Goal: Task Accomplishment & Management: Complete application form

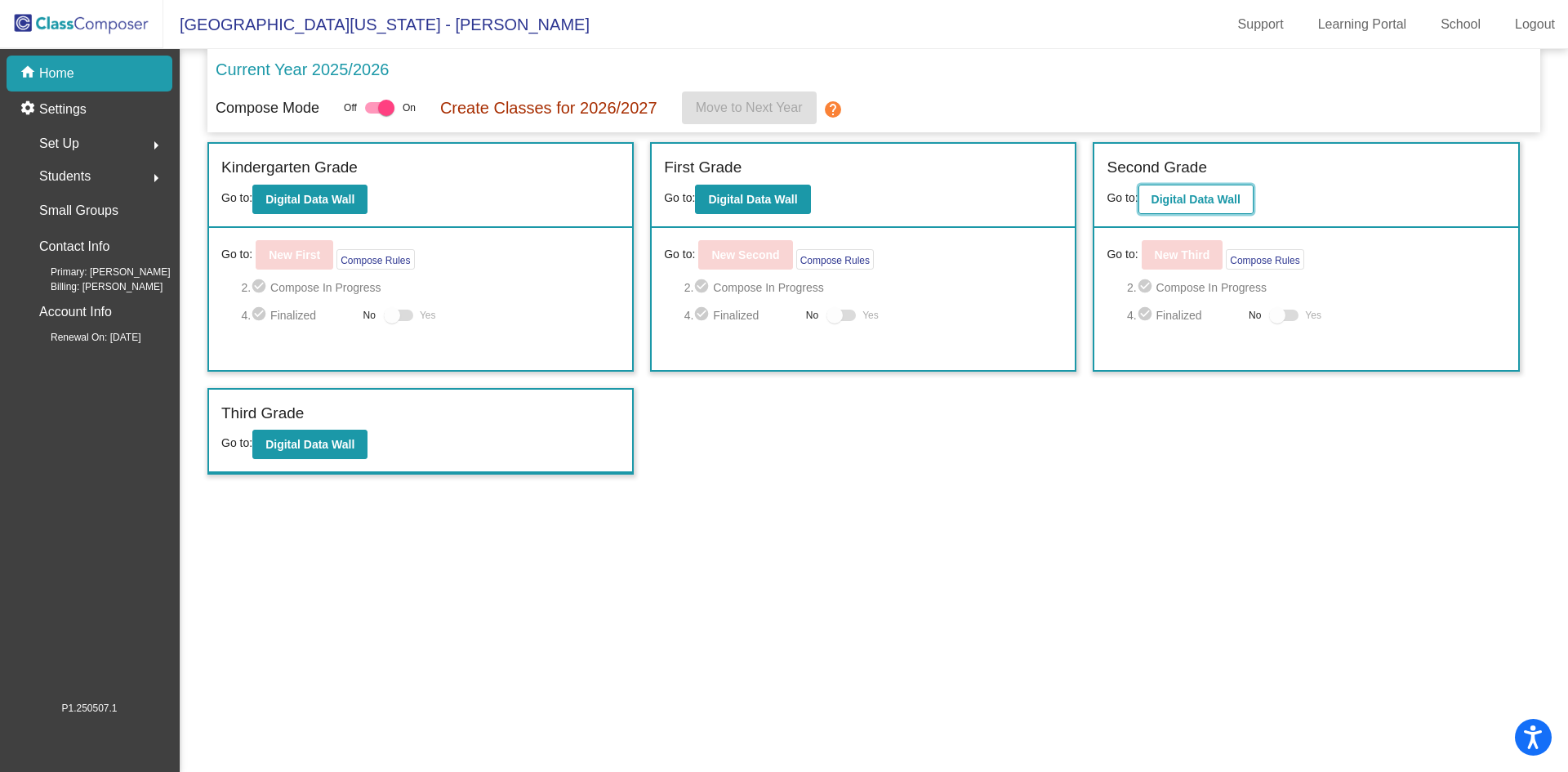
click at [1168, 197] on b "Digital Data Wall" at bounding box center [1196, 200] width 89 height 13
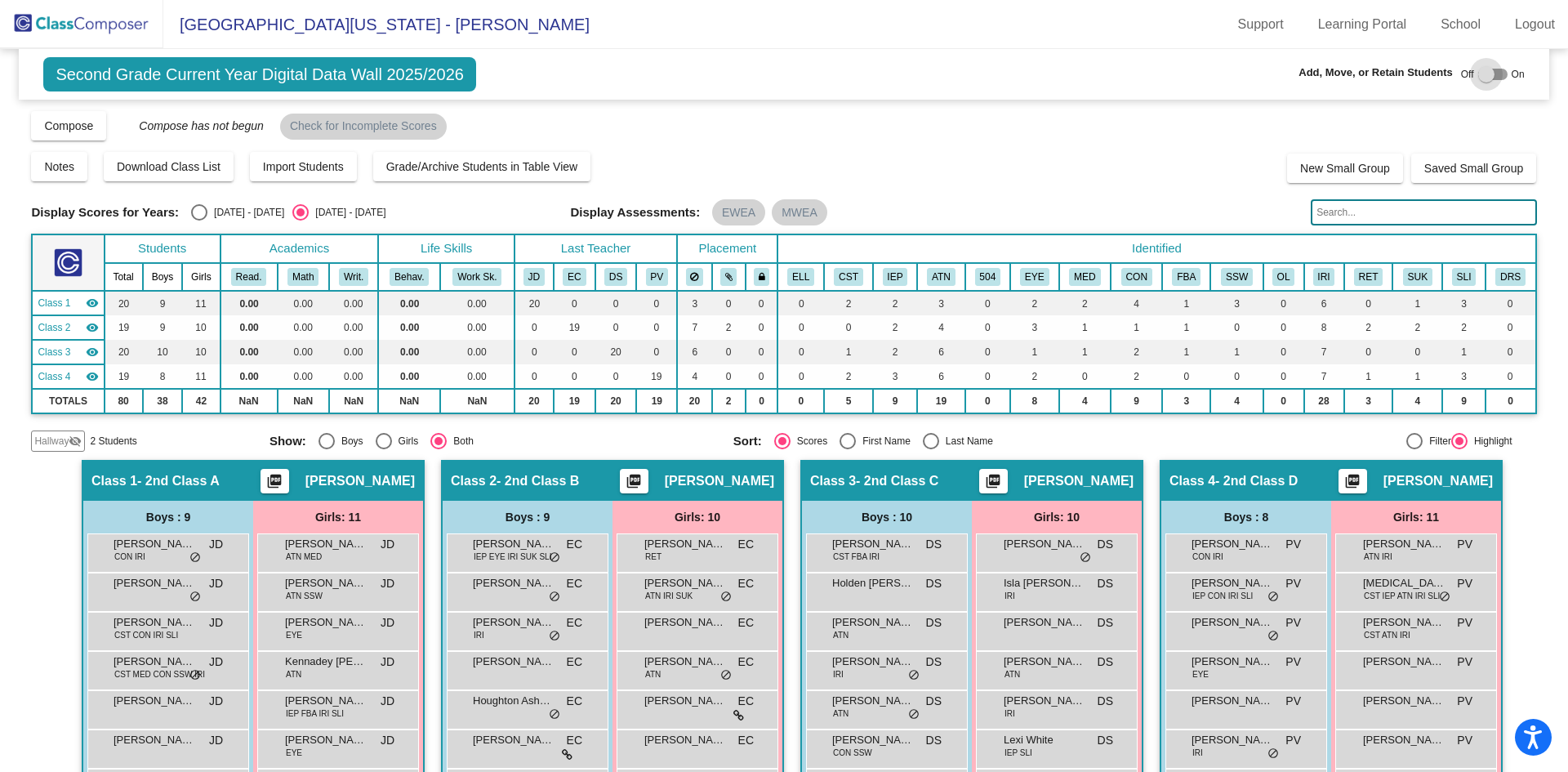
click at [1482, 75] on div at bounding box center [1487, 75] width 17 height 17
checkbox input "true"
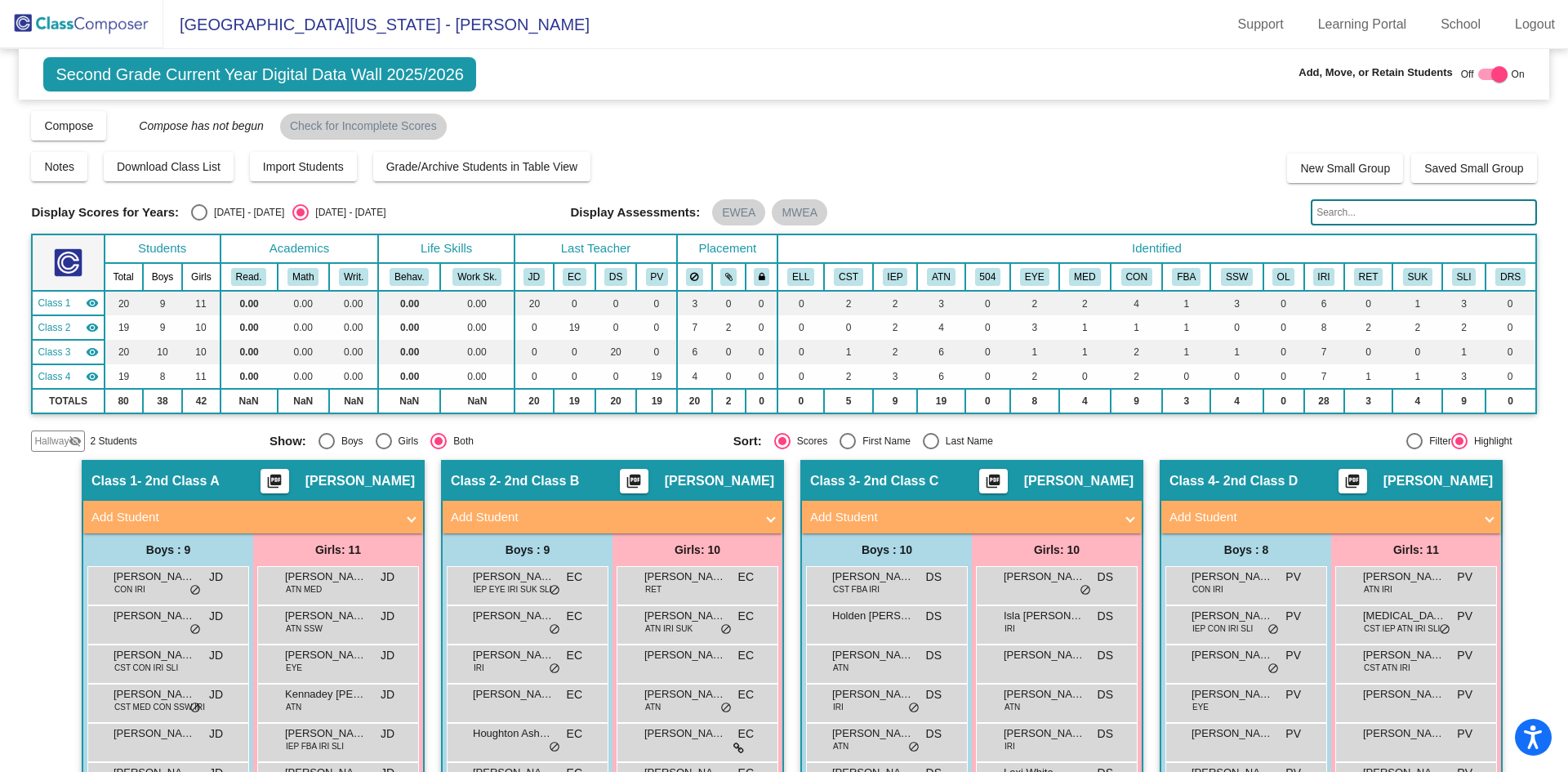
click at [57, 444] on span "Hallway" at bounding box center [51, 441] width 34 height 15
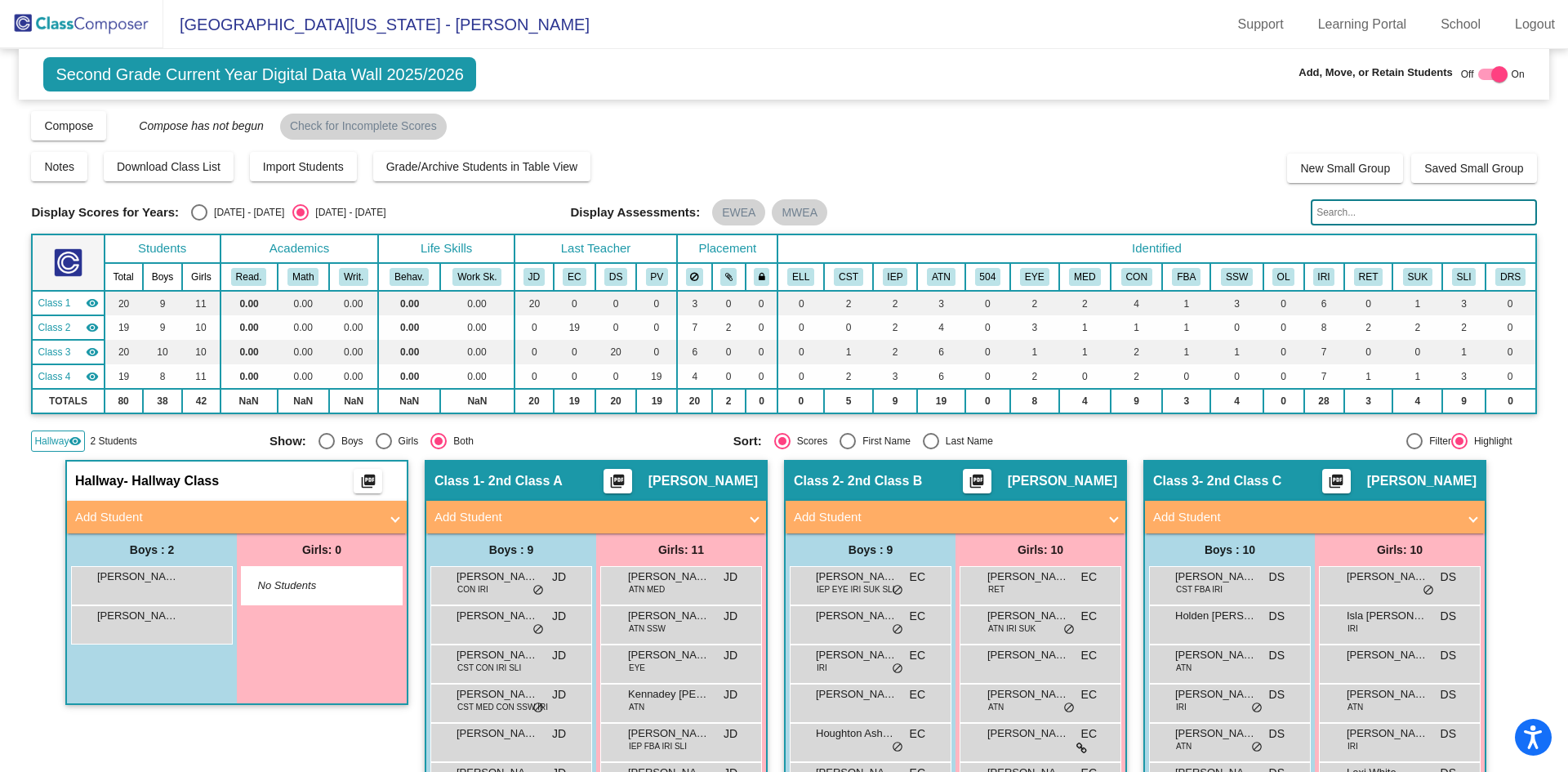
click at [56, 446] on span "Hallway" at bounding box center [51, 441] width 34 height 15
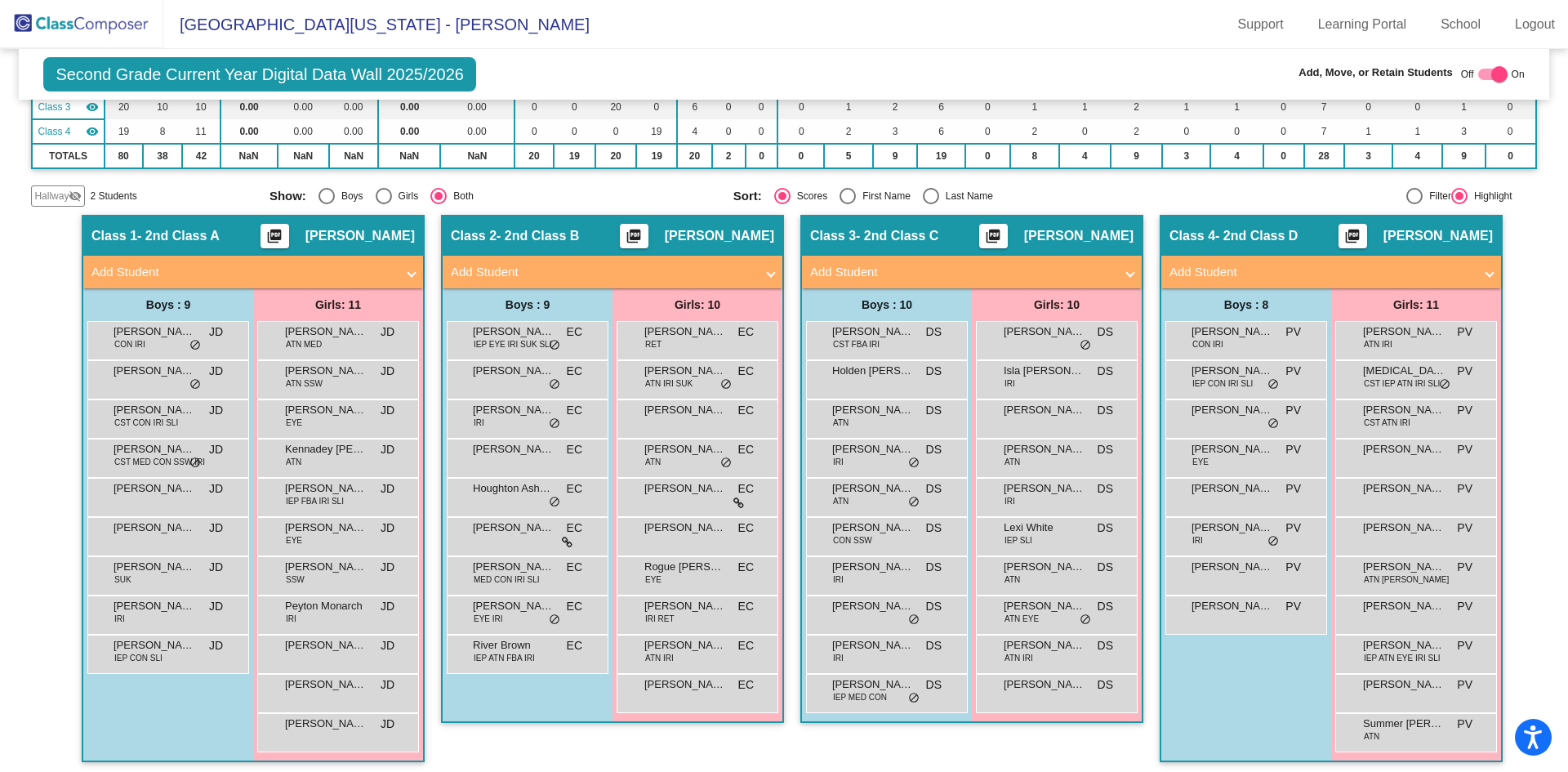
scroll to position [251, 0]
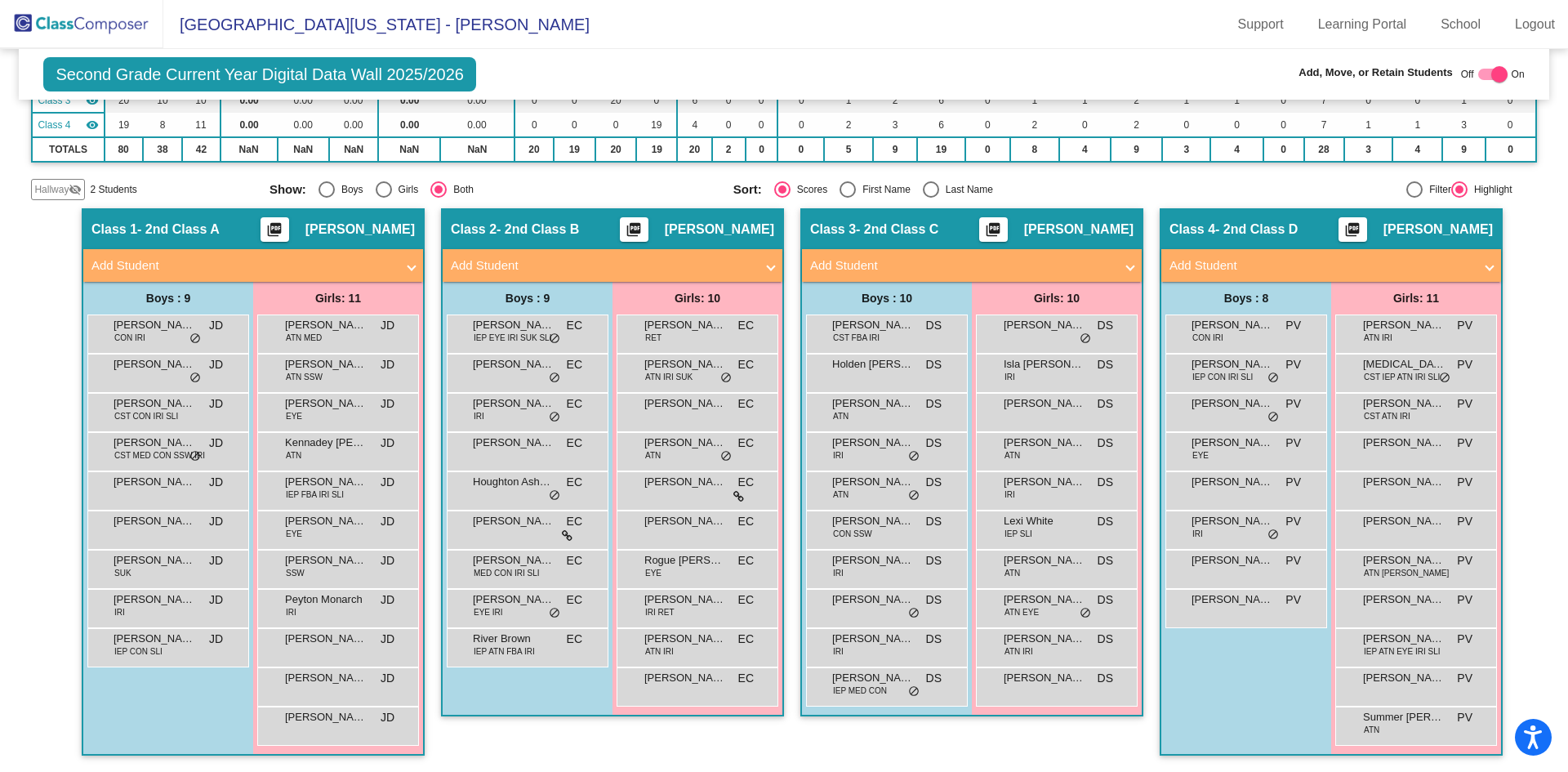
click at [155, 258] on mat-panel-title "Add Student" at bounding box center [243, 265] width 304 height 18
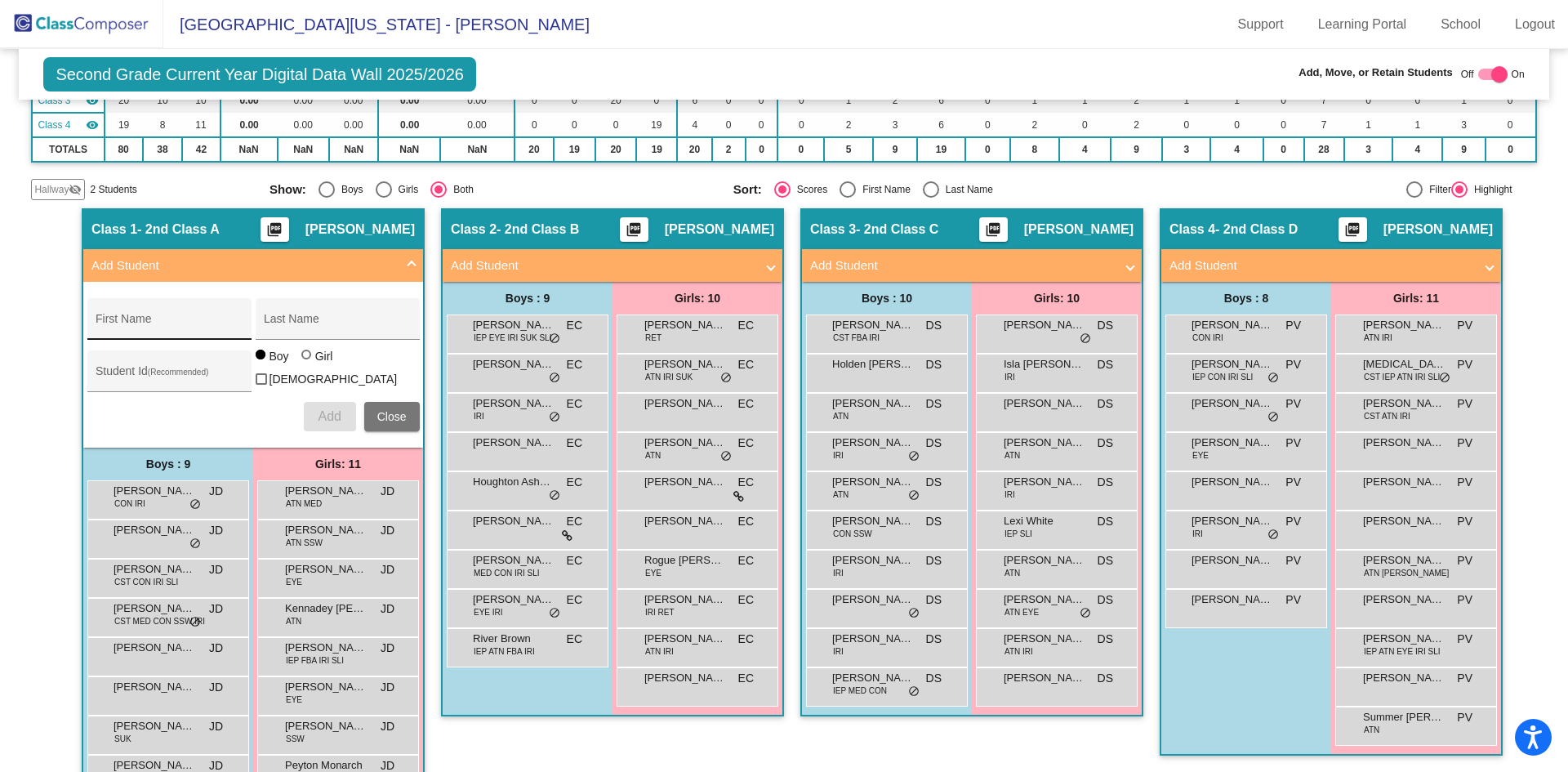
click at [139, 315] on div "First Name" at bounding box center [168, 324] width 147 height 33
type input "[PERSON_NAME]"
click at [199, 379] on input "Student Id (Recommended)" at bounding box center [168, 377] width 147 height 13
type input "3610184"
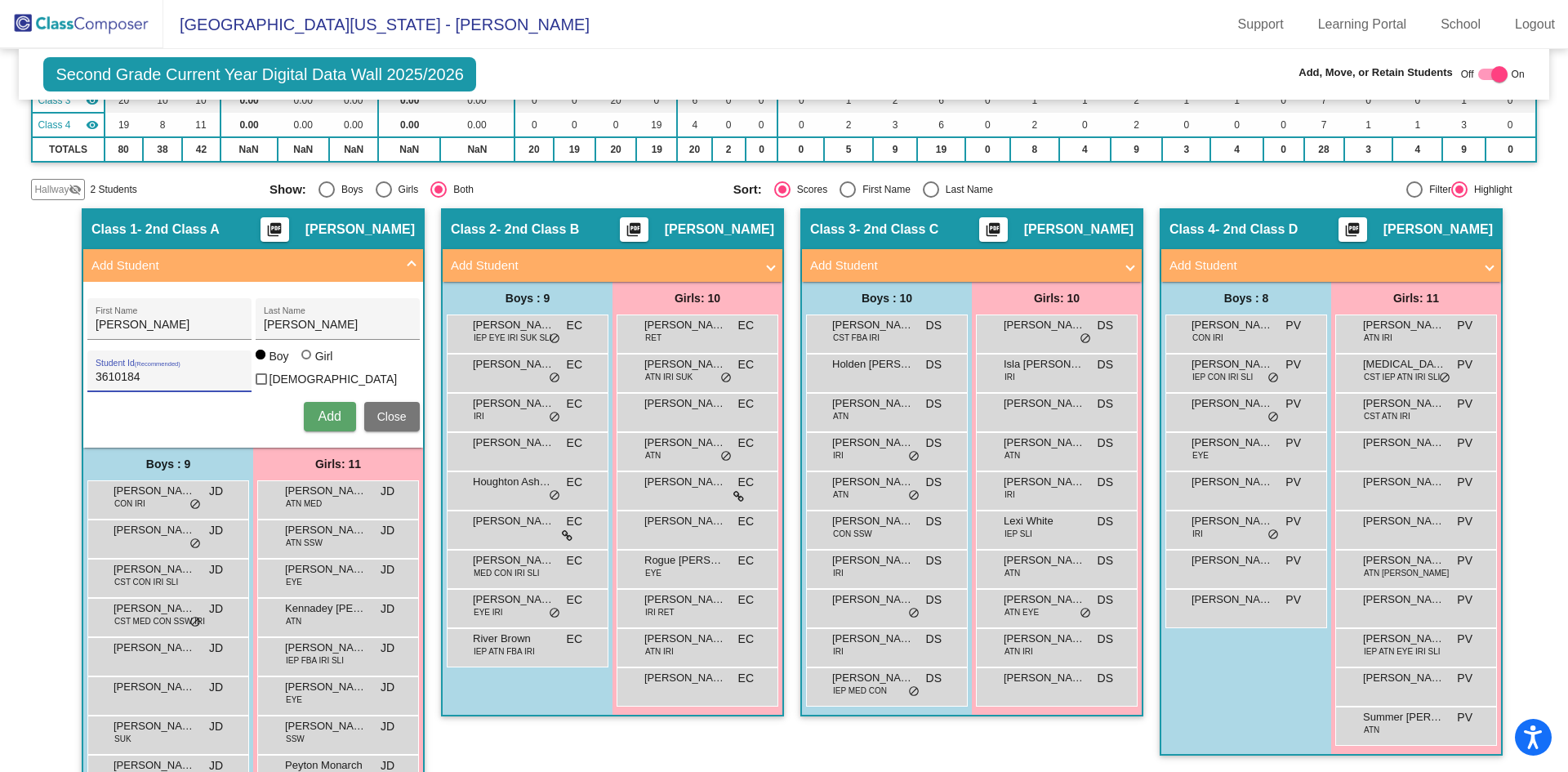
click at [327, 411] on span "Add" at bounding box center [329, 416] width 23 height 14
click at [103, 28] on img at bounding box center [81, 24] width 164 height 48
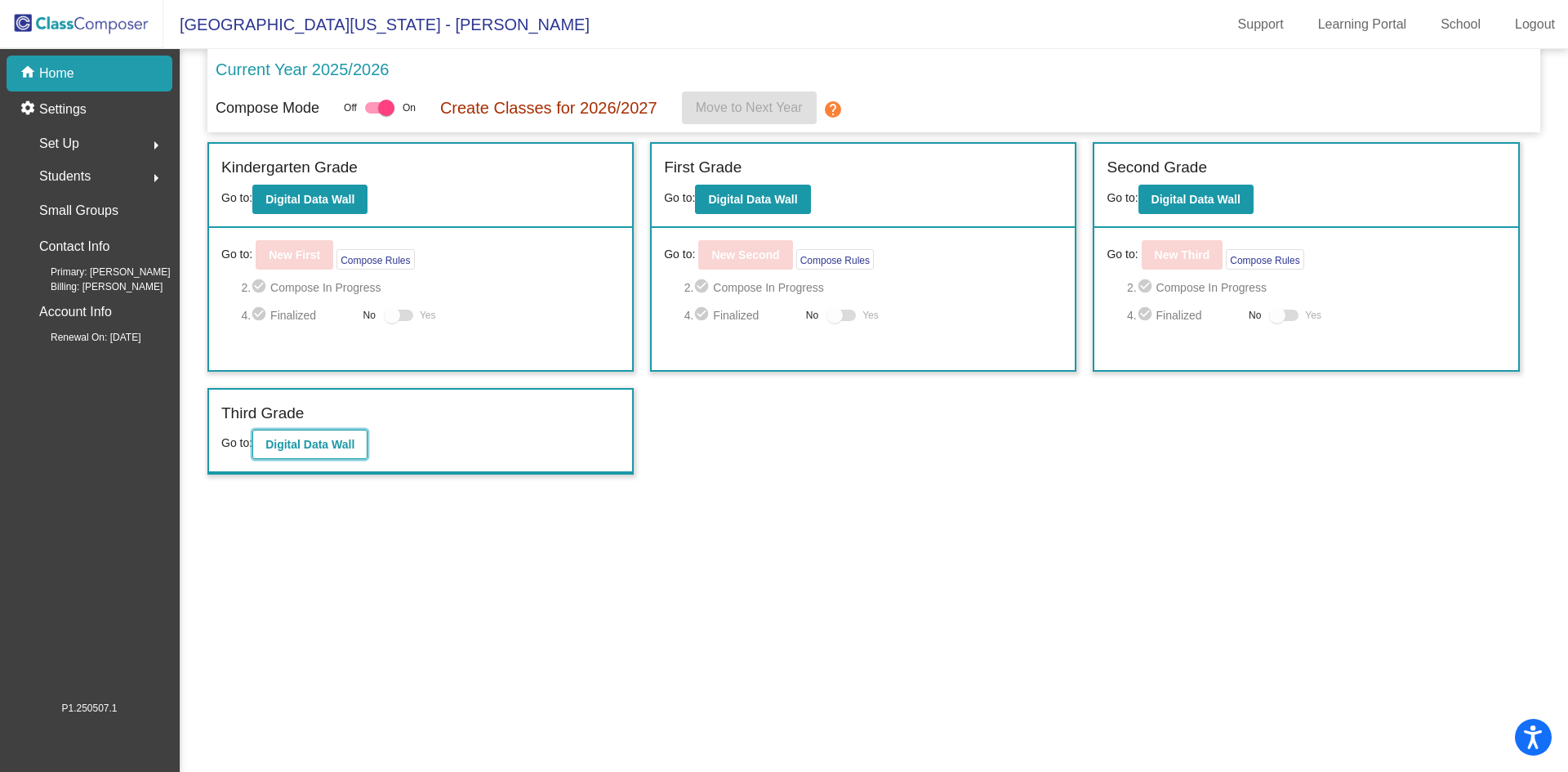
click at [312, 441] on b "Digital Data Wall" at bounding box center [310, 445] width 89 height 13
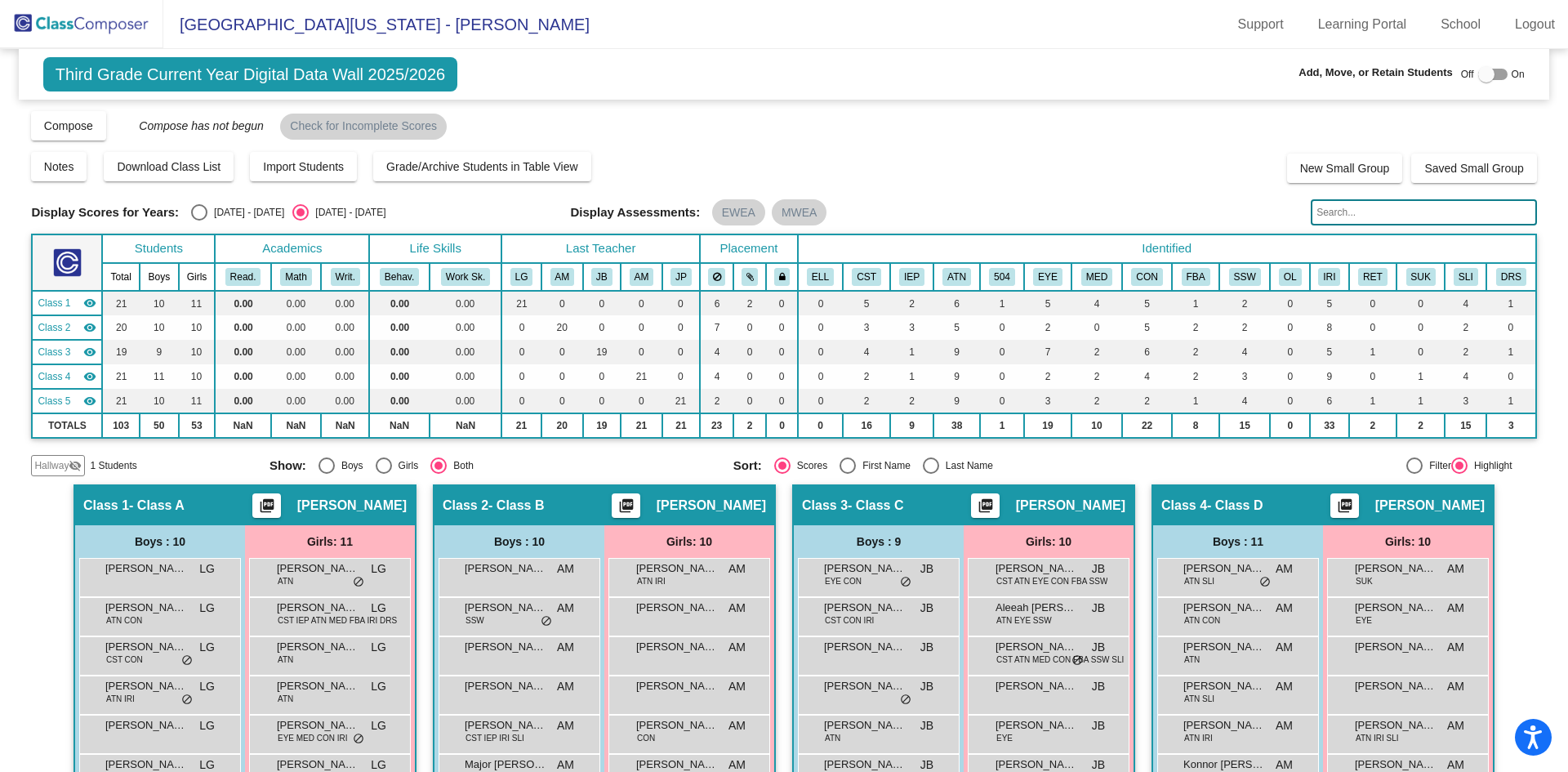
click at [1481, 74] on div at bounding box center [1487, 75] width 17 height 17
checkbox input "true"
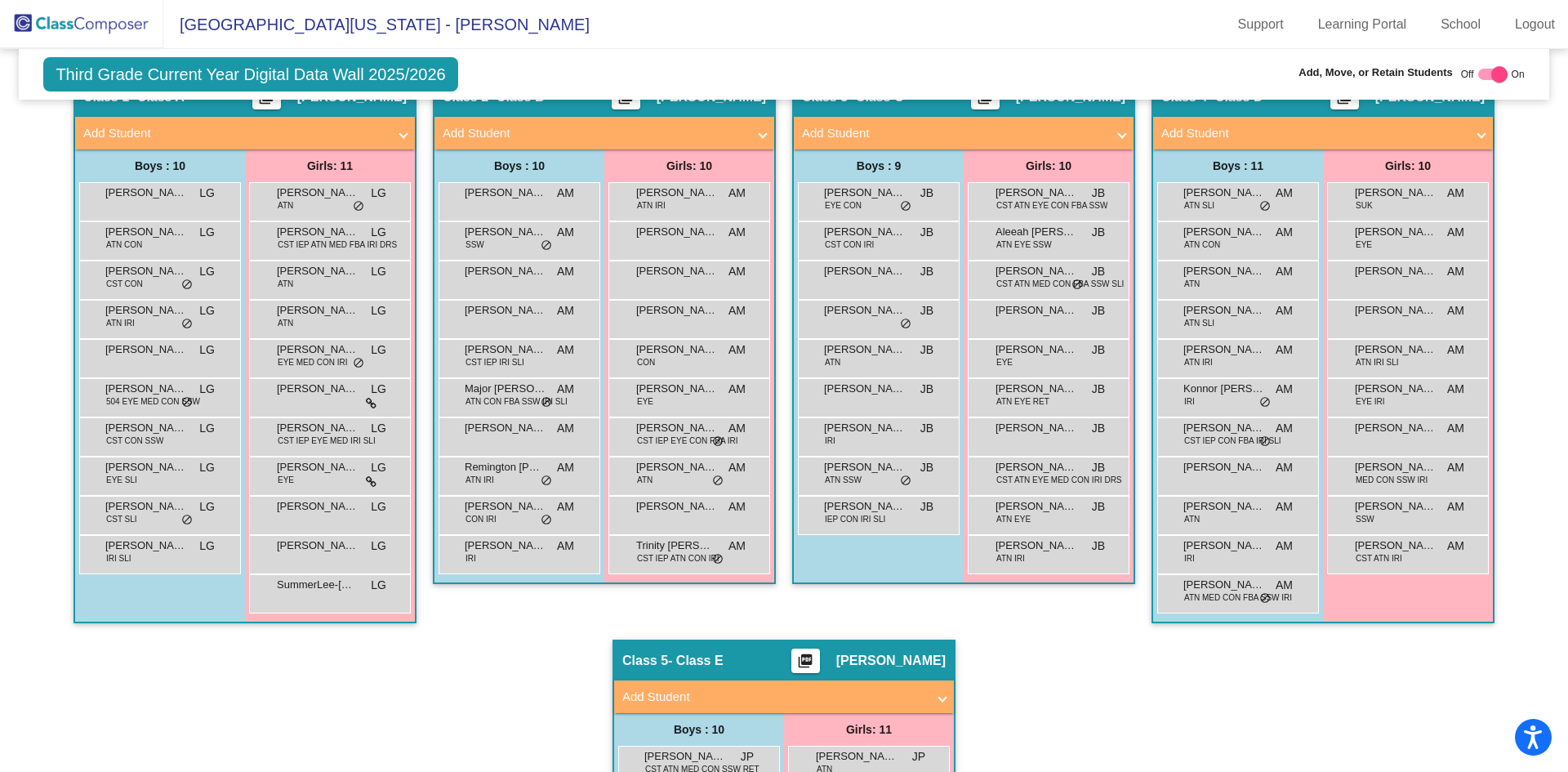
scroll to position [326, 0]
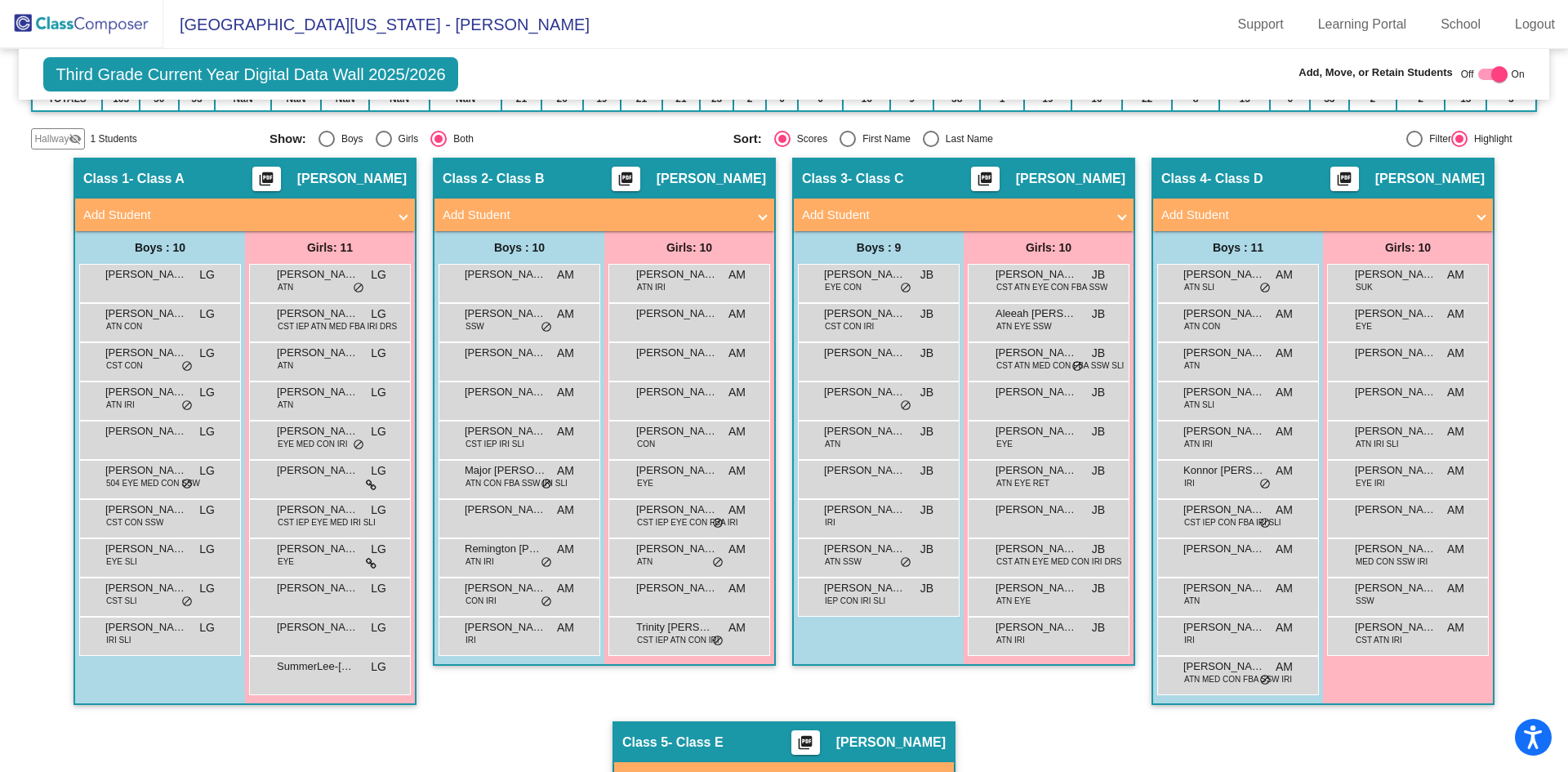
click at [755, 214] on span "Add Student" at bounding box center [601, 215] width 317 height 18
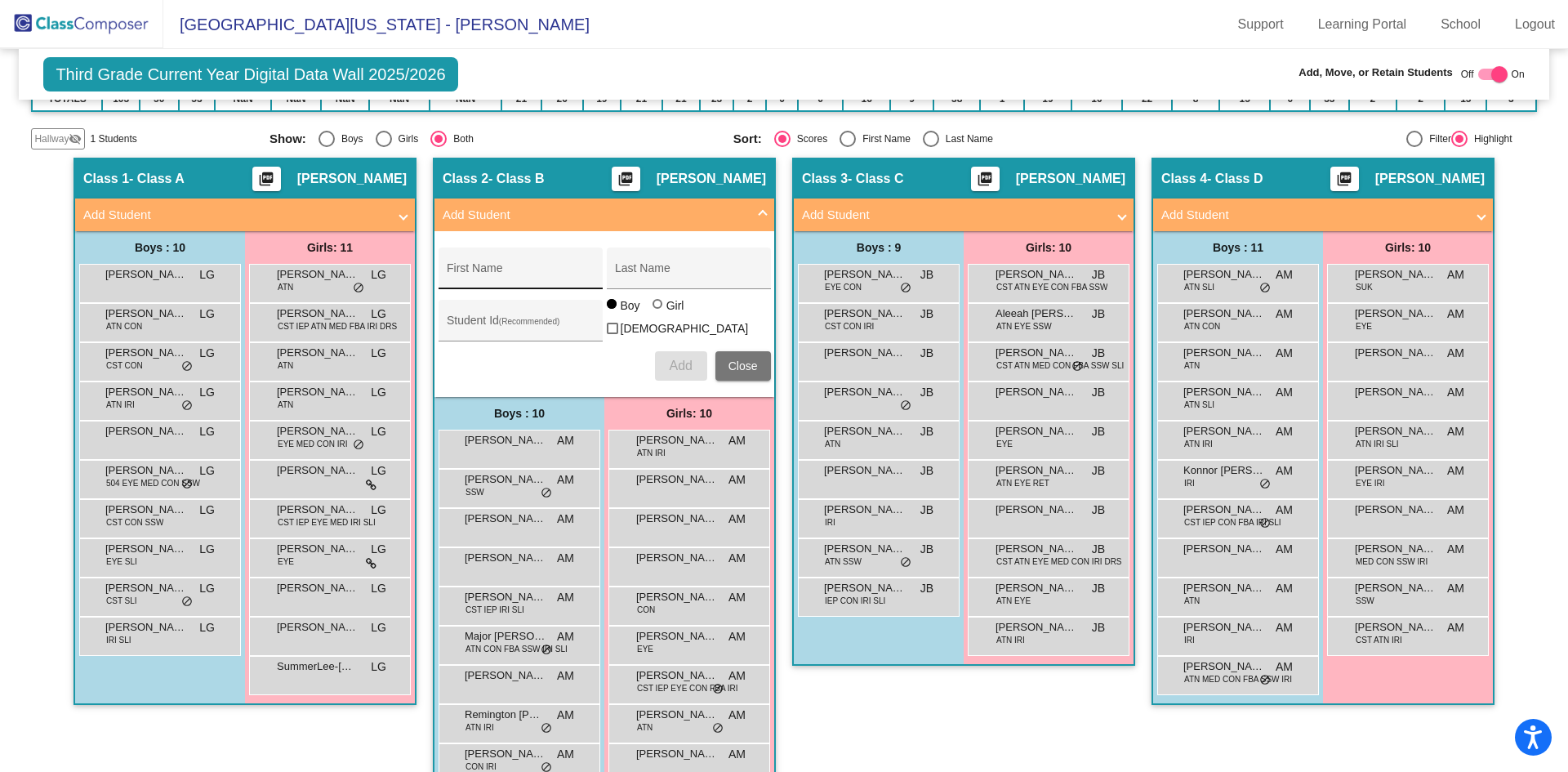
click at [550, 271] on input "First Name" at bounding box center [519, 275] width 147 height 13
type input "[PERSON_NAME]"
type input "3510180"
click at [652, 309] on div at bounding box center [657, 303] width 10 height 10
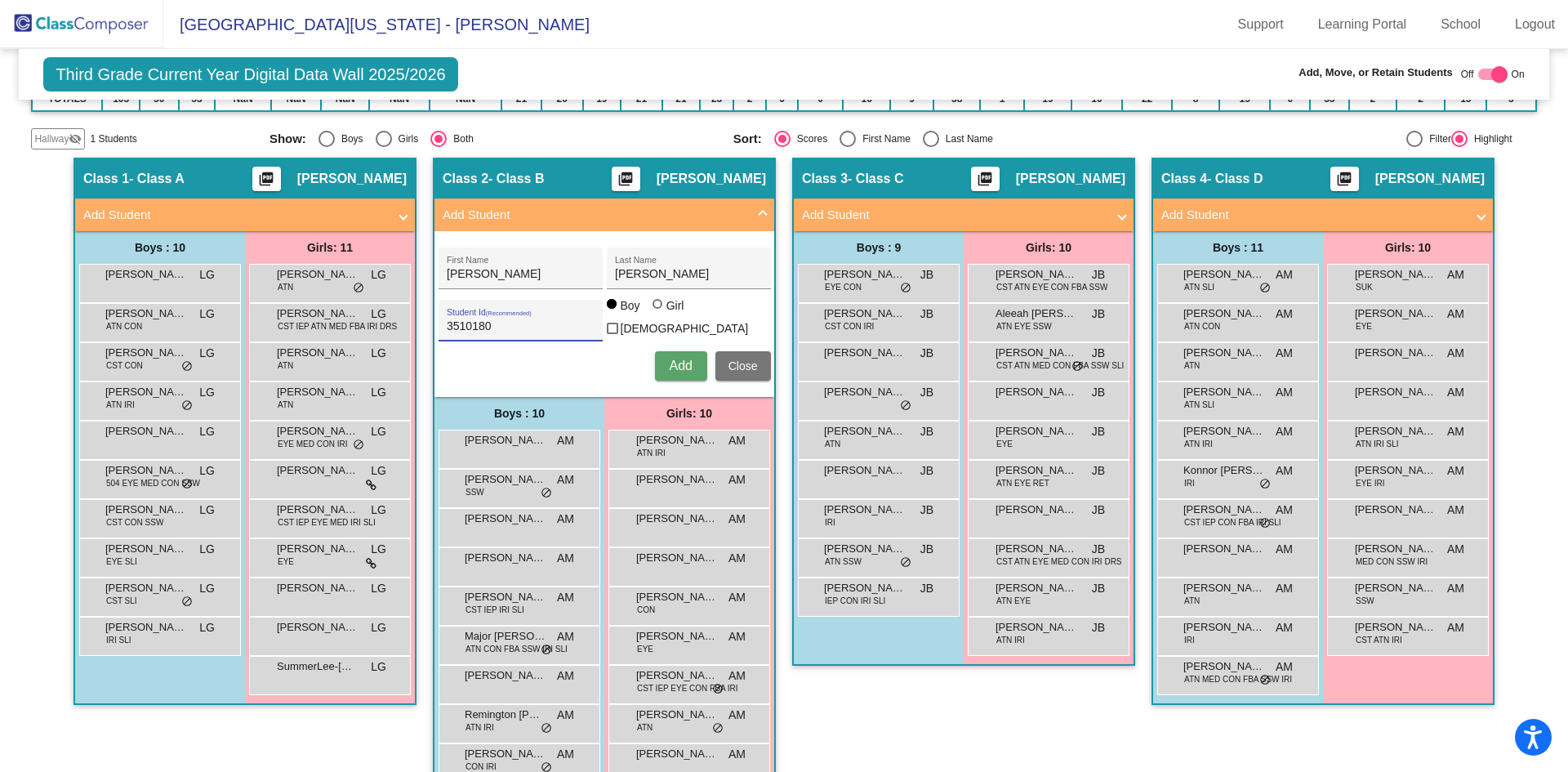
click at [658, 312] on input "Girl" at bounding box center [658, 312] width 1 height 1
radio input "true"
click at [674, 361] on span "Add" at bounding box center [680, 365] width 23 height 14
click at [1478, 214] on span at bounding box center [1481, 215] width 6 height 18
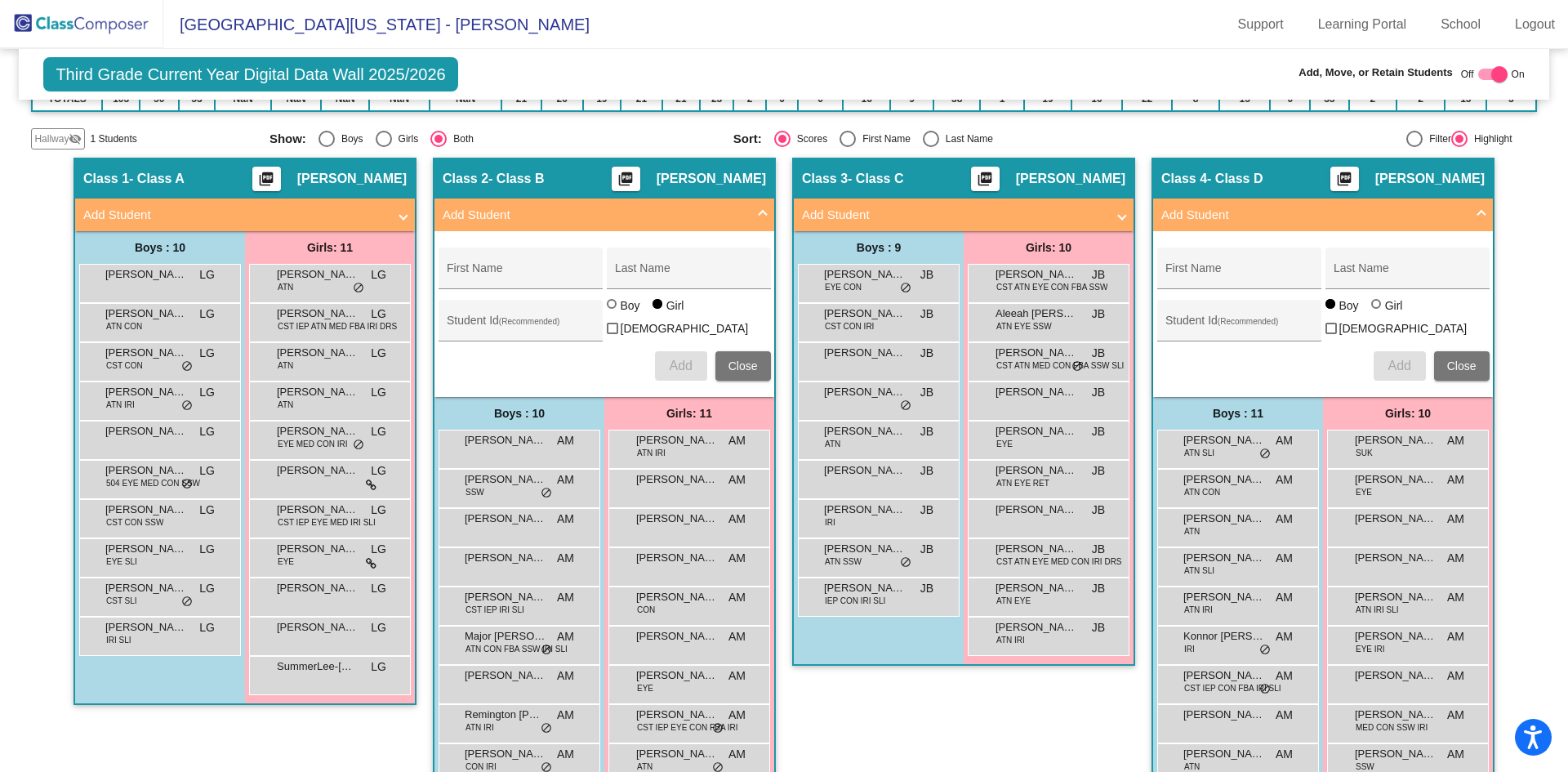
click at [734, 366] on span "Close" at bounding box center [743, 366] width 30 height 13
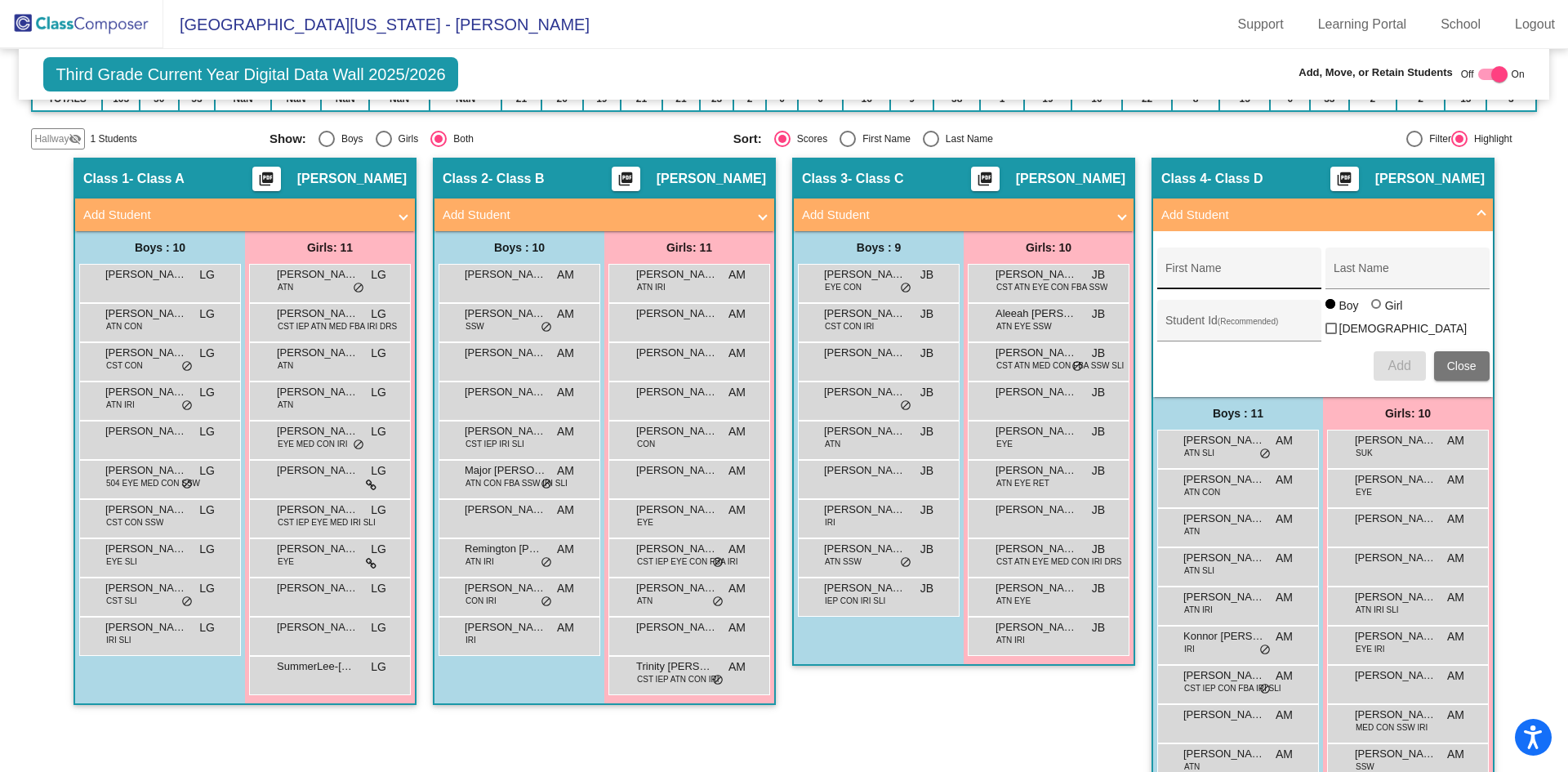
click at [1225, 263] on div "First Name" at bounding box center [1238, 273] width 147 height 33
type input "Paisleigh"
type input "[PERSON_NAME]"
click at [1197, 317] on div "Student Id (Recommended)" at bounding box center [1238, 325] width 147 height 33
type input "3510185"
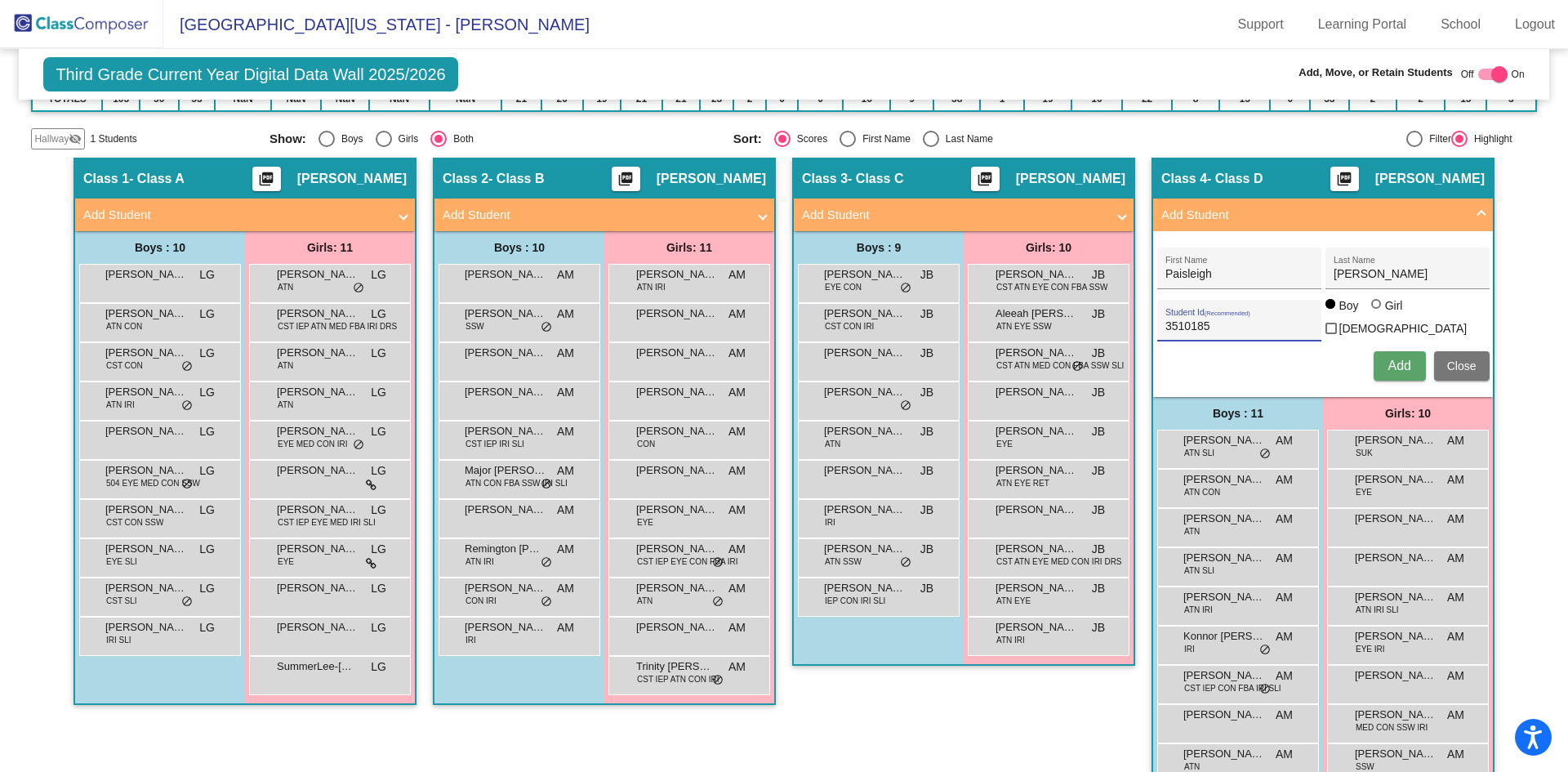
click at [1377, 312] on div at bounding box center [1378, 305] width 13 height 13
click at [1377, 312] on input "Girl" at bounding box center [1377, 312] width 1 height 1
radio input "true"
click at [1389, 361] on span "Add" at bounding box center [1398, 365] width 23 height 14
click at [400, 217] on span at bounding box center [403, 215] width 6 height 18
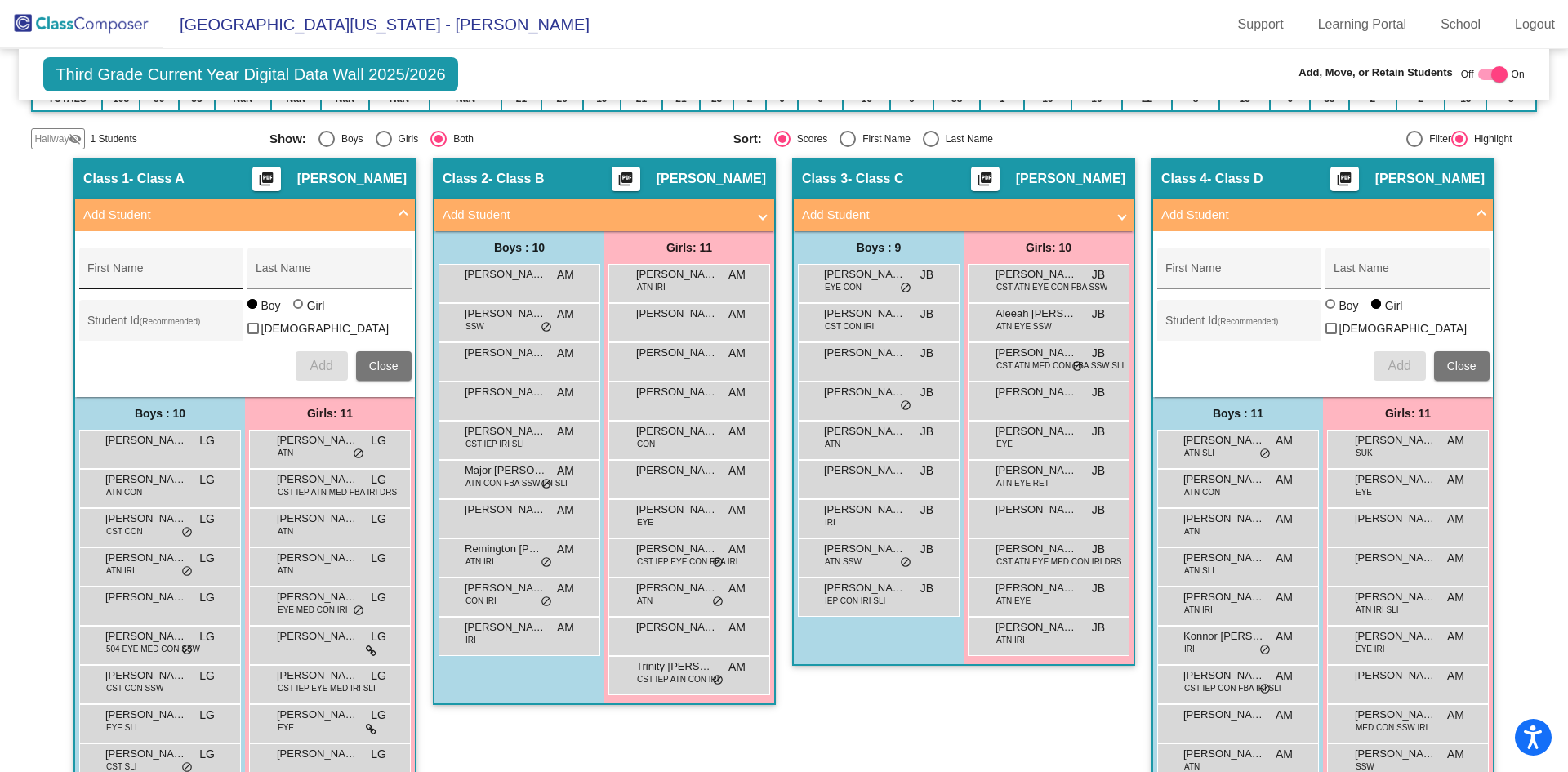
click at [188, 267] on div "First Name" at bounding box center [161, 273] width 147 height 33
type input "[PERSON_NAME]"
click at [184, 320] on input "Student Id (Recommended)" at bounding box center [161, 326] width 147 height 13
type input "3510186"
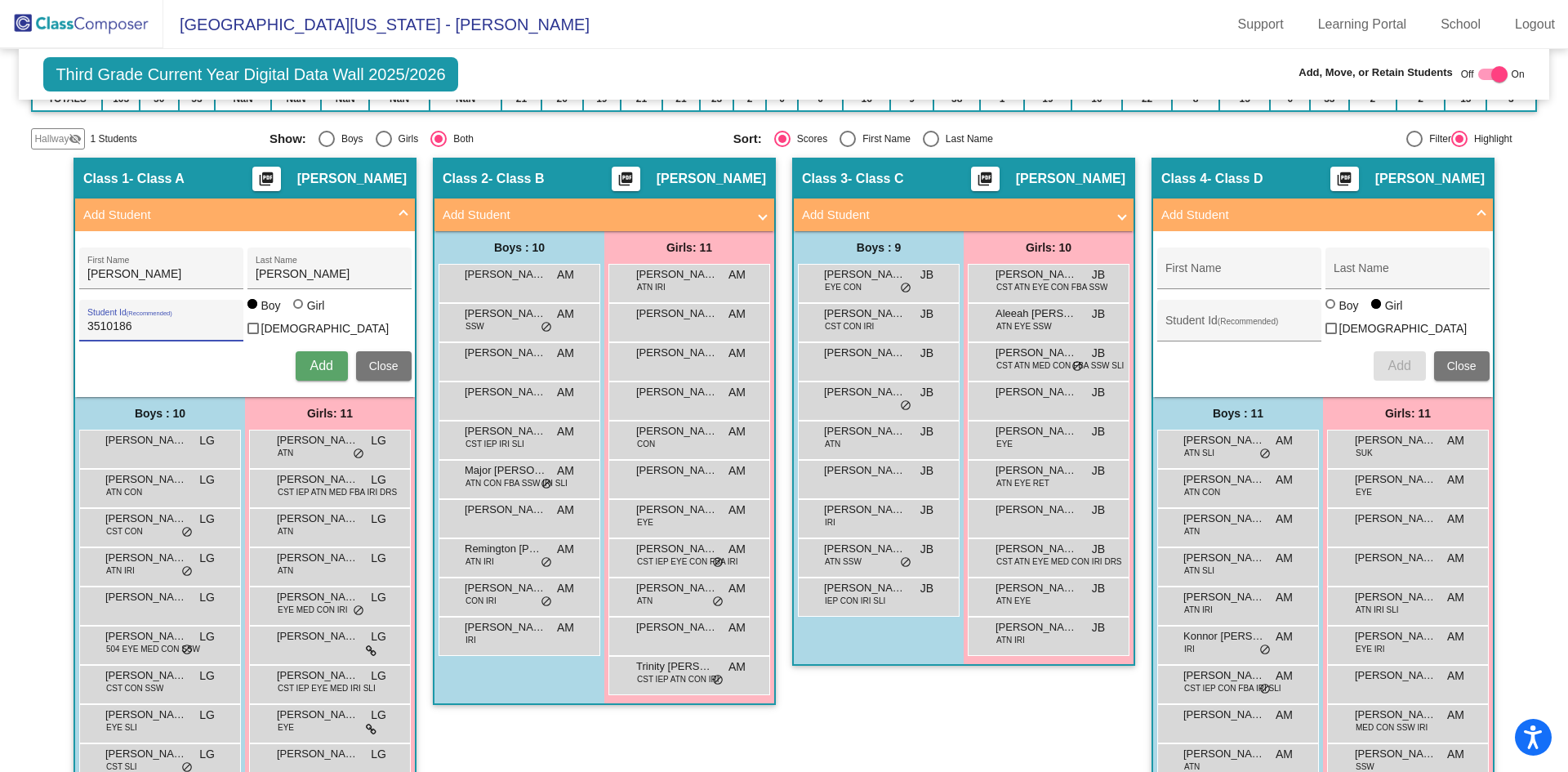
click at [317, 364] on span "Add" at bounding box center [321, 365] width 23 height 14
click at [1119, 218] on span at bounding box center [1122, 215] width 6 height 18
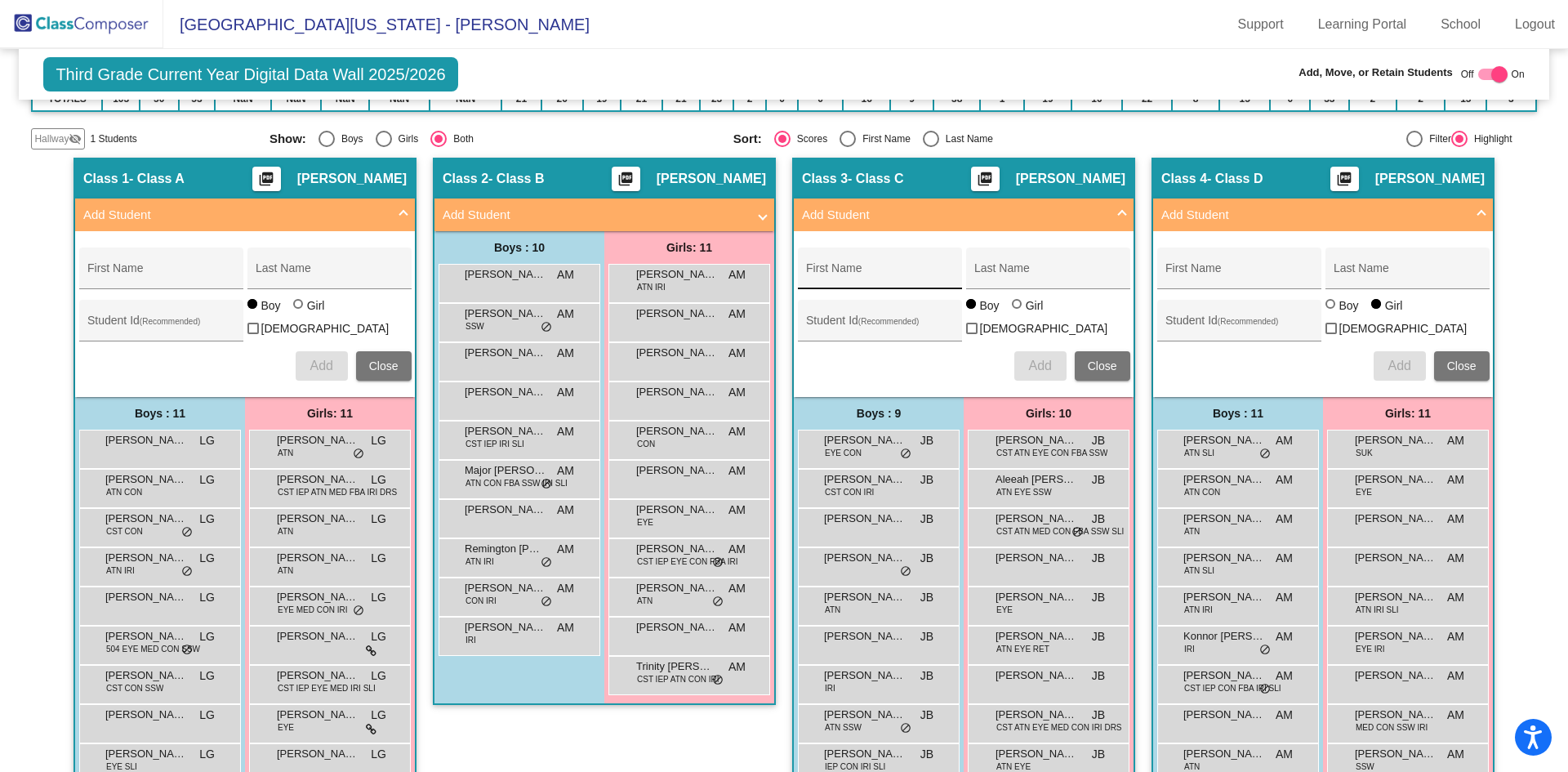
click at [876, 263] on div "First Name" at bounding box center [879, 273] width 147 height 33
type input "Kynsley"
click at [987, 263] on div "Last Name" at bounding box center [1047, 273] width 147 height 33
type input "Lennier"
click at [874, 314] on div "Student Id (Recommended)" at bounding box center [879, 325] width 147 height 33
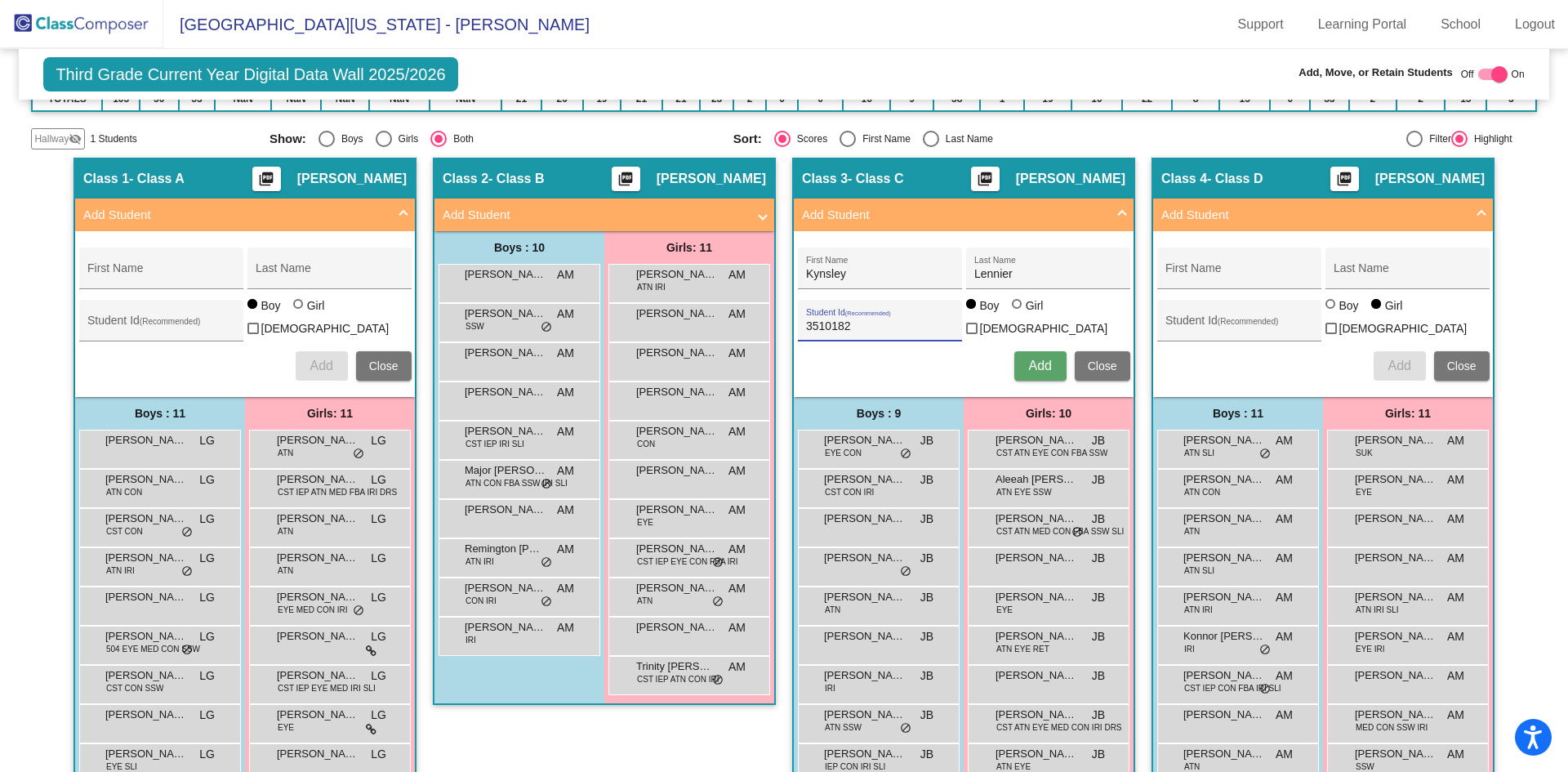
type input "3510182"
click at [1012, 309] on div at bounding box center [1016, 303] width 10 height 10
click at [1017, 312] on input "Girl" at bounding box center [1017, 312] width 1 height 1
radio input "true"
click at [1029, 361] on span "Add" at bounding box center [1039, 365] width 23 height 14
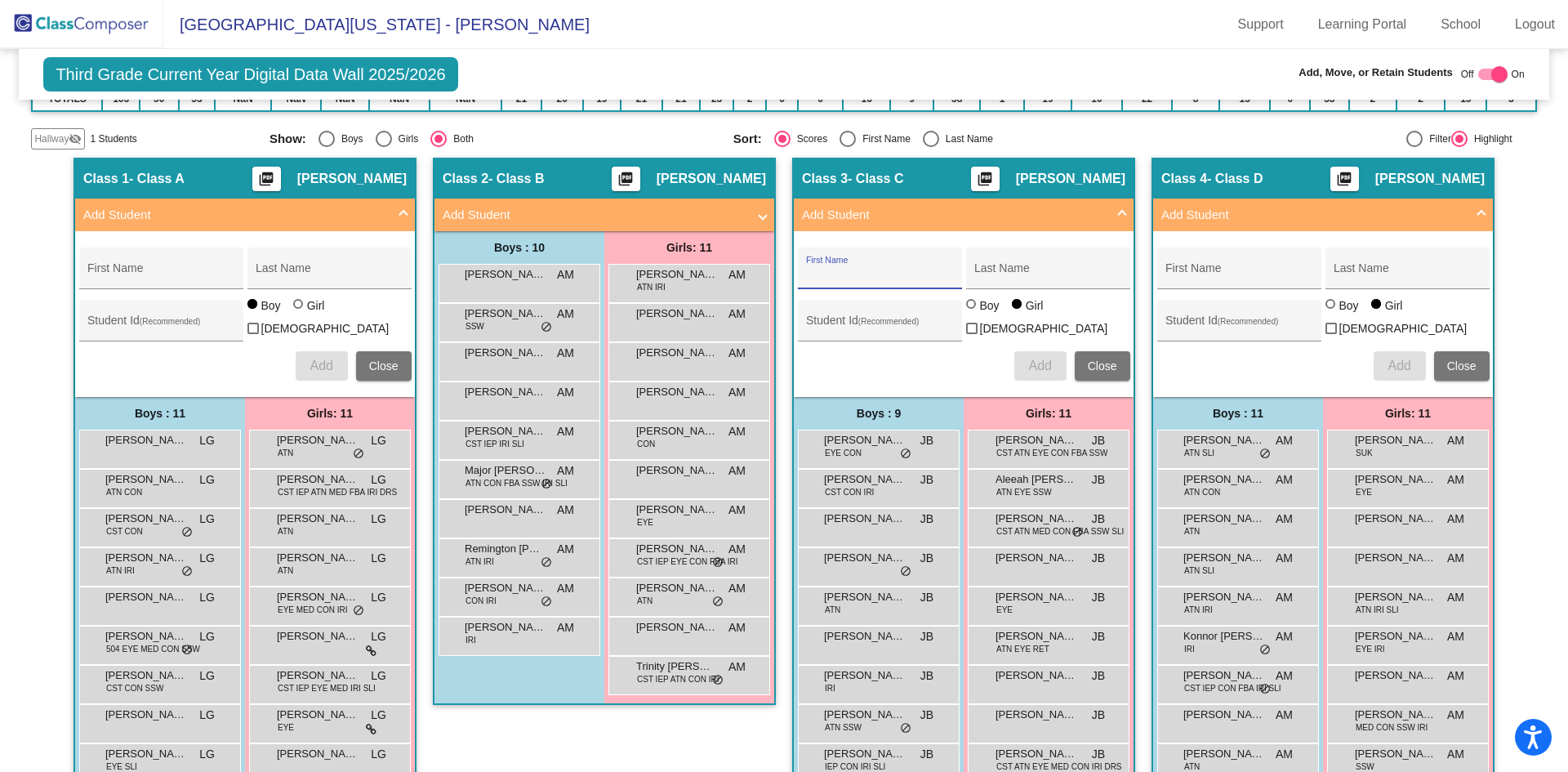
click at [1104, 364] on span "Close" at bounding box center [1102, 366] width 30 height 13
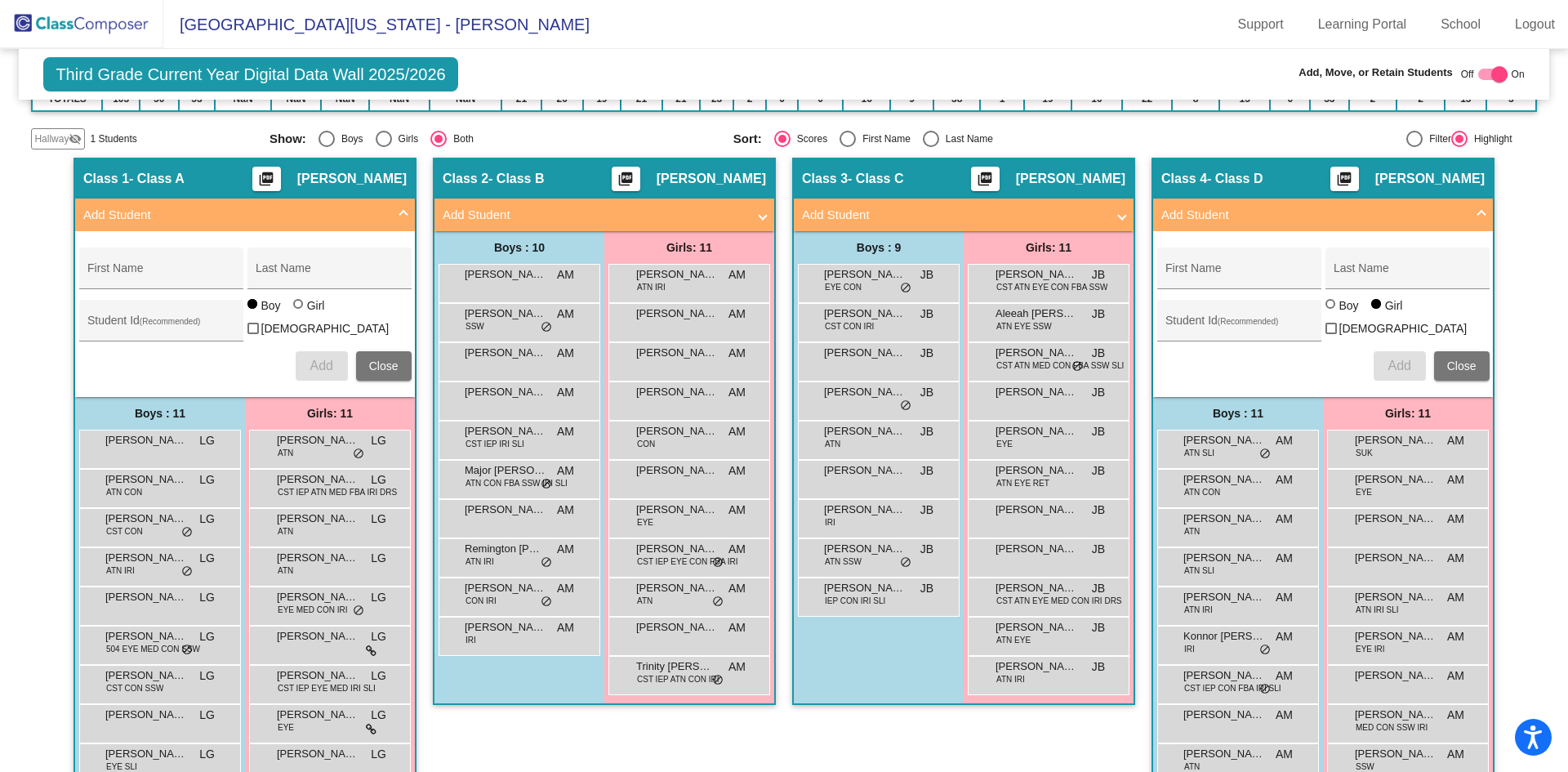
click at [1459, 360] on span "Close" at bounding box center [1462, 366] width 30 height 13
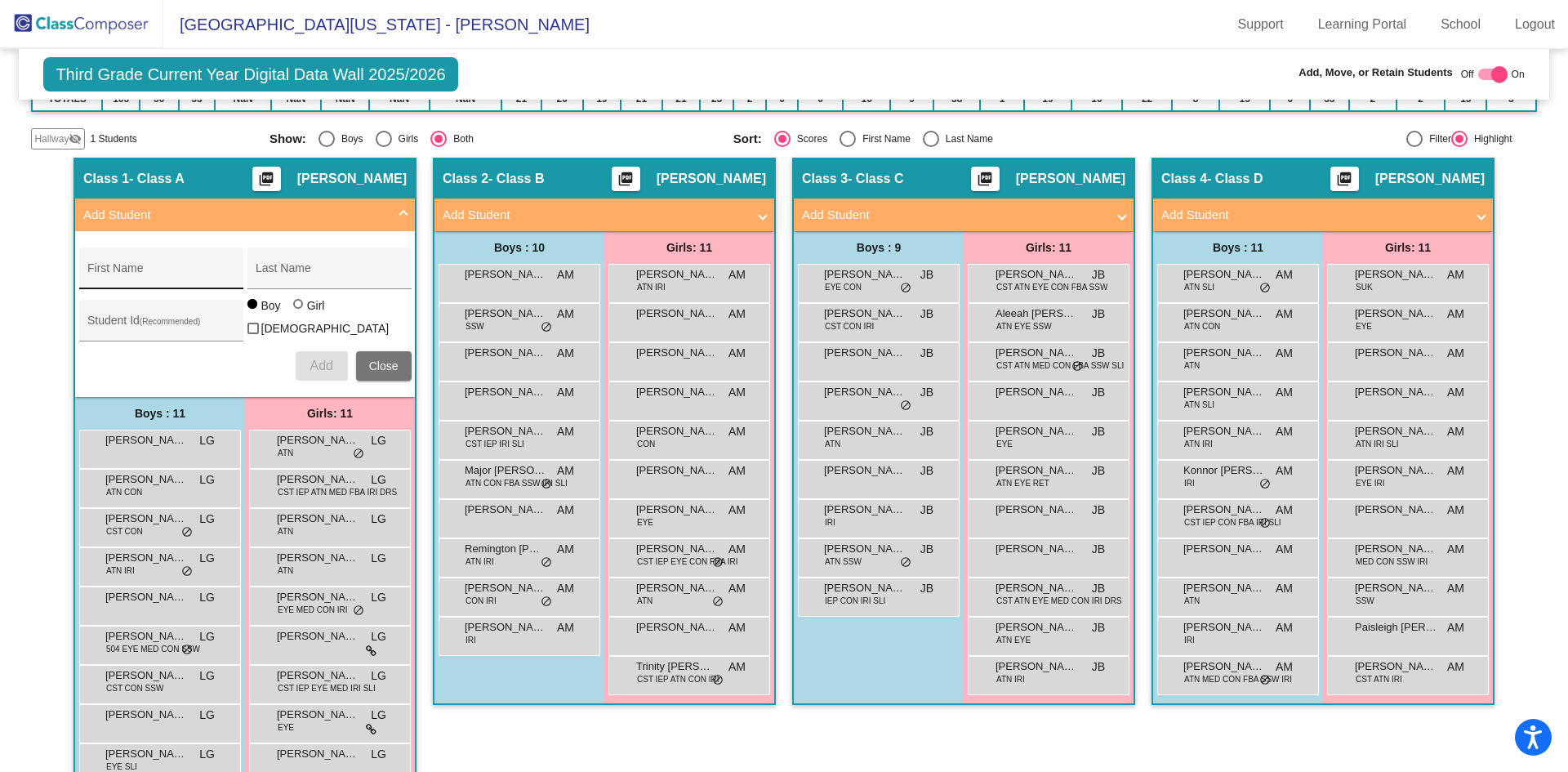
click at [174, 264] on div "First Name" at bounding box center [161, 273] width 147 height 33
type input "[PERSON_NAME]"
type input "Lubelan"
type input "3430014"
click at [313, 361] on span "Add" at bounding box center [321, 365] width 23 height 14
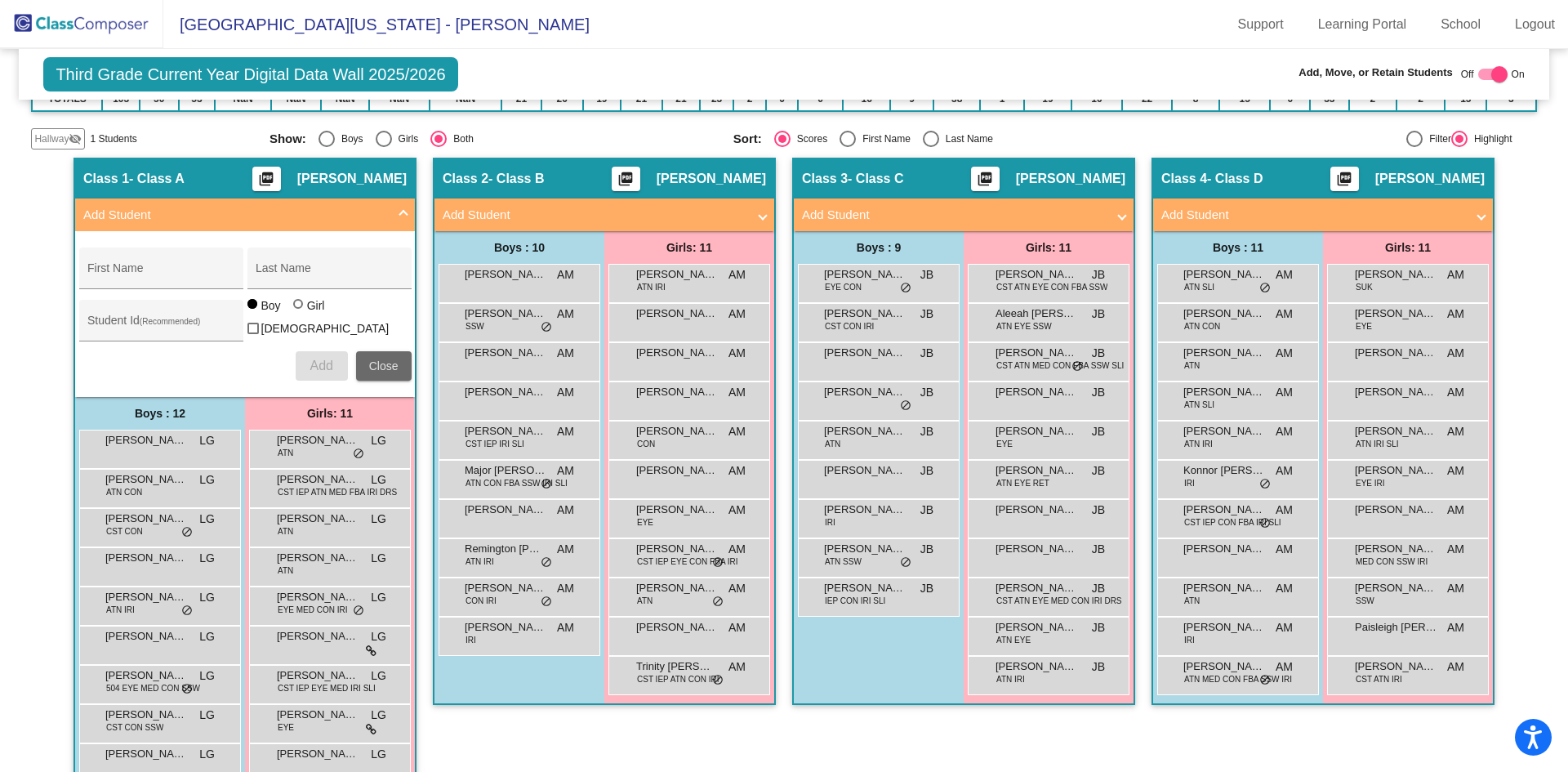
click at [377, 365] on span "Close" at bounding box center [383, 366] width 30 height 13
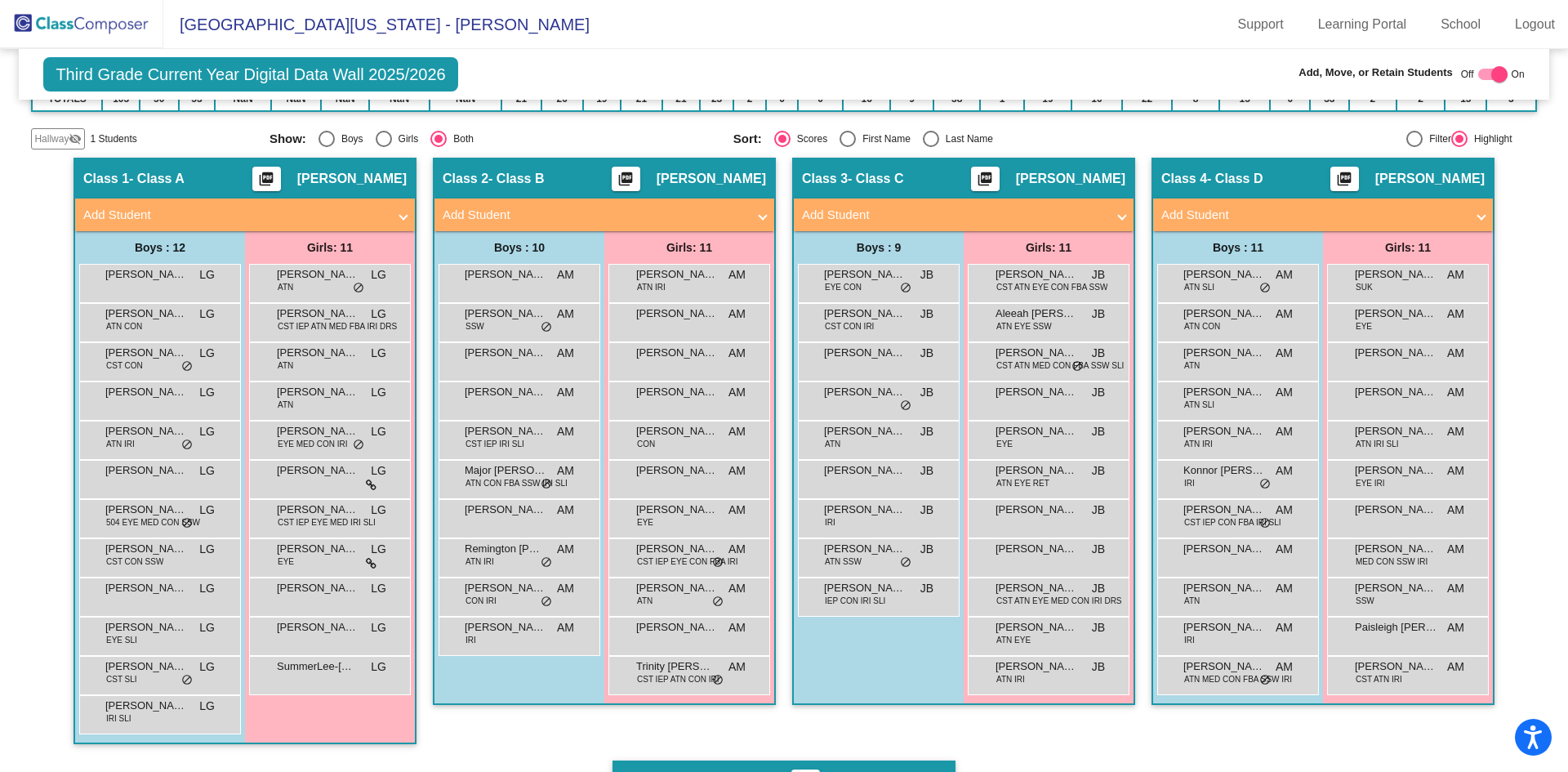
click at [1495, 75] on div at bounding box center [1500, 75] width 17 height 17
checkbox input "false"
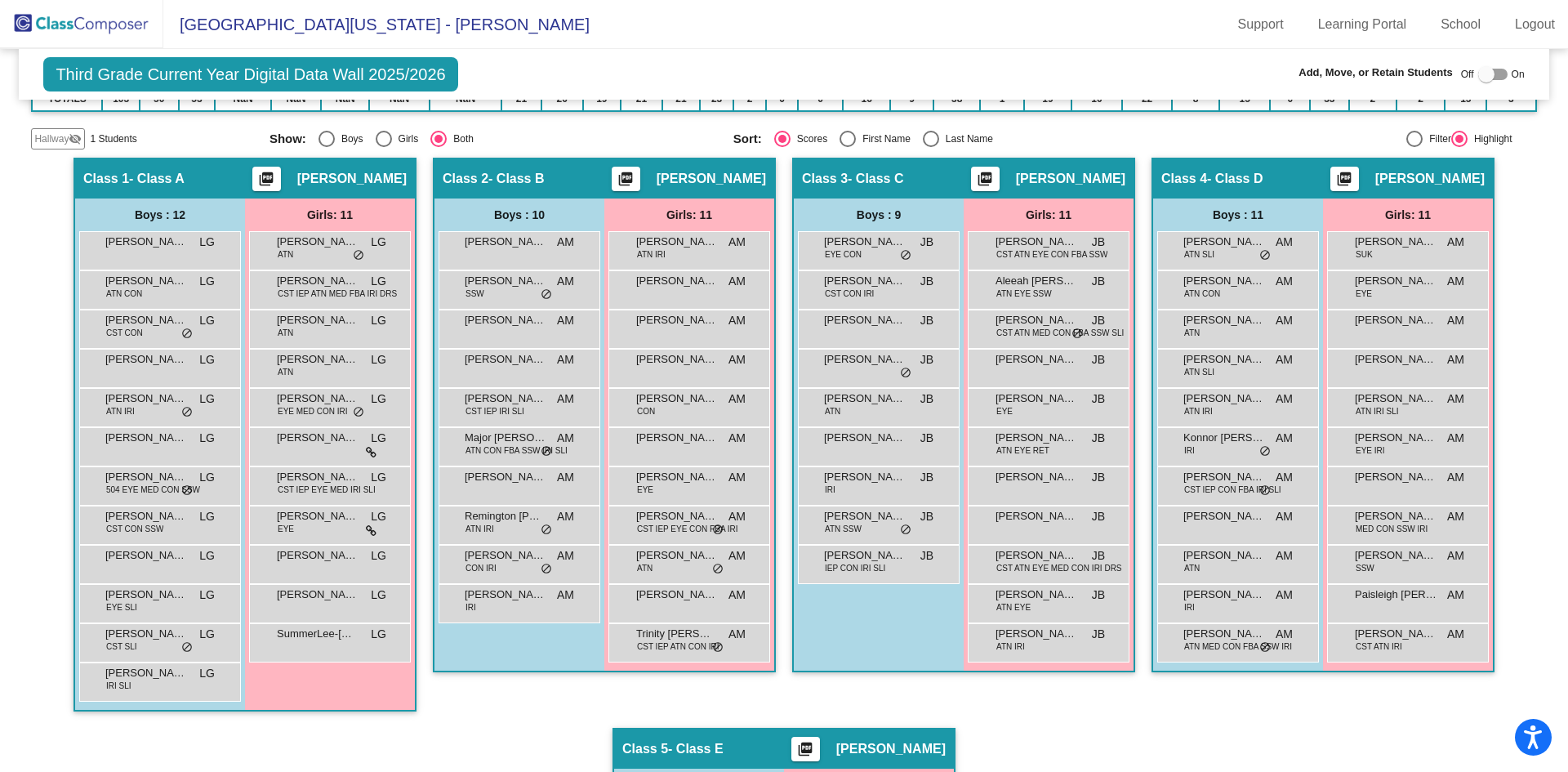
scroll to position [0, 0]
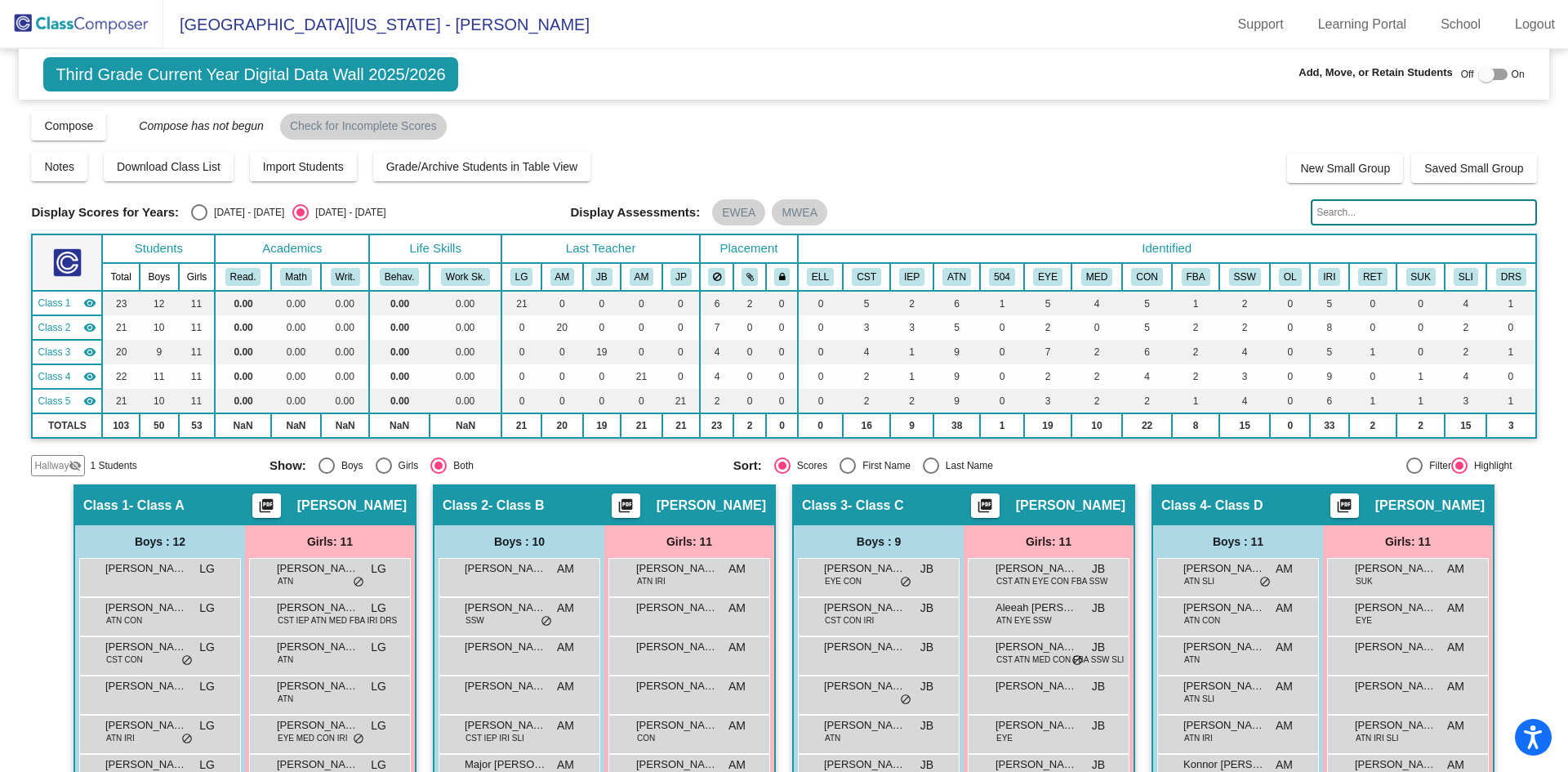
click at [97, 21] on img at bounding box center [81, 24] width 164 height 48
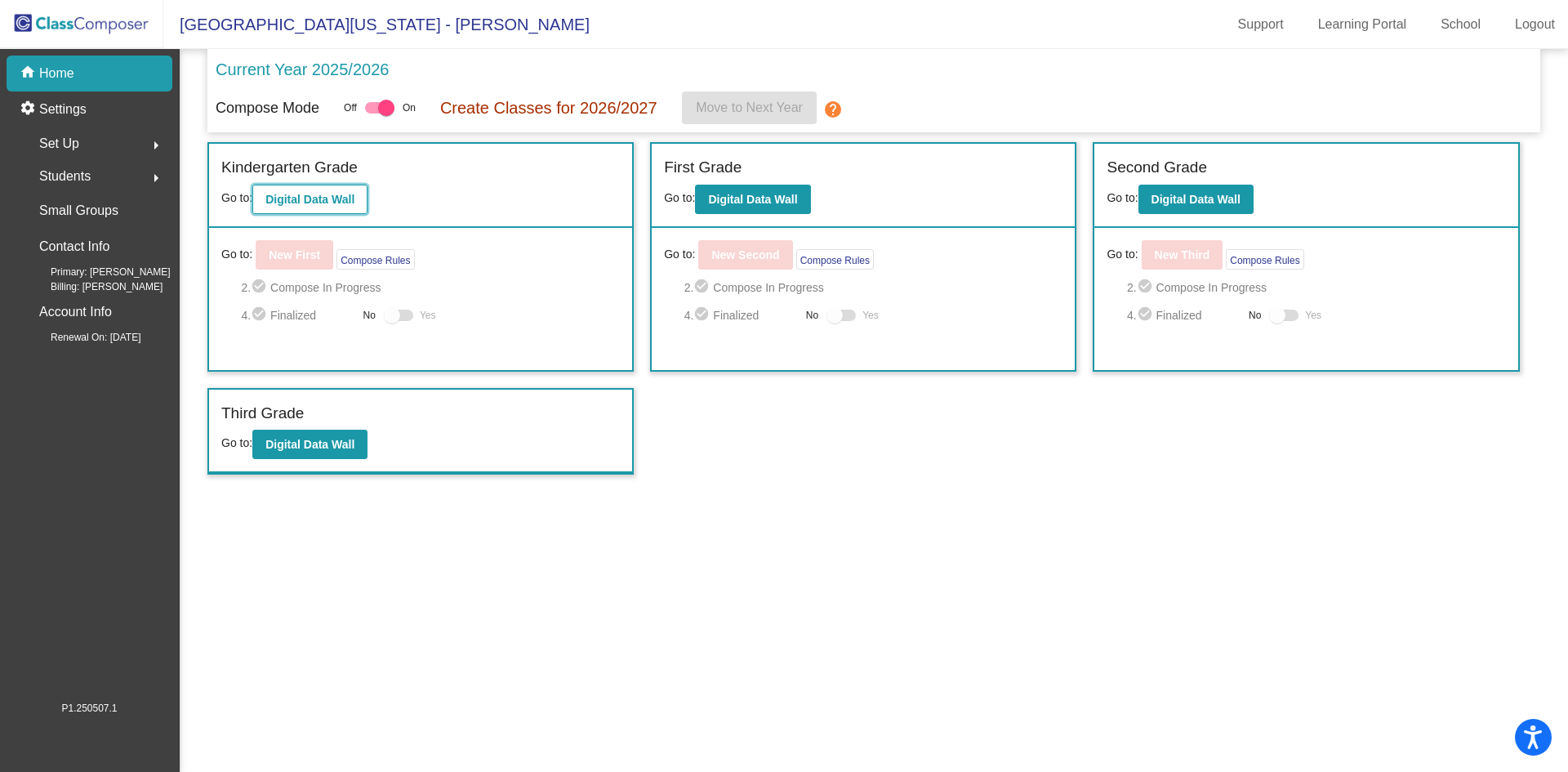
click at [335, 198] on b "Digital Data Wall" at bounding box center [310, 200] width 89 height 13
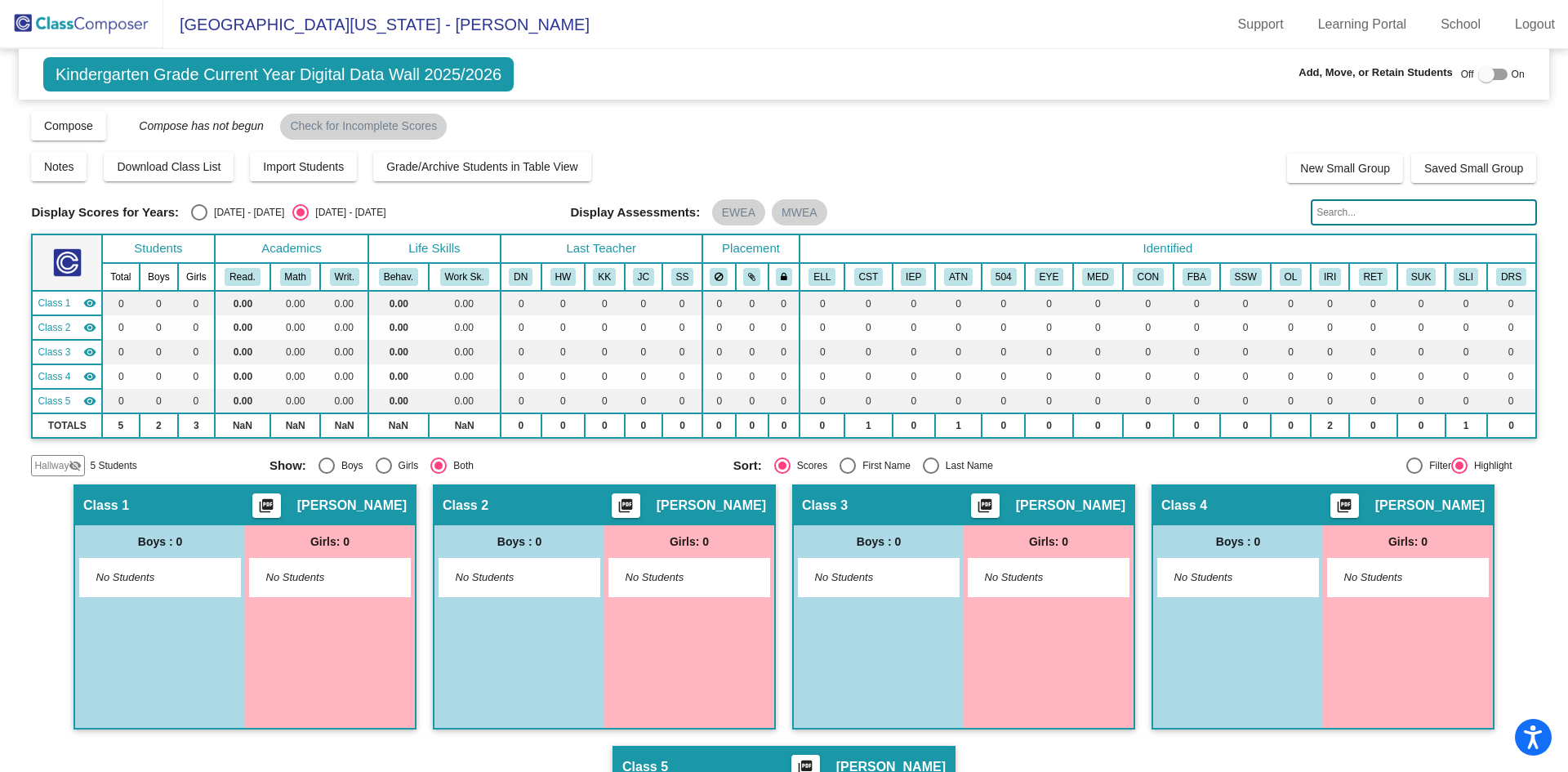
click at [42, 464] on span "Hallway" at bounding box center [51, 466] width 34 height 15
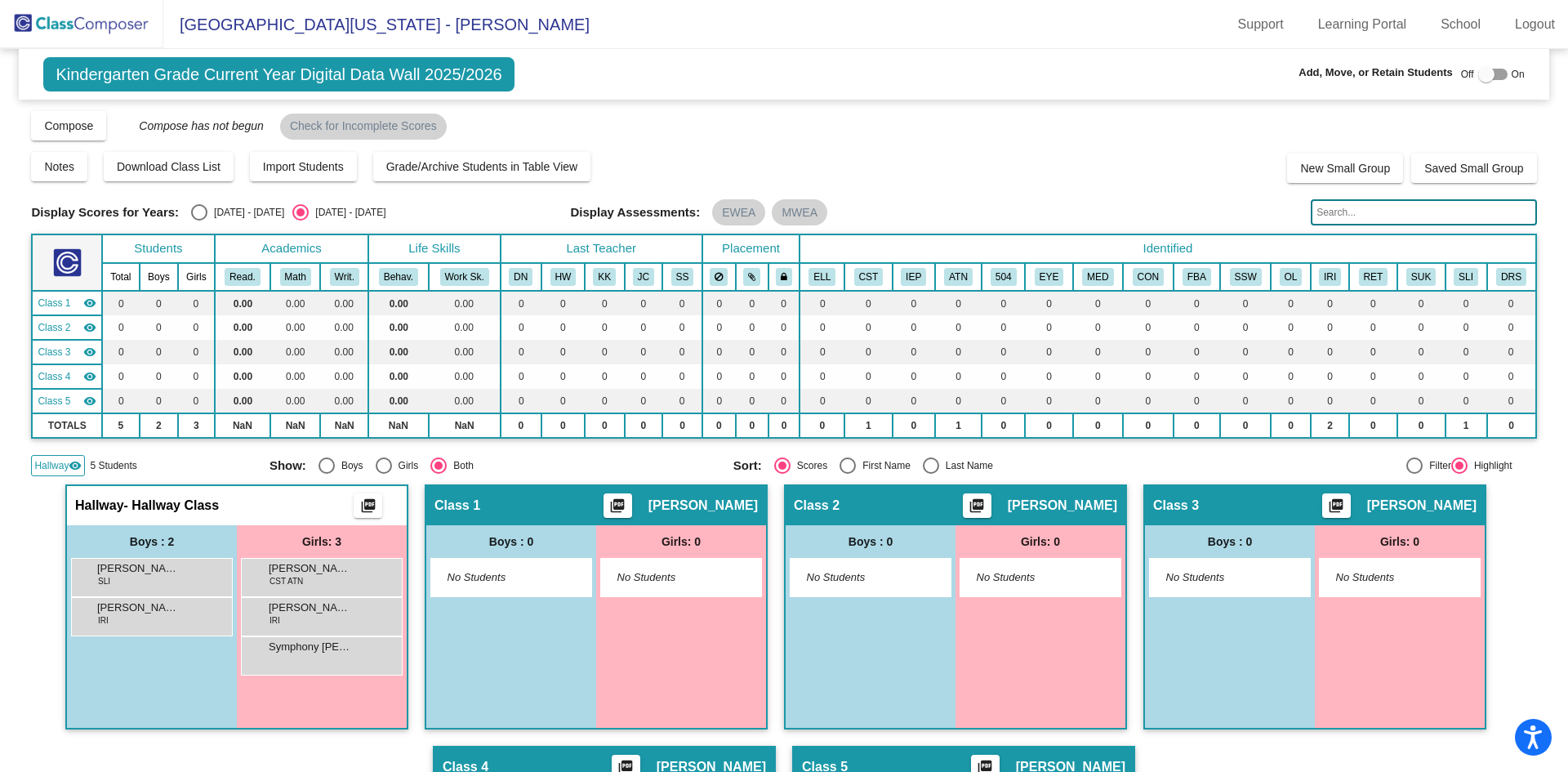
click at [1478, 72] on div at bounding box center [1487, 75] width 17 height 17
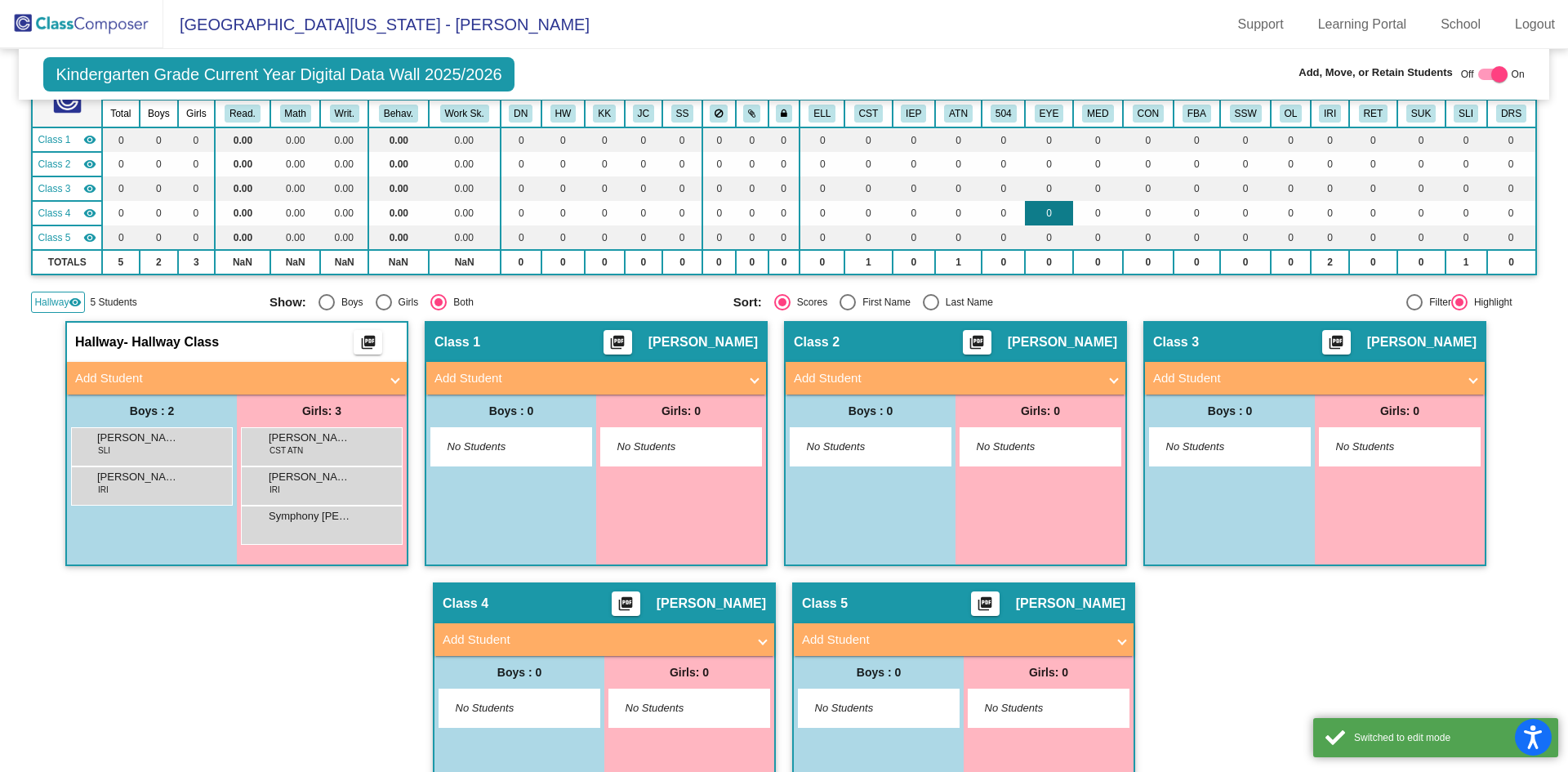
scroll to position [236, 0]
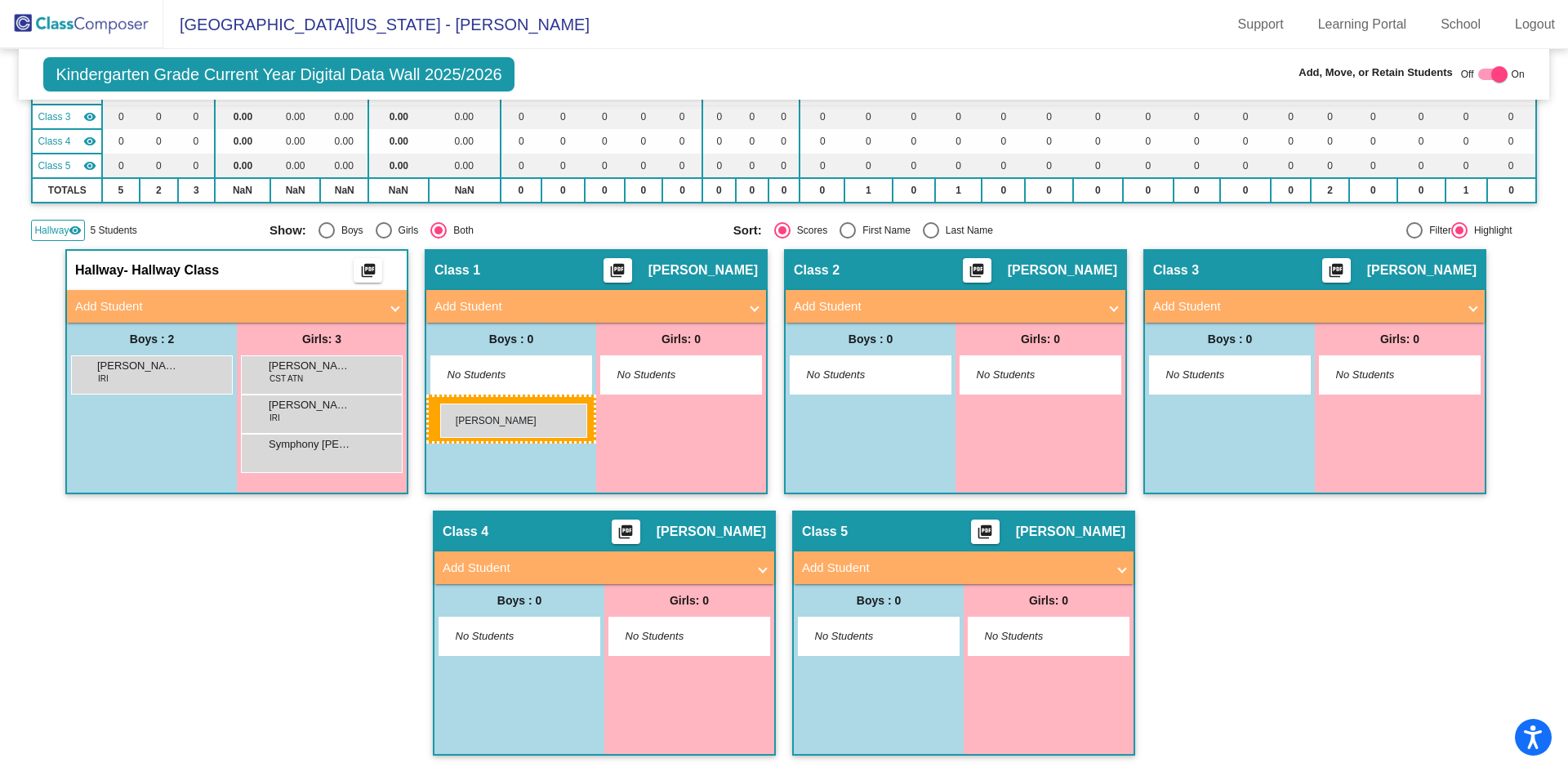
drag, startPoint x: 153, startPoint y: 374, endPoint x: 440, endPoint y: 404, distance: 288.6
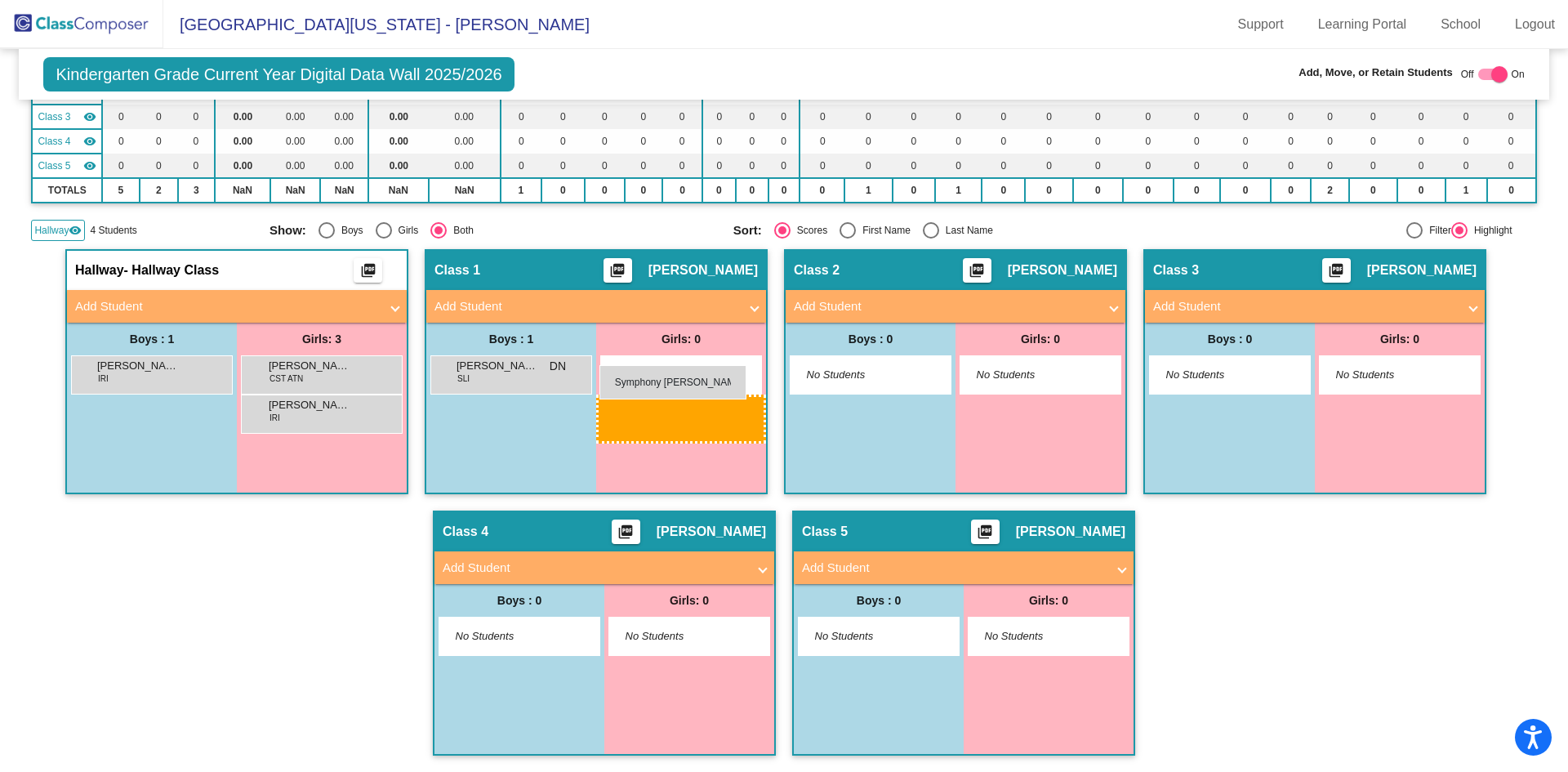
drag, startPoint x: 288, startPoint y: 447, endPoint x: 600, endPoint y: 365, distance: 322.6
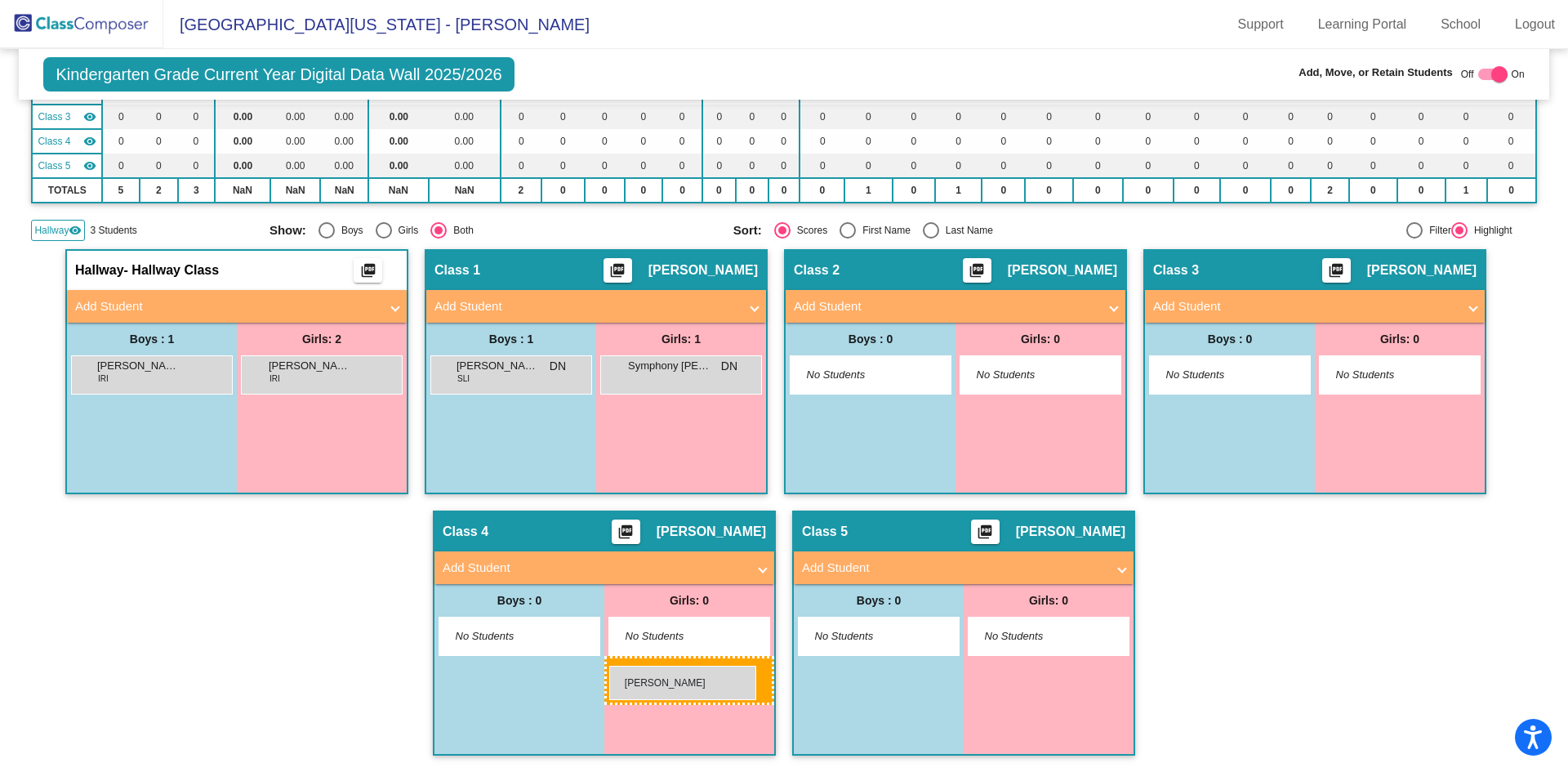
drag, startPoint x: 315, startPoint y: 377, endPoint x: 609, endPoint y: 664, distance: 410.9
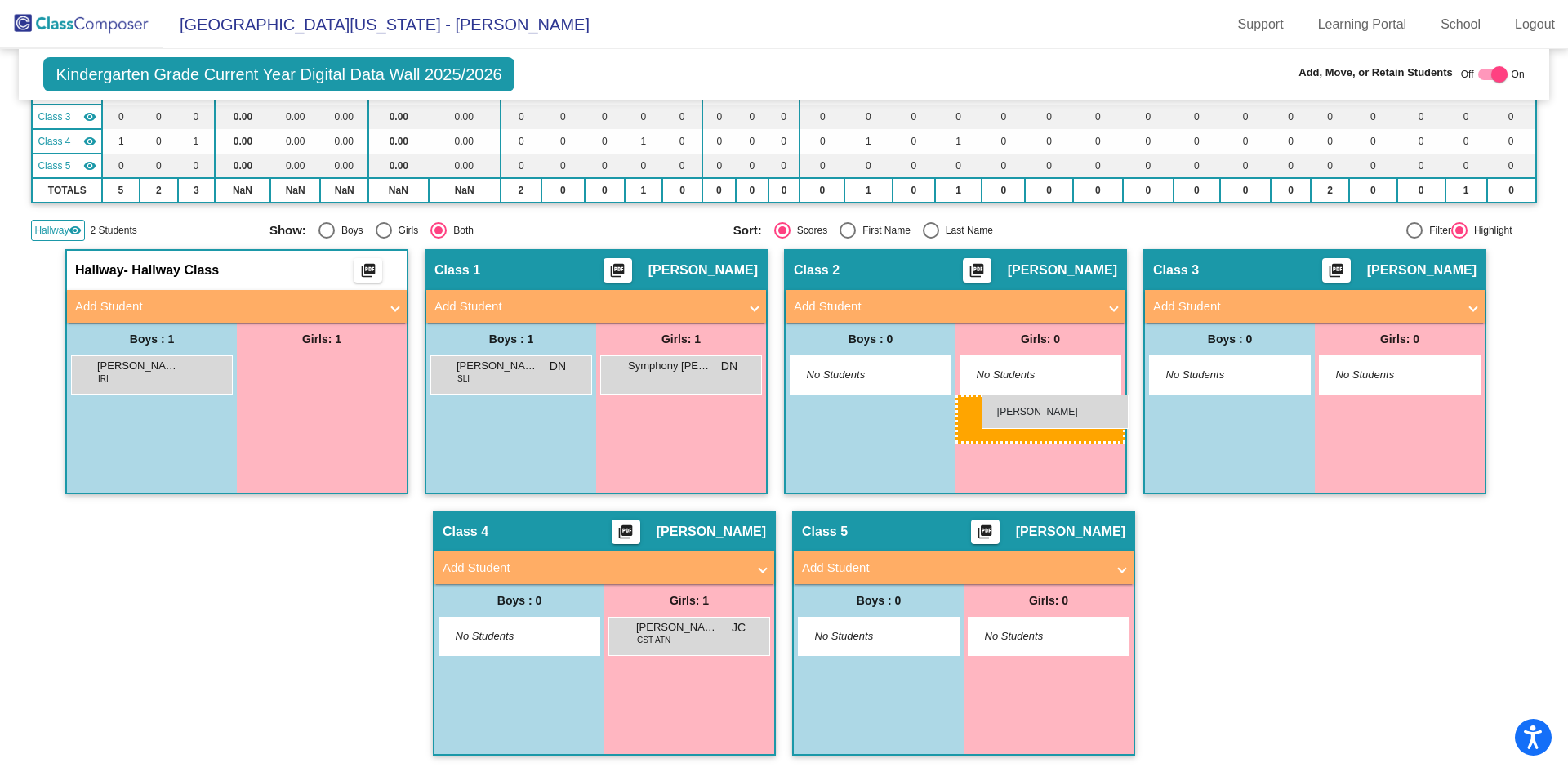
drag, startPoint x: 341, startPoint y: 369, endPoint x: 981, endPoint y: 395, distance: 640.5
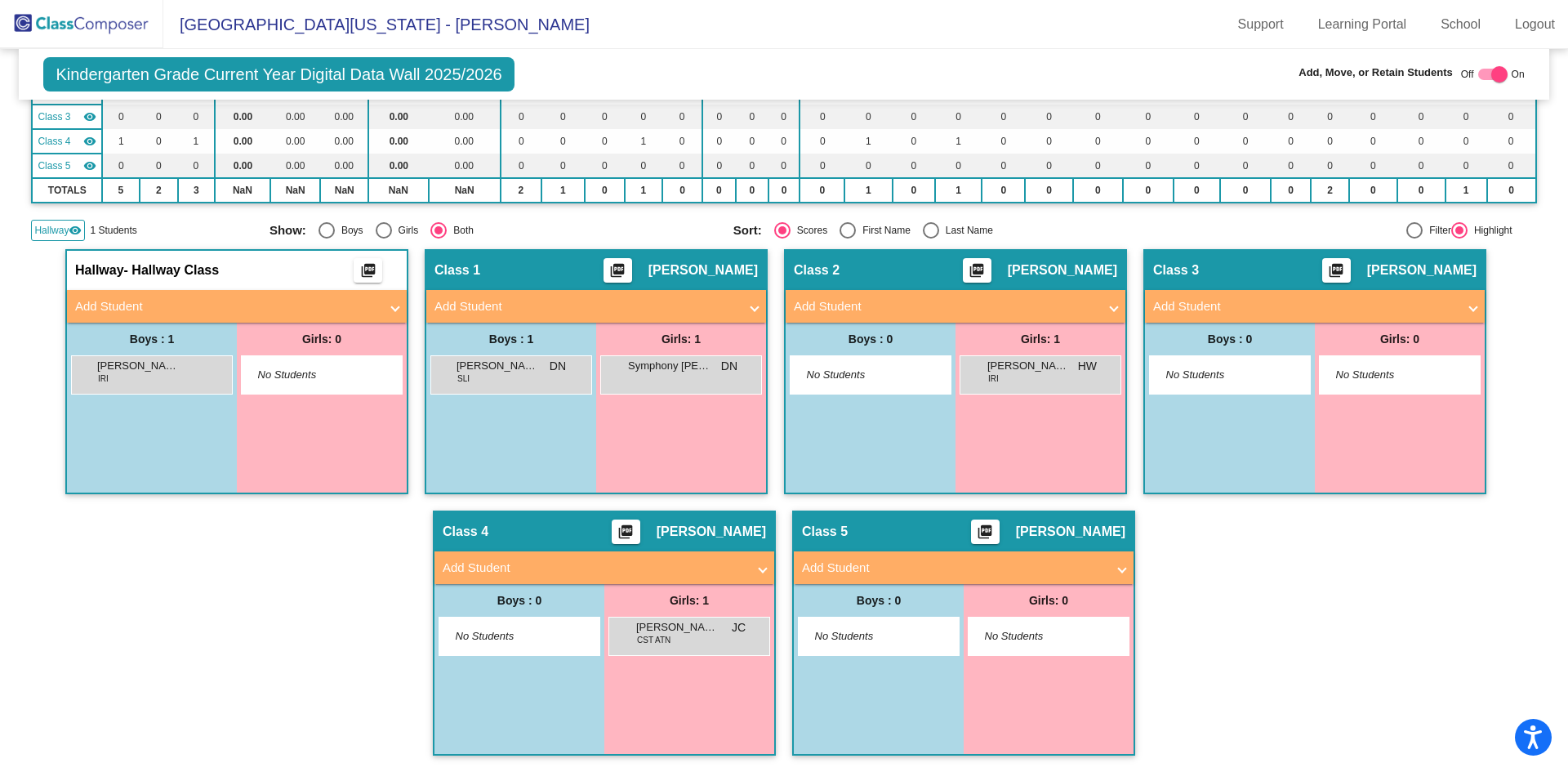
click at [1491, 70] on div at bounding box center [1500, 75] width 17 height 17
checkbox input "false"
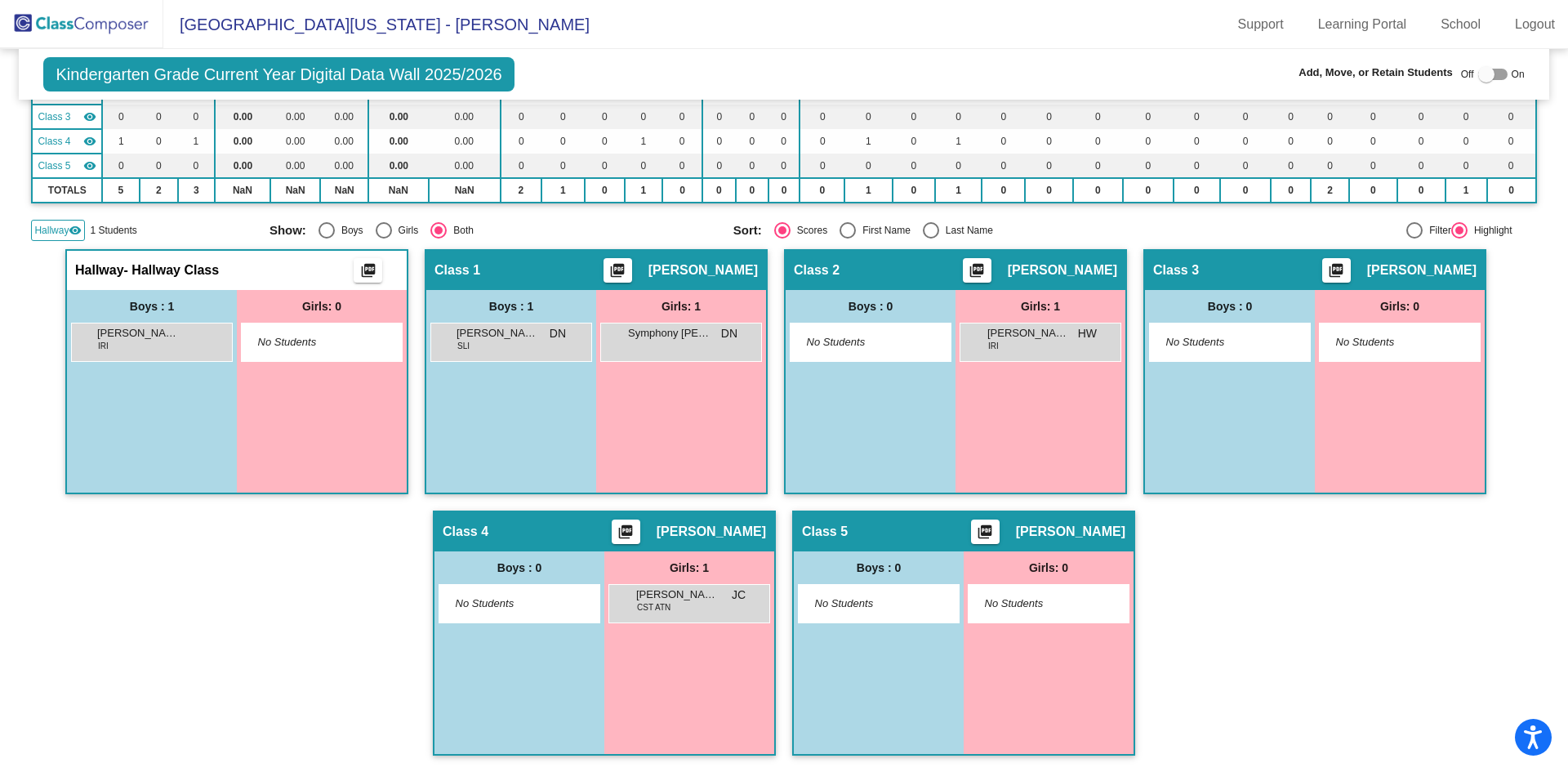
click at [115, 25] on img at bounding box center [81, 24] width 164 height 48
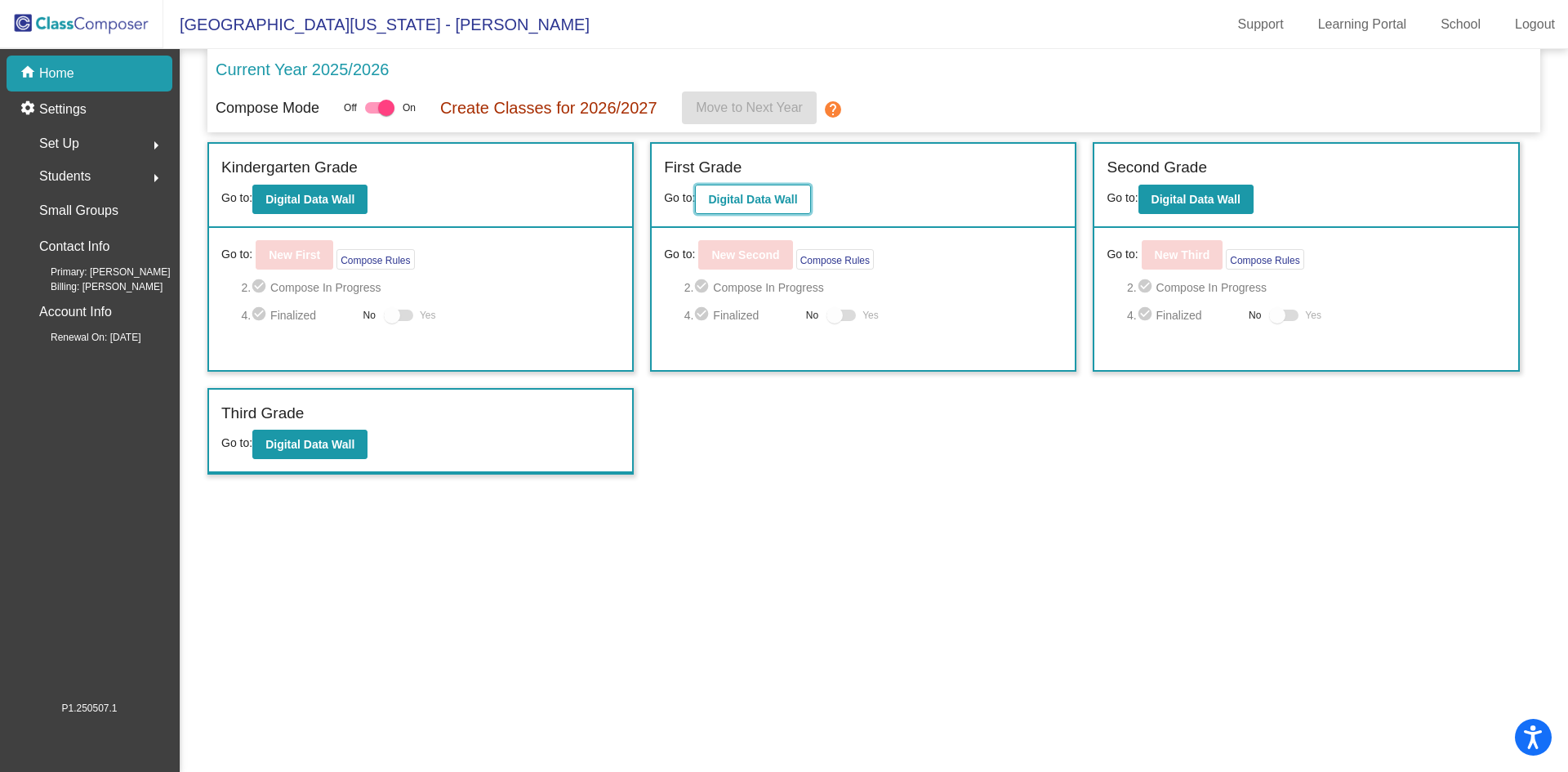
click at [747, 197] on b "Digital Data Wall" at bounding box center [752, 200] width 89 height 13
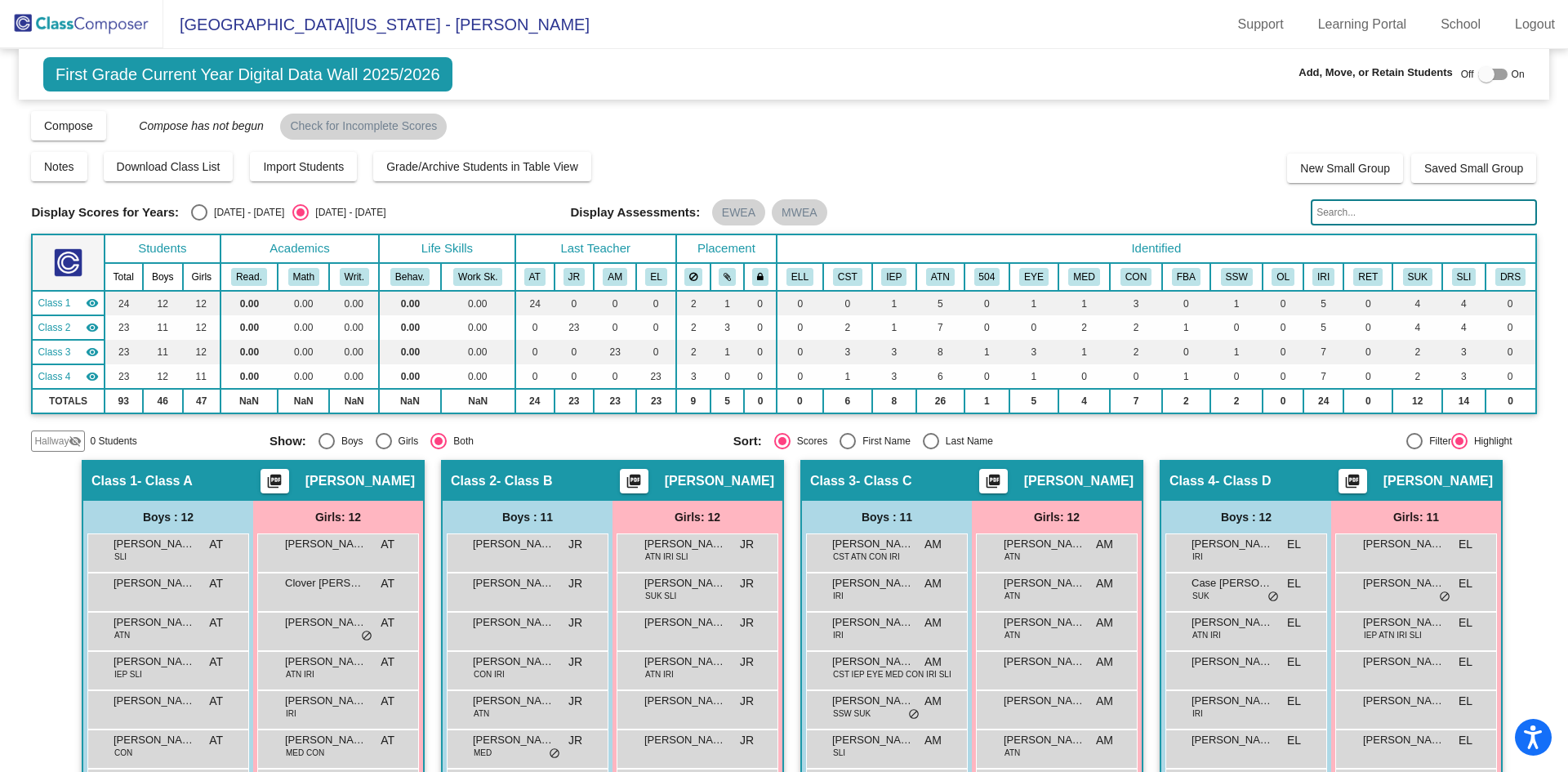
click at [1478, 73] on div at bounding box center [1487, 75] width 17 height 17
checkbox input "true"
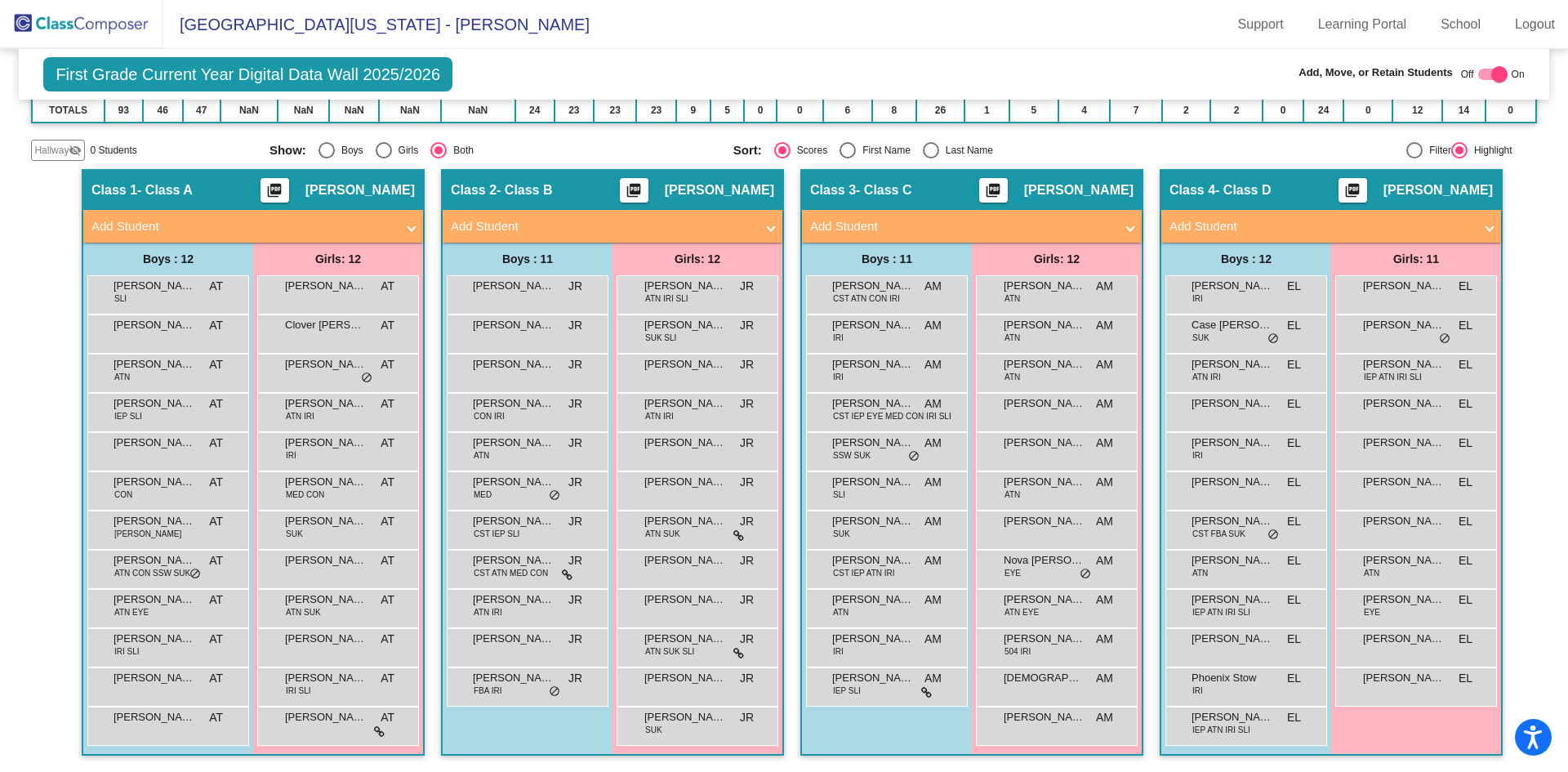
scroll to position [209, 0]
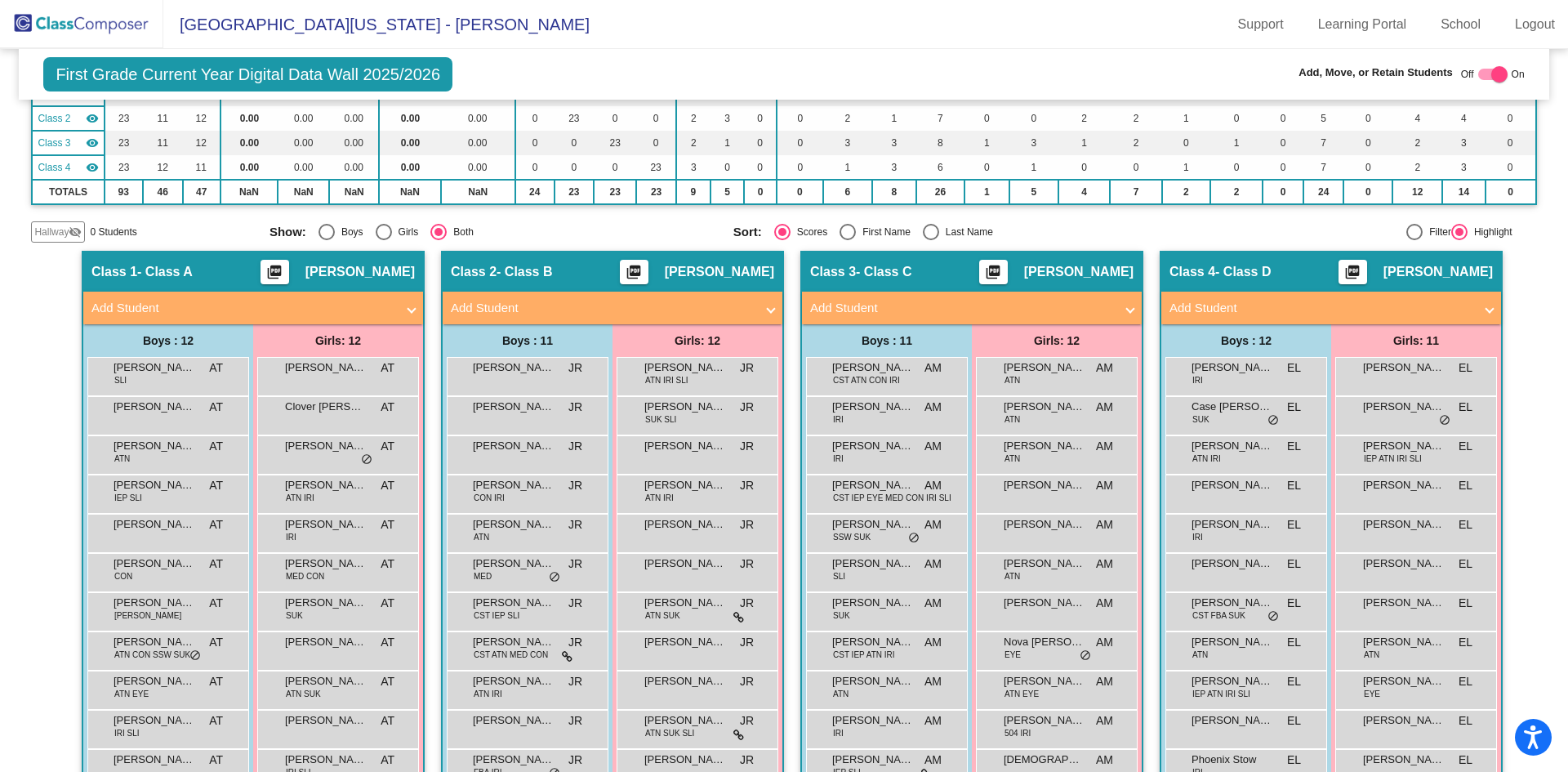
click at [770, 310] on span at bounding box center [771, 308] width 6 height 18
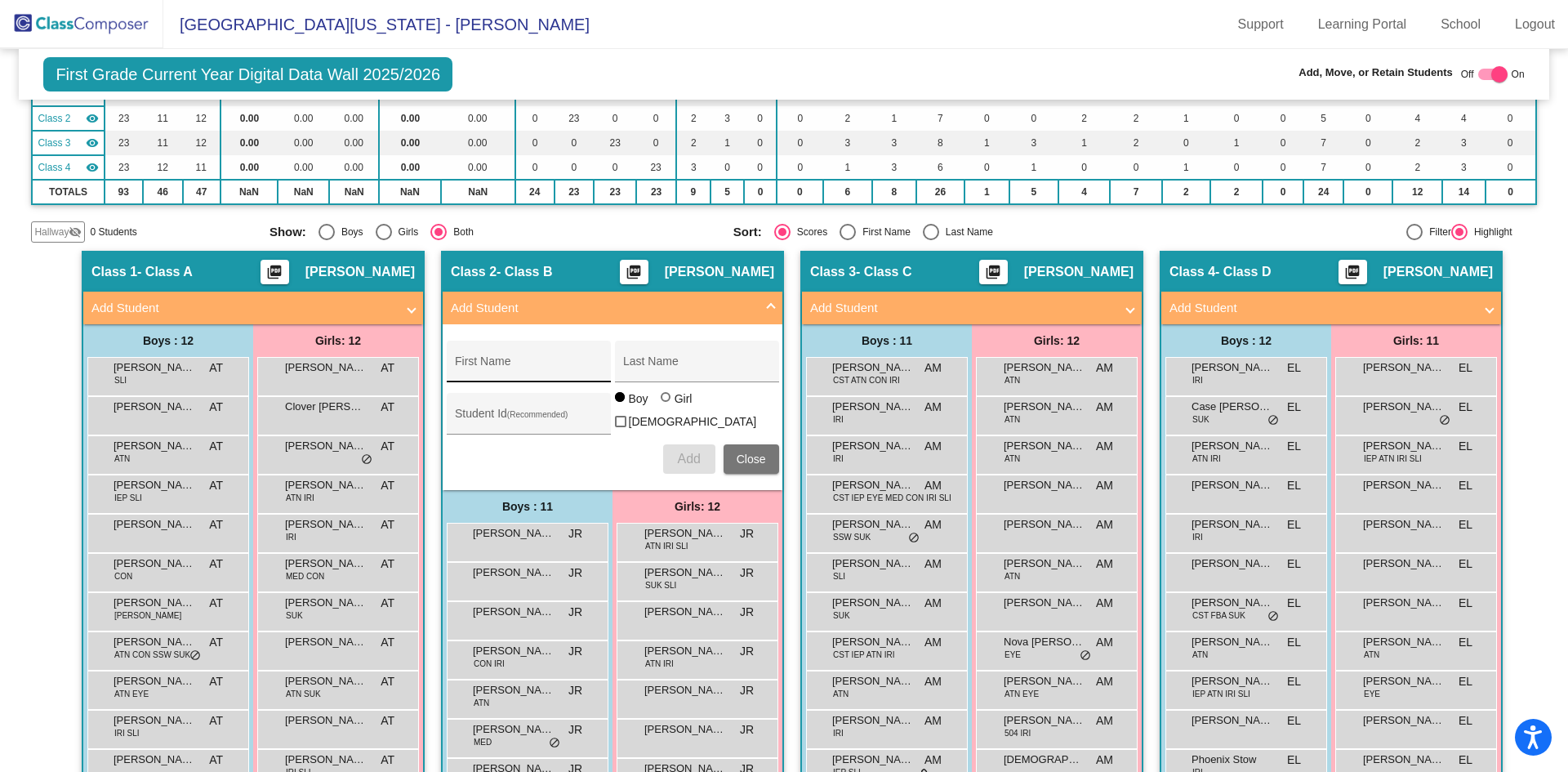
click at [540, 355] on div "First Name" at bounding box center [528, 366] width 147 height 33
type input "[PERSON_NAME]"
click at [657, 361] on input "Last Name" at bounding box center [696, 368] width 147 height 13
type input "[PERSON_NAME]"
click at [481, 413] on input "Student Id (Recommended)" at bounding box center [528, 420] width 147 height 13
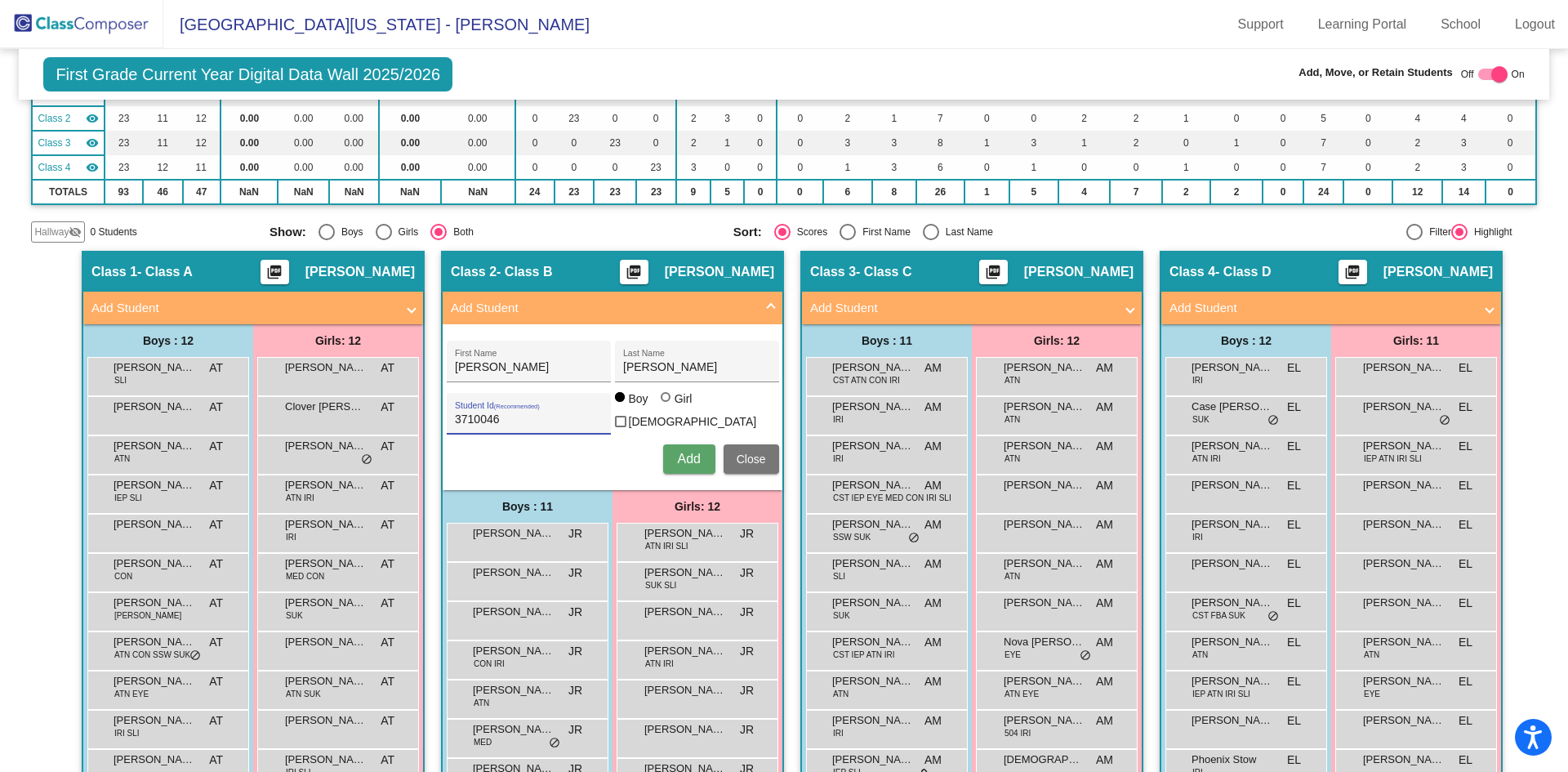
type input "3710046"
click at [687, 458] on span "Add" at bounding box center [688, 459] width 23 height 14
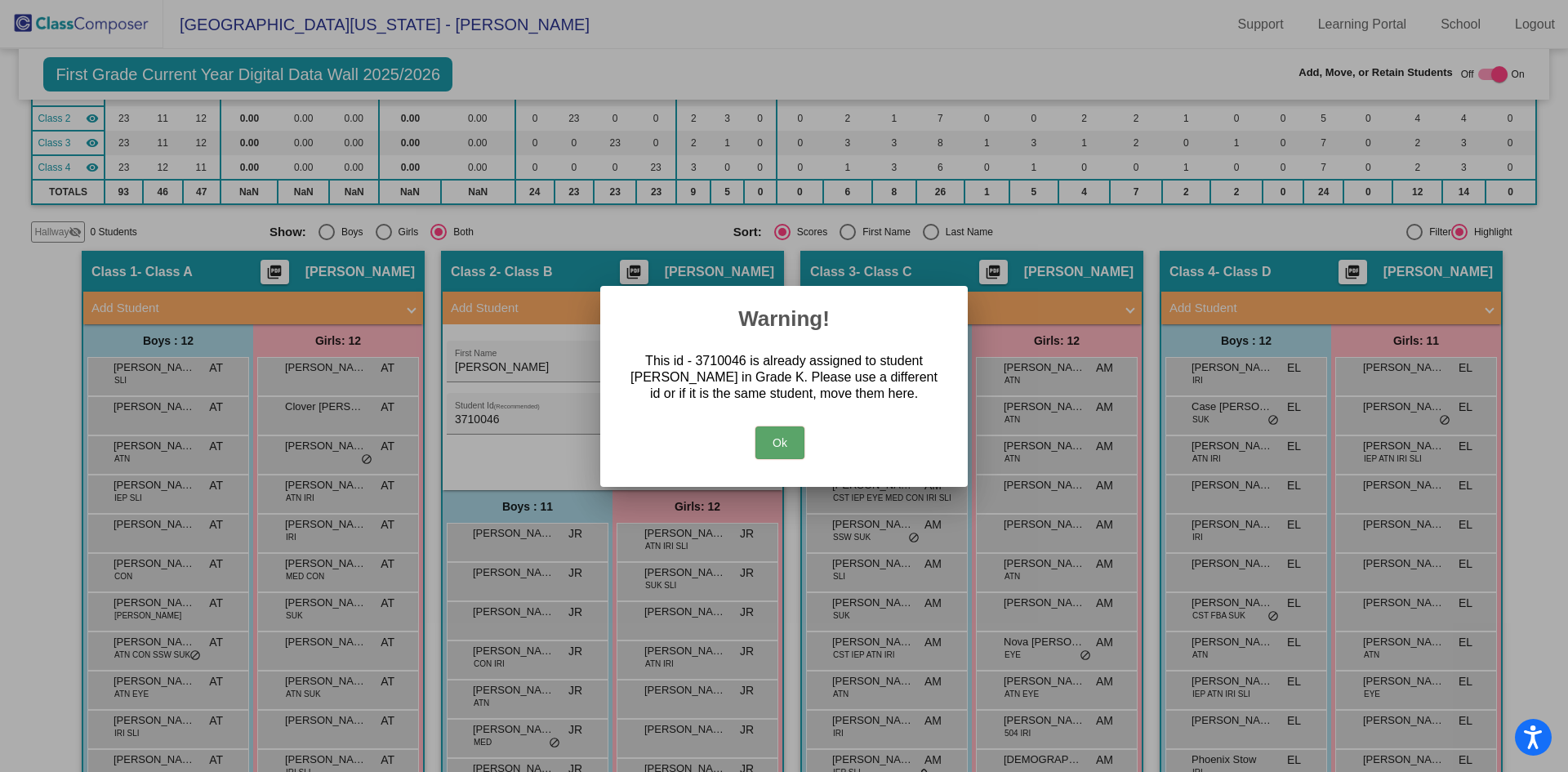
click at [777, 446] on button "Ok" at bounding box center [779, 442] width 49 height 32
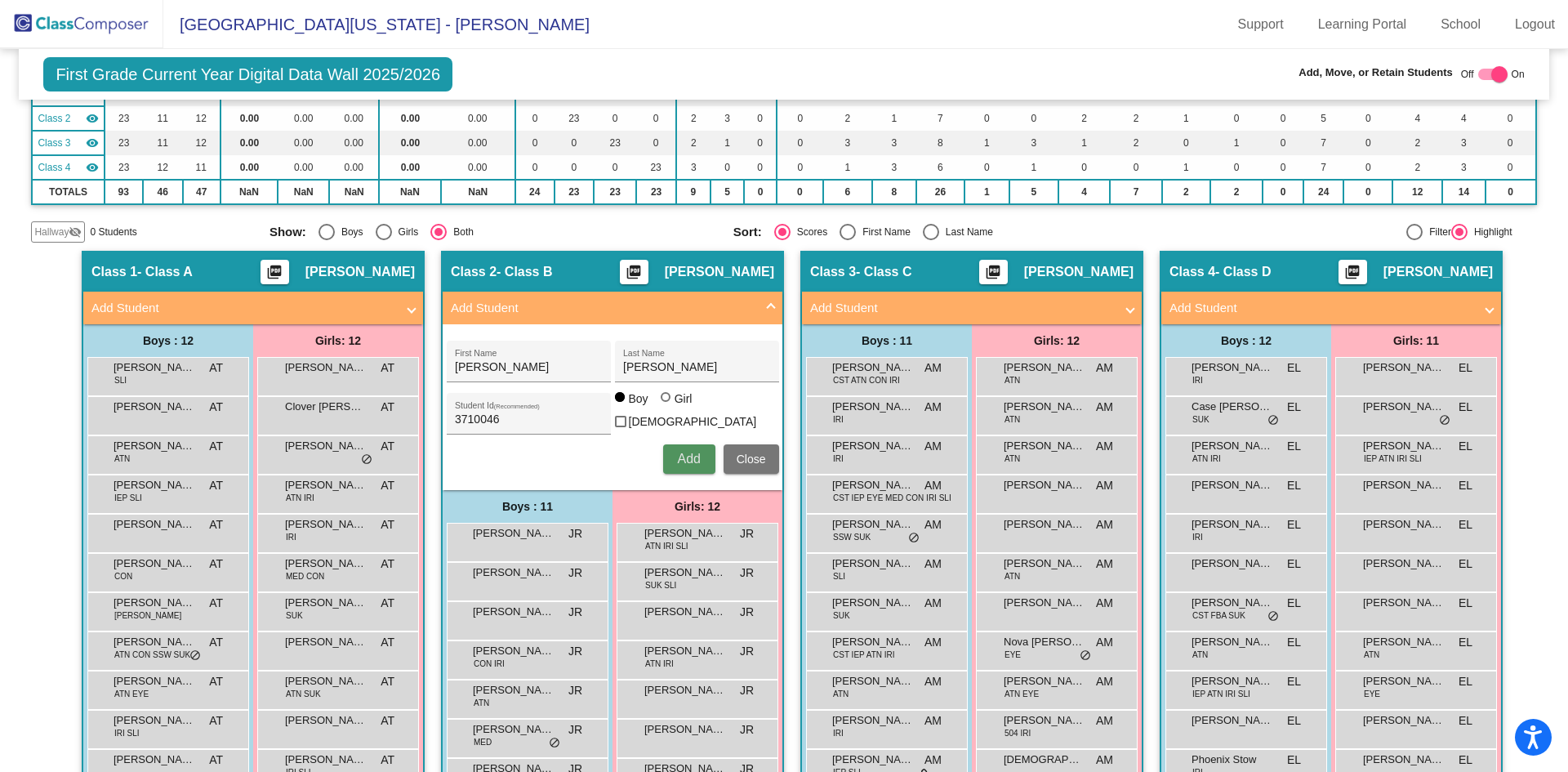
click at [684, 452] on span "Add" at bounding box center [688, 459] width 23 height 14
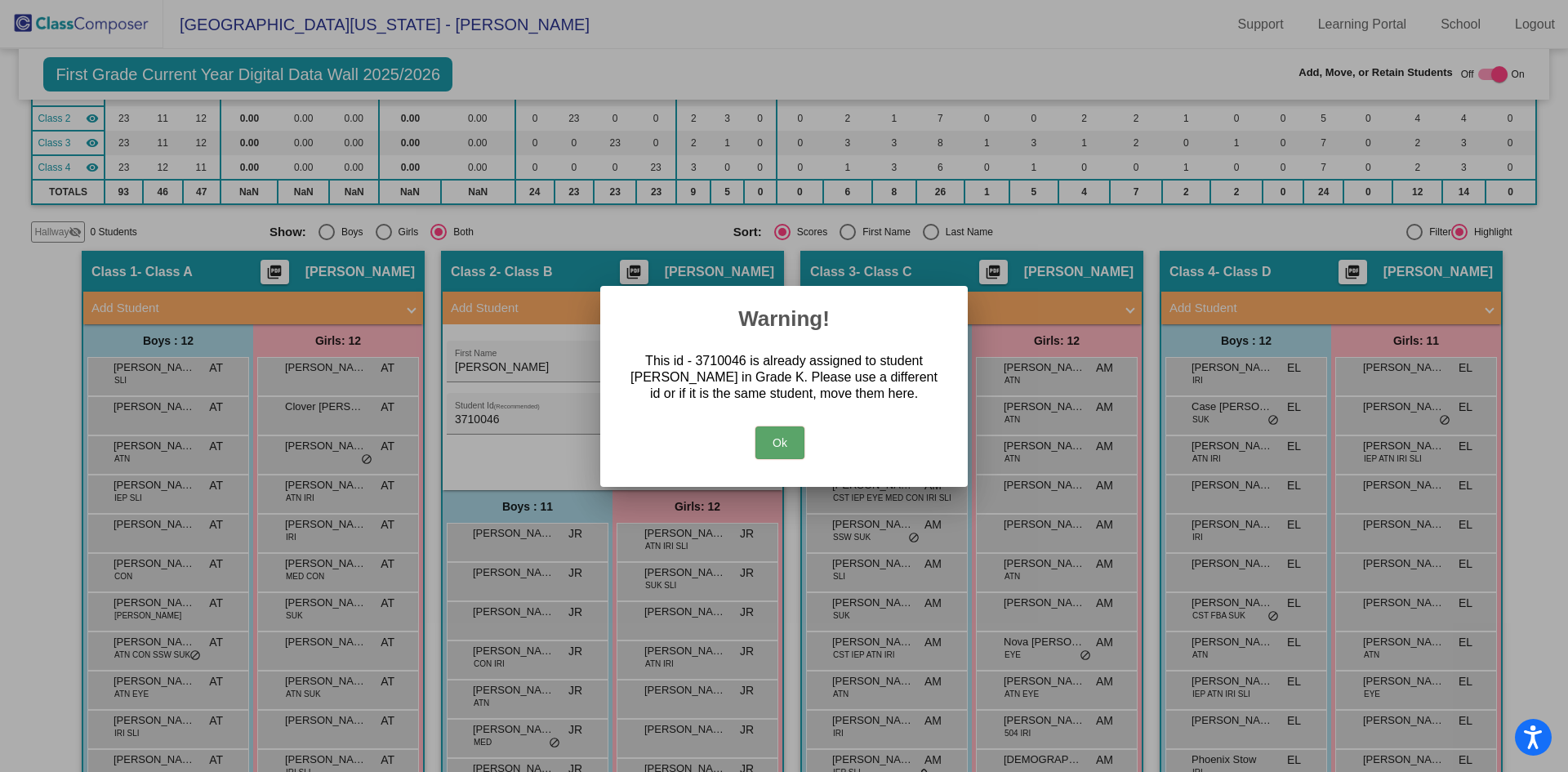
click at [774, 443] on button "Ok" at bounding box center [779, 442] width 49 height 32
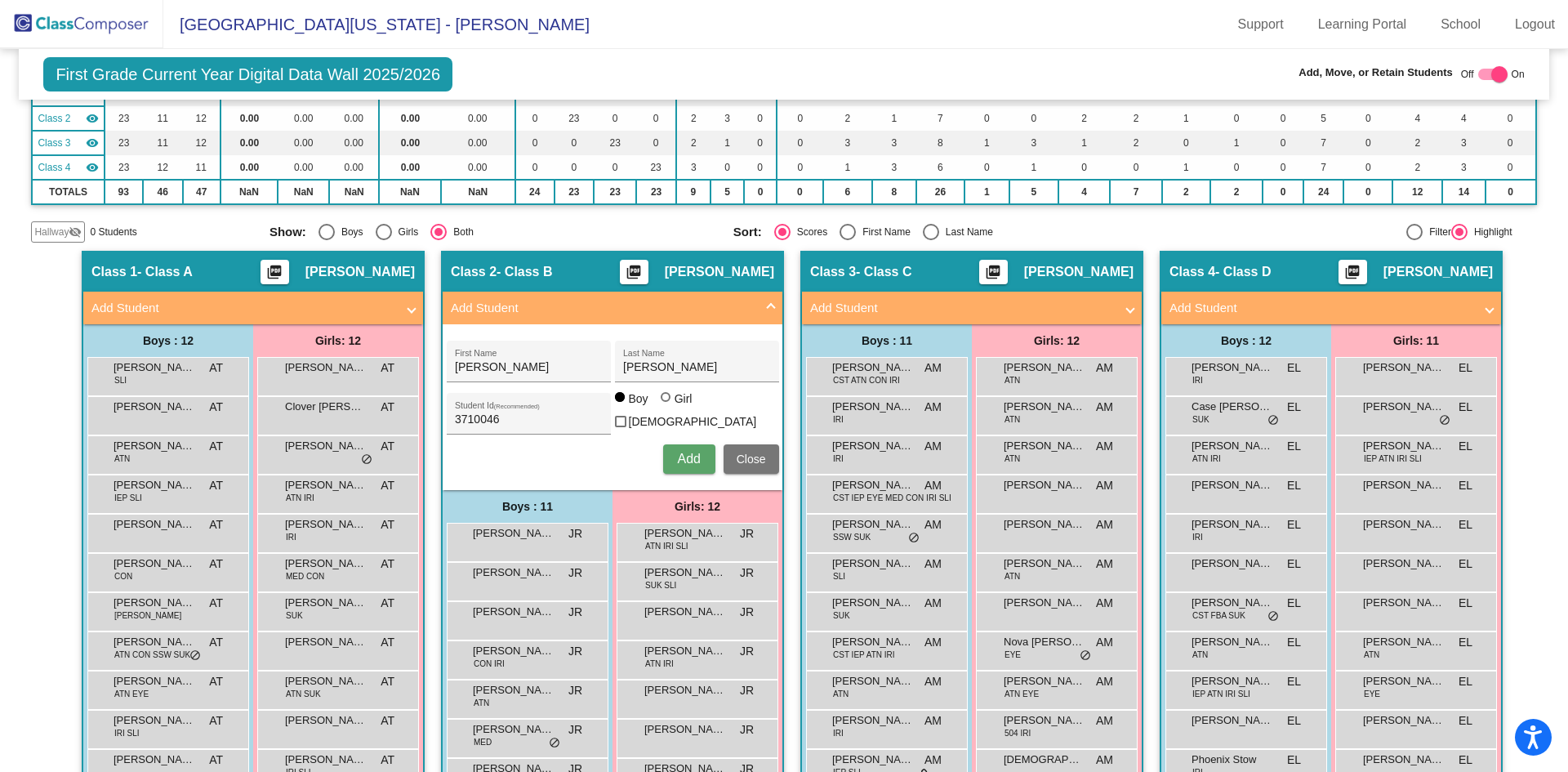
click at [742, 453] on span "Close" at bounding box center [751, 460] width 30 height 13
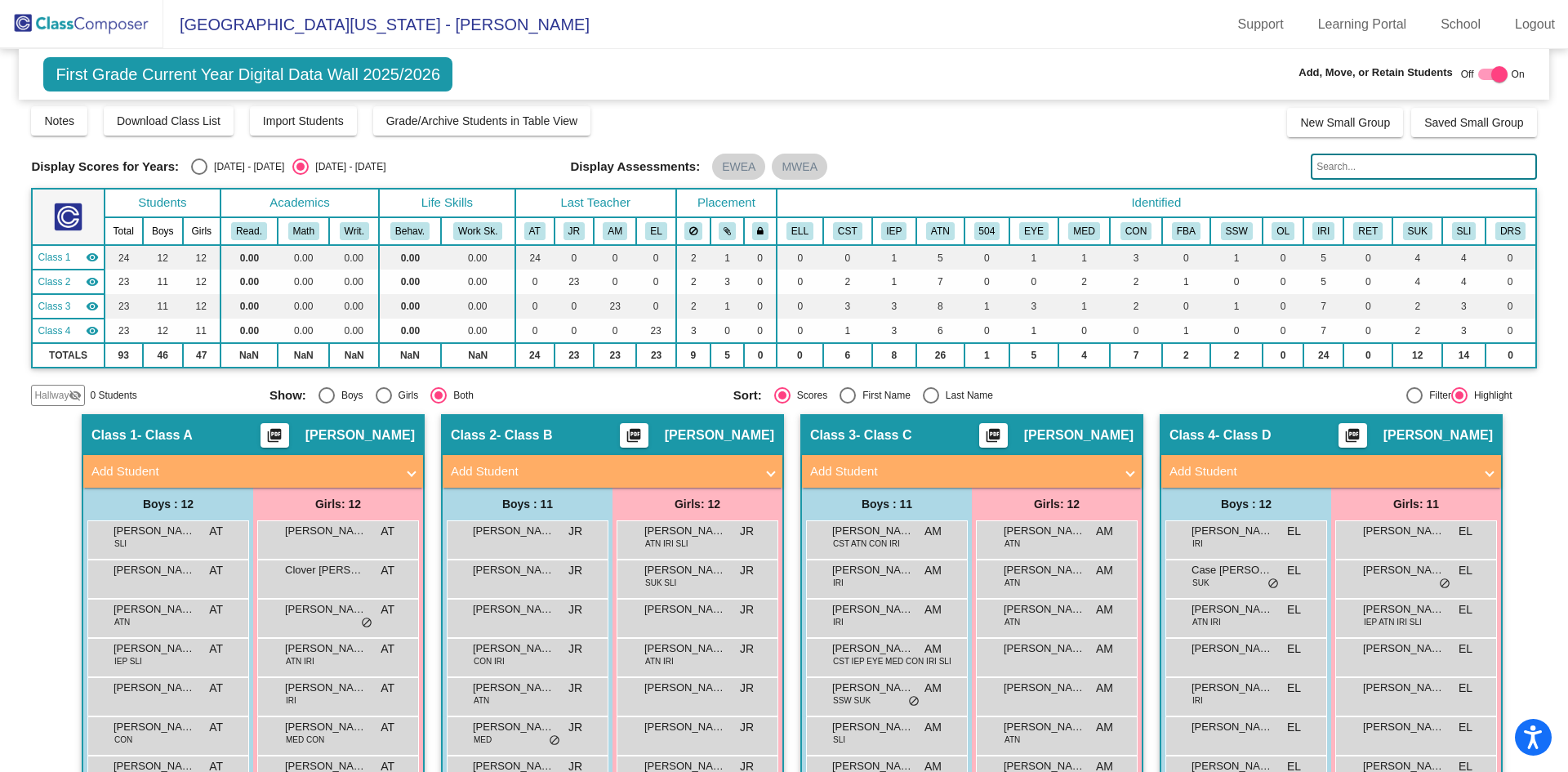
scroll to position [0, 0]
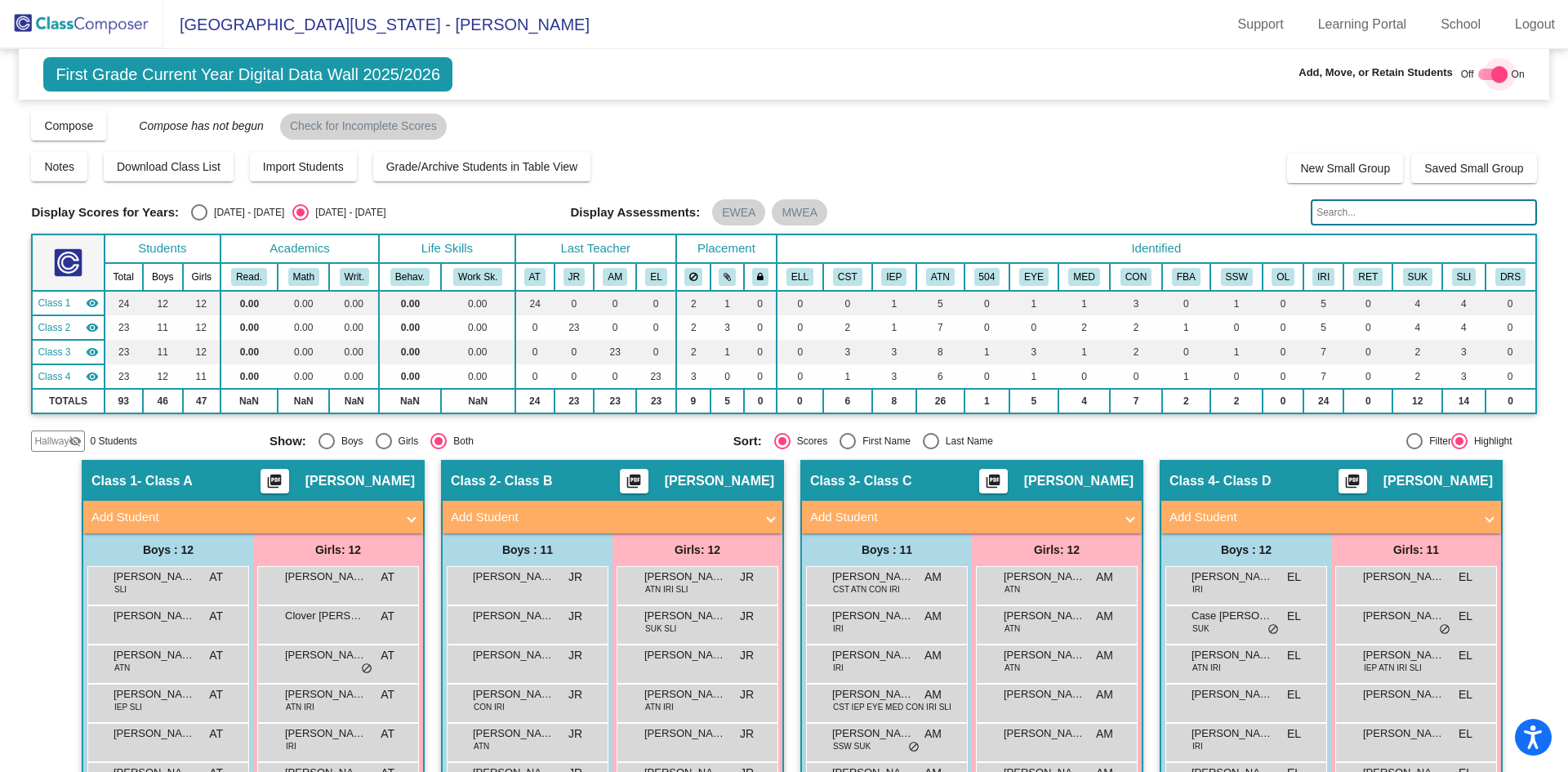
click at [1492, 68] on div at bounding box center [1500, 75] width 17 height 17
checkbox input "false"
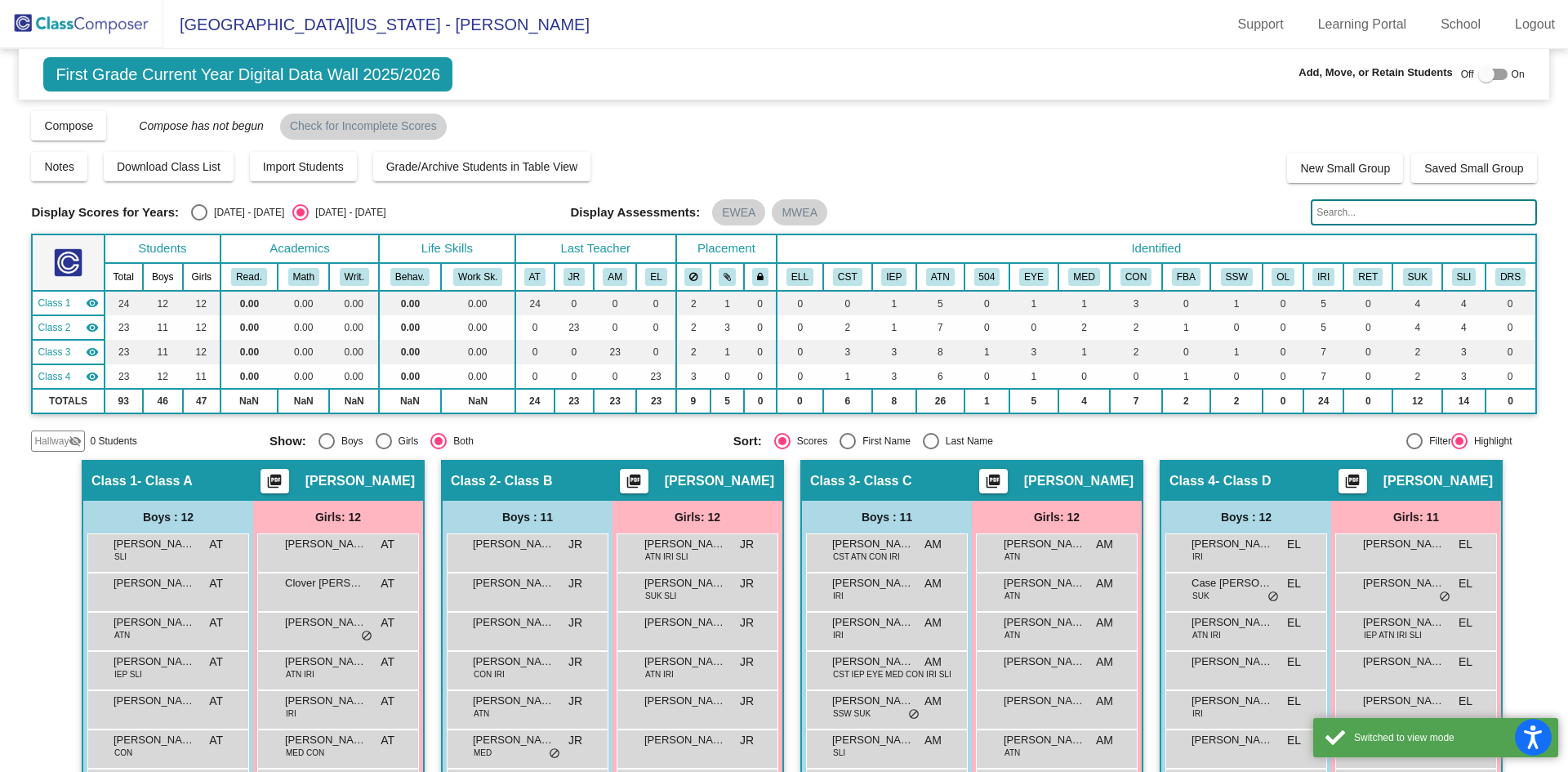
click at [96, 18] on img at bounding box center [81, 24] width 164 height 48
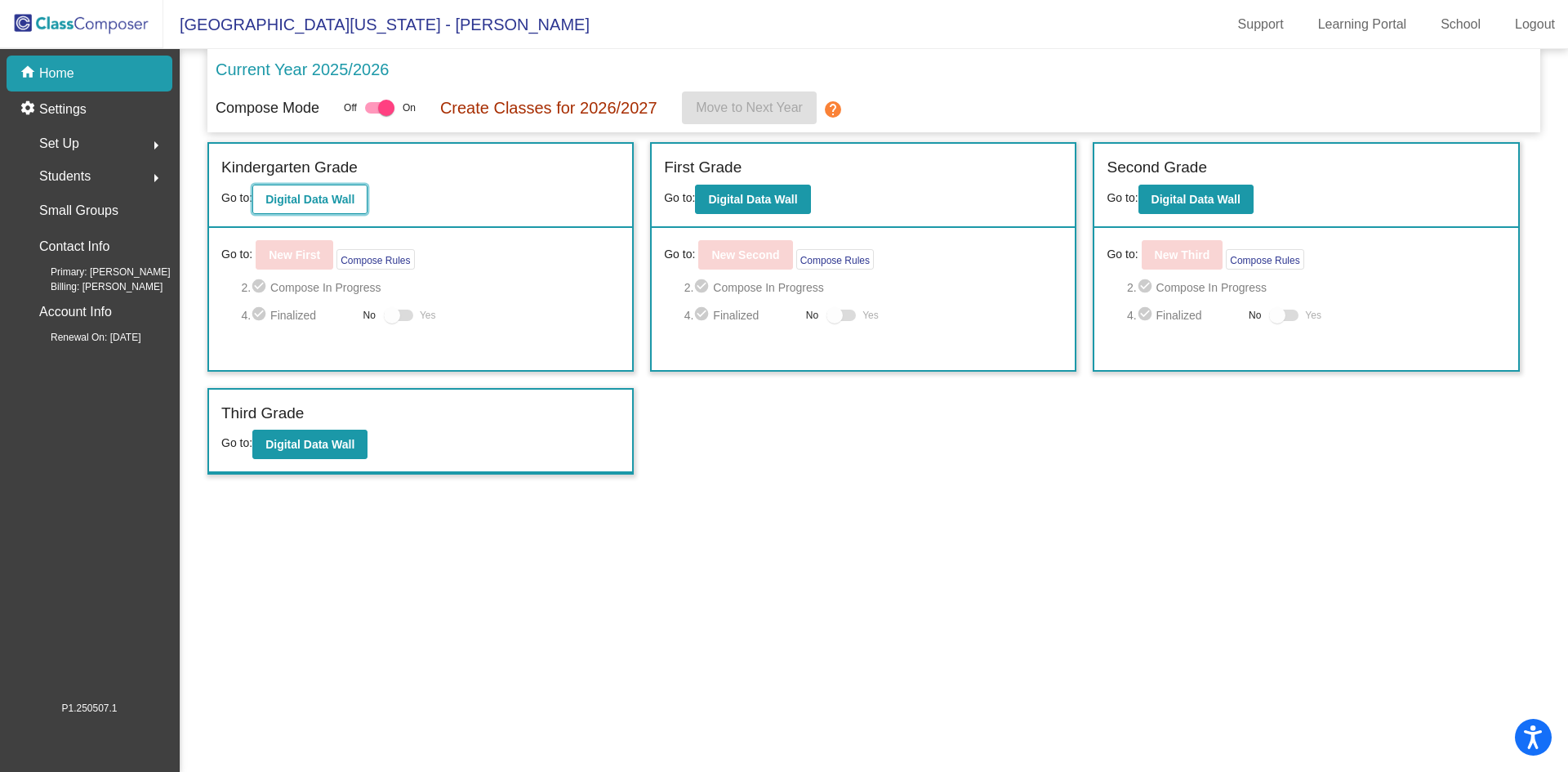
click at [298, 193] on b "Digital Data Wall" at bounding box center [310, 200] width 89 height 13
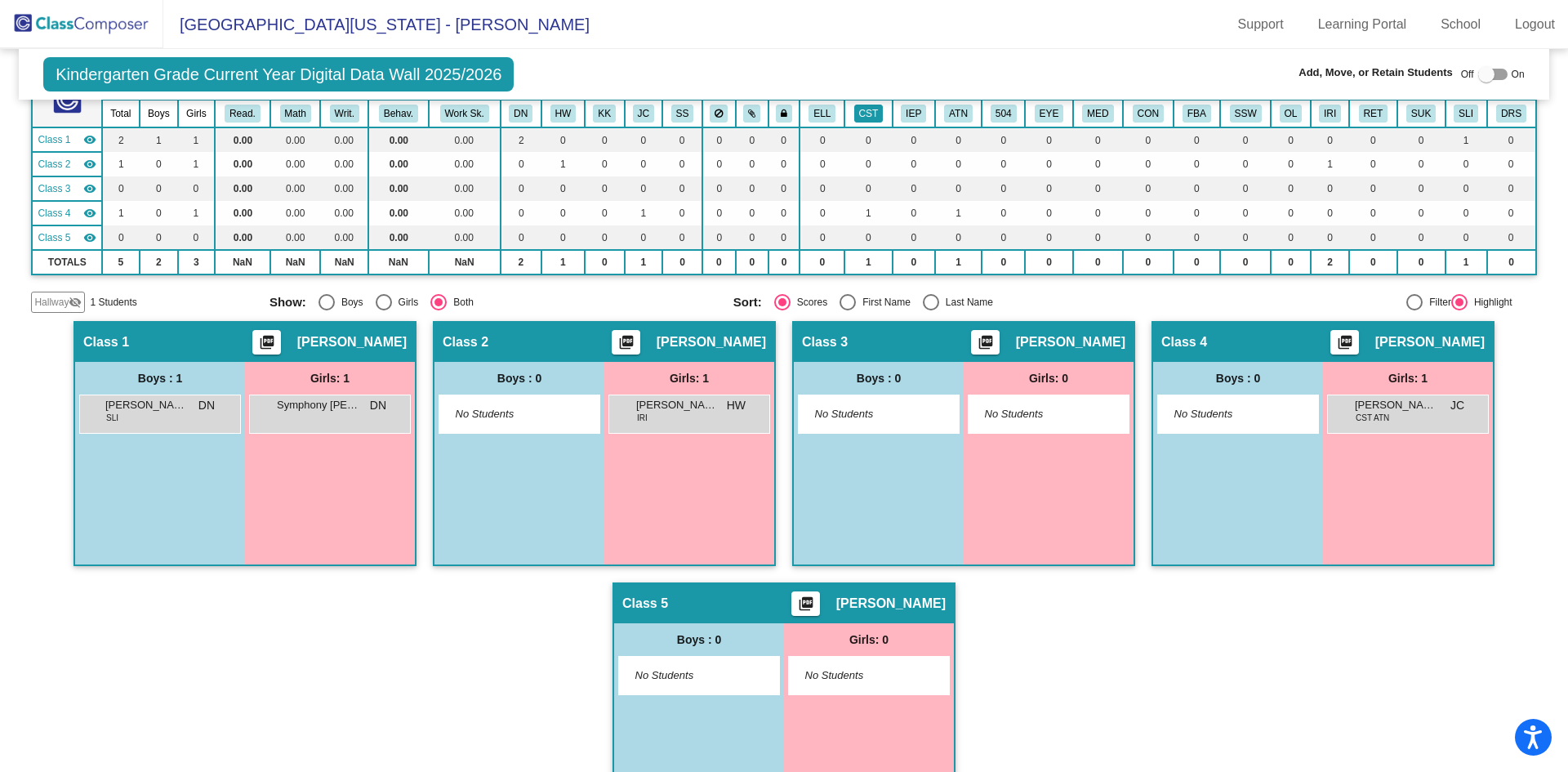
scroll to position [236, 0]
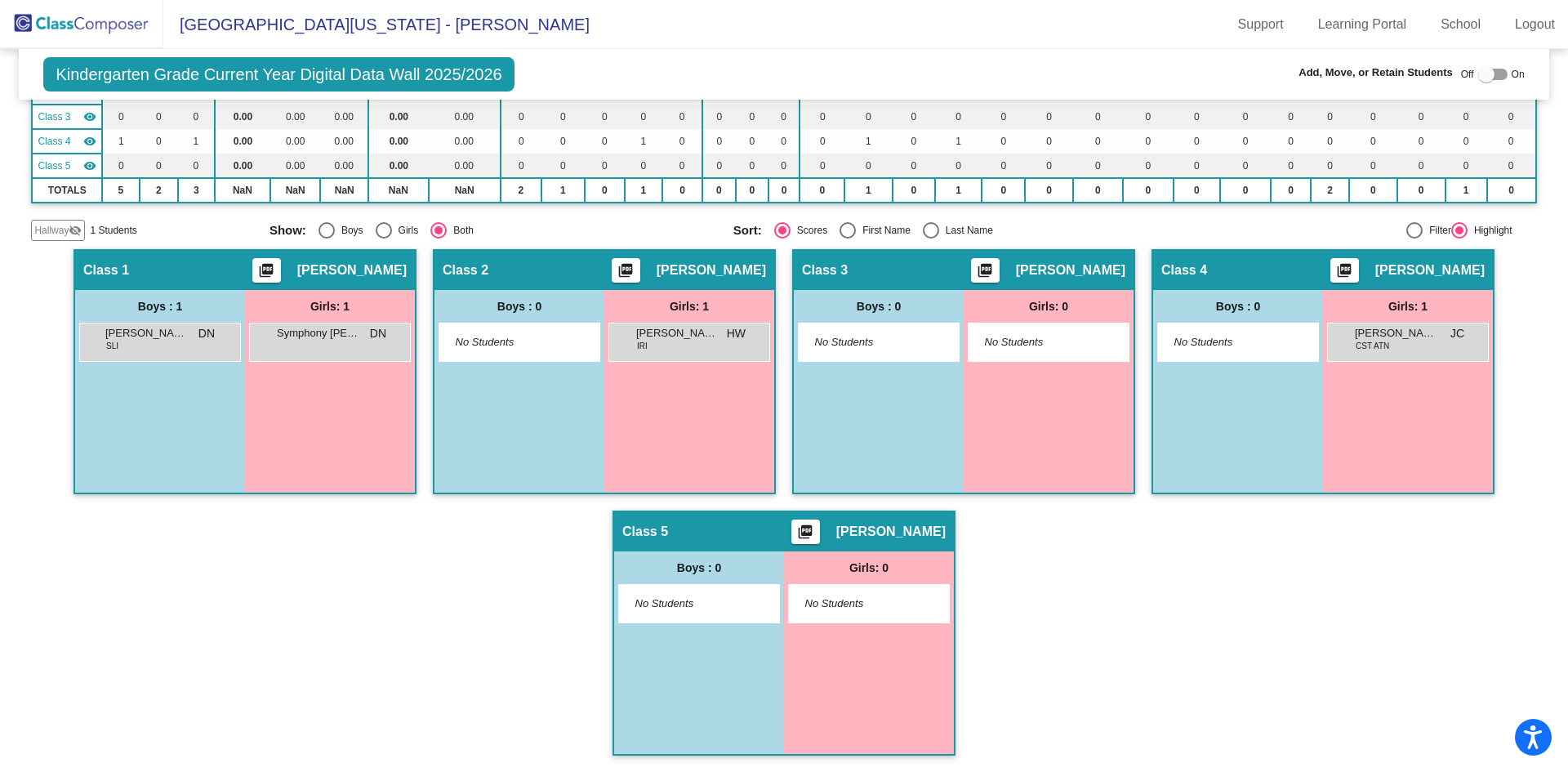
click at [67, 236] on span "Hallway" at bounding box center [51, 230] width 34 height 15
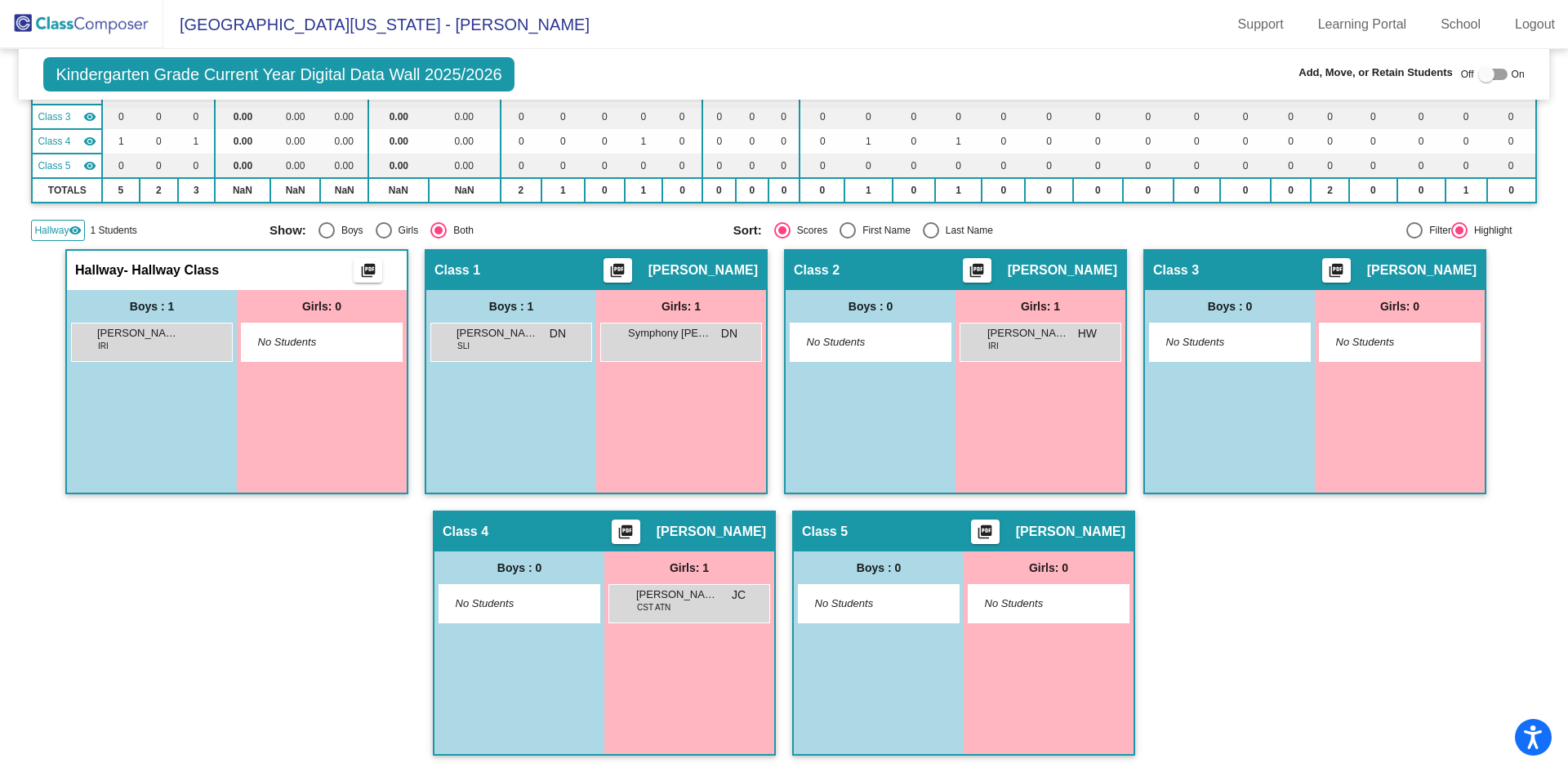
click at [63, 233] on span "Hallway" at bounding box center [51, 230] width 34 height 15
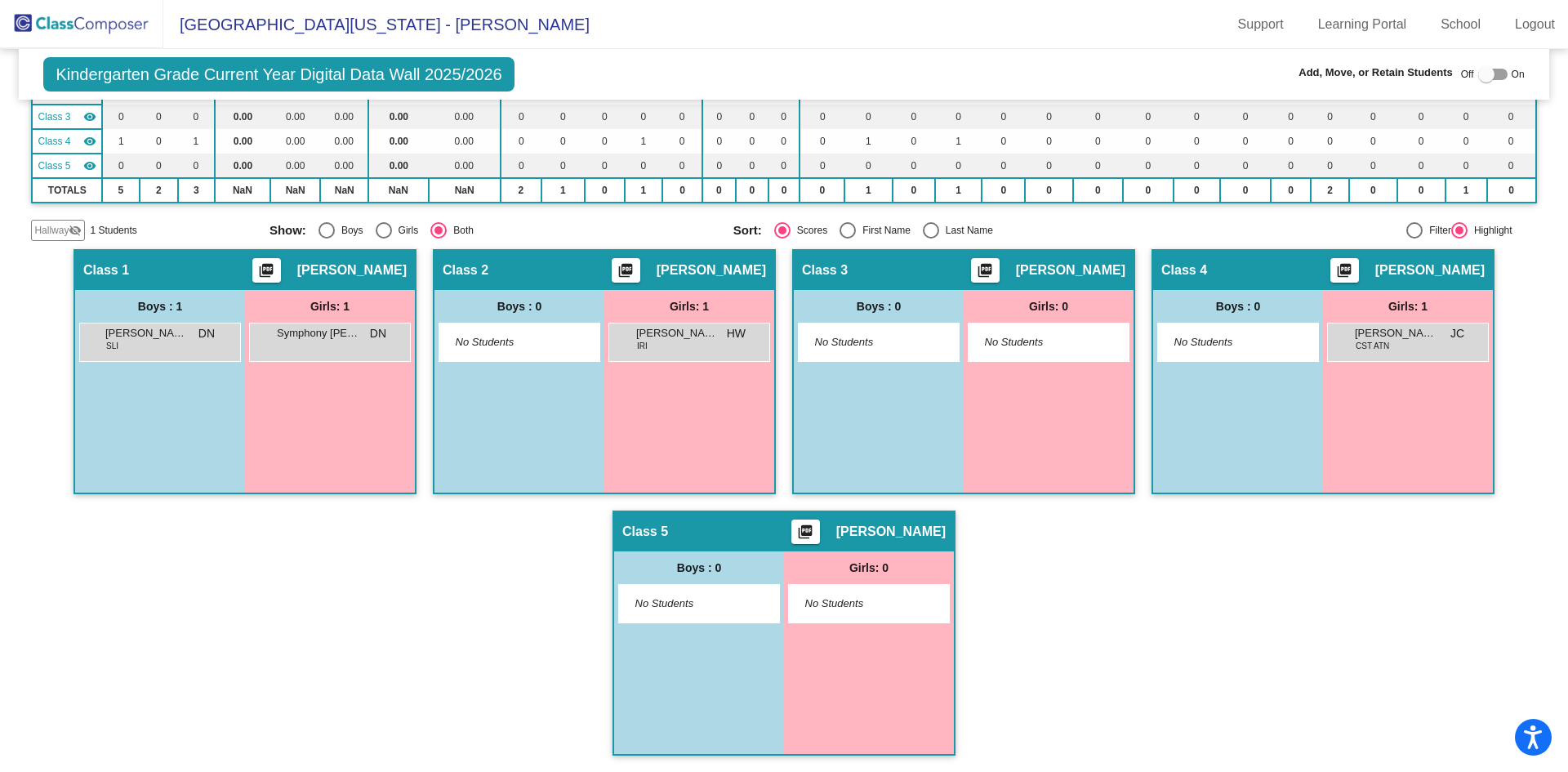
scroll to position [0, 0]
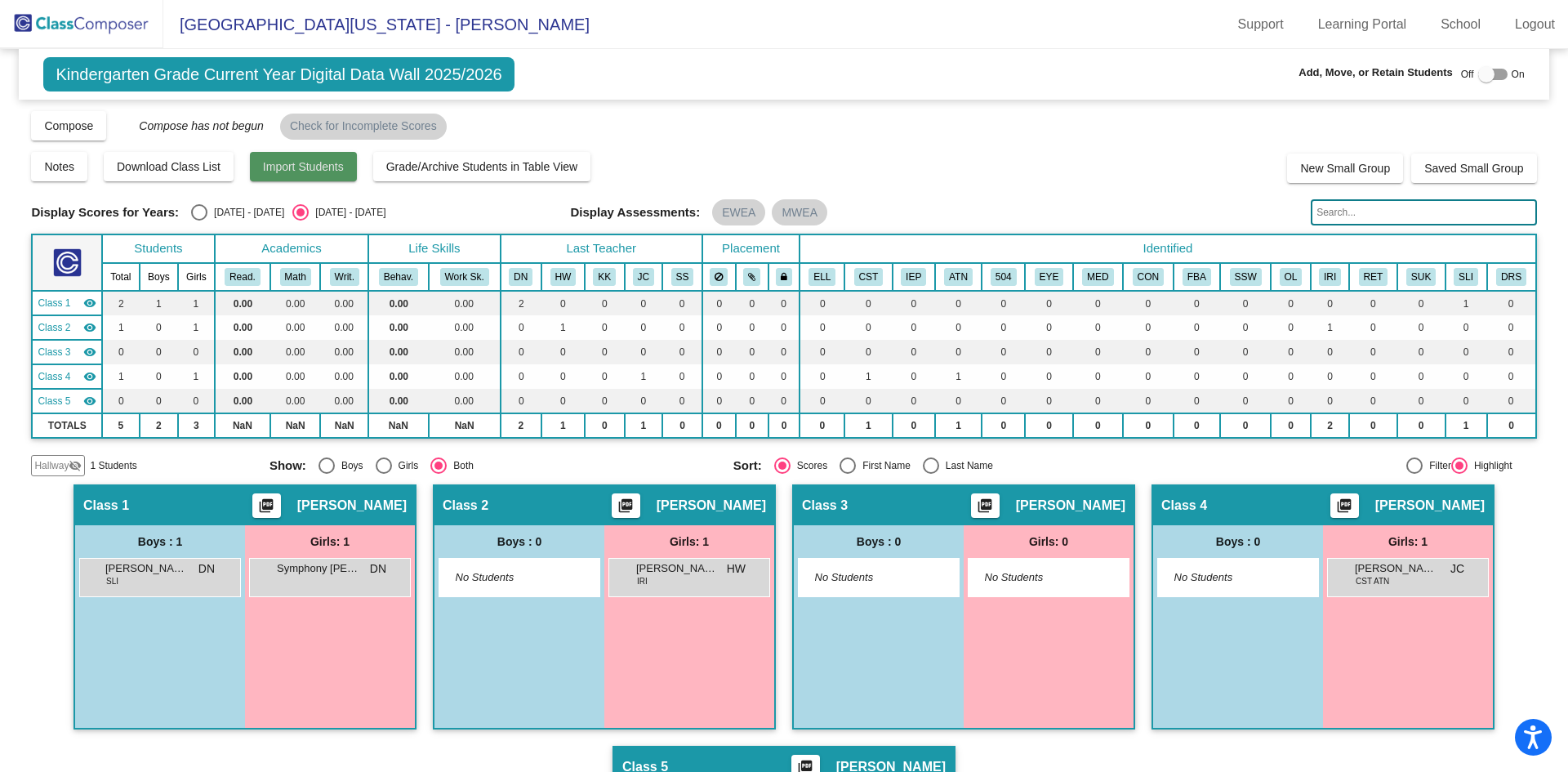
click at [314, 166] on span "Import Students" at bounding box center [303, 166] width 80 height 13
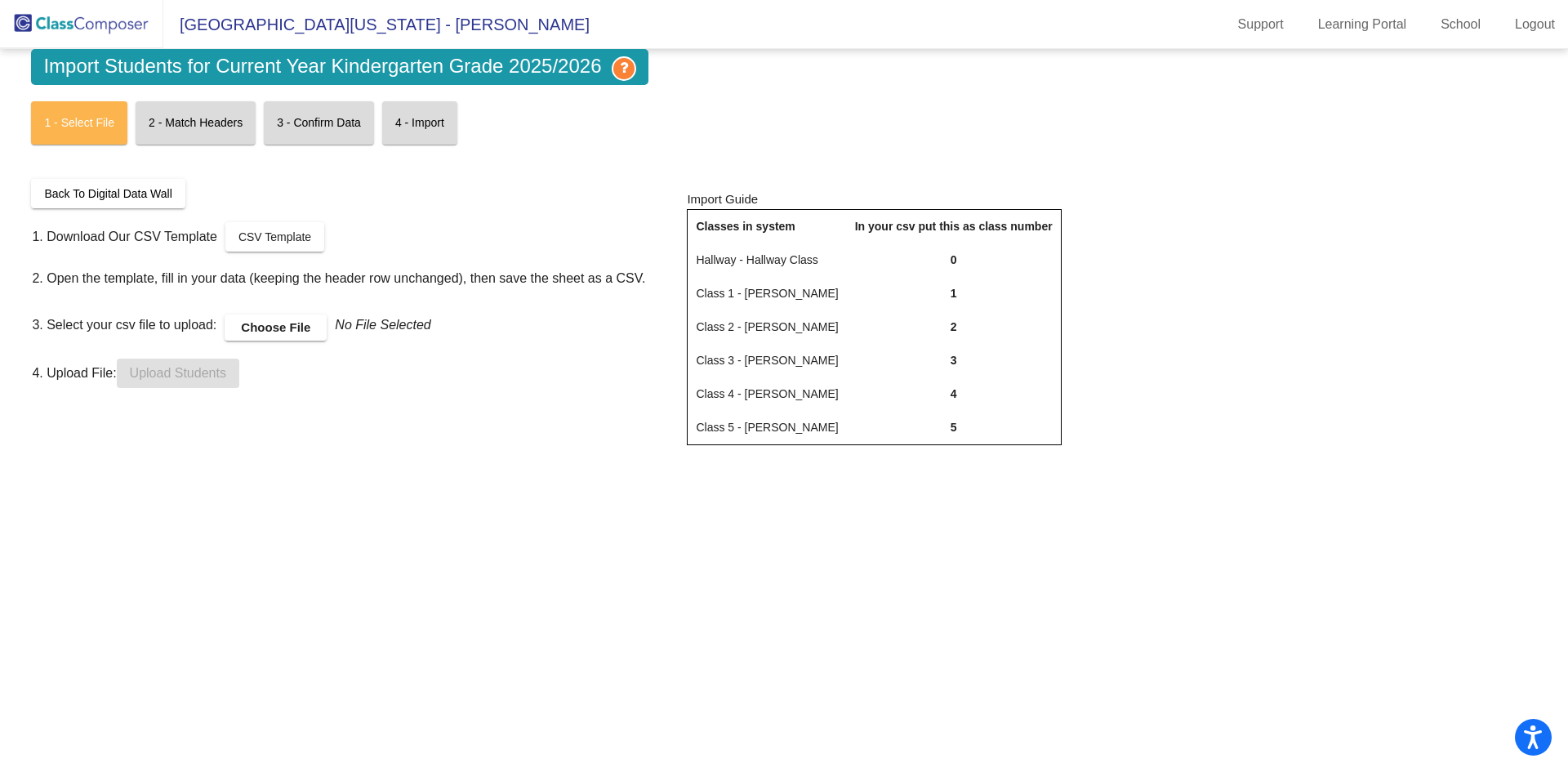
click at [80, 27] on img at bounding box center [81, 24] width 164 height 48
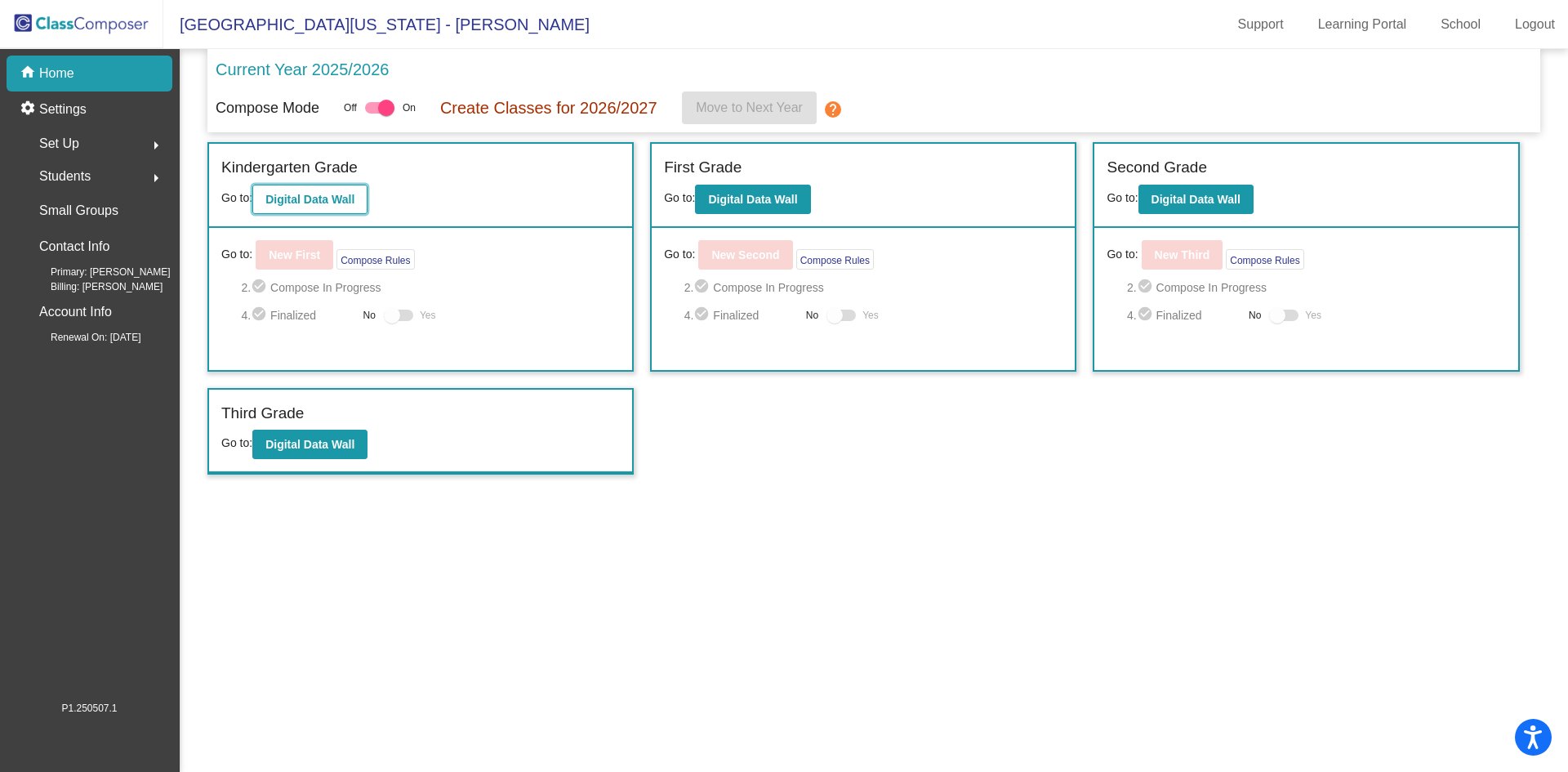
click at [320, 203] on b "Digital Data Wall" at bounding box center [310, 200] width 89 height 13
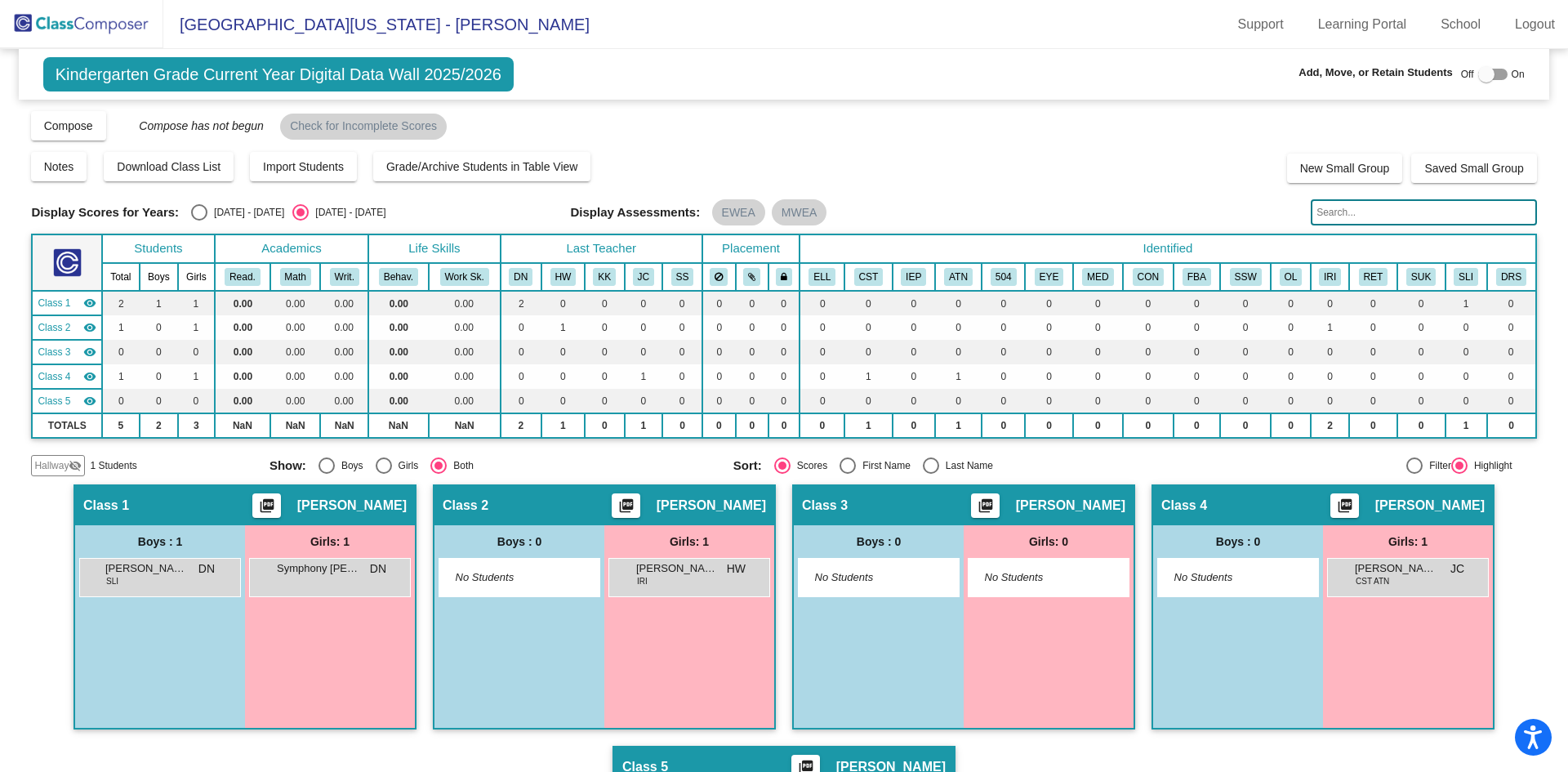
click at [1478, 71] on div at bounding box center [1487, 75] width 17 height 17
checkbox input "true"
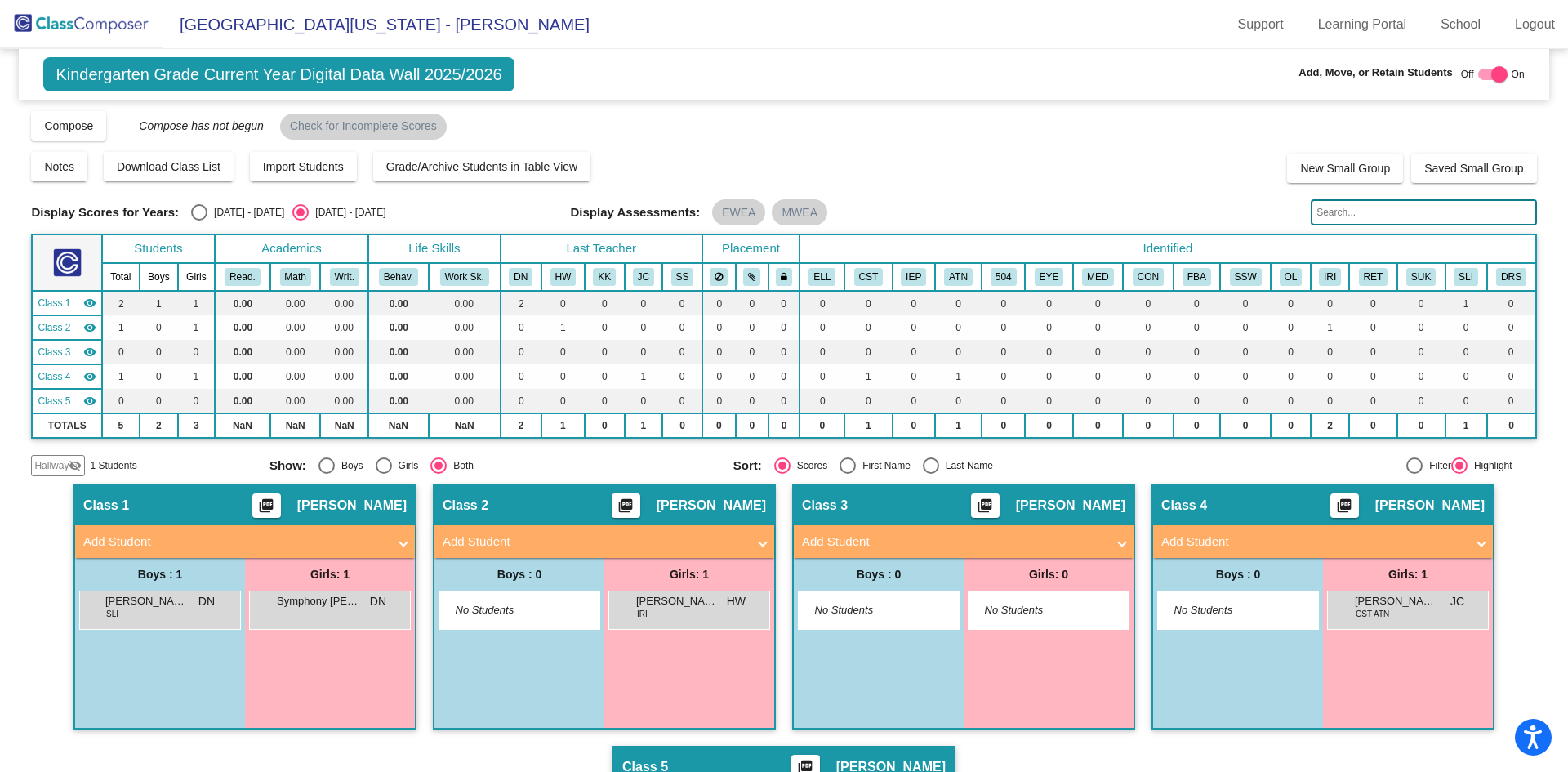
click at [1367, 214] on input "text" at bounding box center [1423, 213] width 225 height 26
type input "3"
click at [70, 462] on mat-icon "visibility_off" at bounding box center [75, 466] width 13 height 13
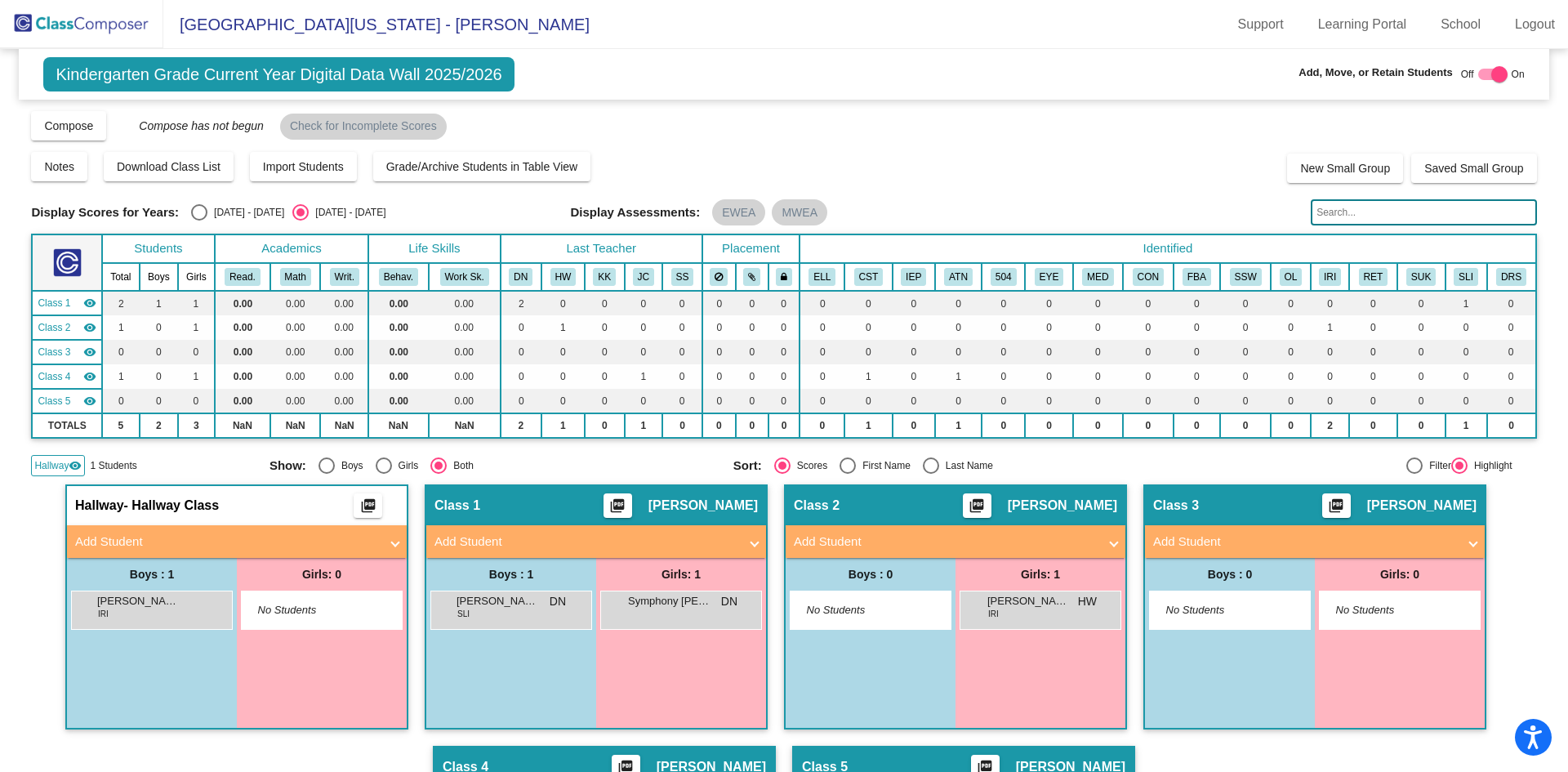
click at [246, 554] on mat-expansion-panel-header "Add Student" at bounding box center [237, 541] width 340 height 32
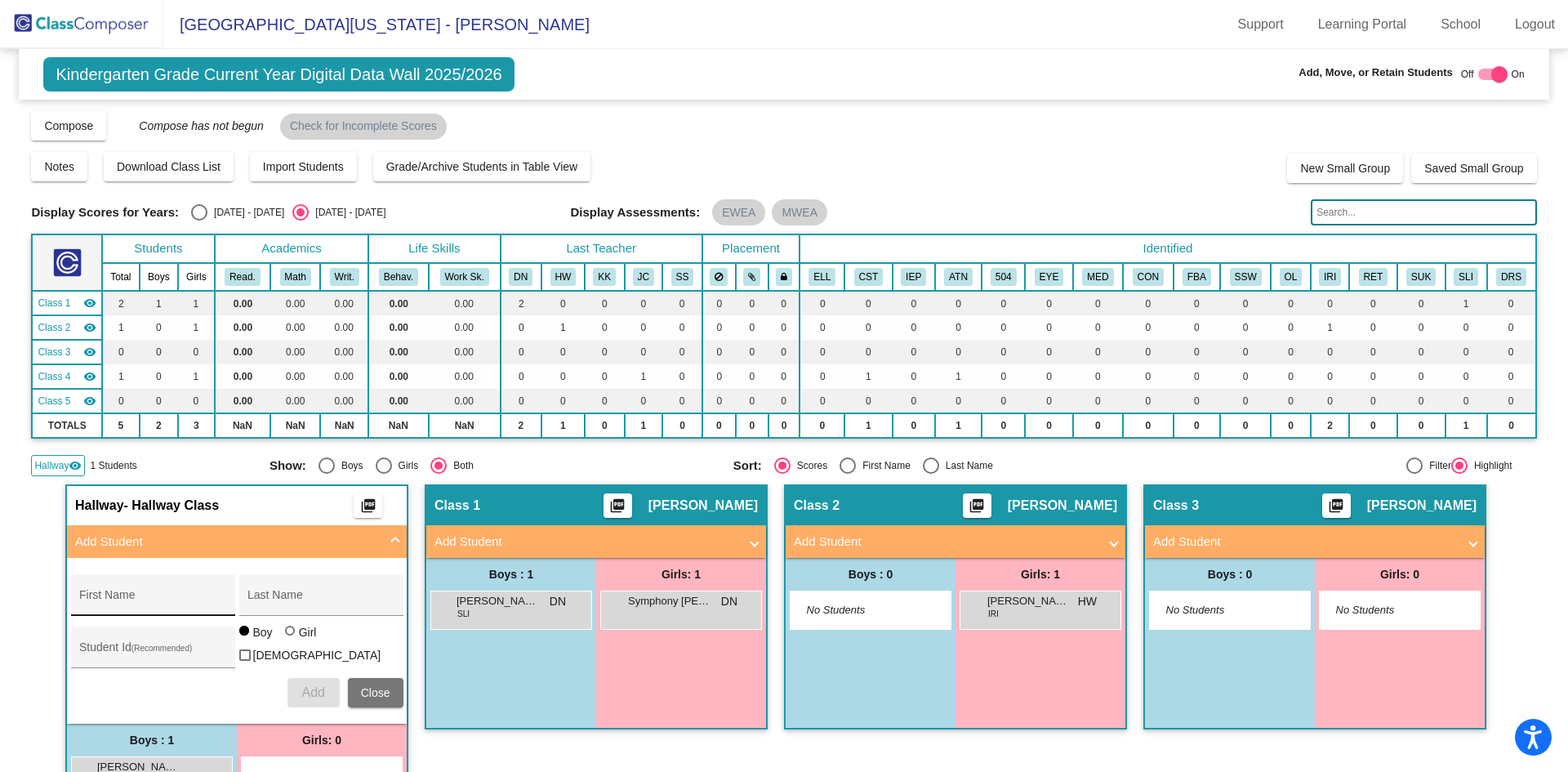
click at [176, 592] on div "First Name" at bounding box center [152, 600] width 147 height 33
type input "[PERSON_NAME]"
click at [271, 594] on div "Last Name" at bounding box center [321, 600] width 147 height 33
type input "[PERSON_NAME]"
click at [145, 647] on input "Student Id (Recommended)" at bounding box center [152, 654] width 147 height 13
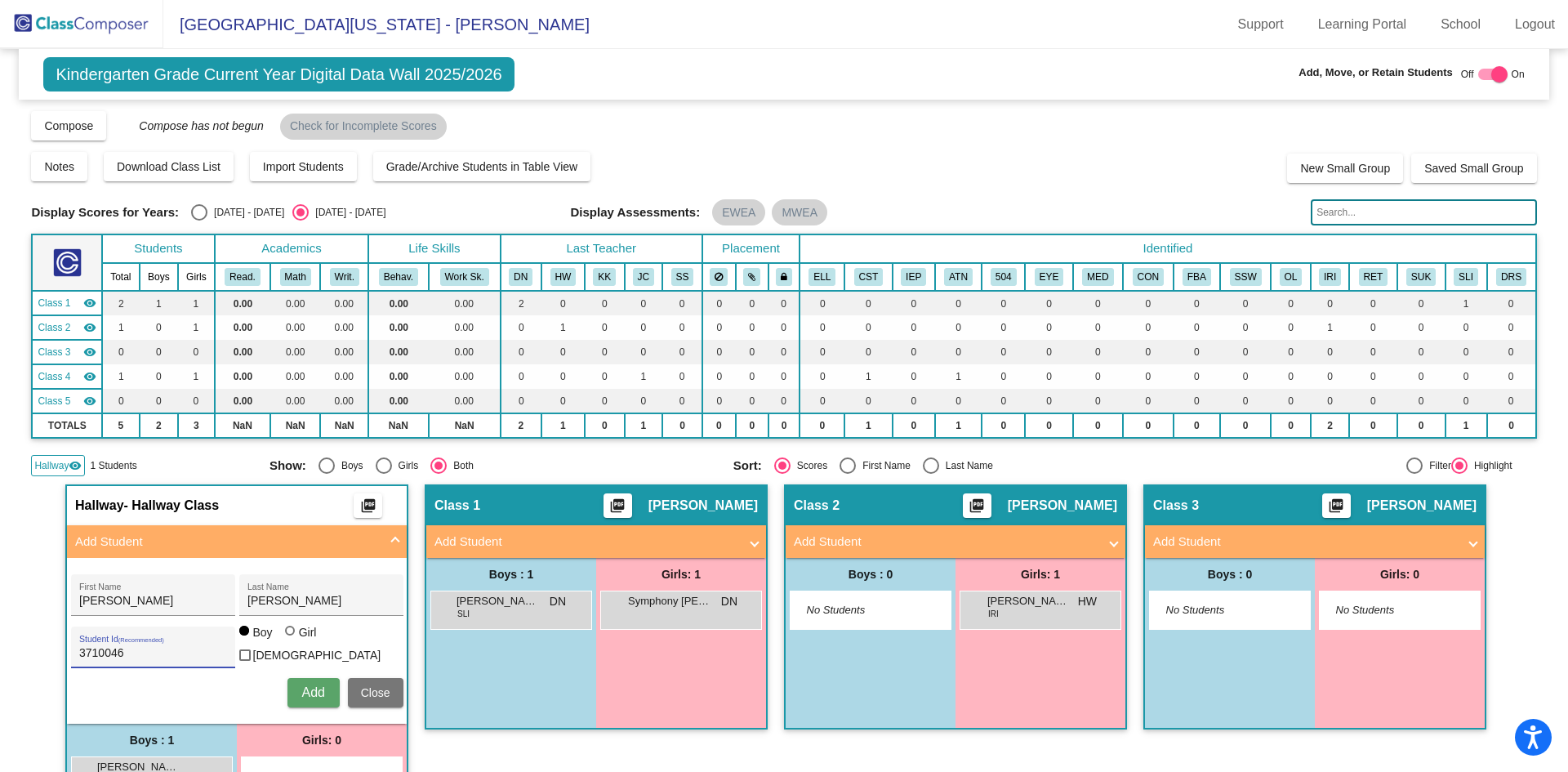
type input "3710046"
click at [311, 690] on span "Add" at bounding box center [312, 692] width 23 height 14
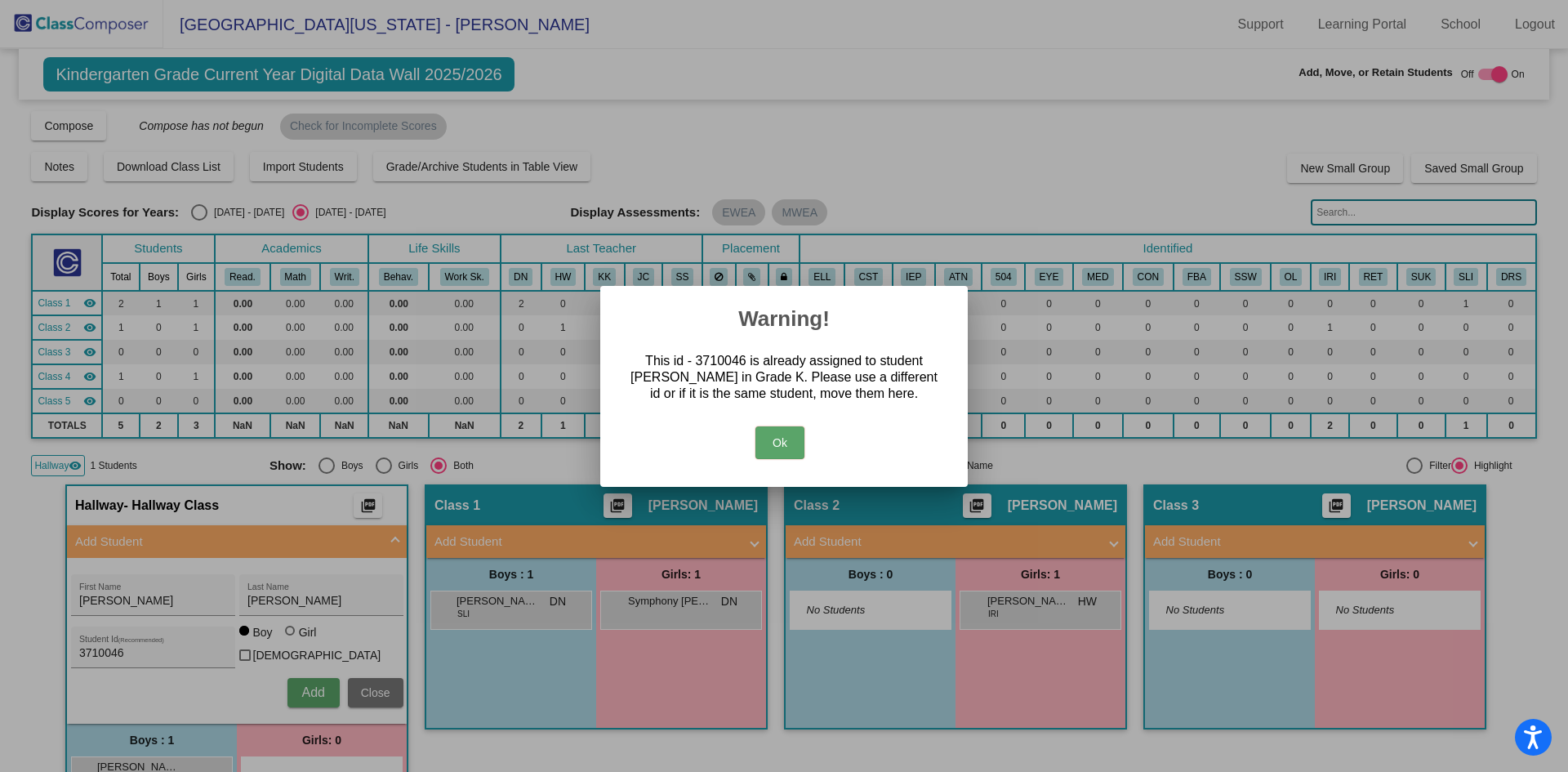
click at [786, 433] on button "Ok" at bounding box center [779, 442] width 49 height 32
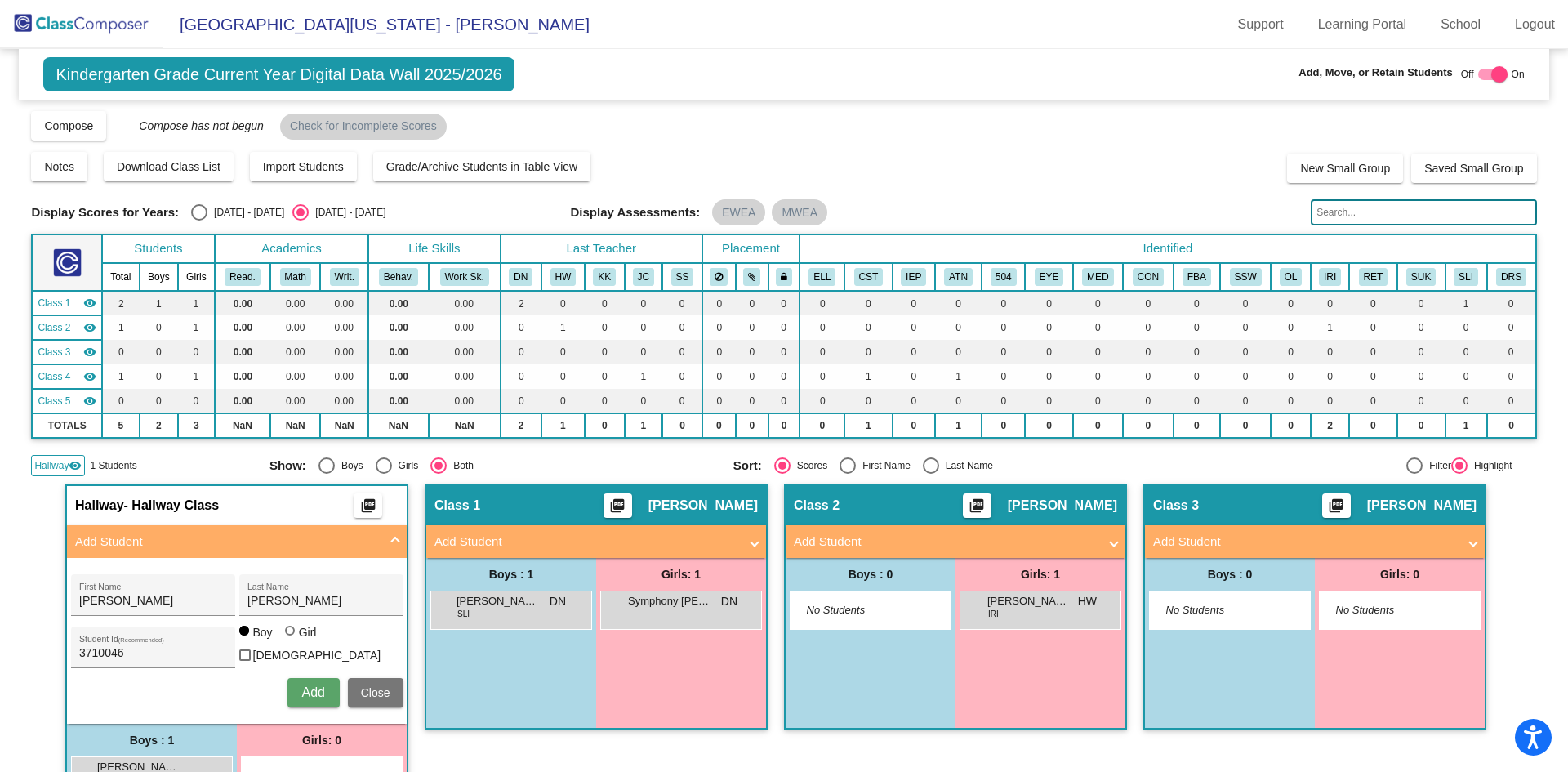
click at [361, 686] on span "Close" at bounding box center [376, 692] width 30 height 13
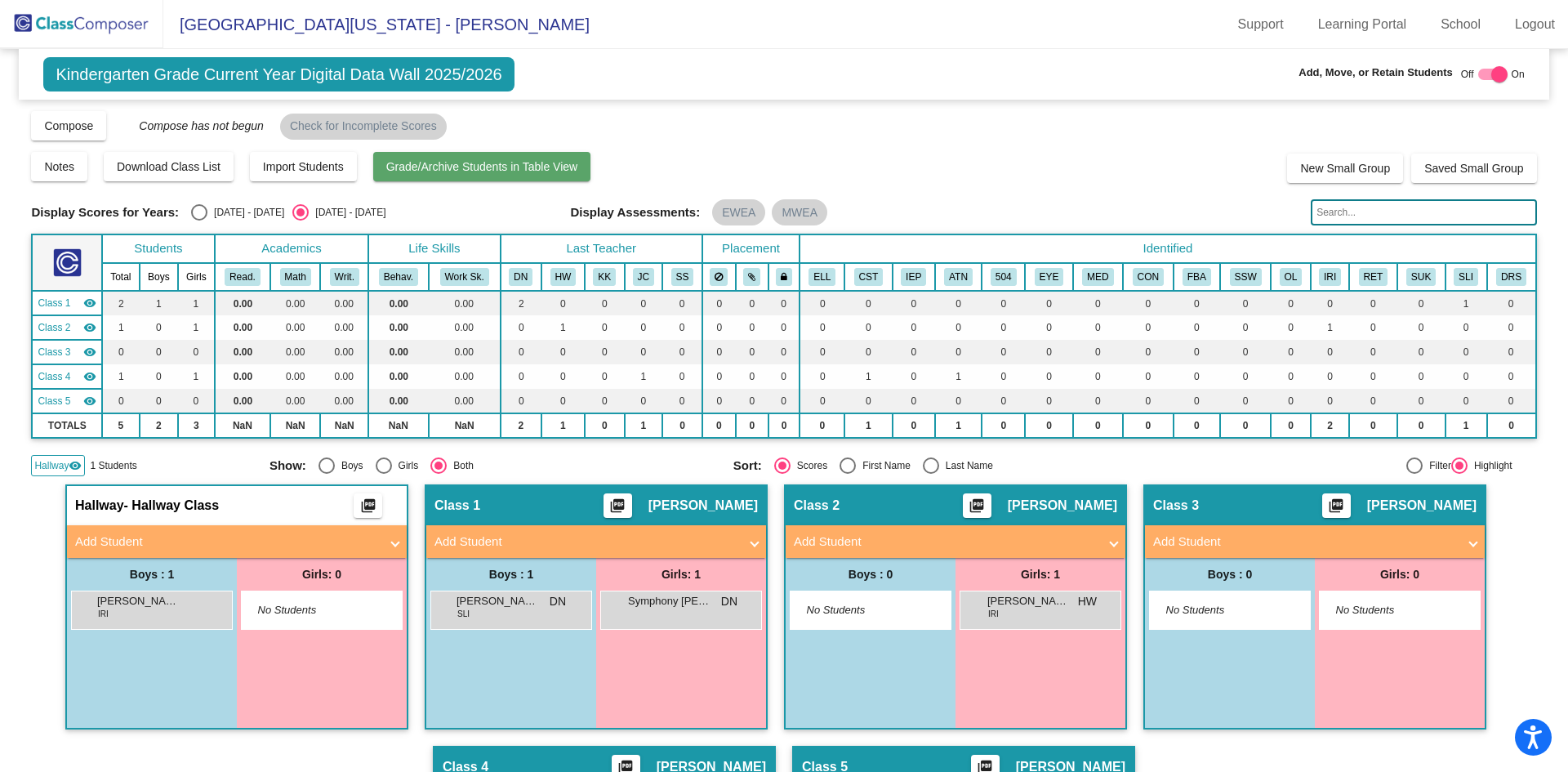
click at [439, 167] on span "Grade/Archive Students in Table View" at bounding box center [482, 166] width 192 height 13
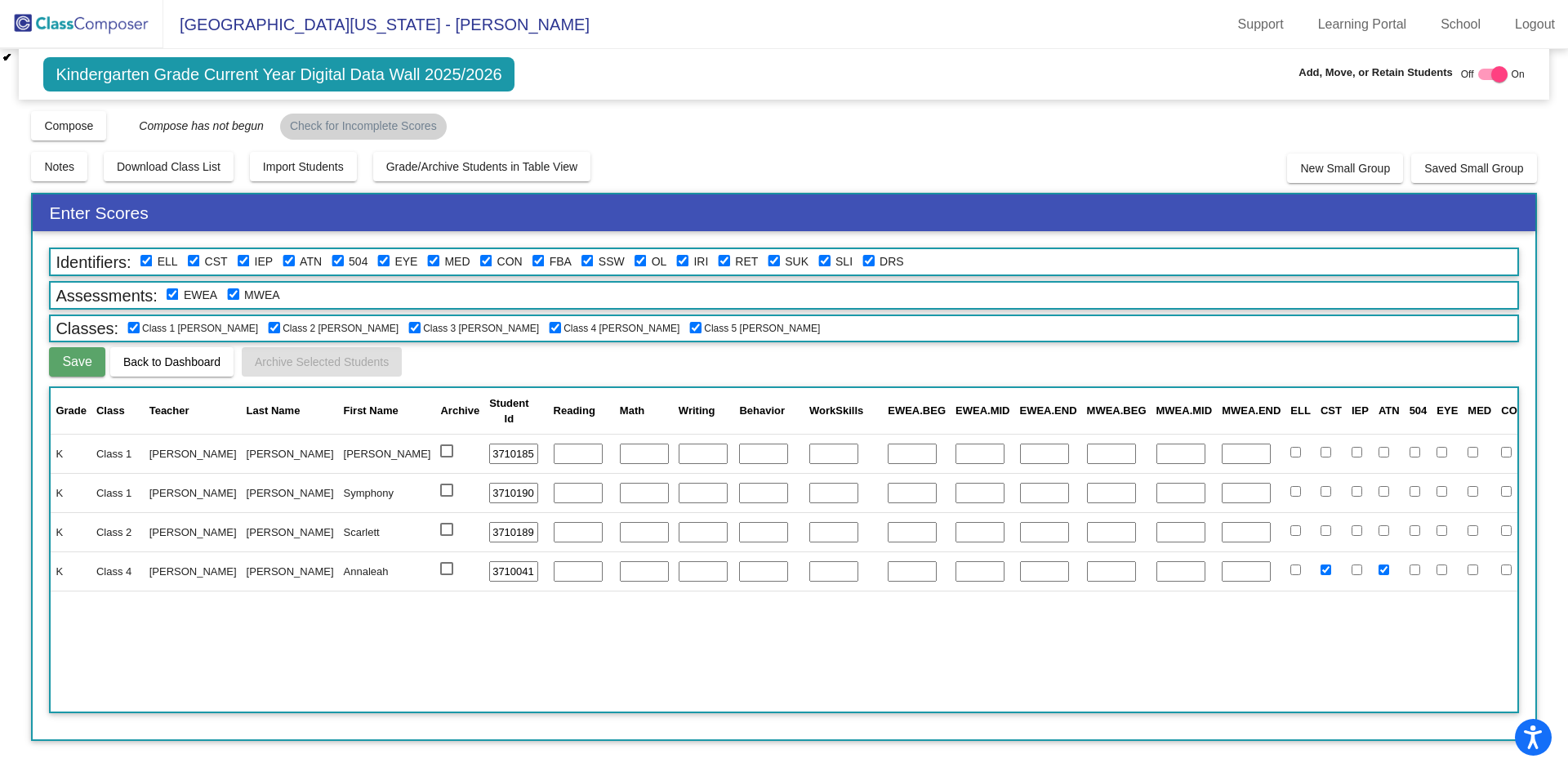
click at [82, 26] on img at bounding box center [81, 24] width 164 height 48
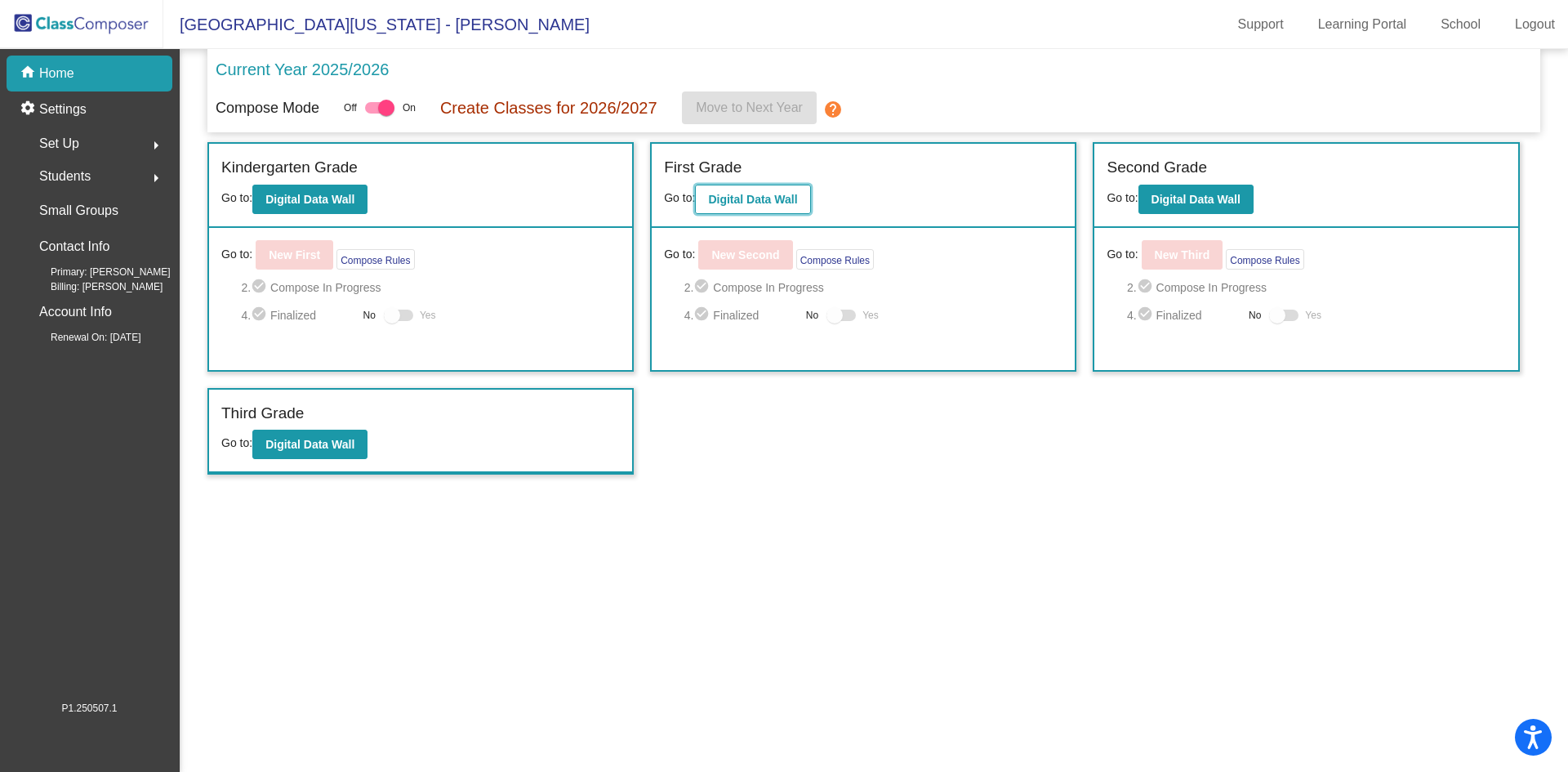
click at [752, 201] on b "Digital Data Wall" at bounding box center [752, 200] width 89 height 13
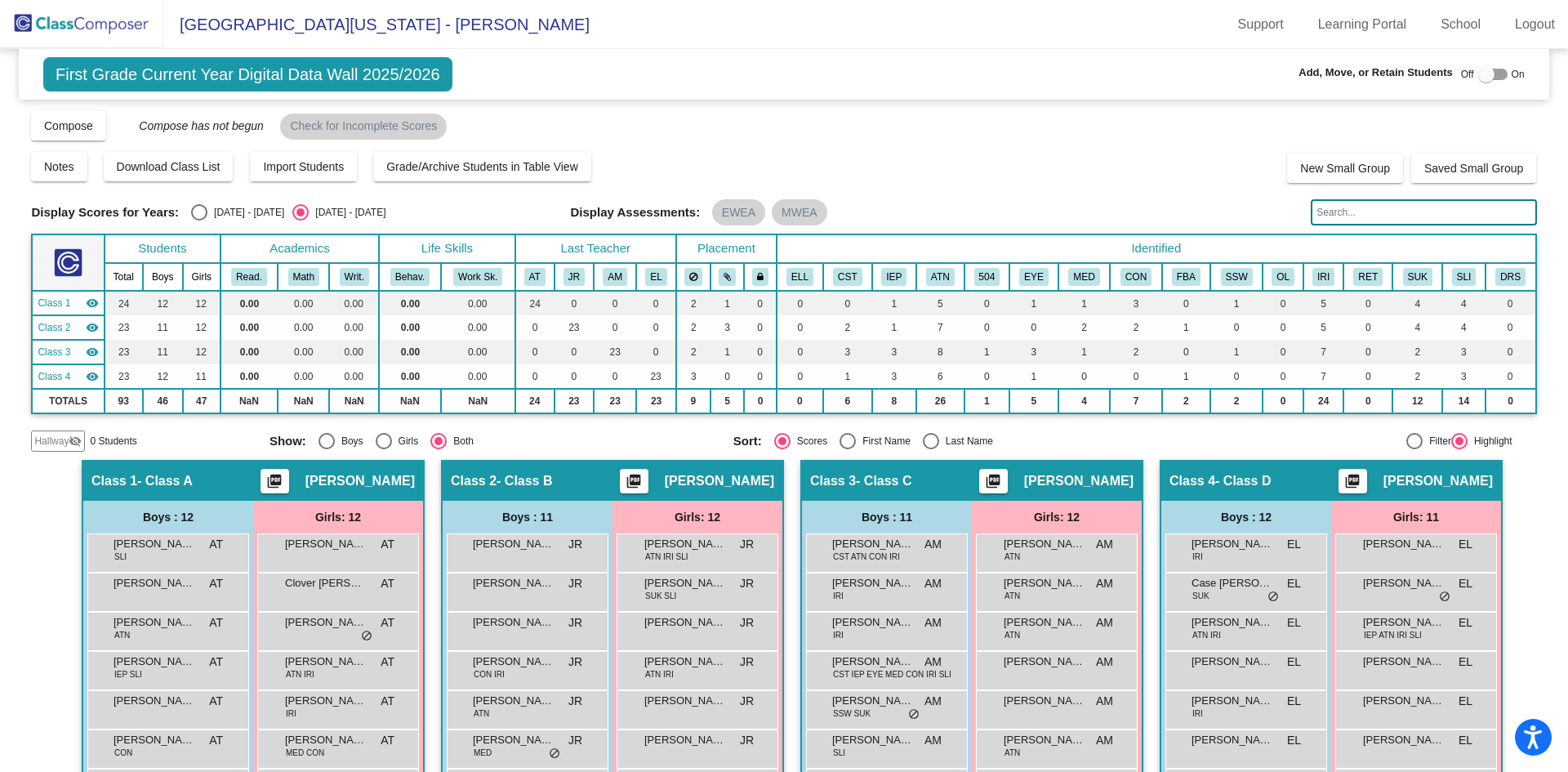
click at [1478, 71] on div at bounding box center [1487, 75] width 17 height 17
checkbox input "true"
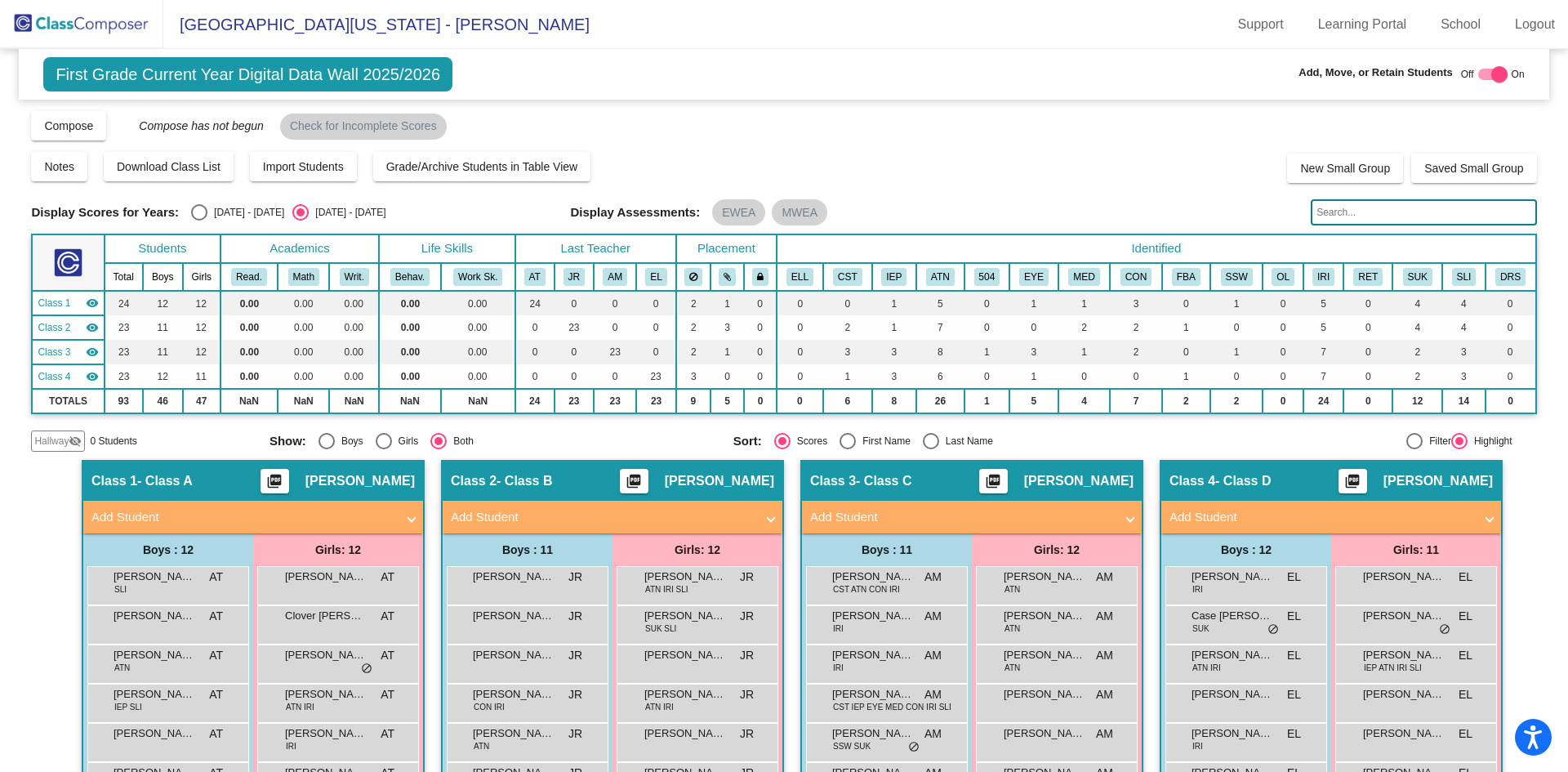
click at [99, 21] on img at bounding box center [81, 24] width 164 height 48
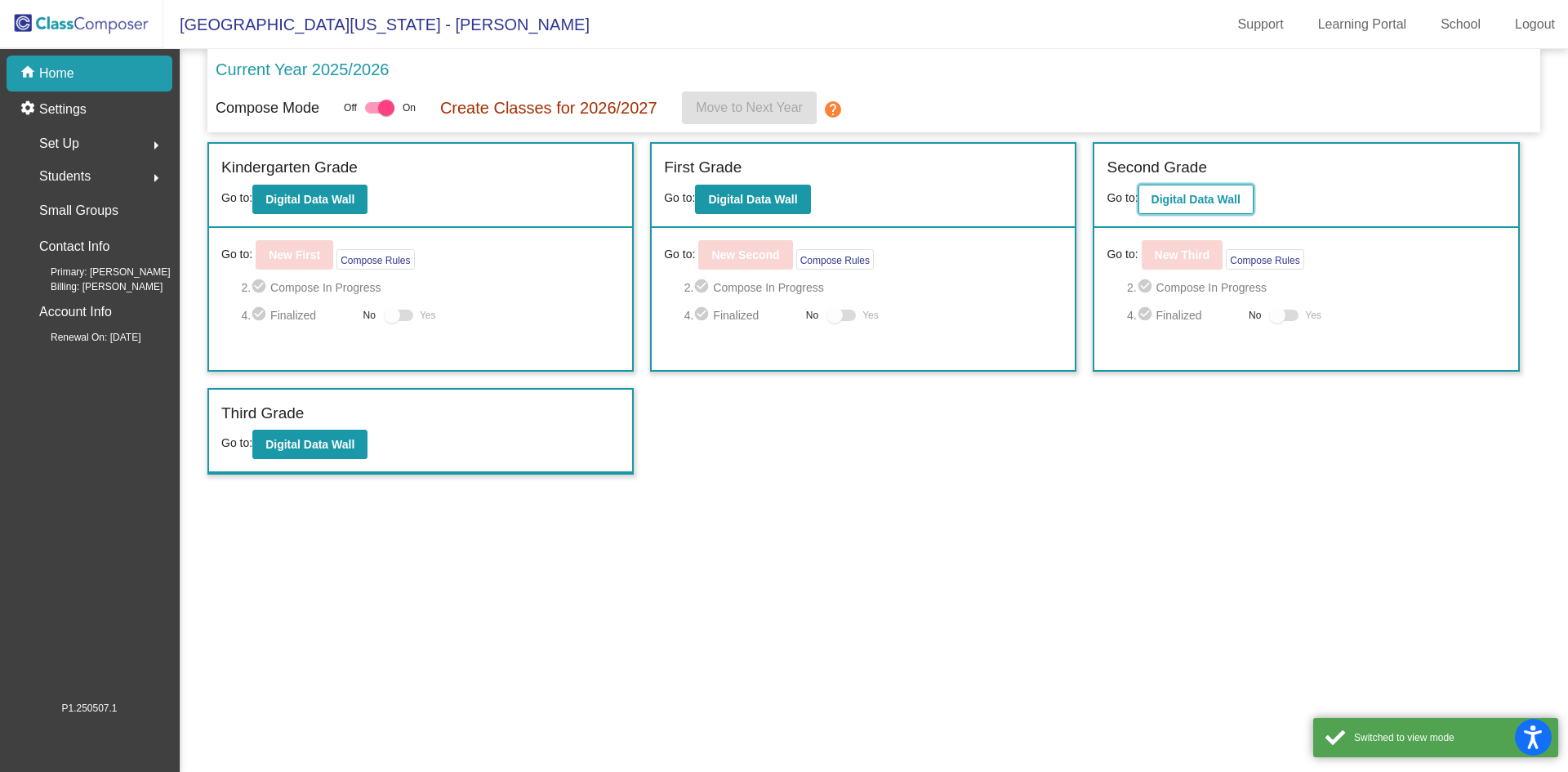
click at [1184, 201] on b "Digital Data Wall" at bounding box center [1196, 200] width 89 height 13
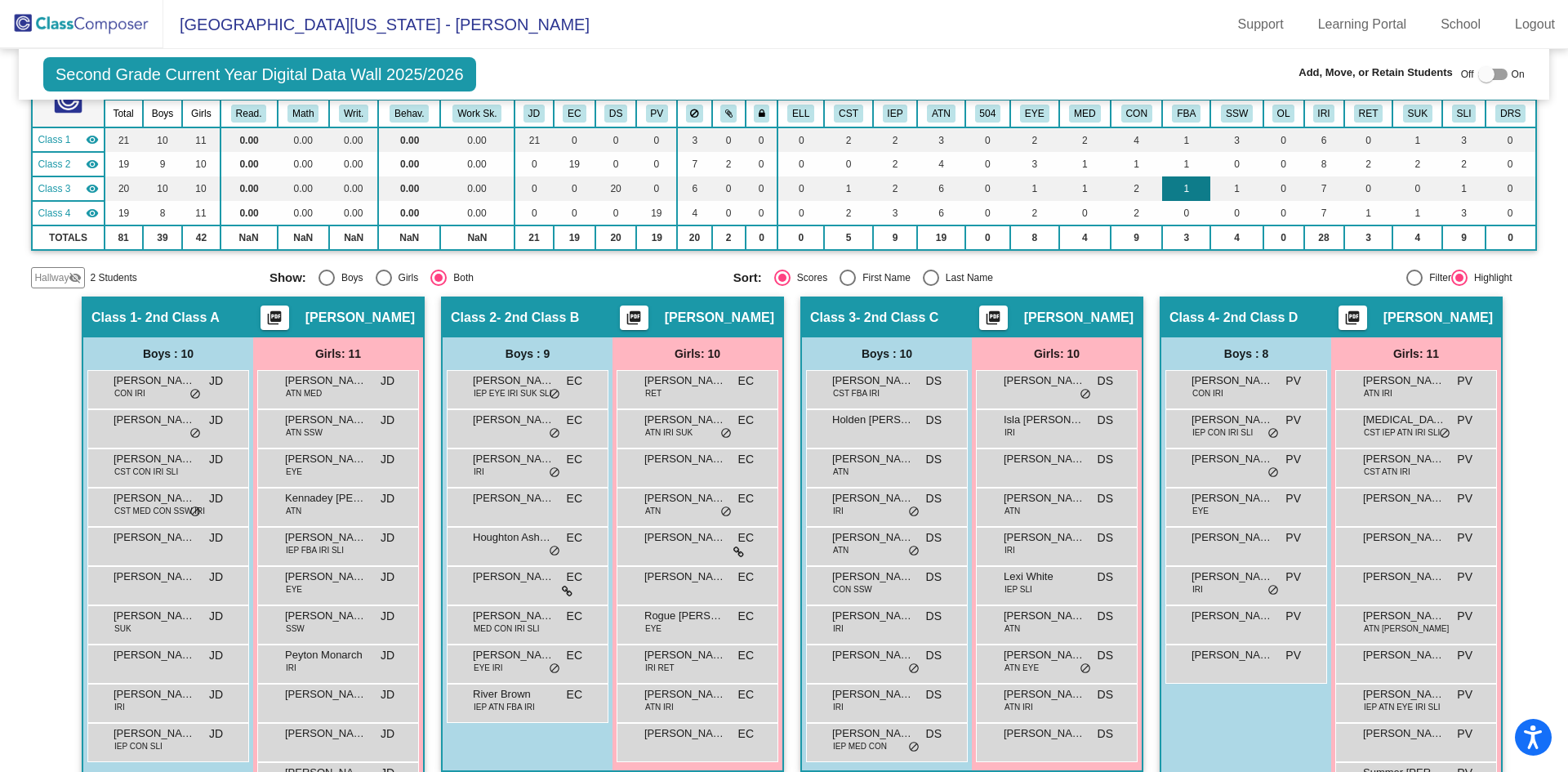
scroll to position [219, 0]
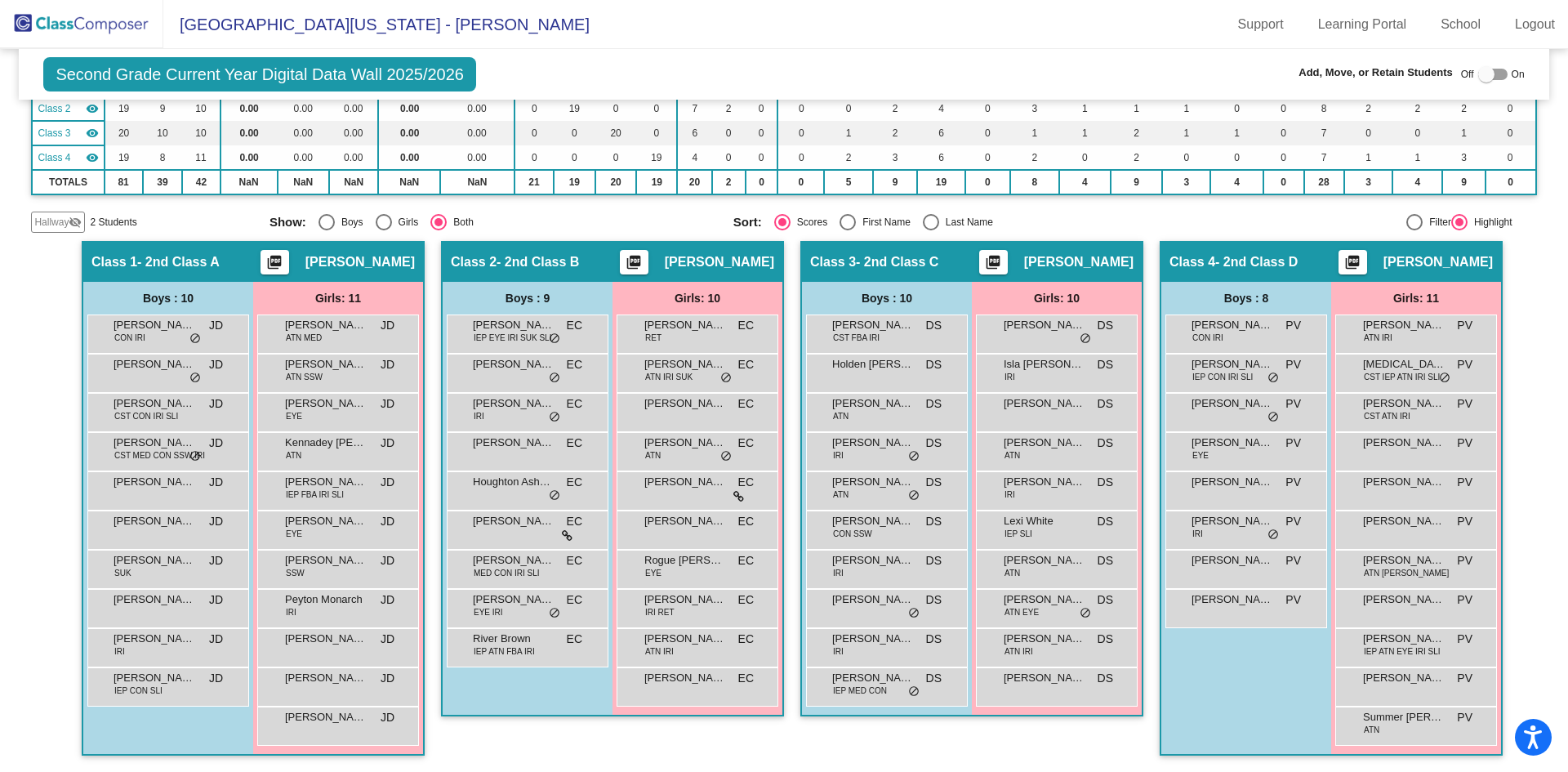
click at [52, 217] on span "Hallway" at bounding box center [51, 222] width 34 height 15
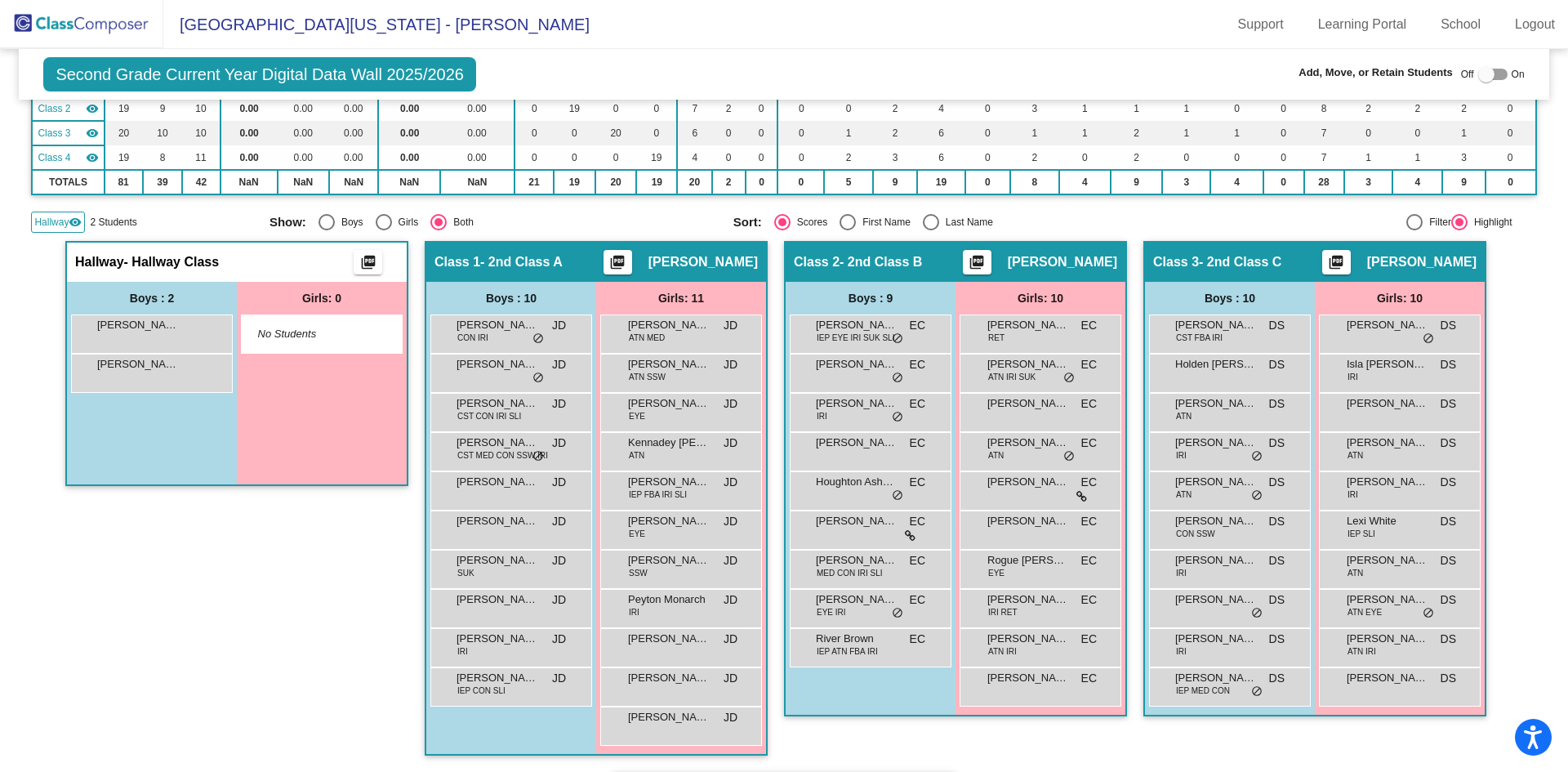
click at [1480, 72] on div at bounding box center [1487, 75] width 17 height 17
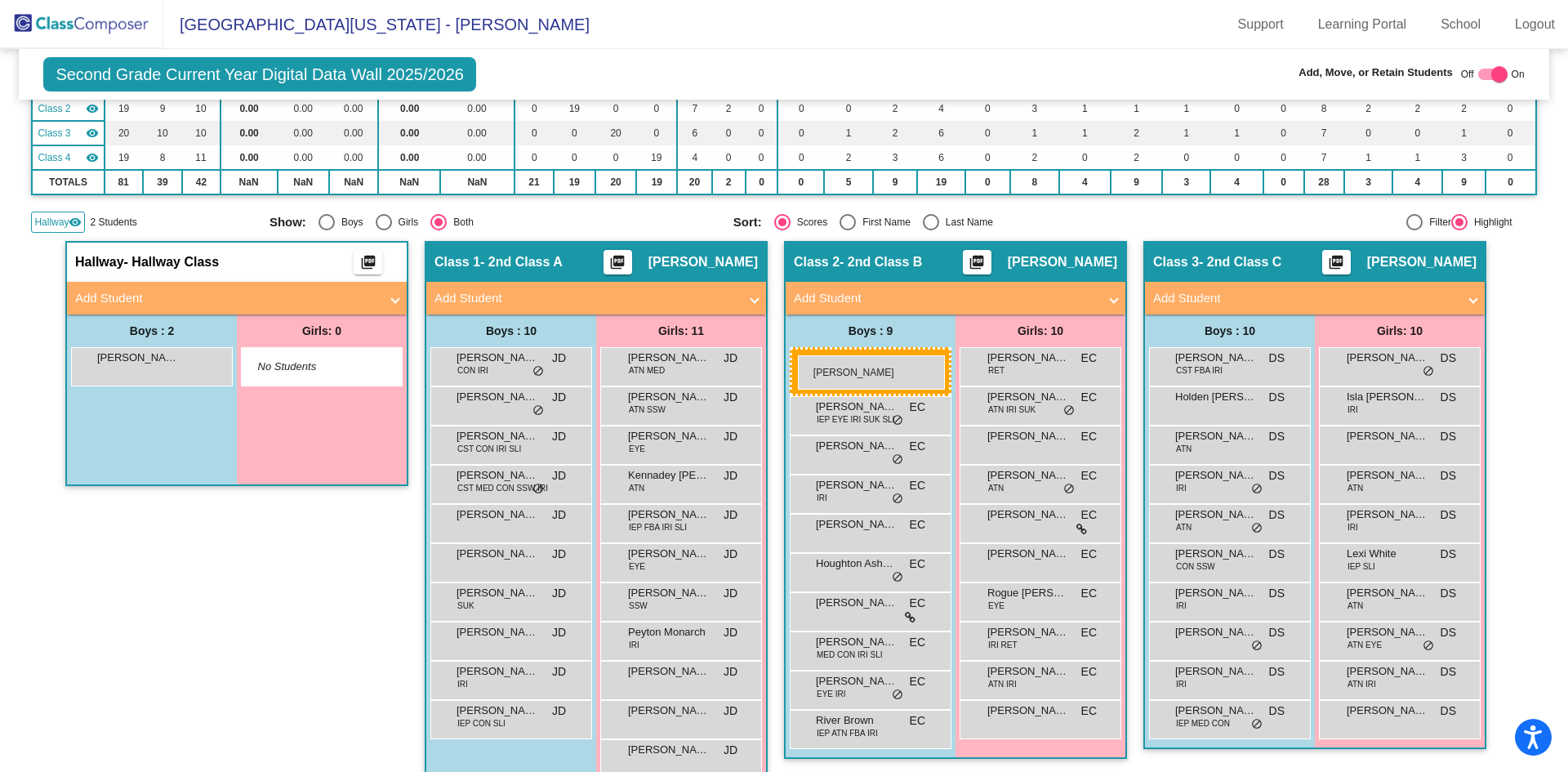
drag, startPoint x: 144, startPoint y: 363, endPoint x: 797, endPoint y: 355, distance: 653.0
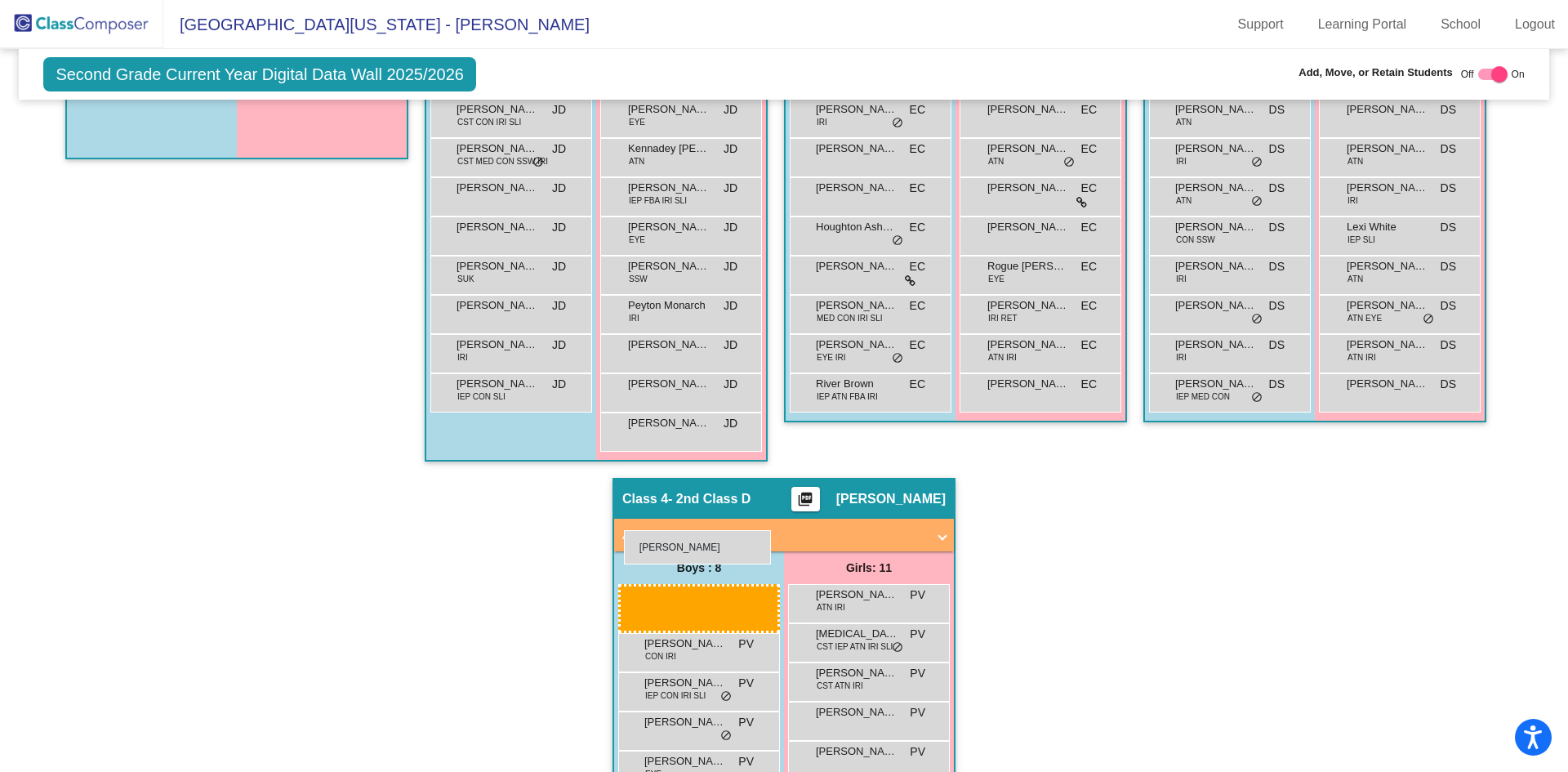
scroll to position [815, 0]
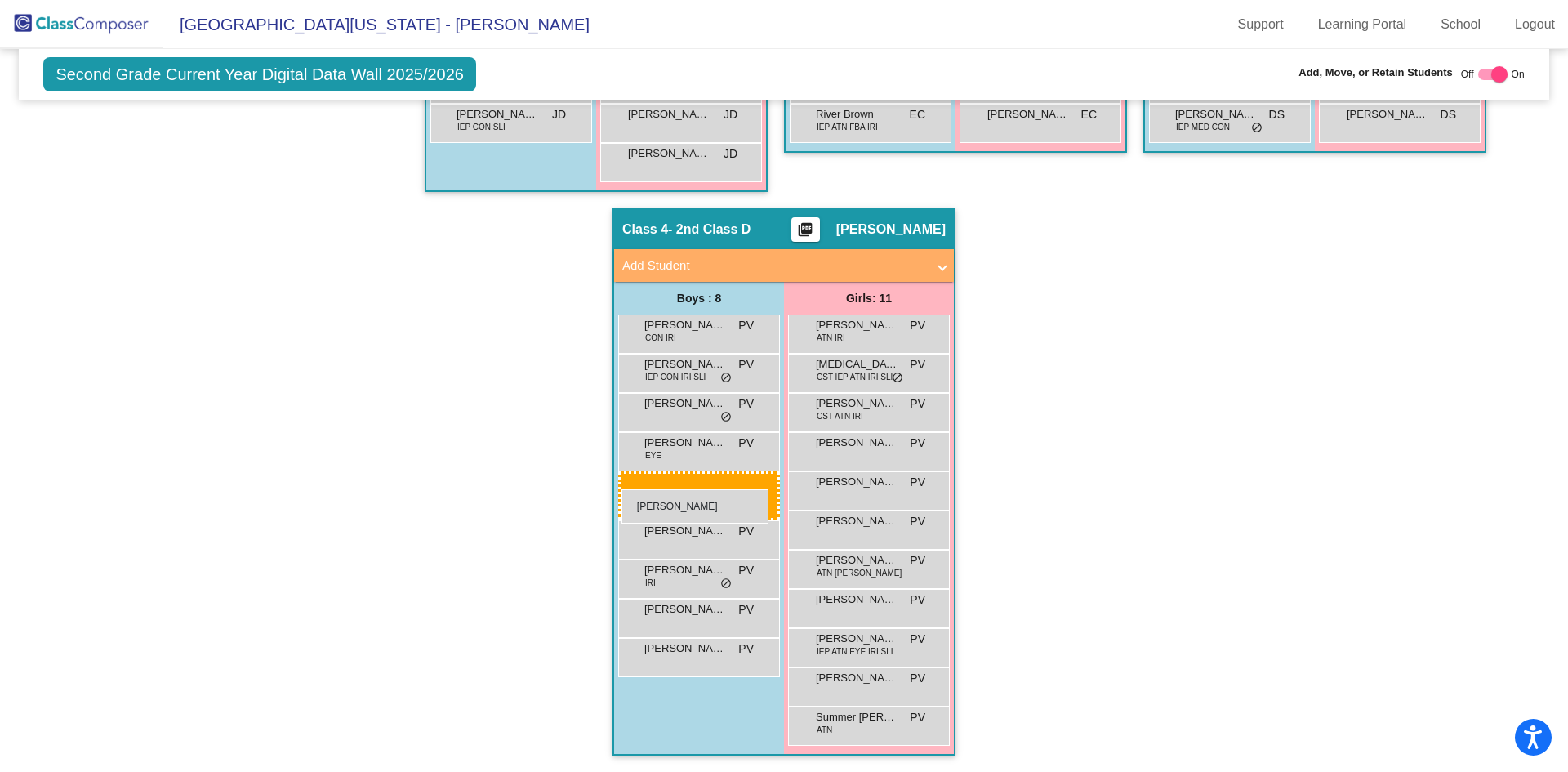
drag, startPoint x: 169, startPoint y: 366, endPoint x: 622, endPoint y: 489, distance: 469.4
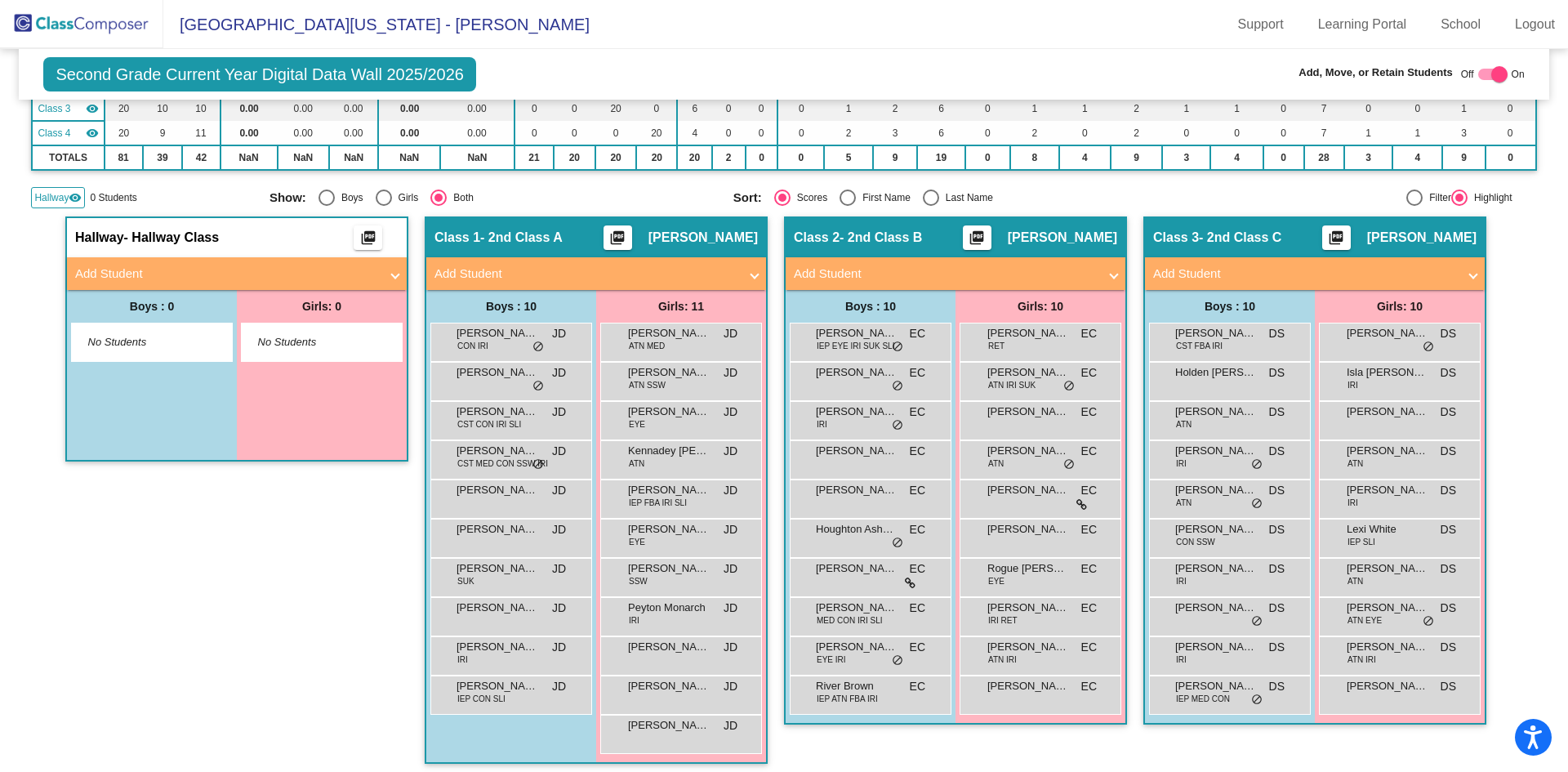
scroll to position [162, 0]
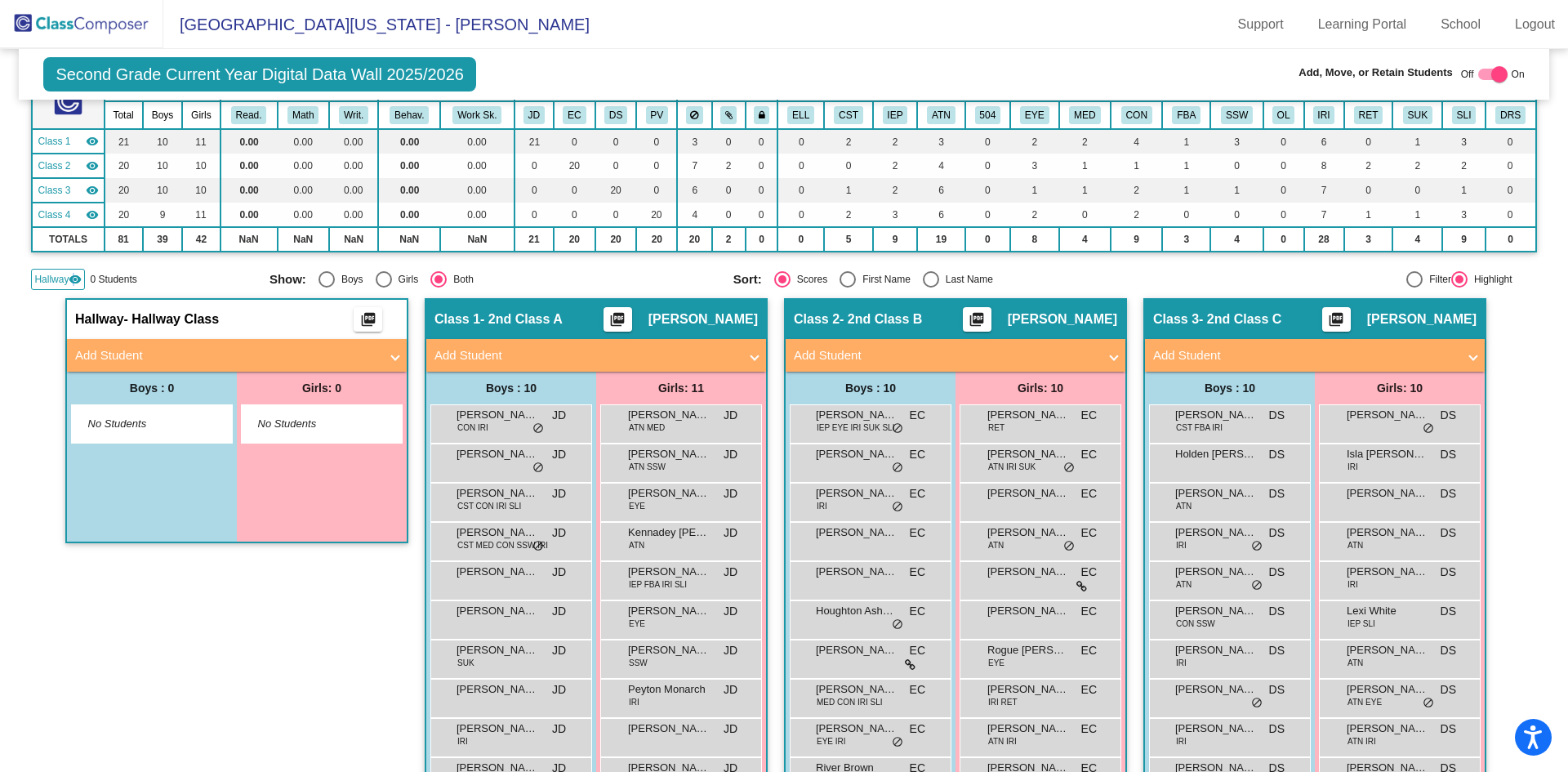
click at [73, 277] on mat-icon "visibility" at bounding box center [75, 279] width 13 height 13
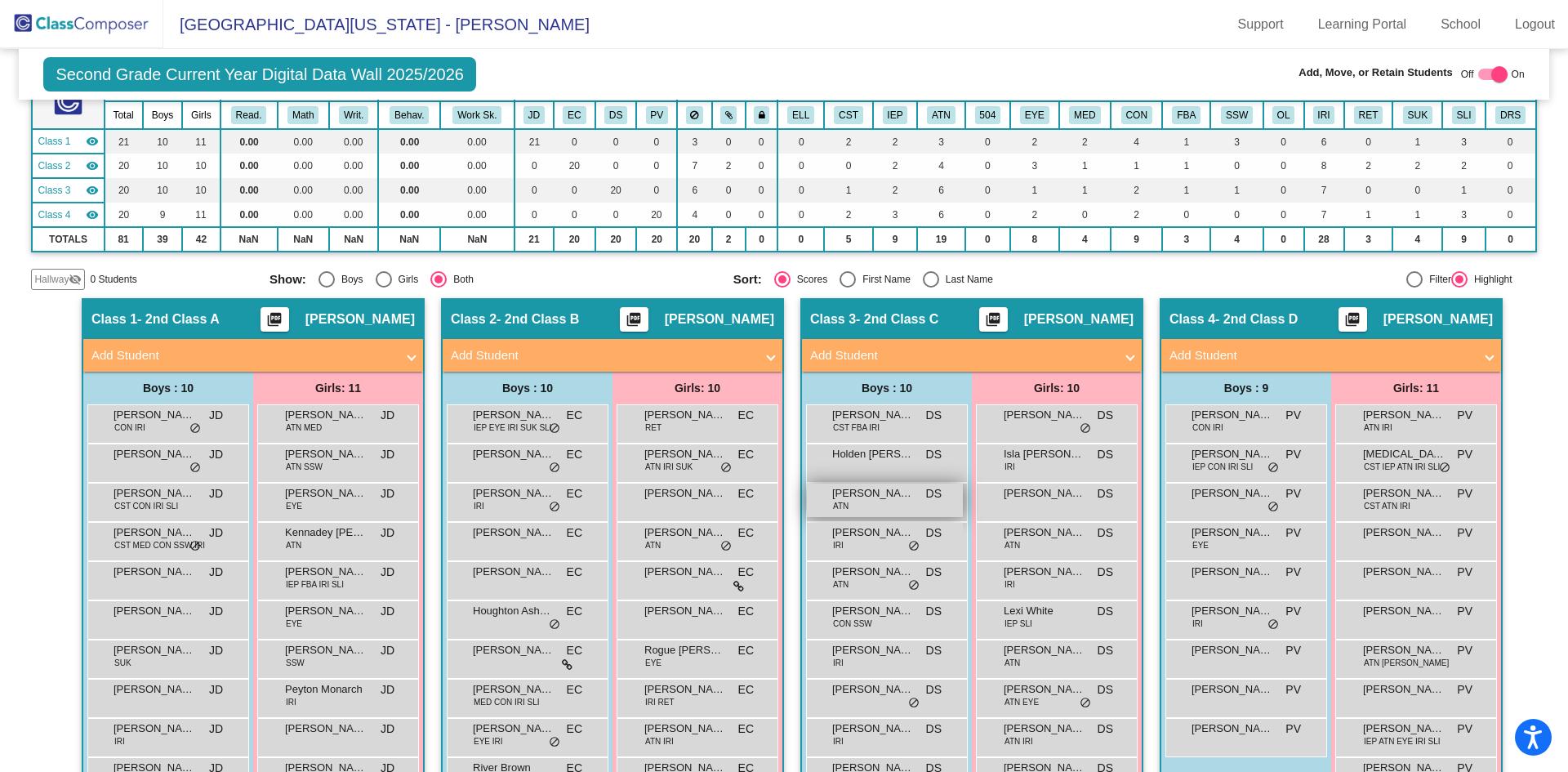
scroll to position [80, 0]
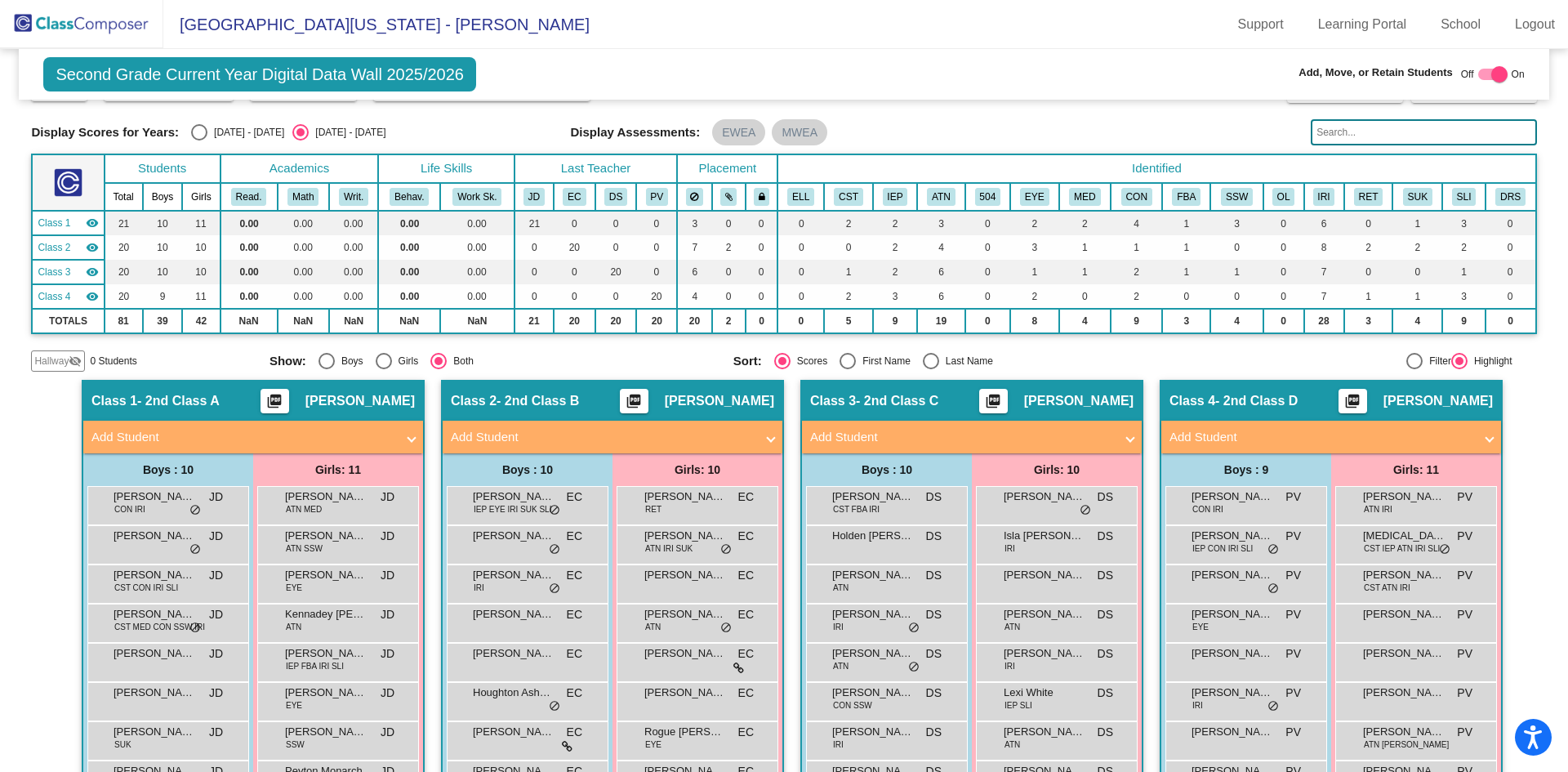
click at [928, 432] on mat-panel-title "Add Student" at bounding box center [962, 437] width 304 height 18
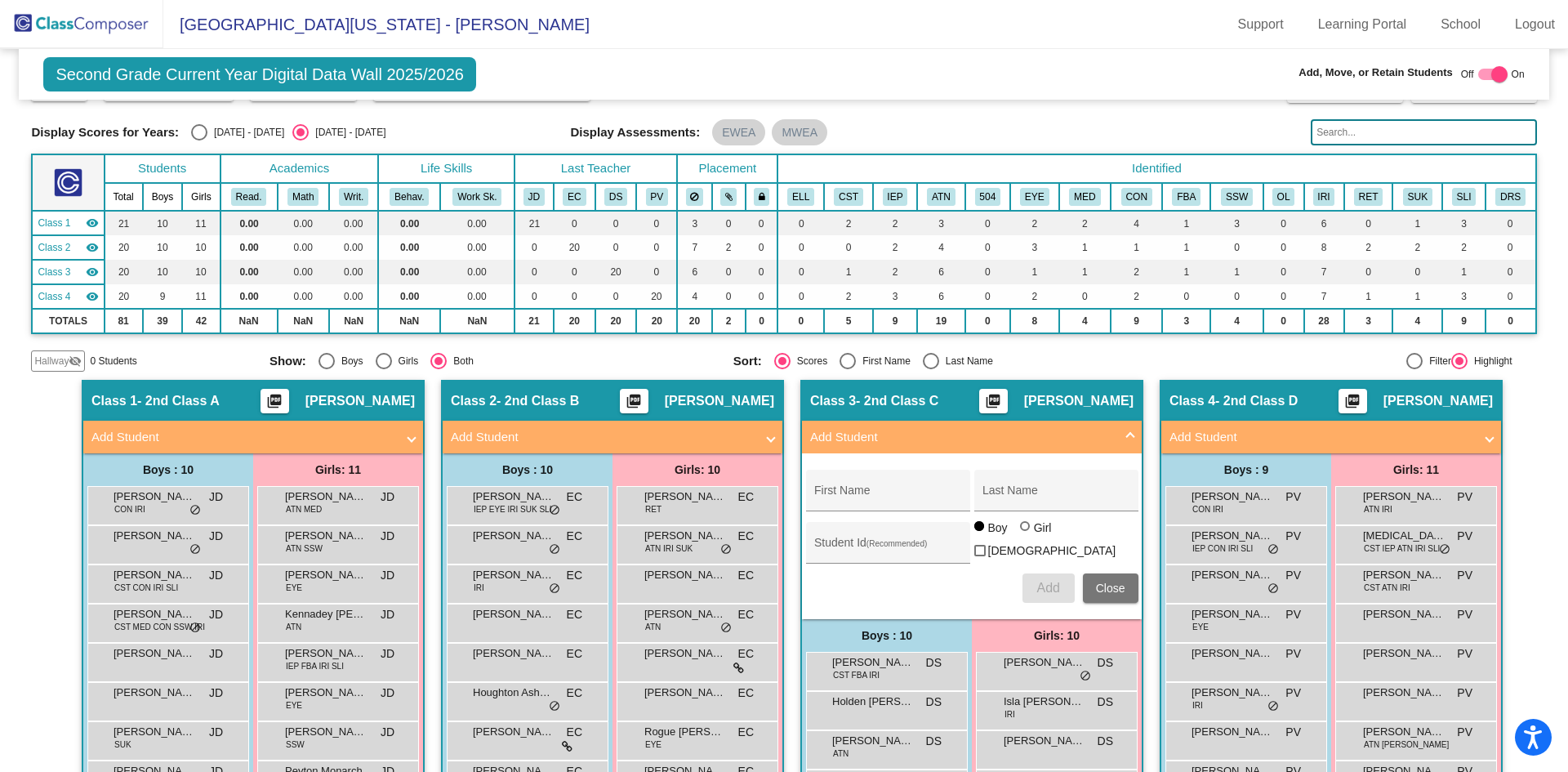
click at [922, 67] on div "Second Grade Current Year Digital Data Wall 2025/2026 Add, Move, or Retain Stud…" at bounding box center [783, 74] width 1529 height 51
click at [1104, 582] on span "Close" at bounding box center [1111, 588] width 30 height 13
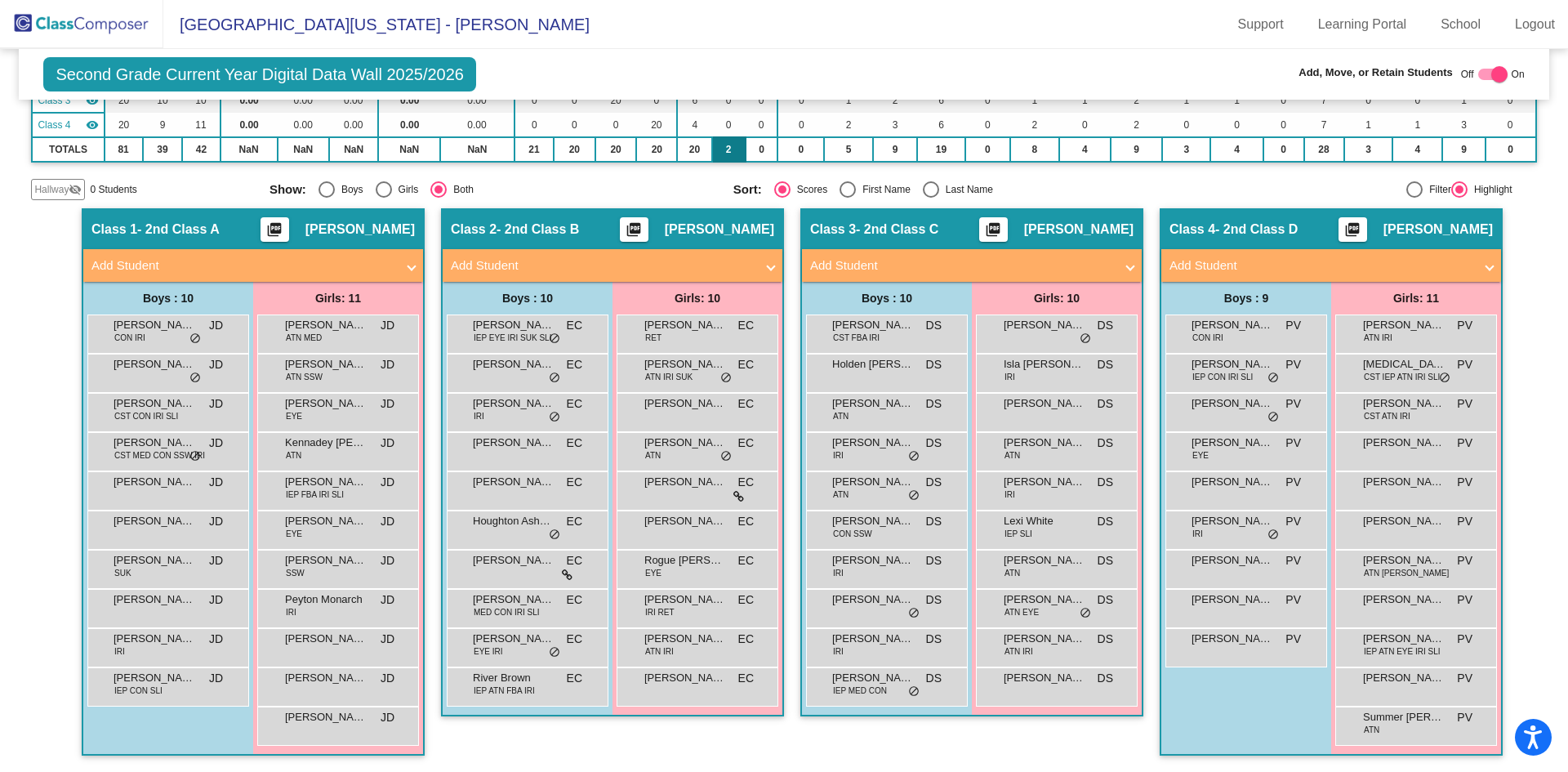
scroll to position [0, 0]
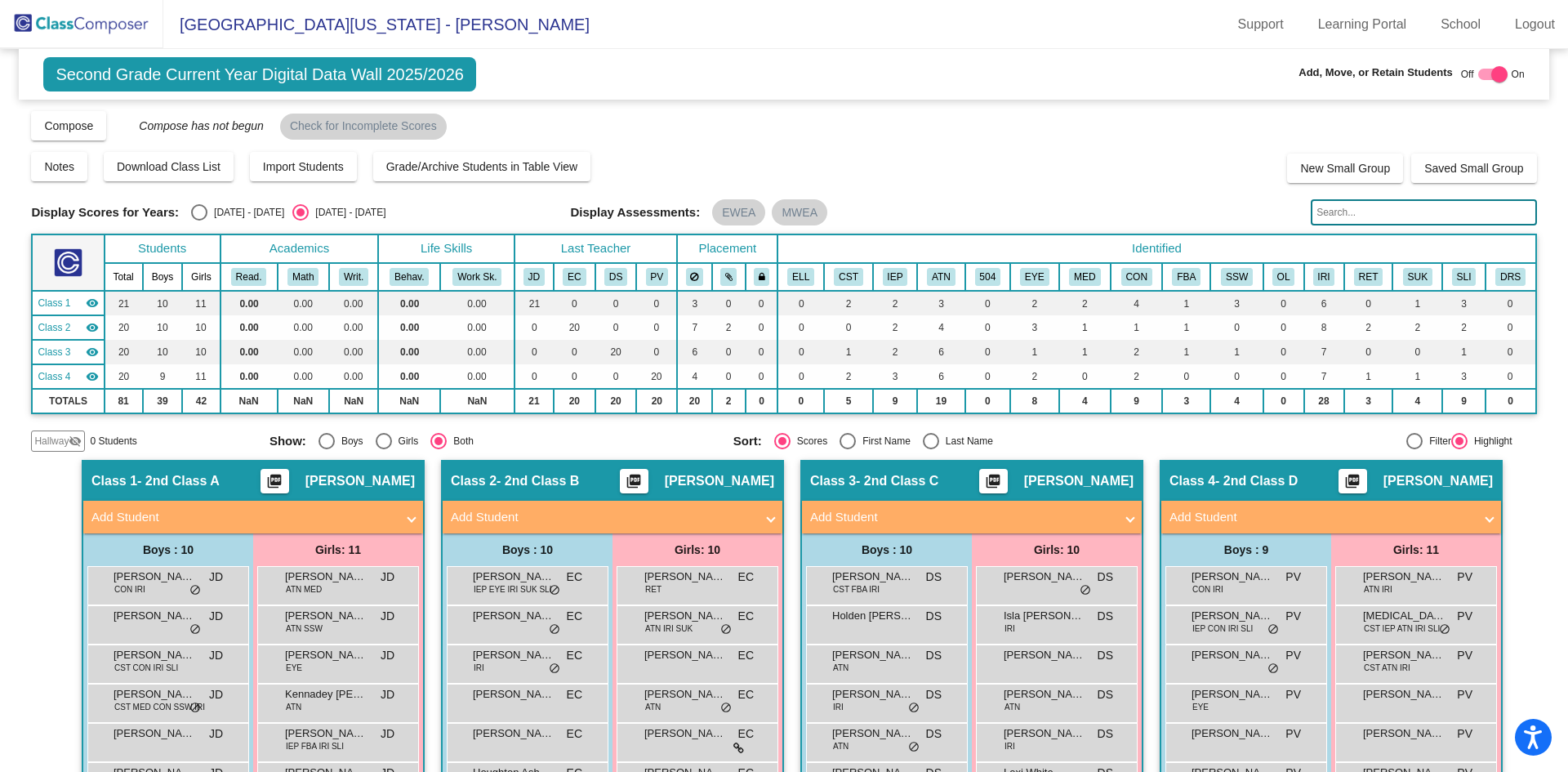
click at [1491, 70] on div at bounding box center [1500, 75] width 17 height 17
checkbox input "false"
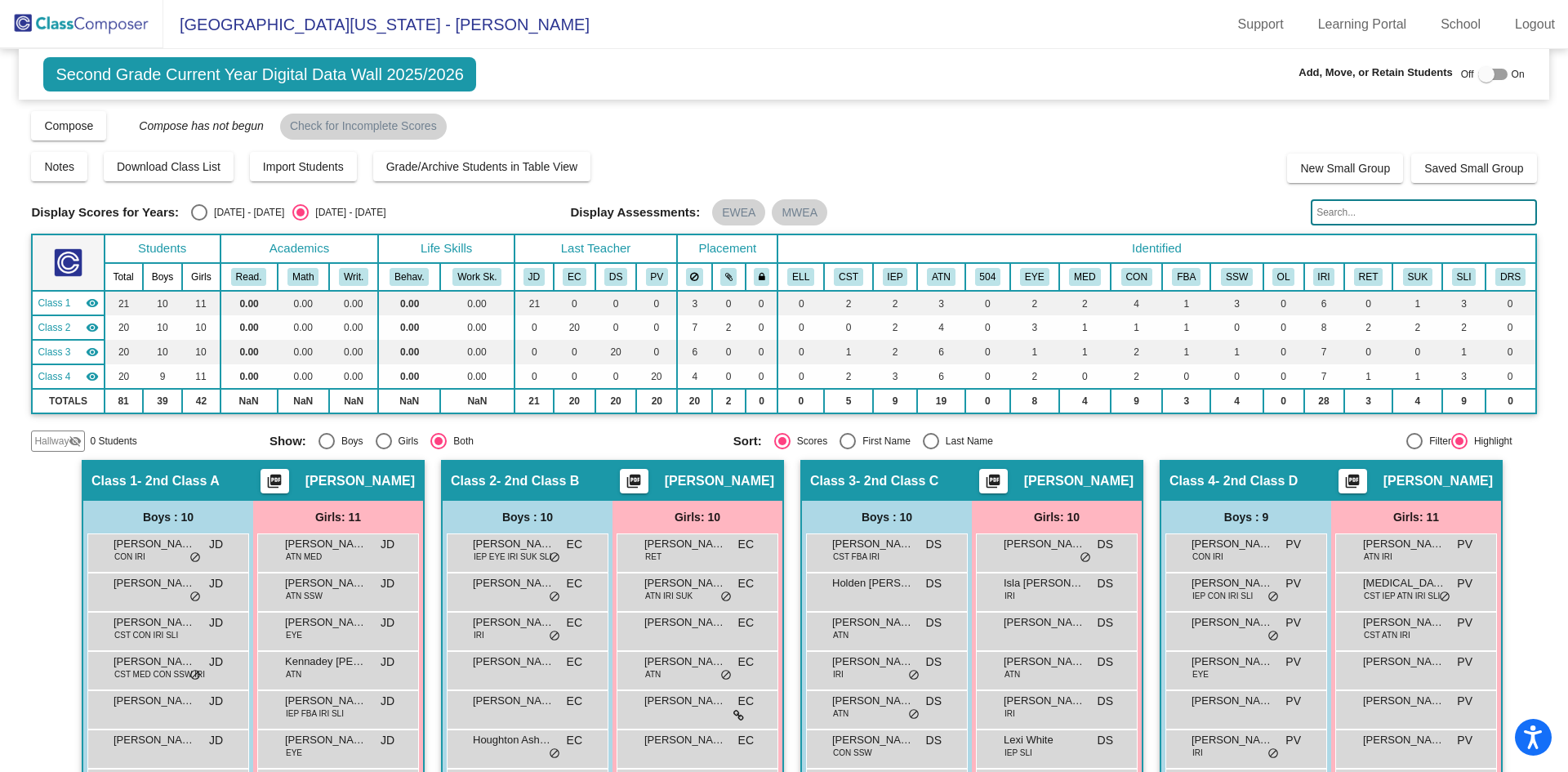
click at [119, 25] on img at bounding box center [81, 24] width 164 height 48
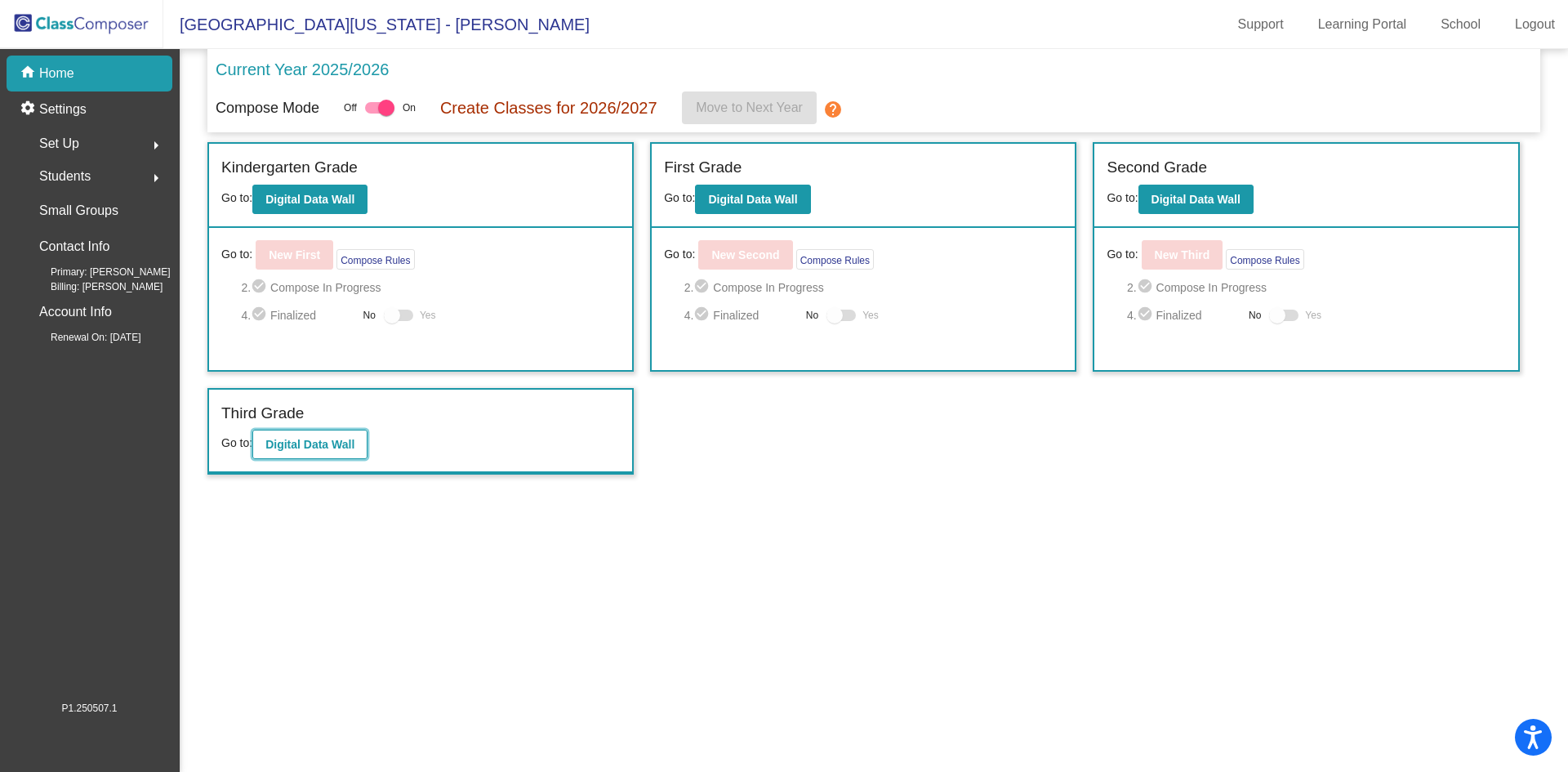
click at [307, 455] on button "Digital Data Wall" at bounding box center [310, 445] width 115 height 30
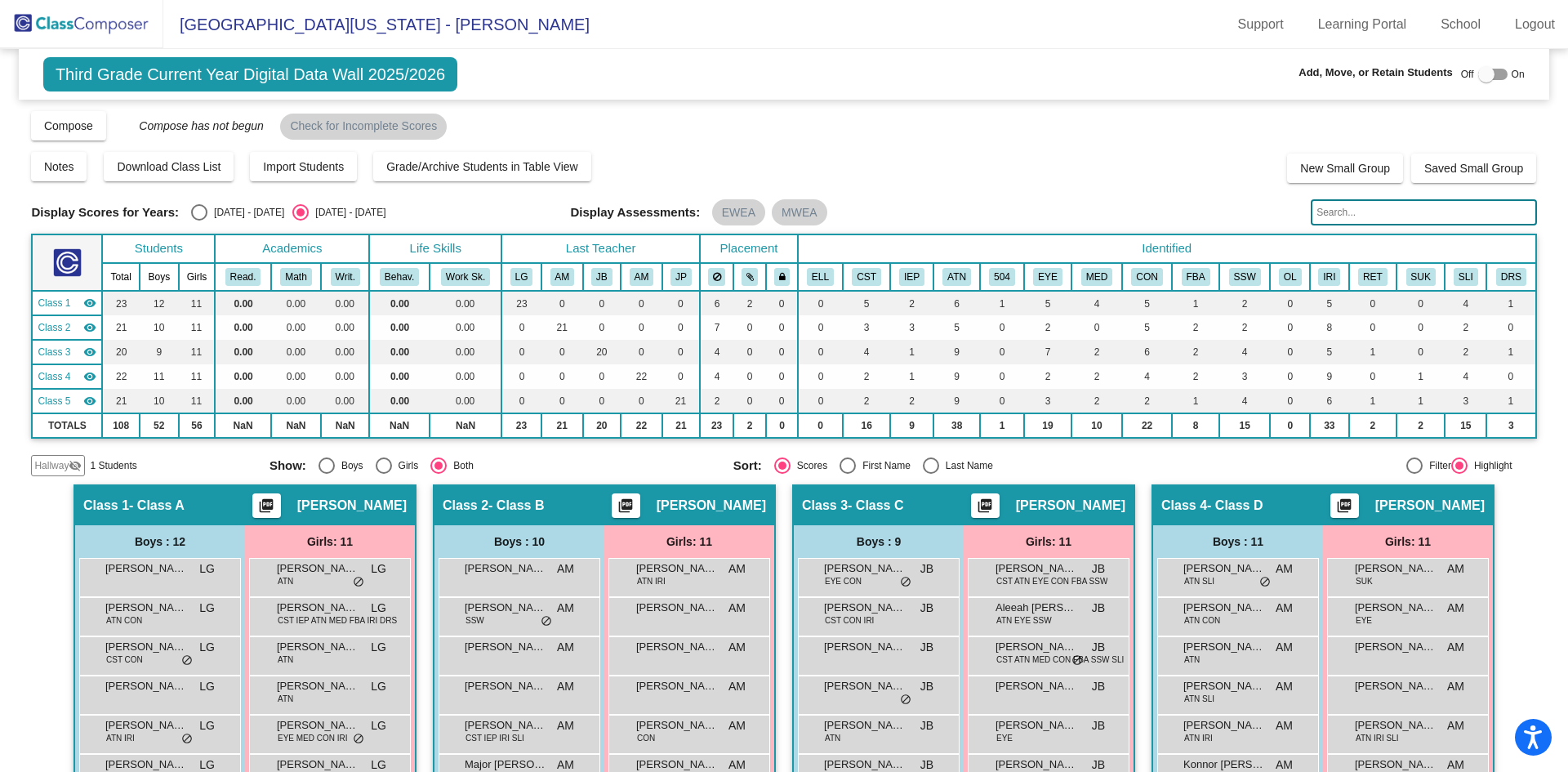
scroll to position [326, 0]
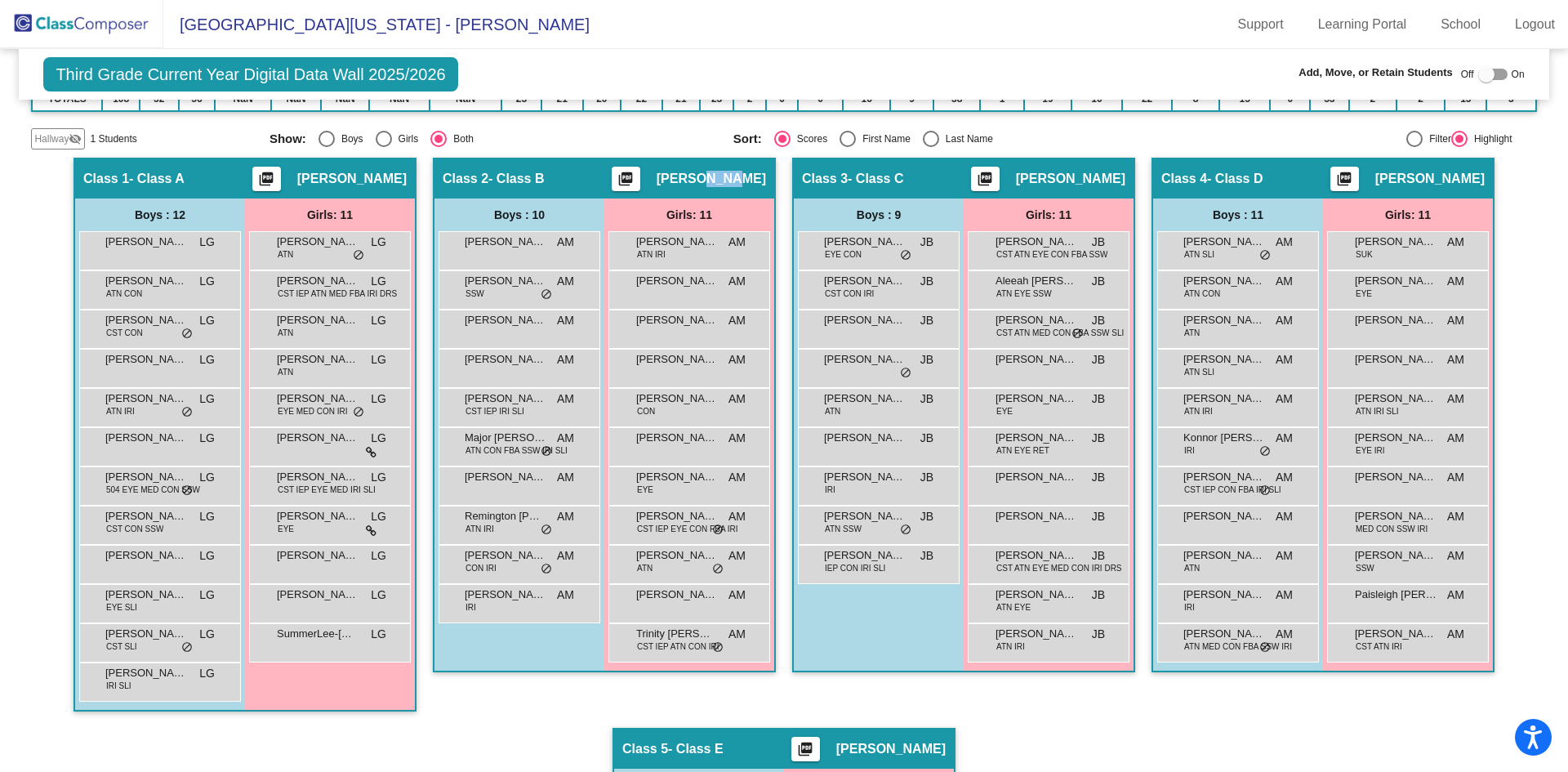
drag, startPoint x: 763, startPoint y: 178, endPoint x: 729, endPoint y: 178, distance: 34.0
click at [731, 178] on div "Class 2 - Class B picture_as_pdf [PERSON_NAME]" at bounding box center [604, 178] width 340 height 39
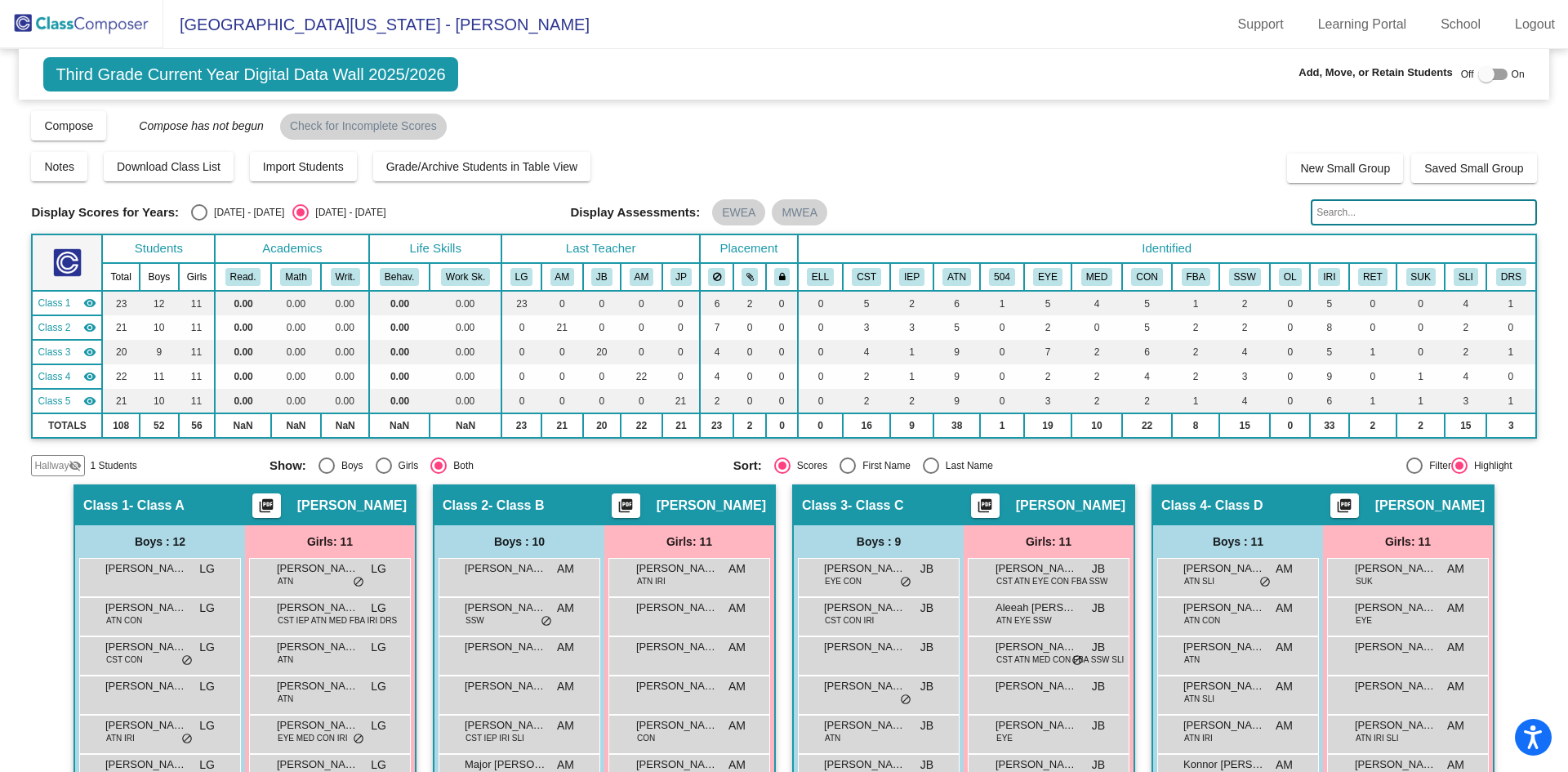
click at [1478, 72] on div at bounding box center [1487, 75] width 17 height 17
checkbox input "true"
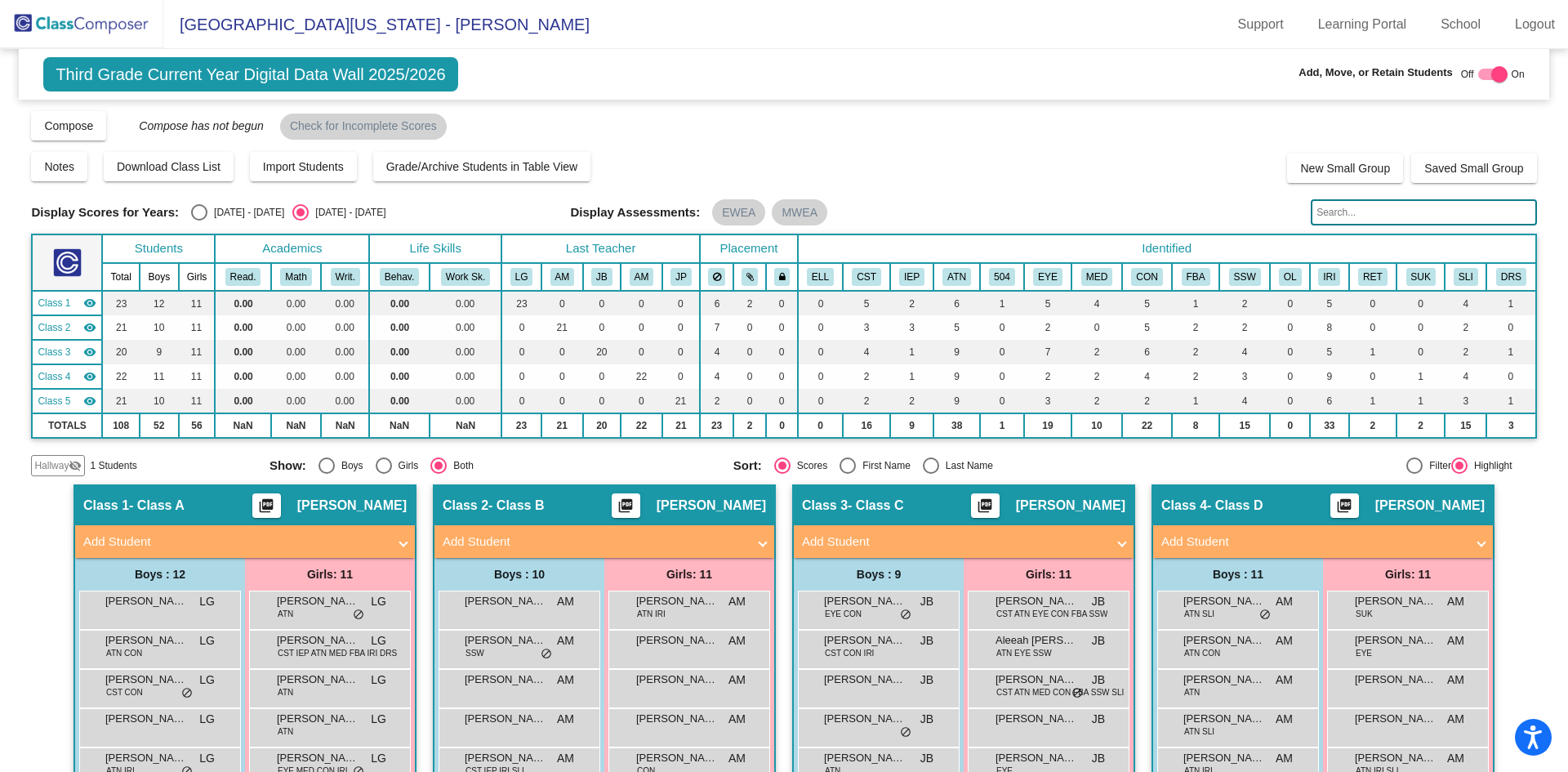
click at [90, 25] on img at bounding box center [81, 24] width 164 height 48
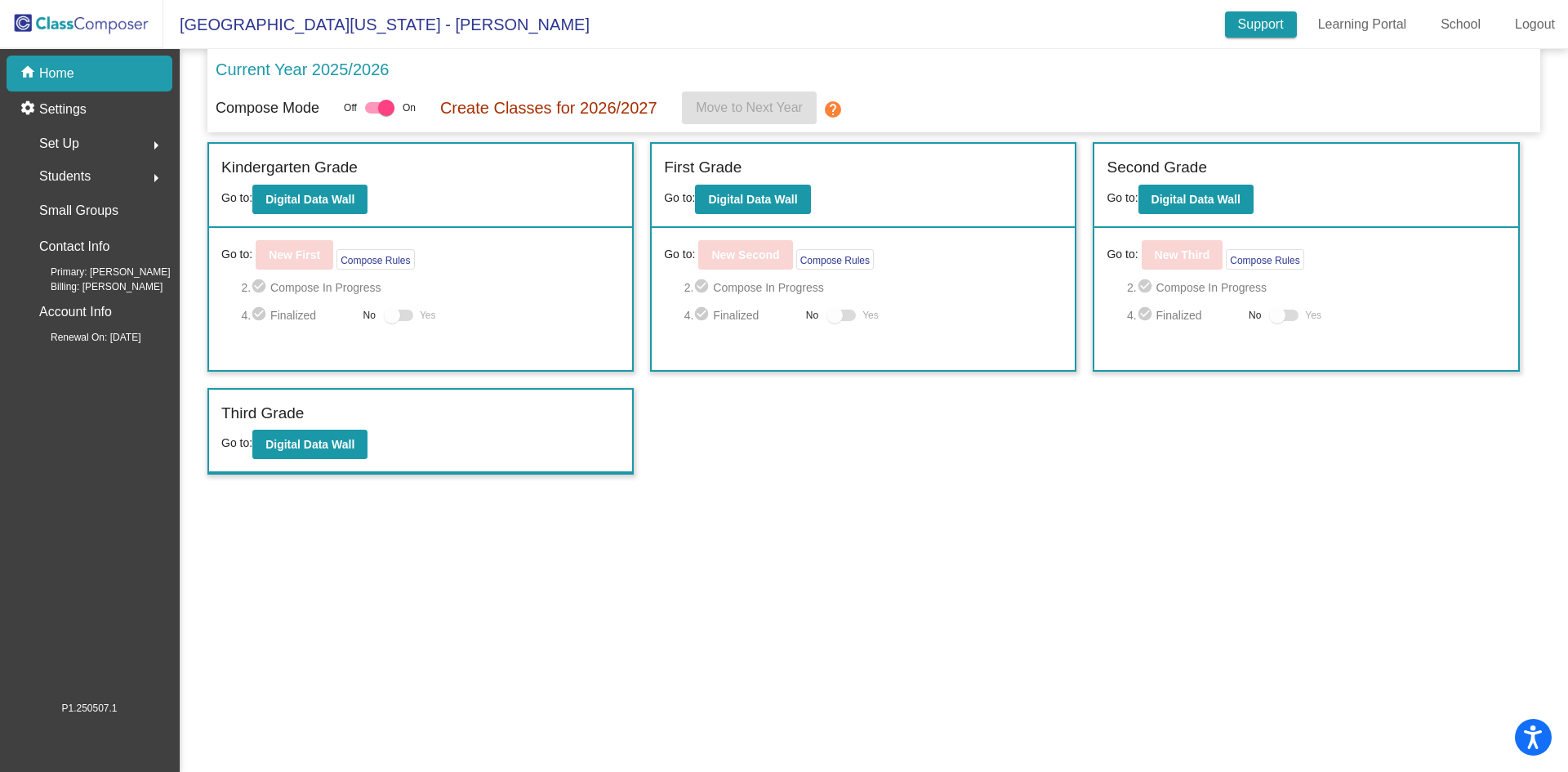
click at [1250, 24] on link "Support" at bounding box center [1261, 24] width 72 height 26
click at [1354, 24] on link "Learning Portal" at bounding box center [1362, 24] width 115 height 26
click at [322, 450] on b "Digital Data Wall" at bounding box center [310, 445] width 89 height 13
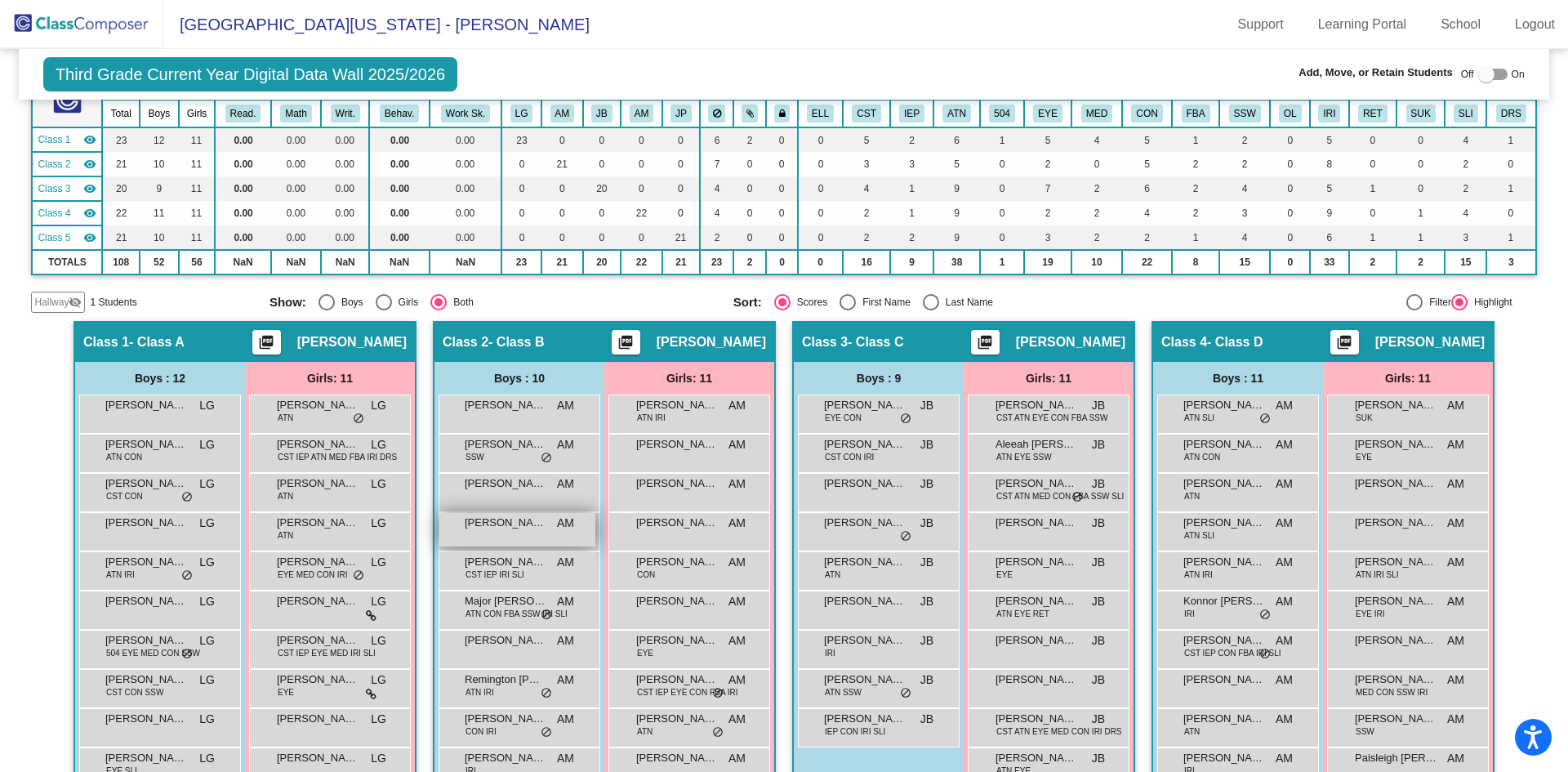
scroll to position [245, 0]
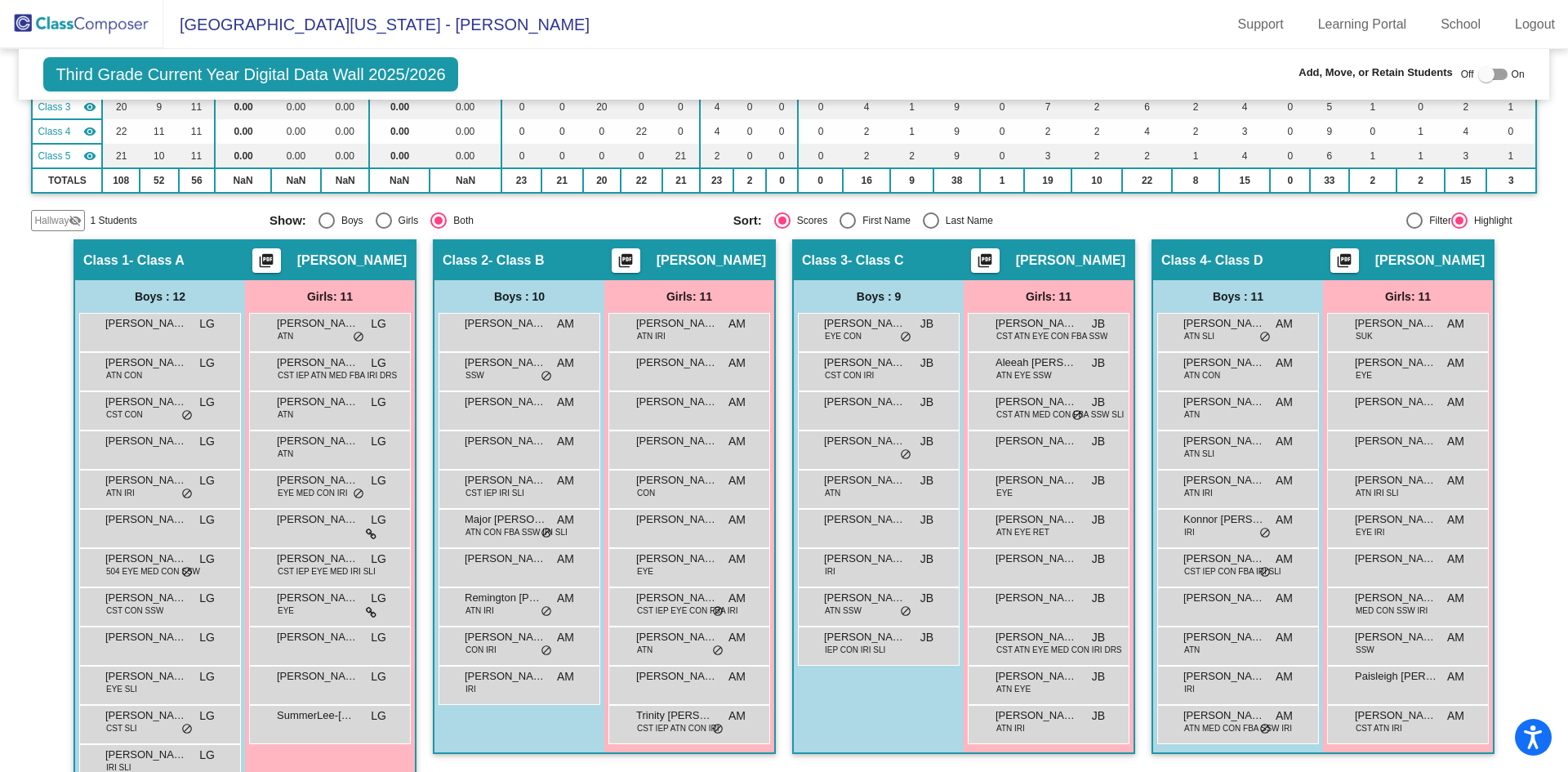
click at [55, 217] on span "Hallway" at bounding box center [51, 221] width 34 height 15
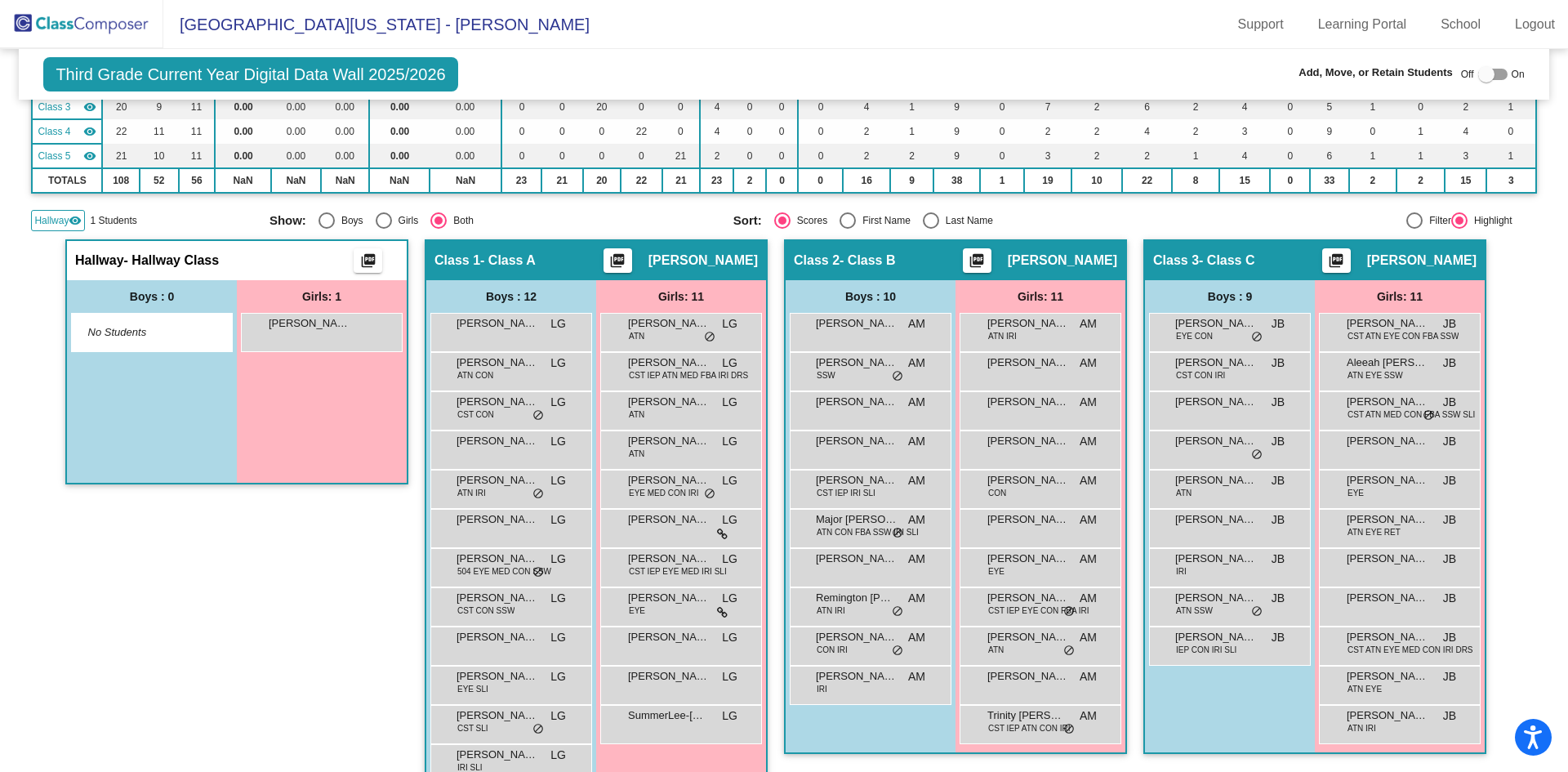
scroll to position [0, 0]
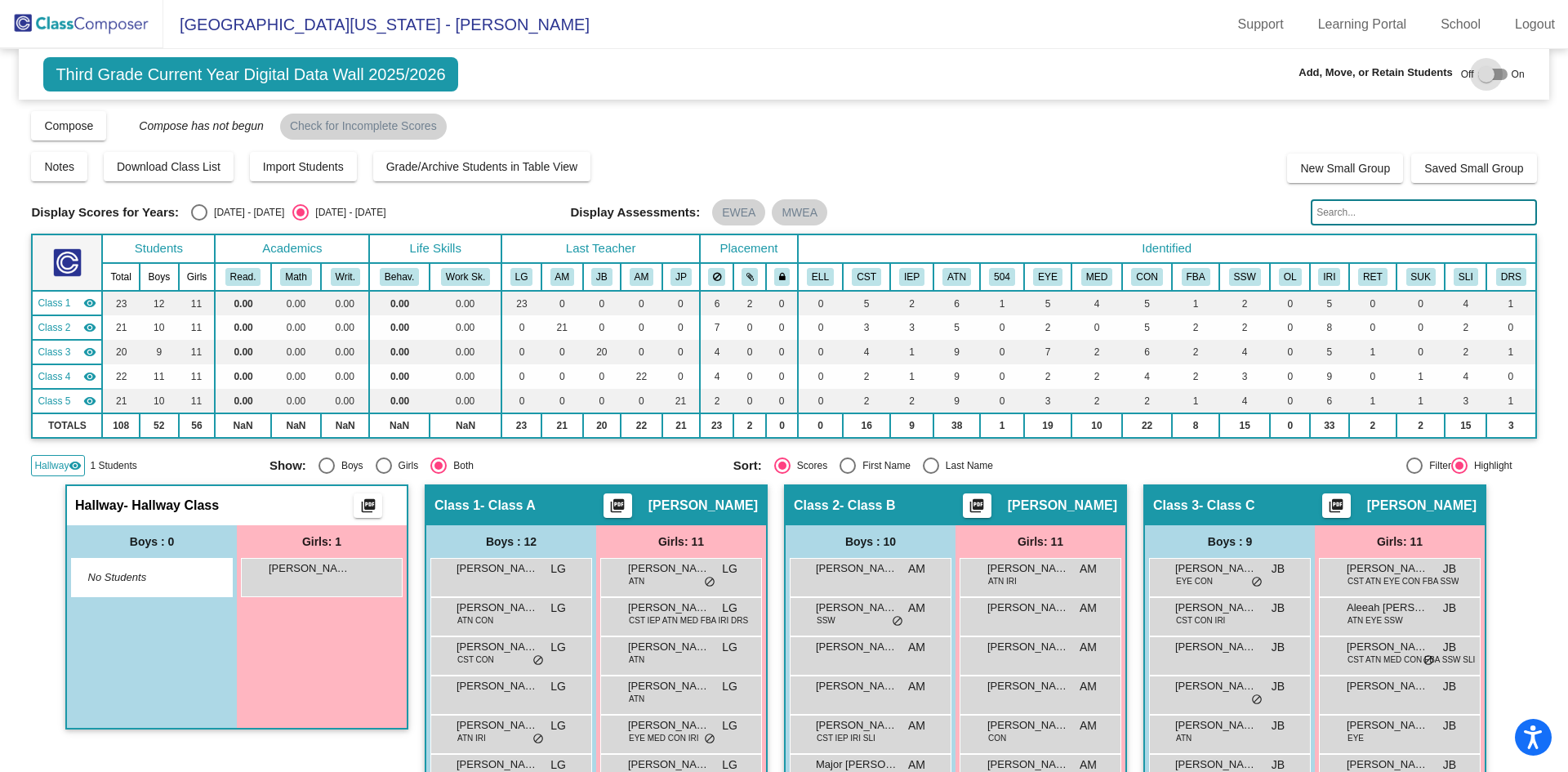
click at [1478, 74] on div at bounding box center [1487, 75] width 17 height 17
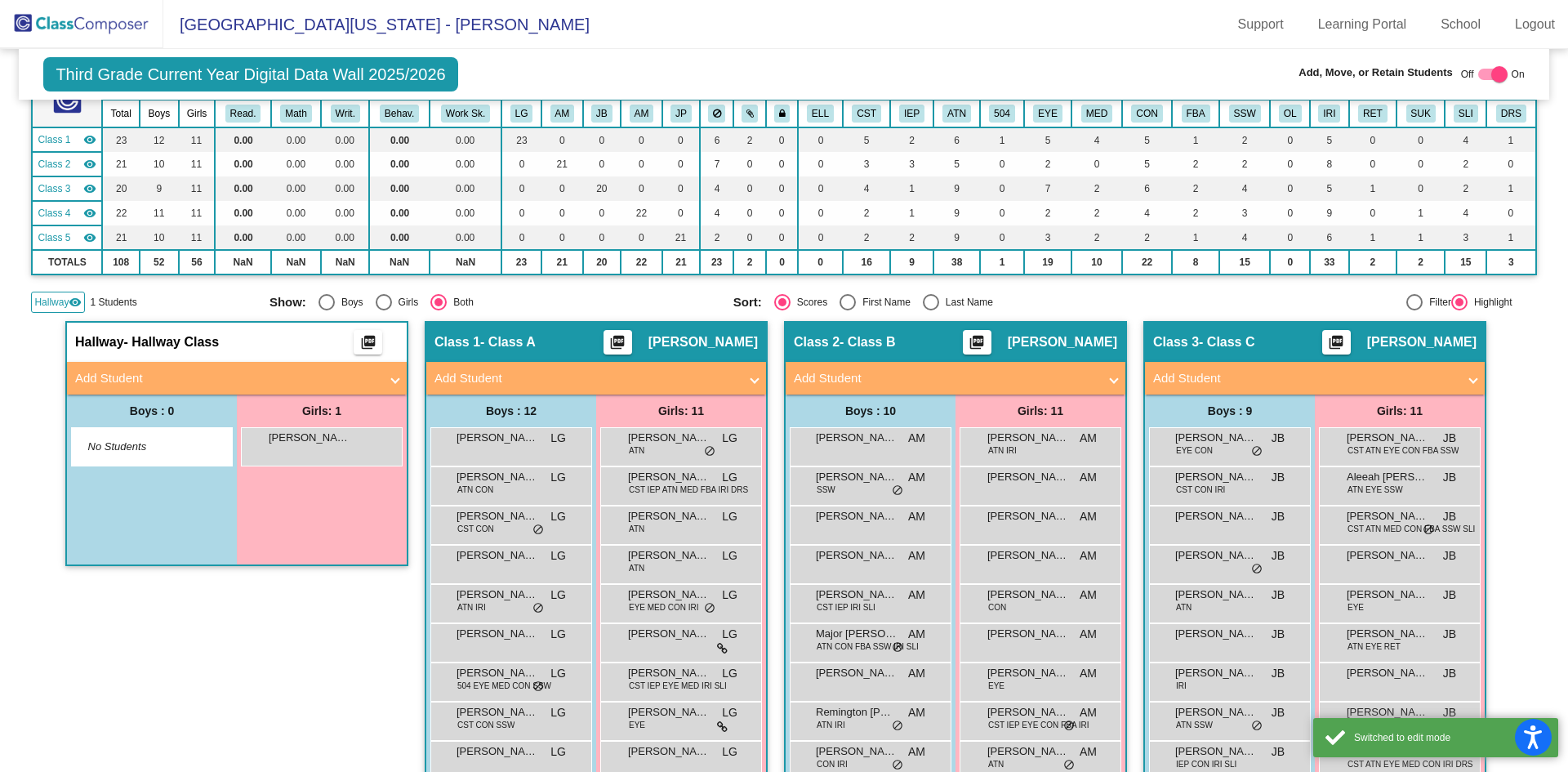
scroll to position [245, 0]
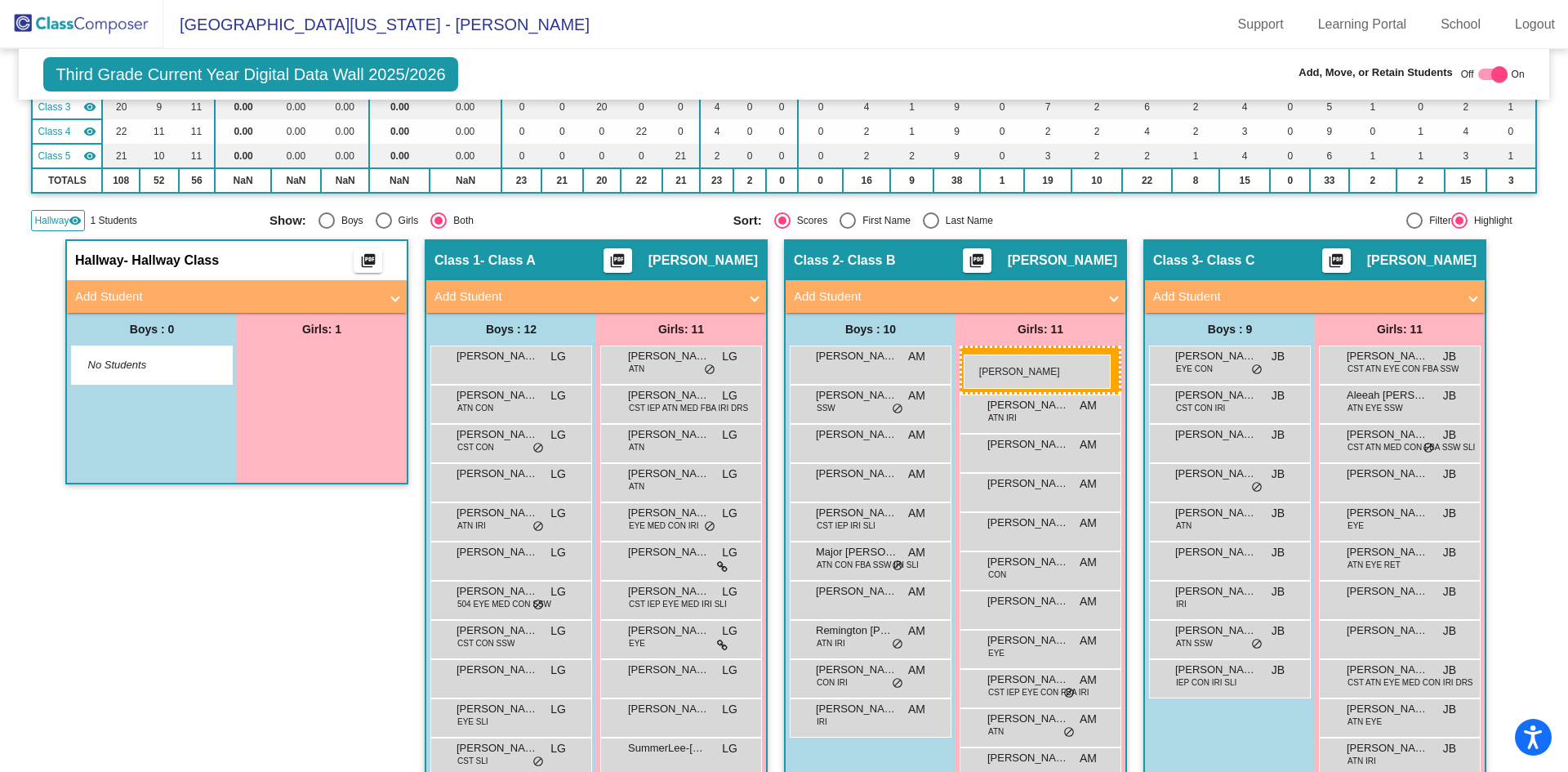
drag, startPoint x: 291, startPoint y: 365, endPoint x: 964, endPoint y: 355, distance: 673.1
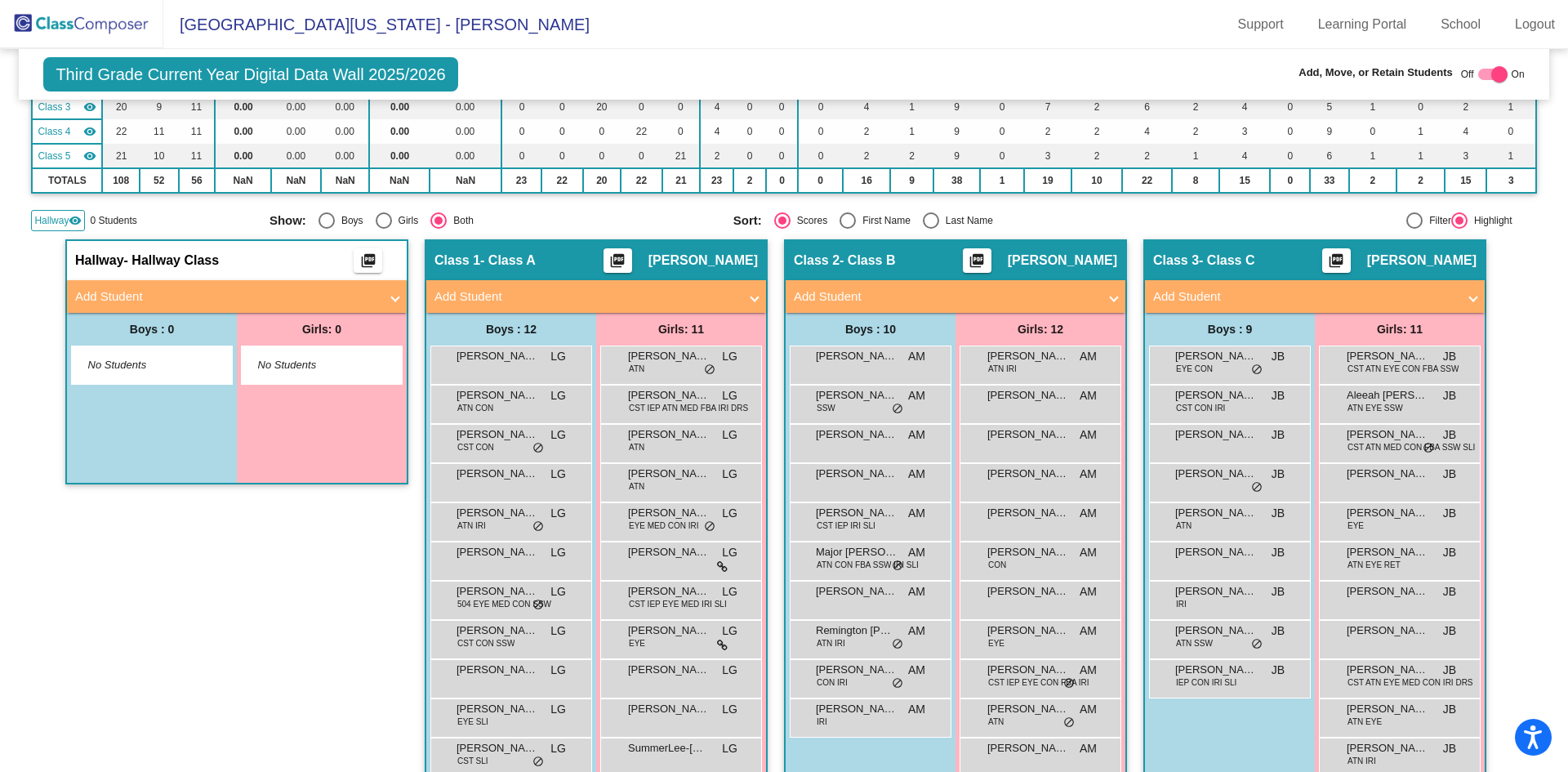
click at [123, 251] on div "Hallway - Hallway Class picture_as_pdf" at bounding box center [237, 261] width 340 height 39
click at [1491, 70] on div at bounding box center [1500, 75] width 17 height 17
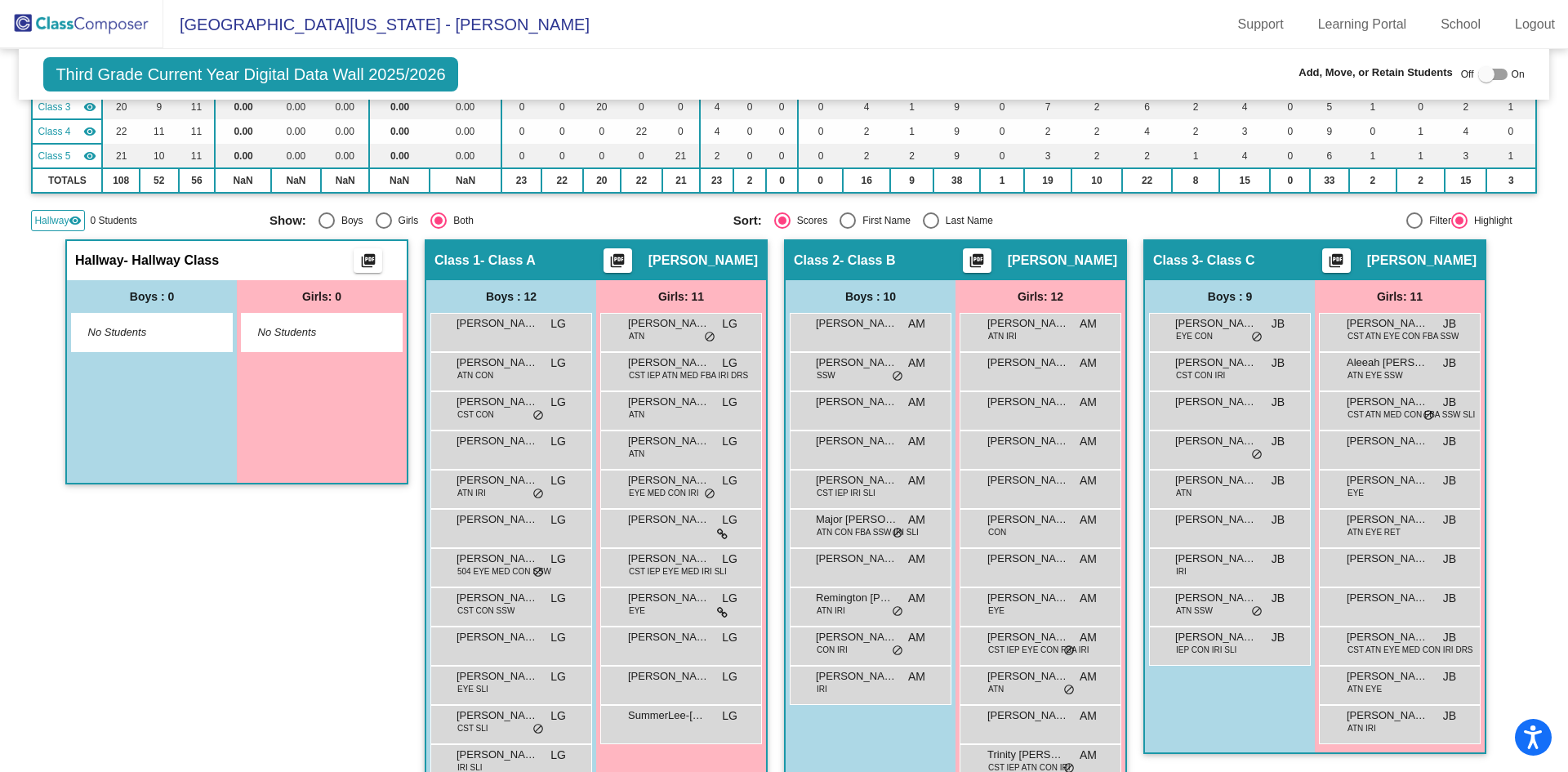
click at [74, 221] on mat-icon "visibility" at bounding box center [75, 221] width 13 height 13
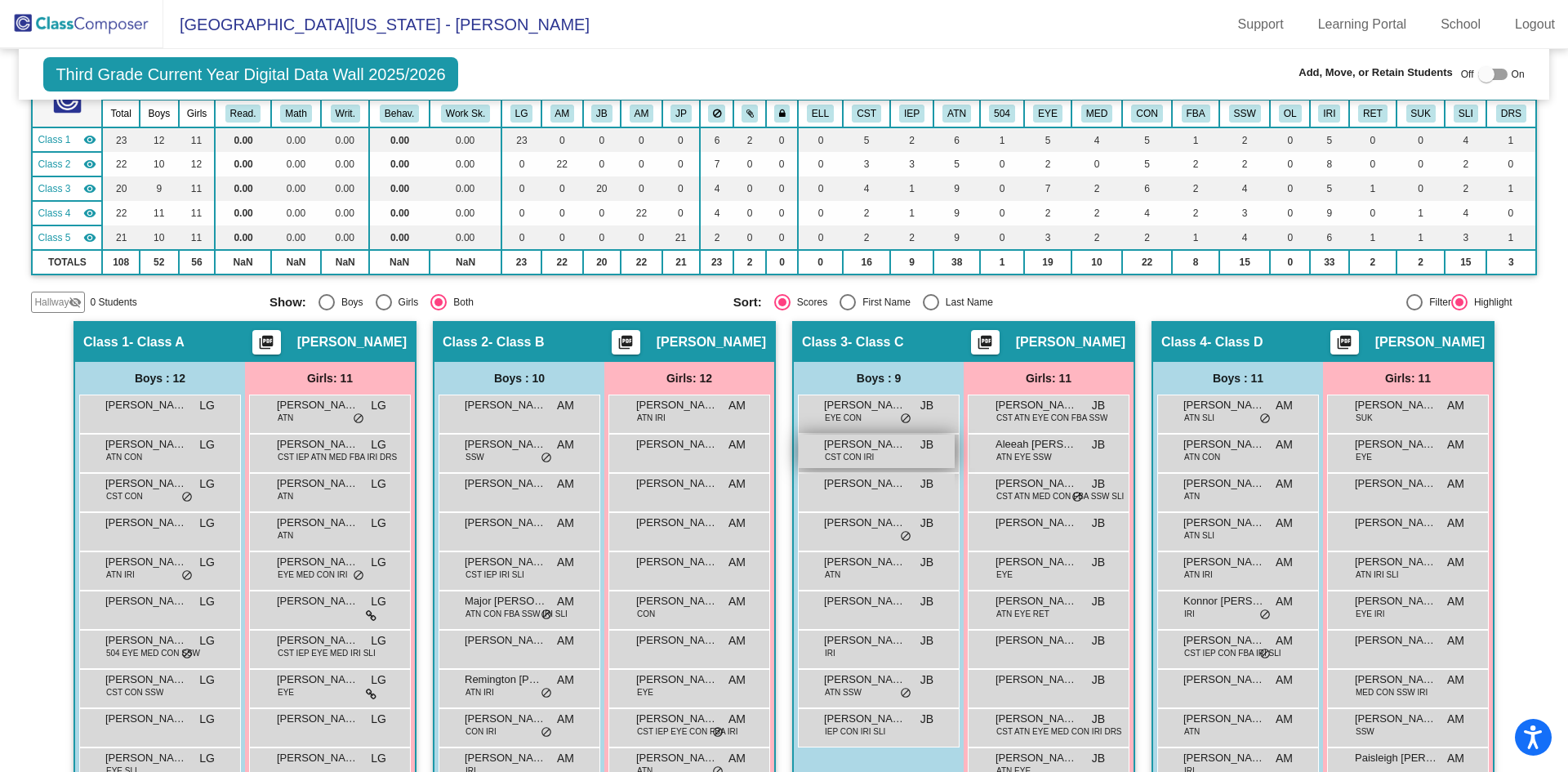
scroll to position [0, 0]
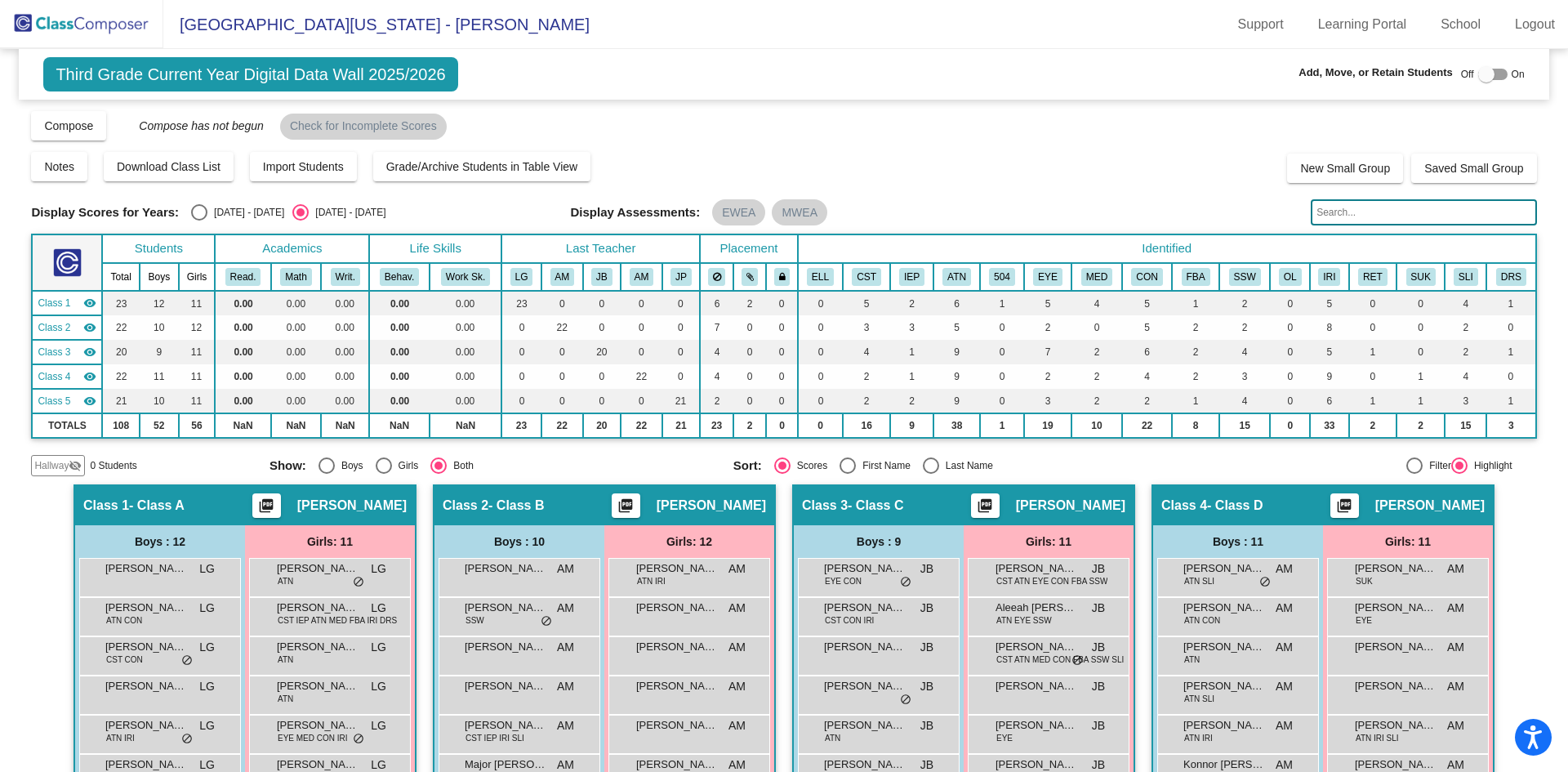
click at [1482, 77] on div at bounding box center [1487, 75] width 17 height 17
checkbox input "true"
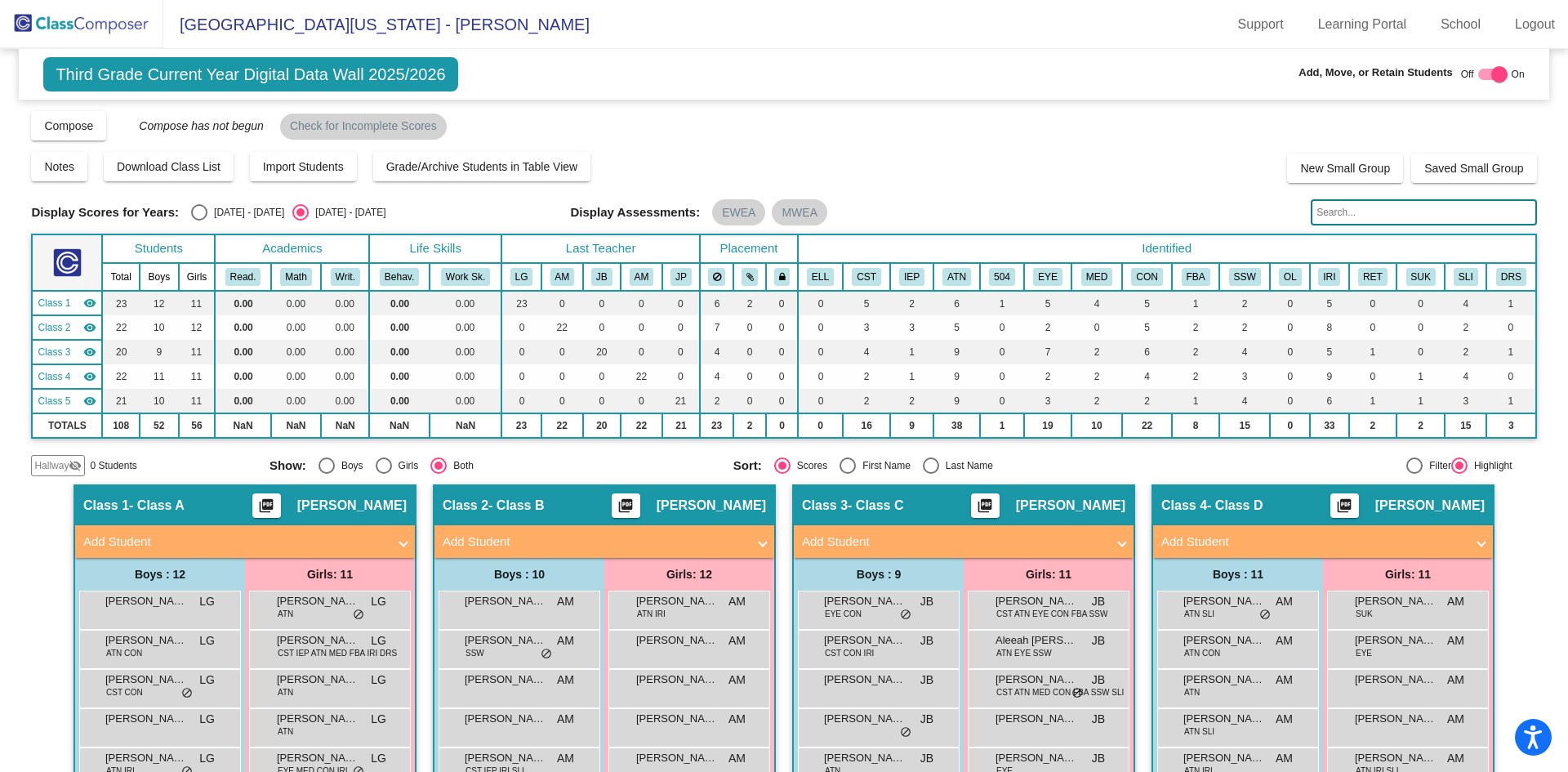
click at [328, 545] on mat-panel-title "Add Student" at bounding box center [235, 542] width 304 height 18
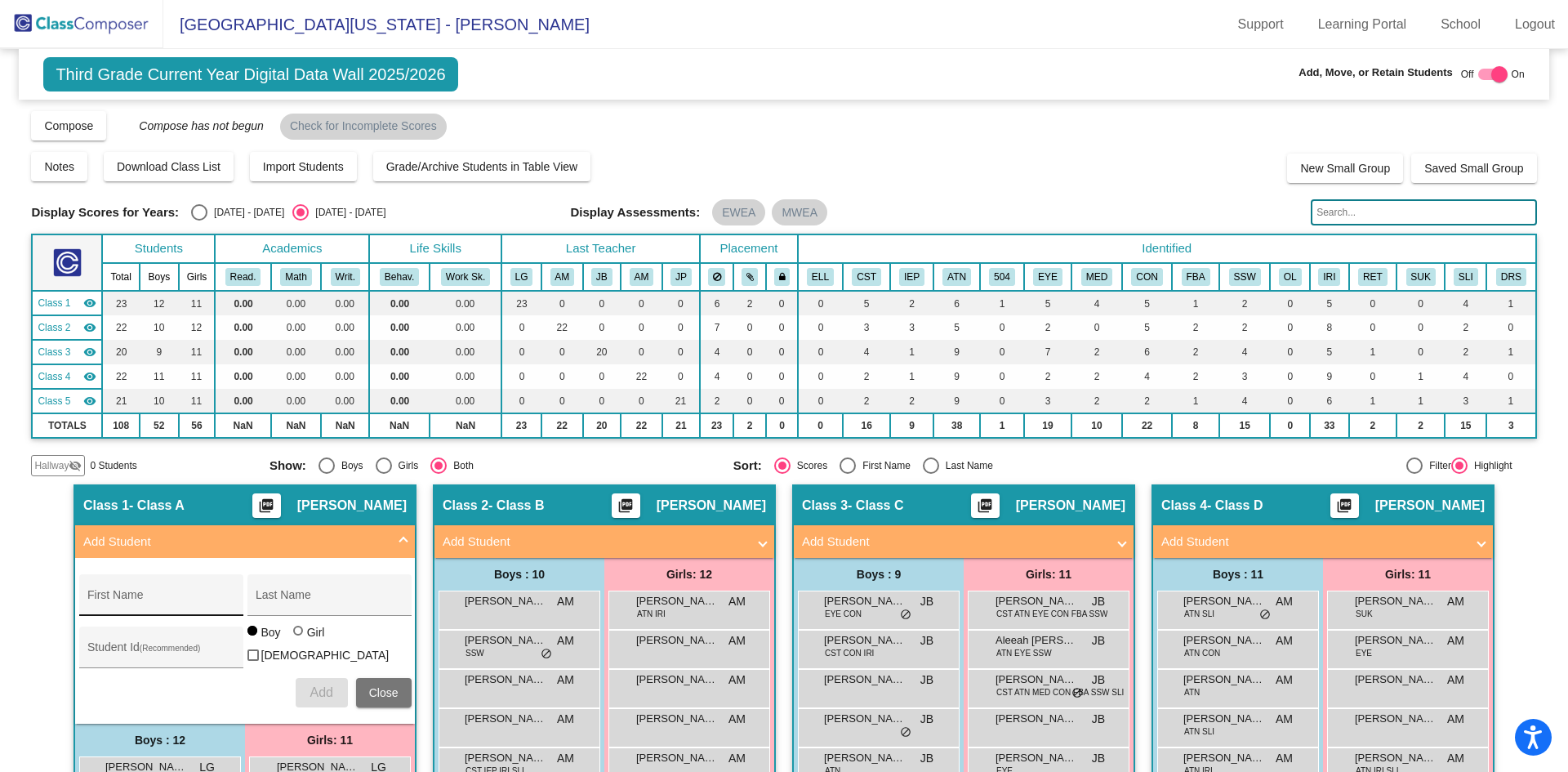
click at [200, 600] on input "First Name" at bounding box center [161, 601] width 147 height 13
type input "Jaidyn"
click at [286, 592] on div "Last Name" at bounding box center [329, 600] width 147 height 33
type input "Gallus"
click at [146, 643] on div "Student Id (Recommended)" at bounding box center [161, 652] width 147 height 33
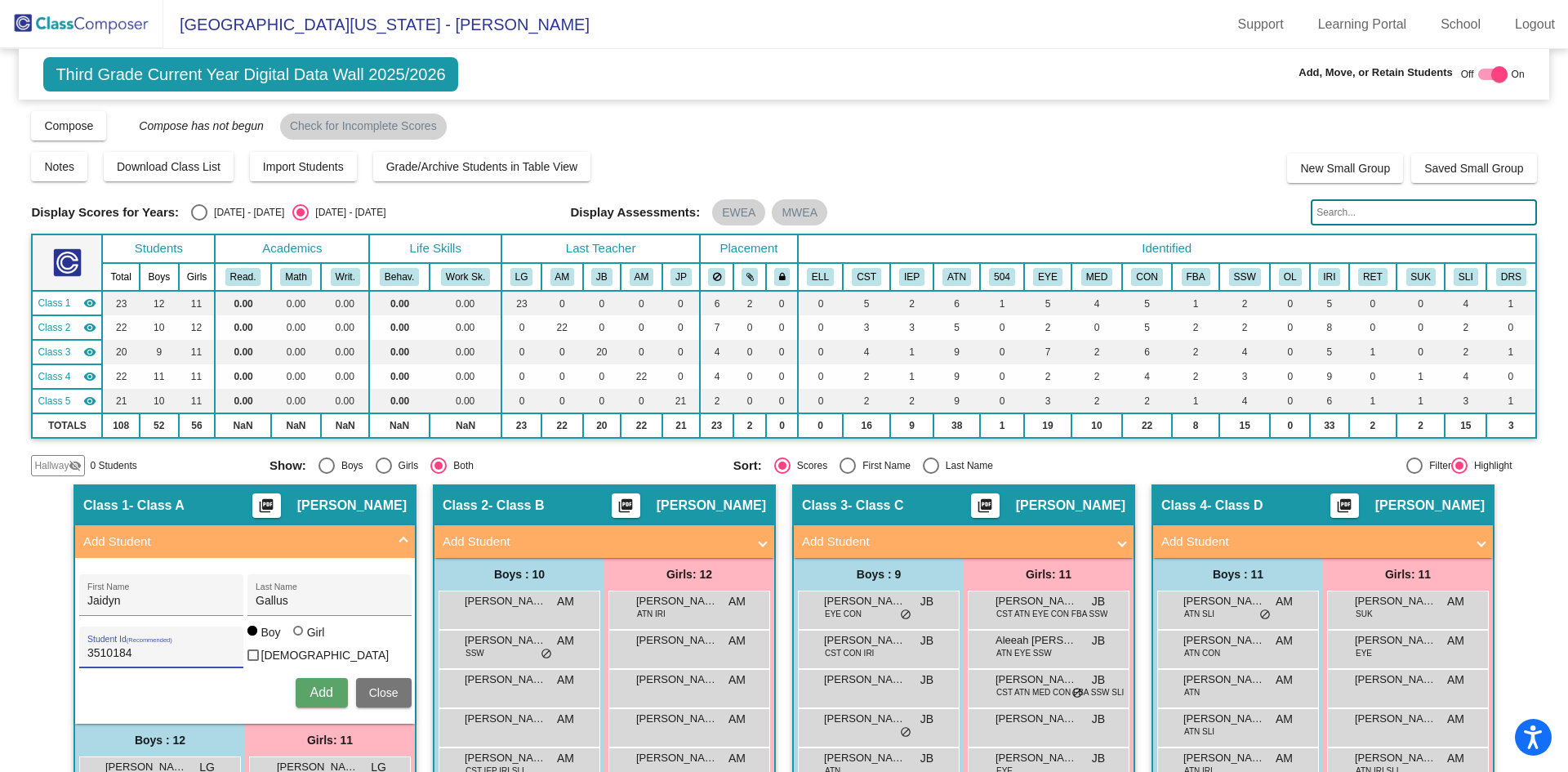
type input "3510184"
click at [313, 688] on span "Add" at bounding box center [321, 692] width 23 height 14
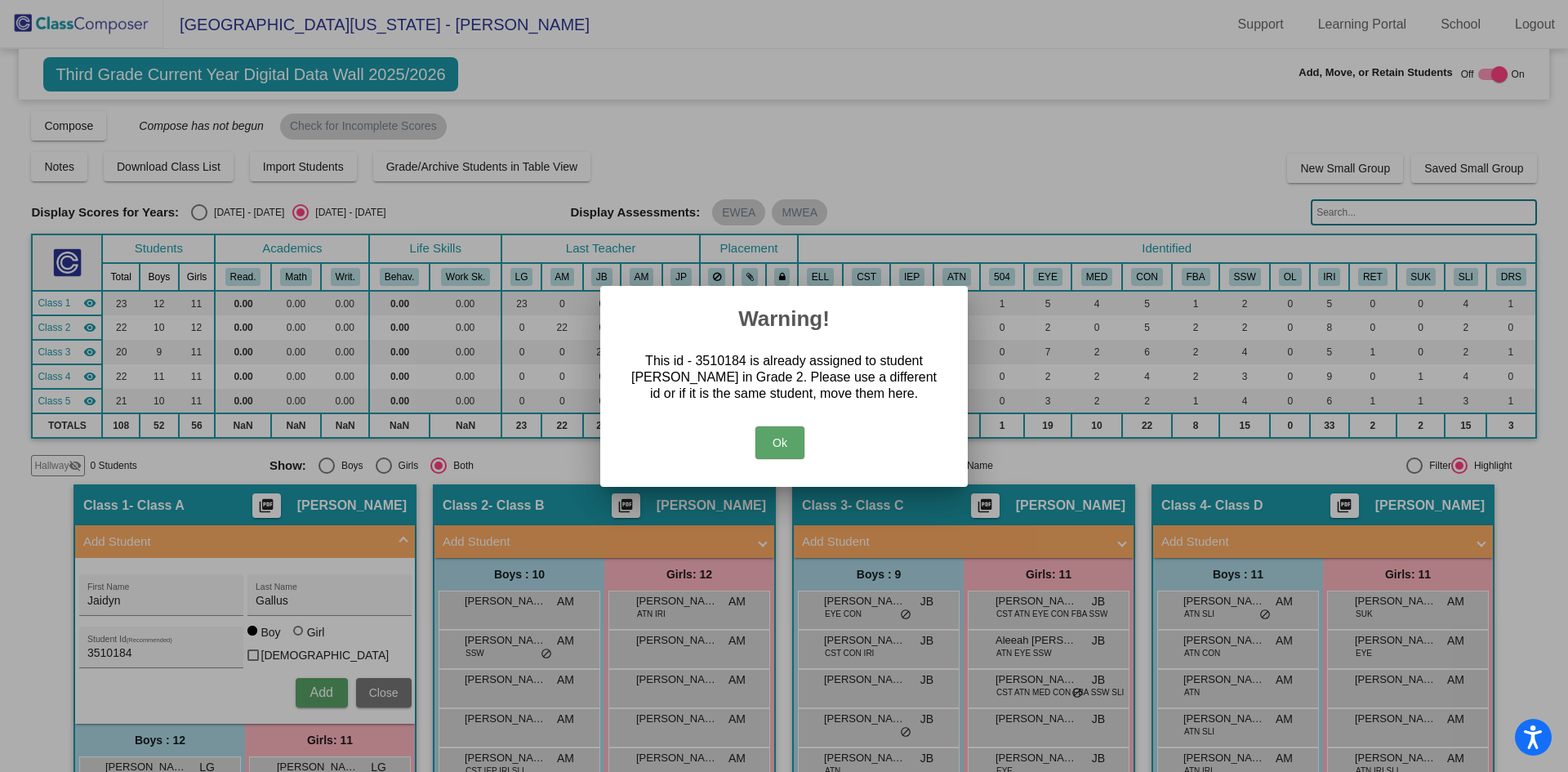
click at [776, 442] on button "Ok" at bounding box center [779, 442] width 49 height 32
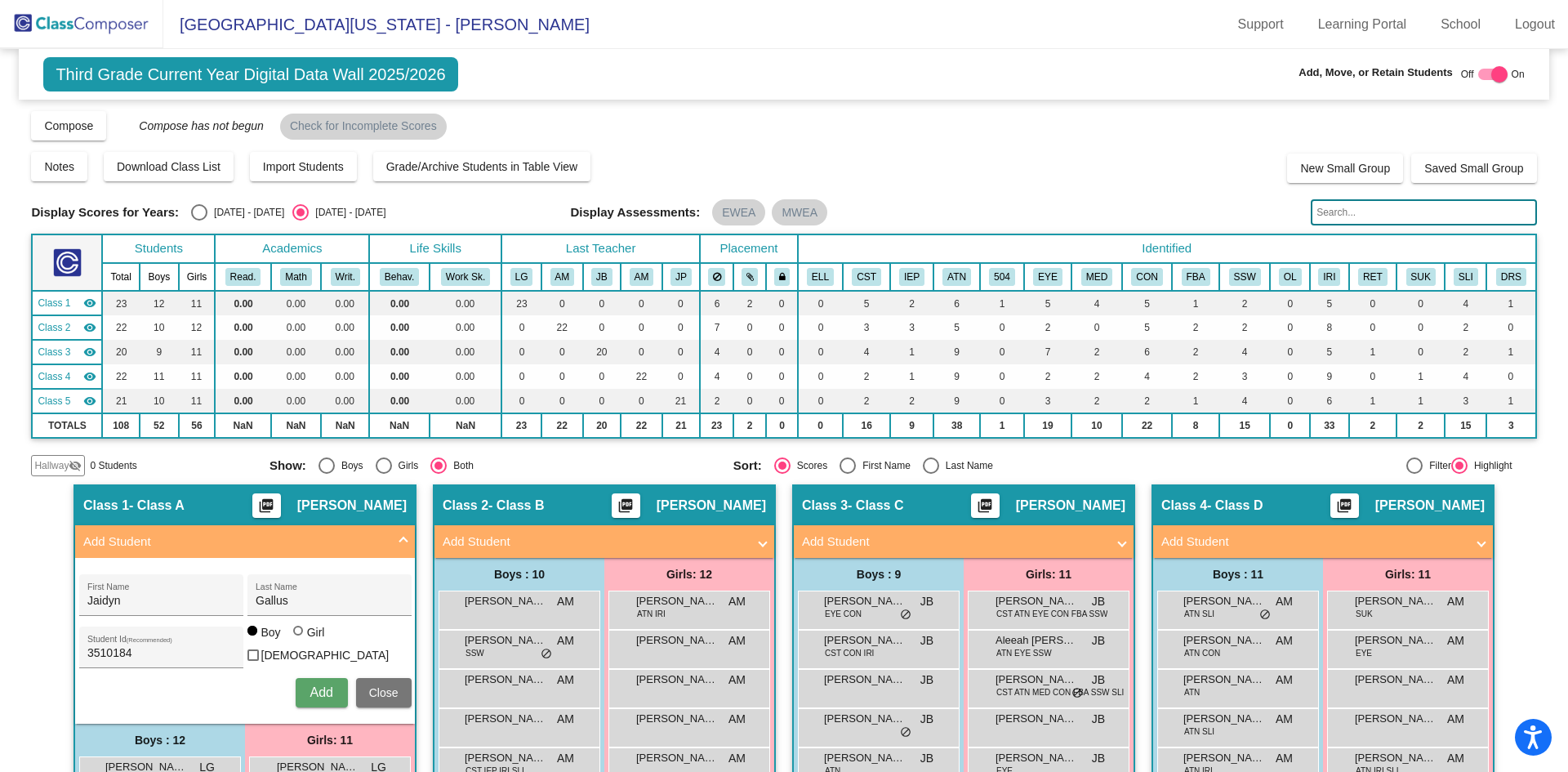
click at [378, 690] on span "Close" at bounding box center [383, 692] width 30 height 13
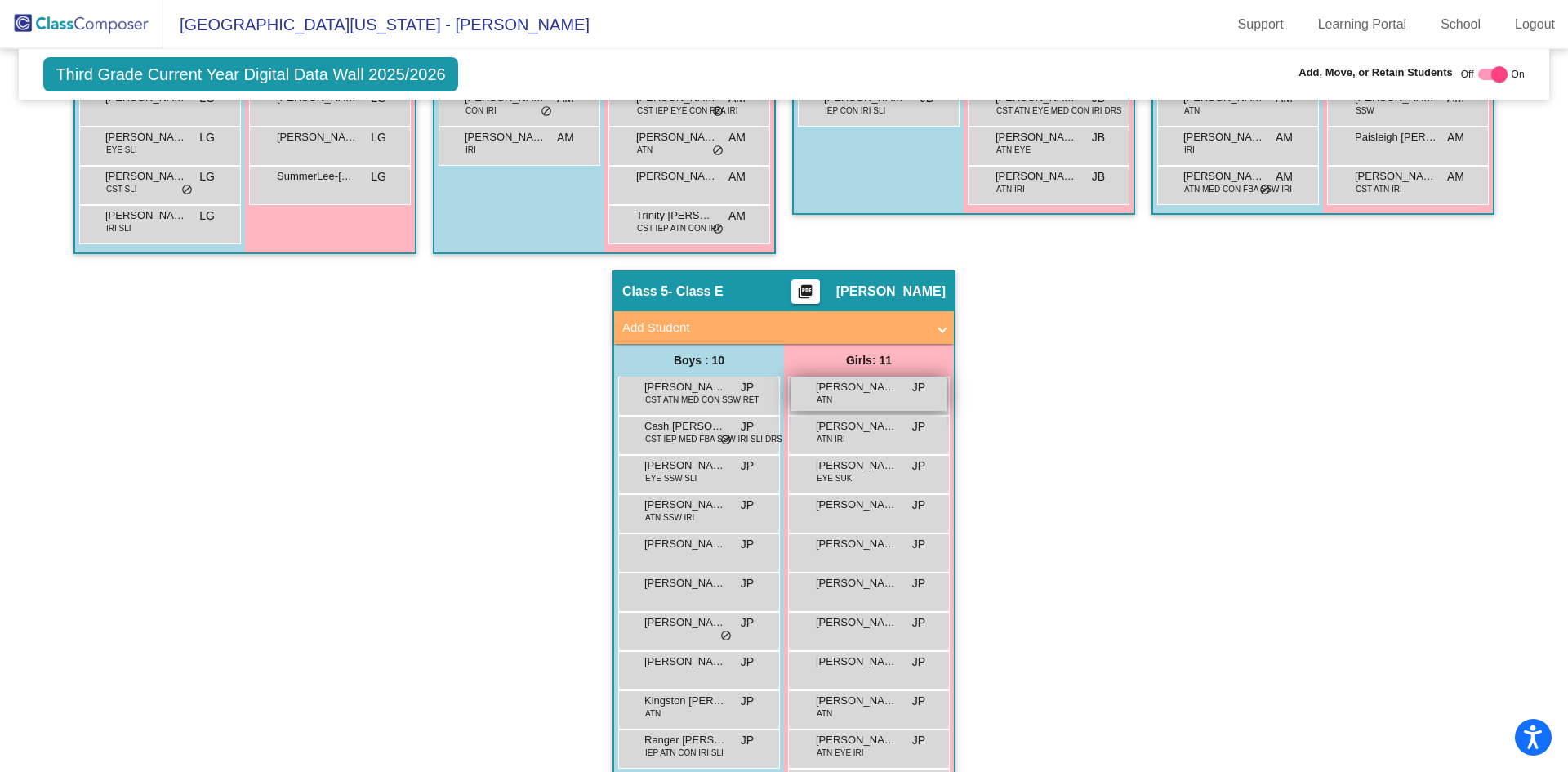
scroll to position [879, 0]
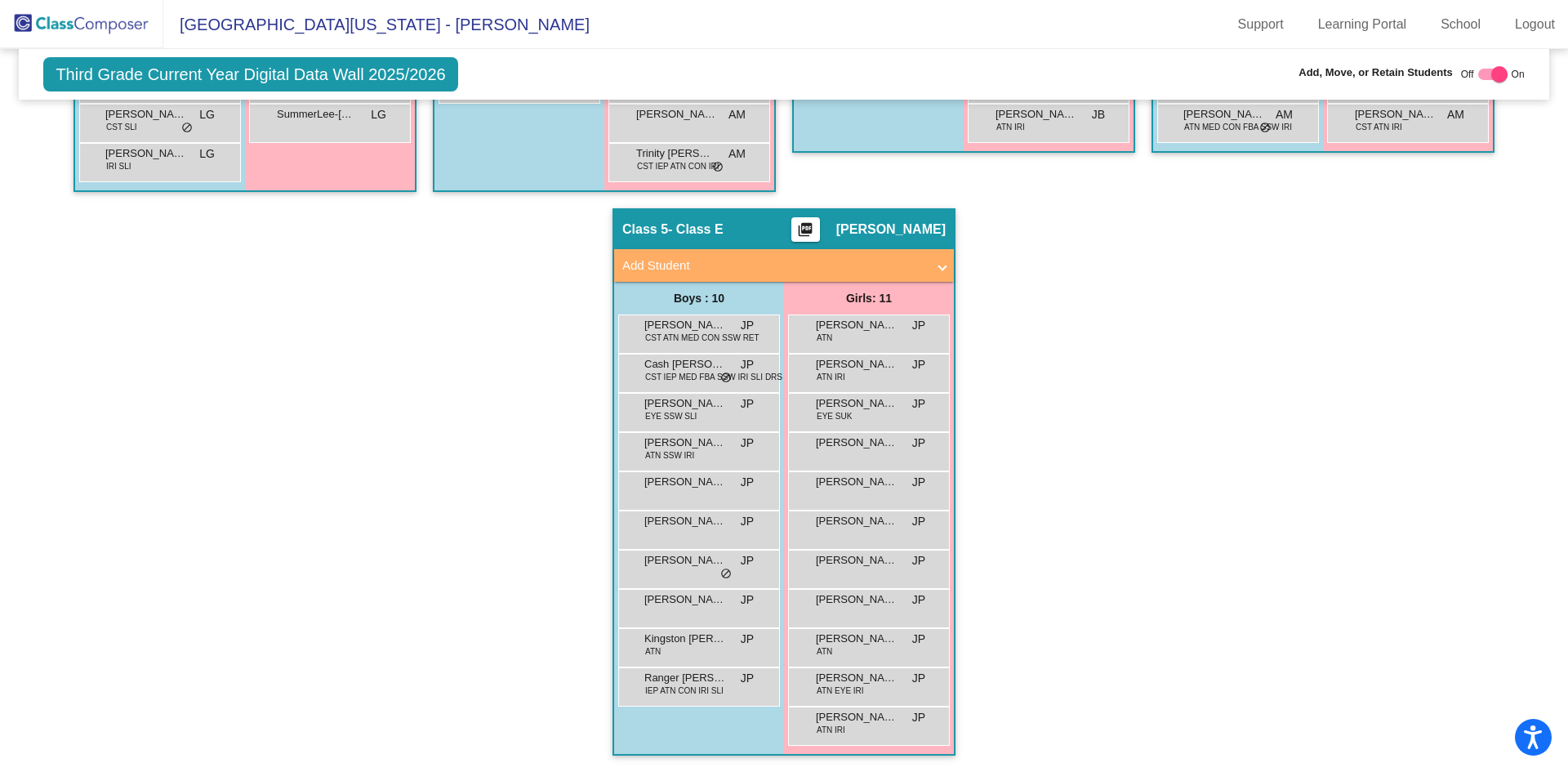
click at [330, 549] on div "Hallway - Hallway Class picture_as_pdf Add Student First Name Last Name Student…" at bounding box center [784, 189] width 1505 height 1167
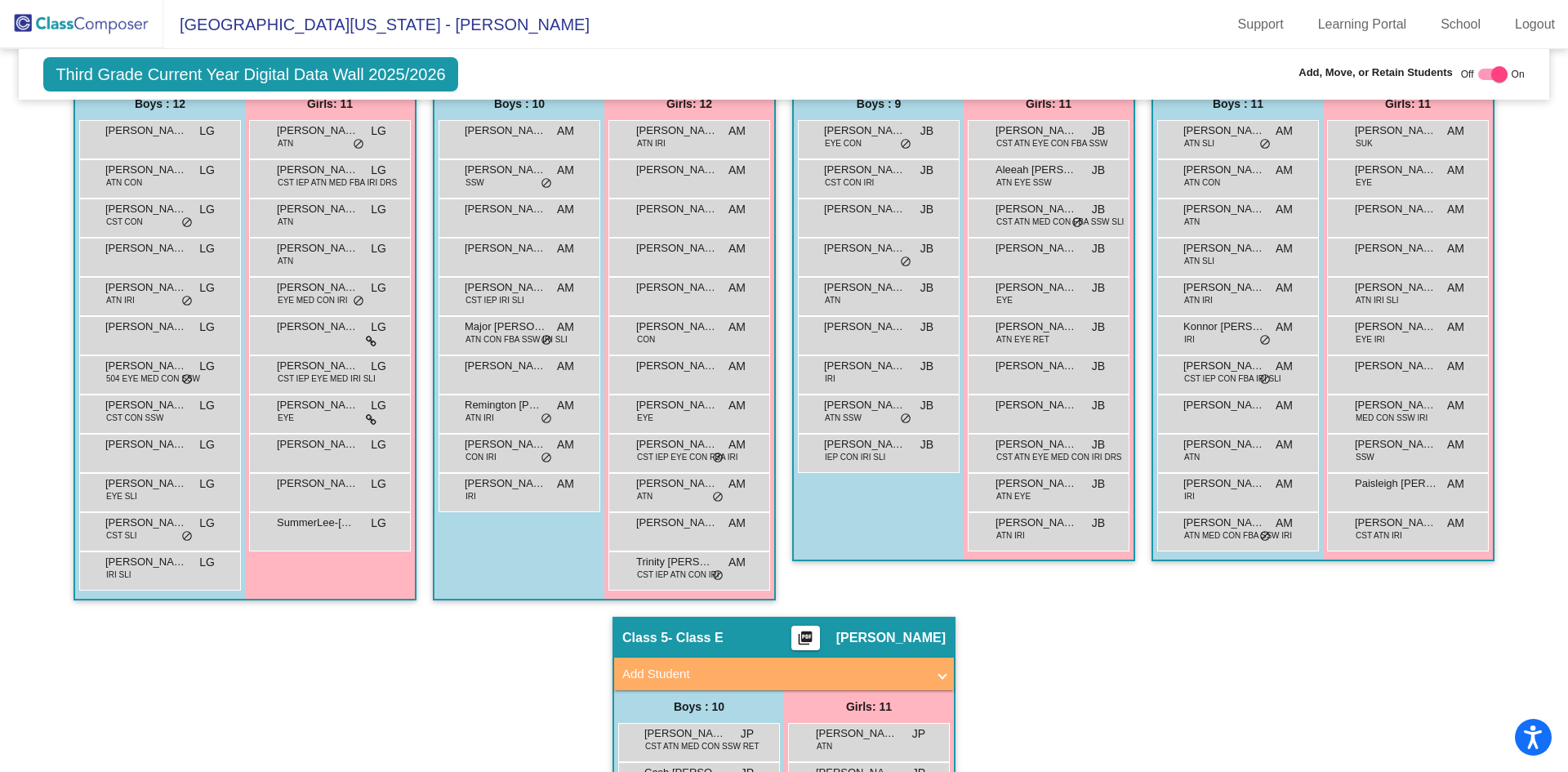
scroll to position [0, 0]
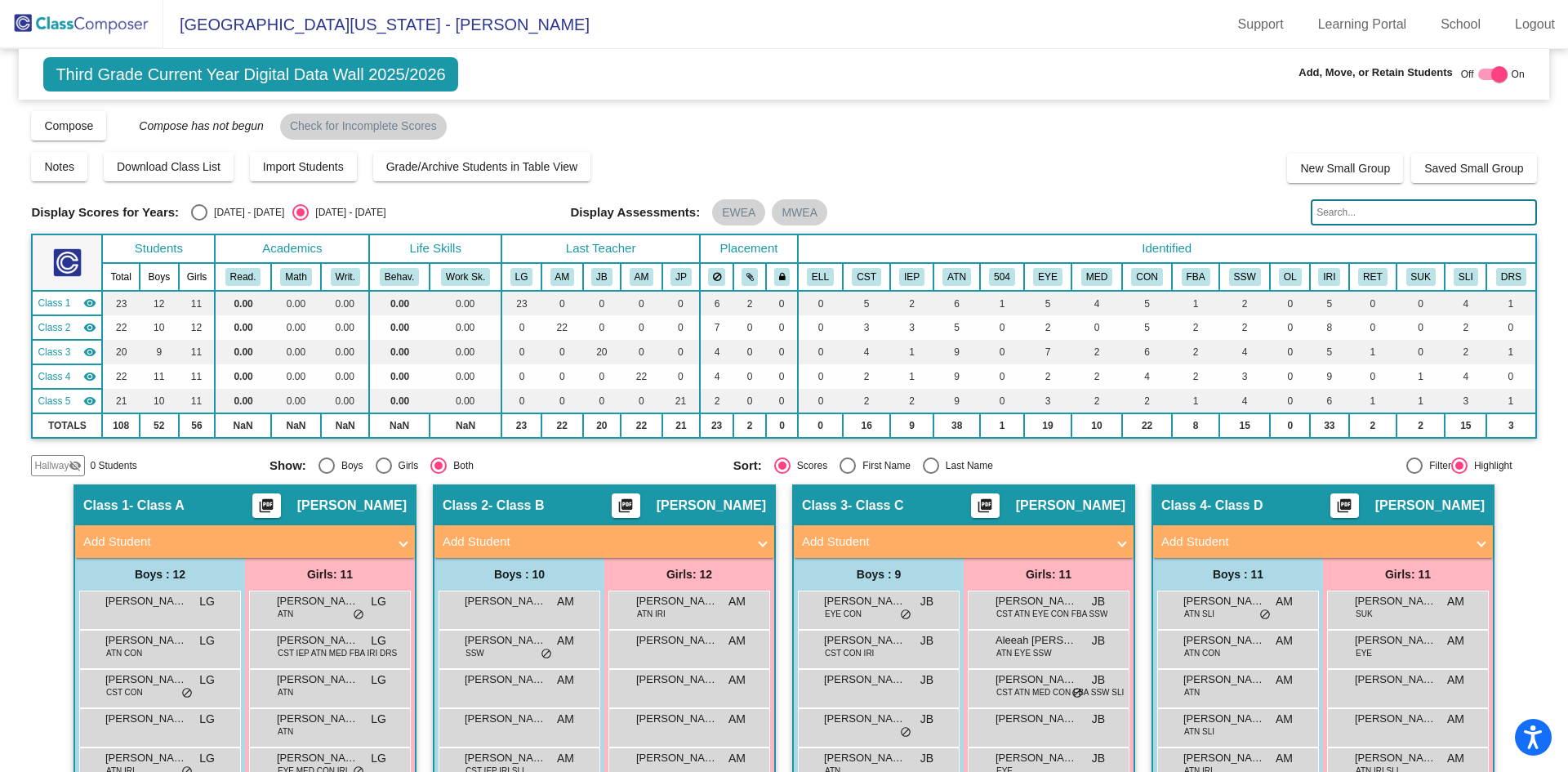
click at [128, 20] on img at bounding box center [81, 24] width 164 height 48
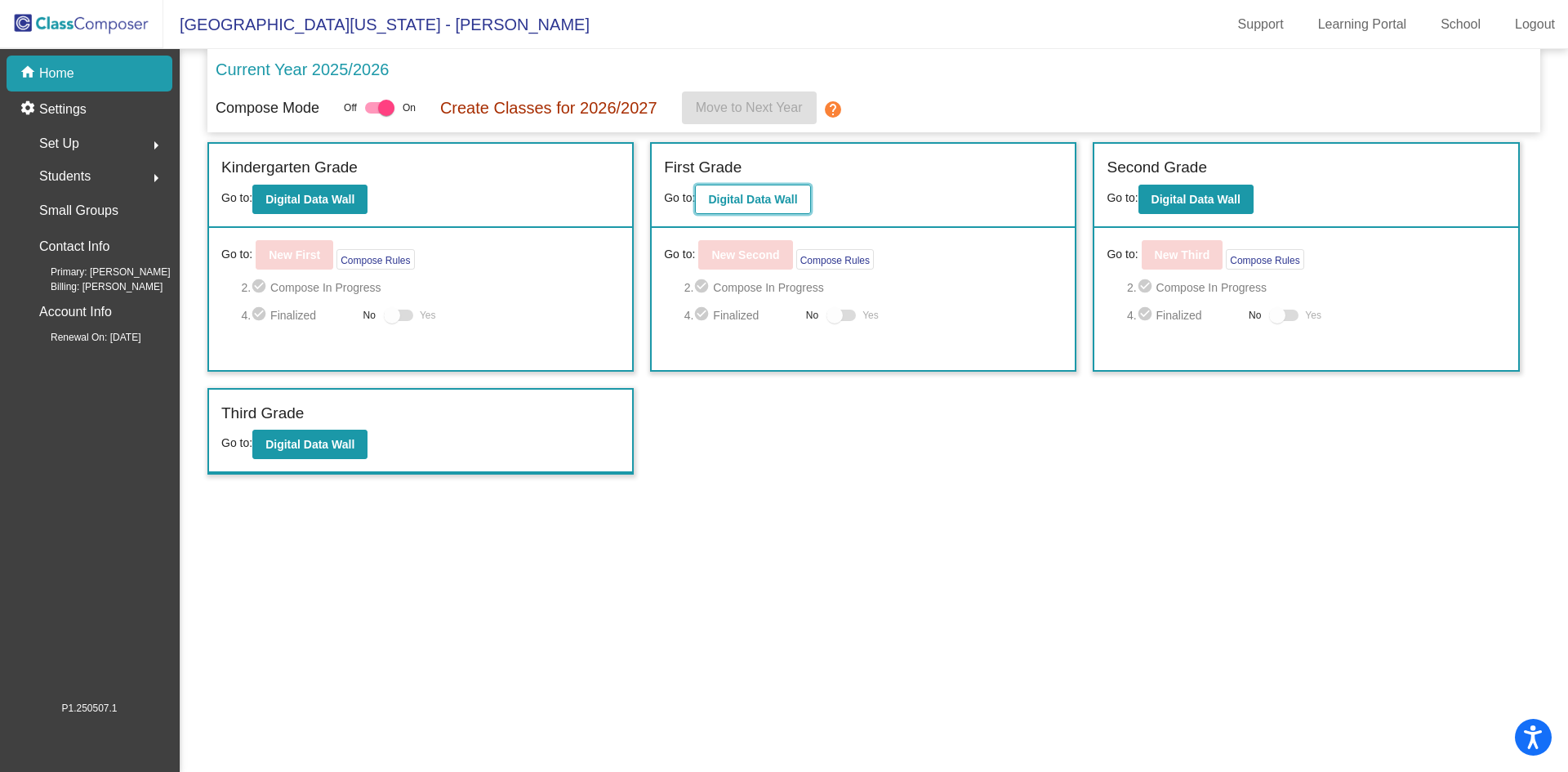
click at [776, 197] on b "Digital Data Wall" at bounding box center [752, 200] width 89 height 13
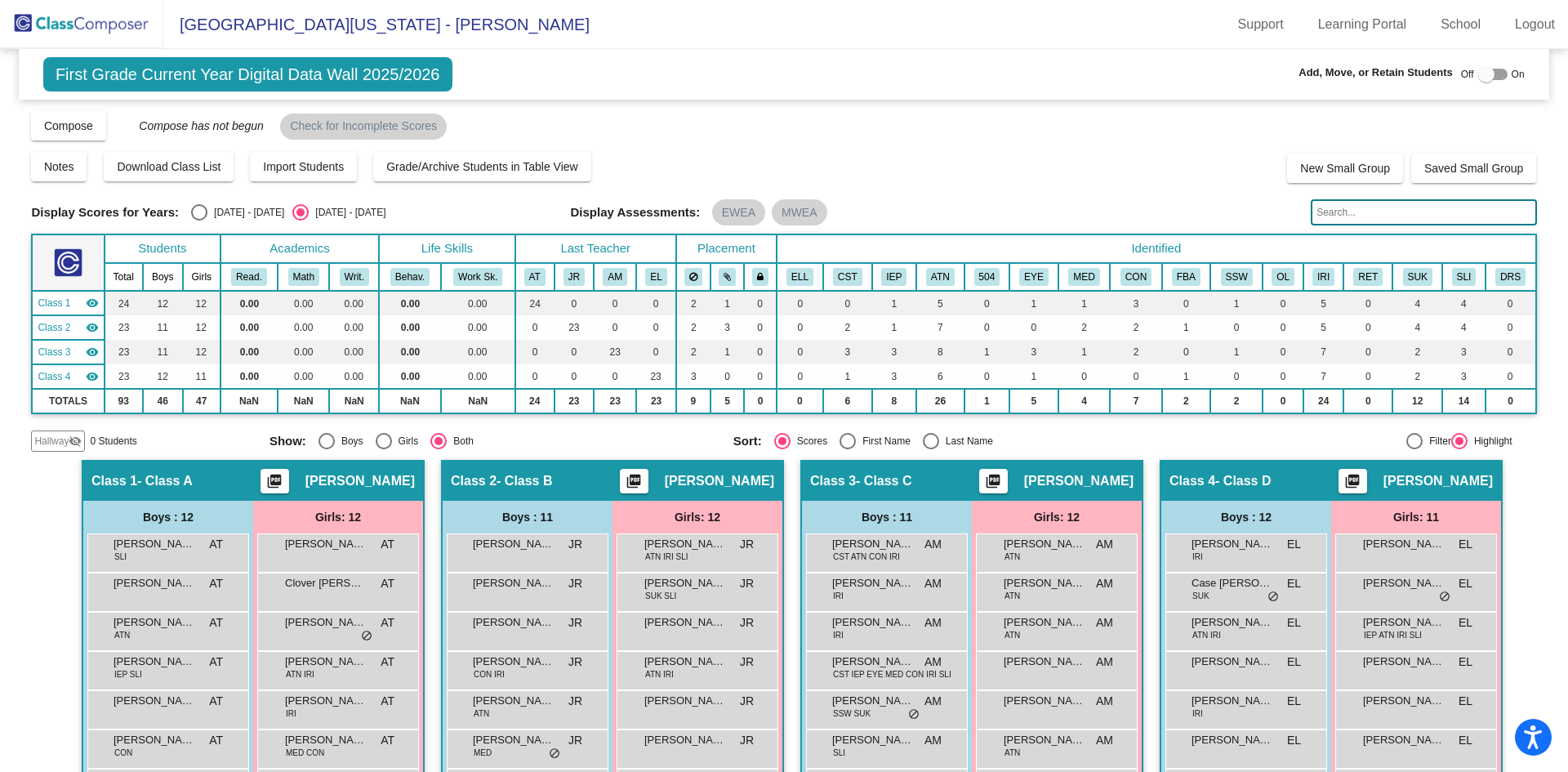
click at [952, 147] on div "Display Scores for Years: [DATE] - [DATE] [DATE] - [DATE] Grade/Archive Student…" at bounding box center [784, 280] width 1505 height 342
click at [114, 22] on img at bounding box center [81, 24] width 164 height 48
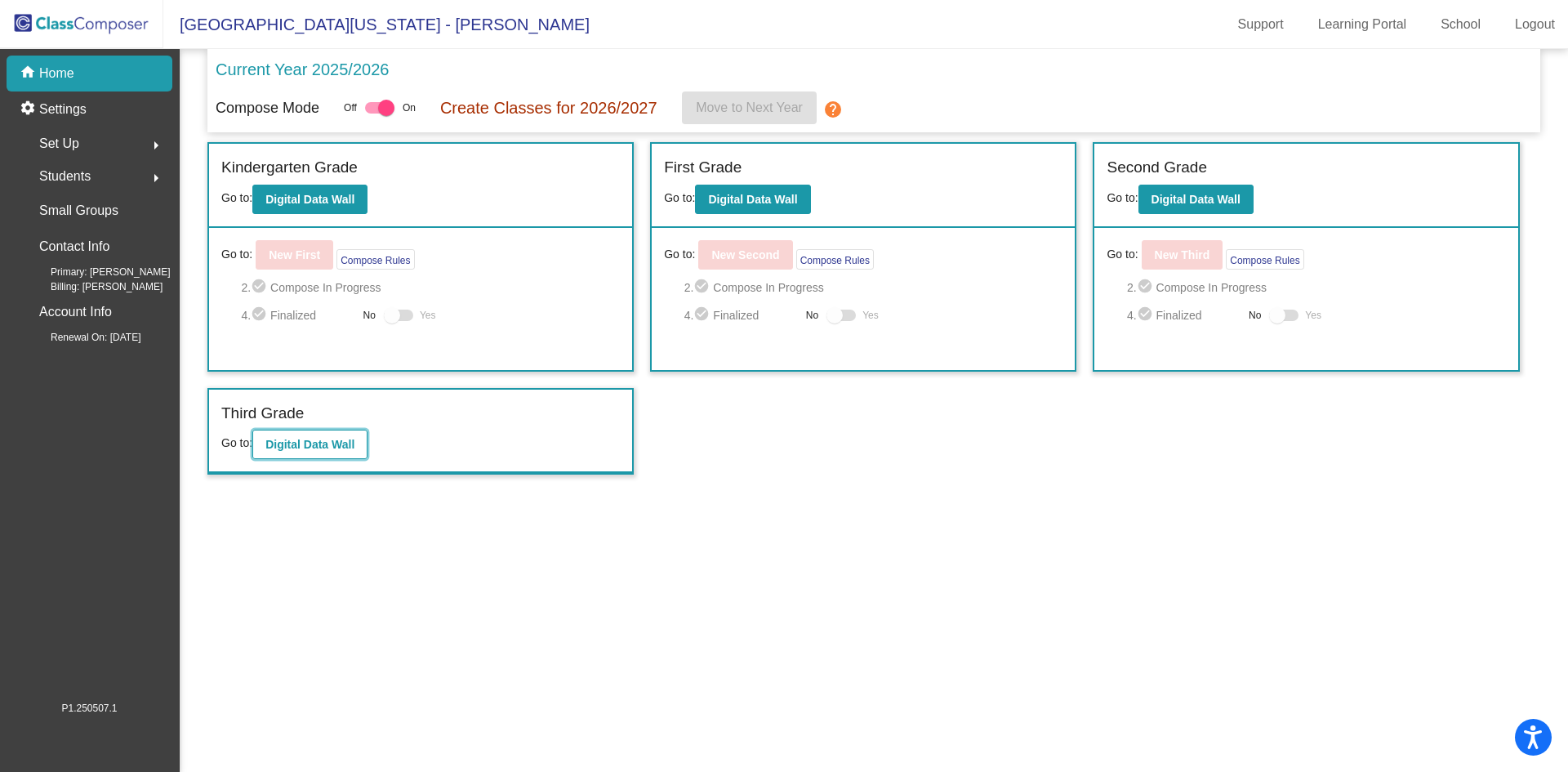
click at [314, 444] on b "Digital Data Wall" at bounding box center [310, 445] width 89 height 13
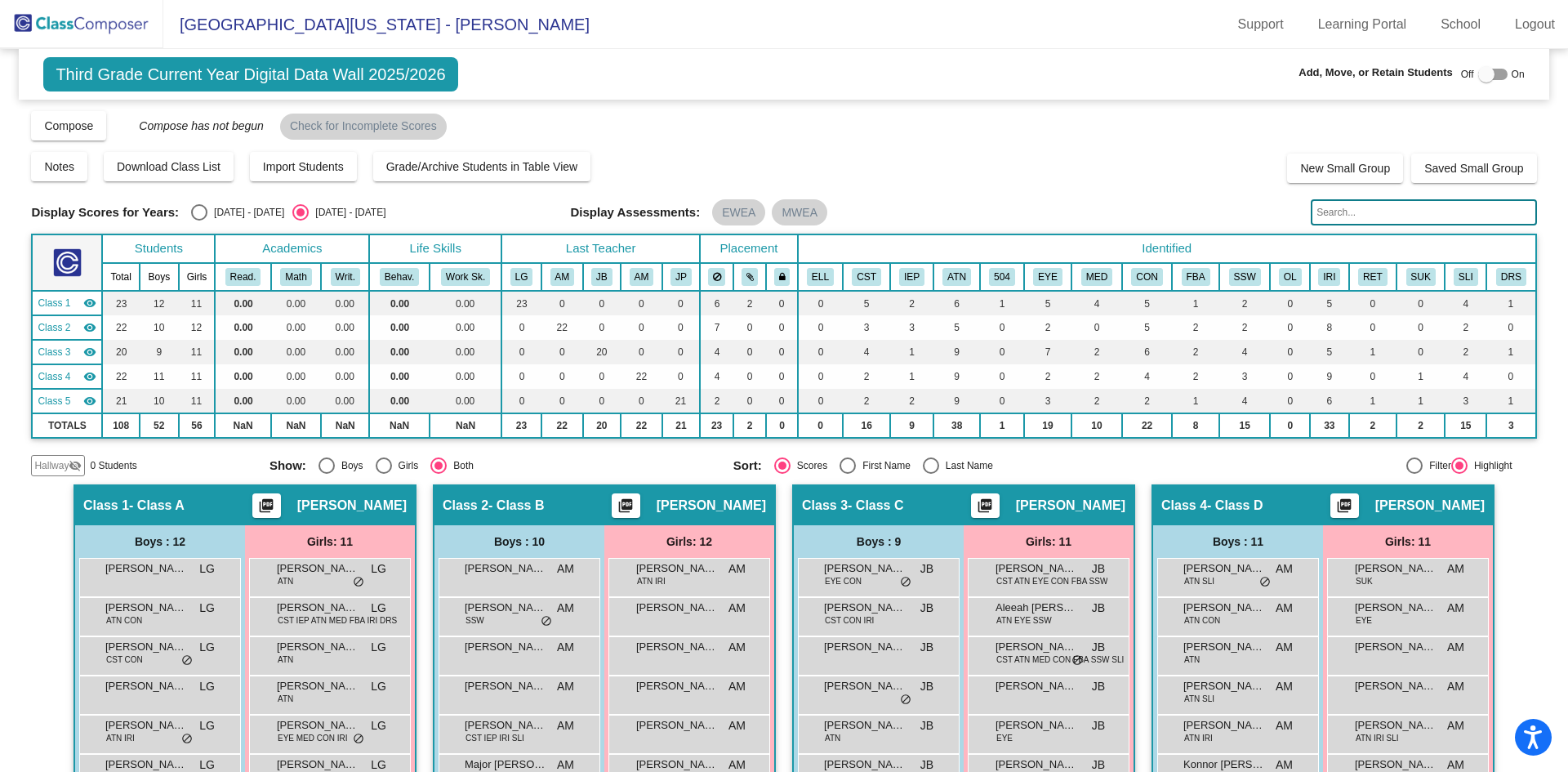
click at [1481, 70] on div at bounding box center [1487, 75] width 17 height 17
checkbox input "true"
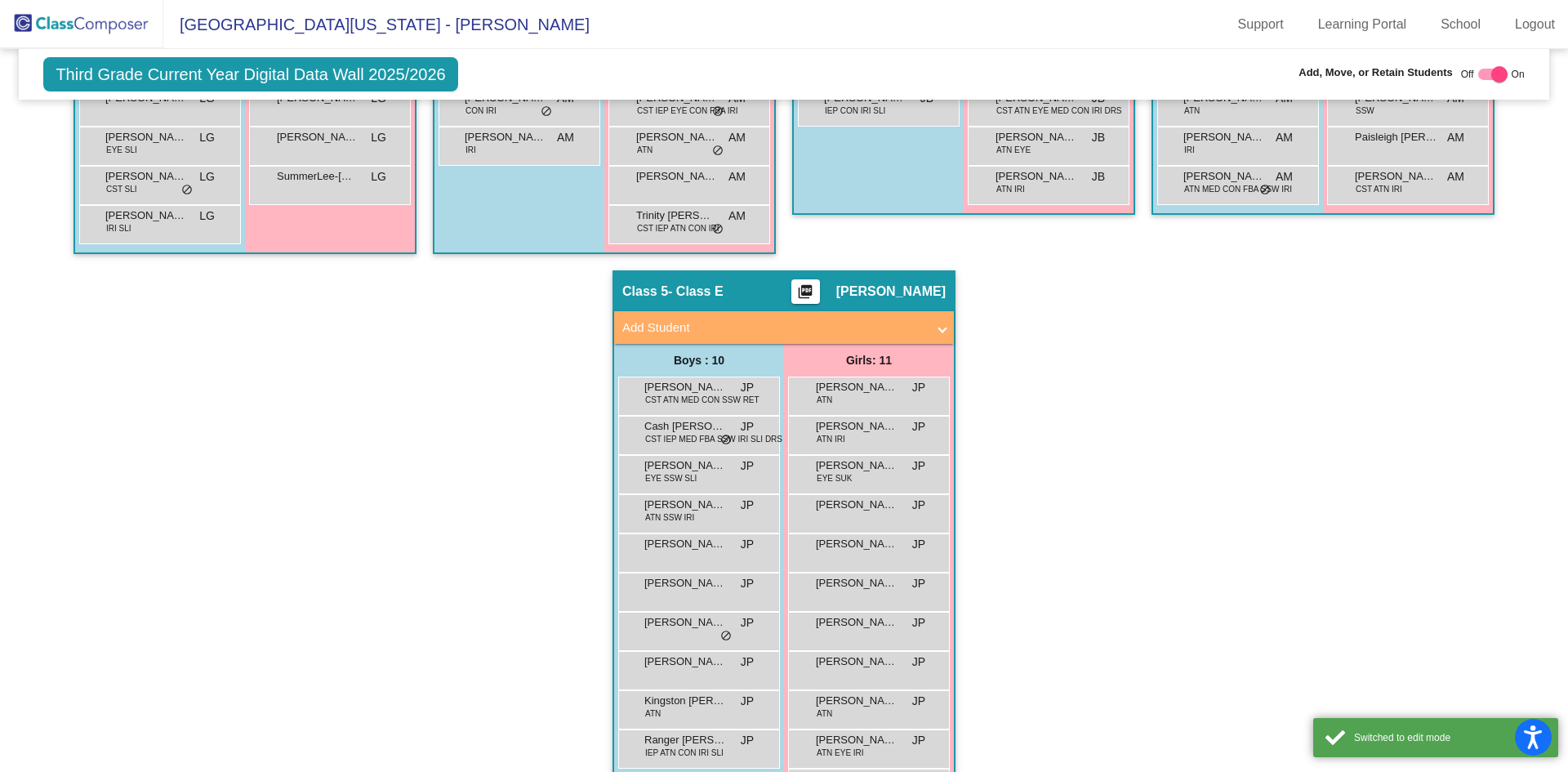
scroll to position [879, 0]
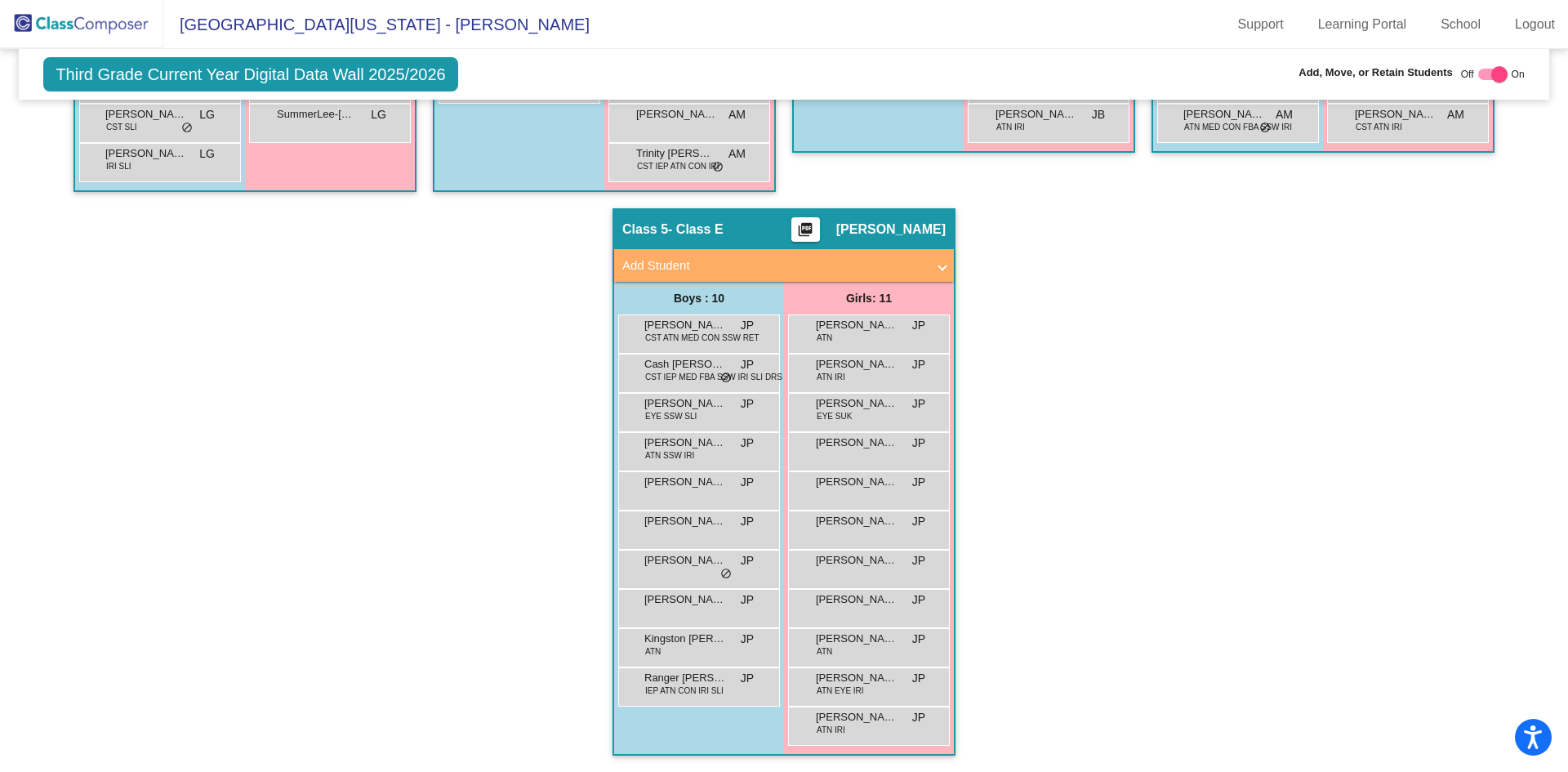
click at [940, 265] on span at bounding box center [942, 265] width 6 height 18
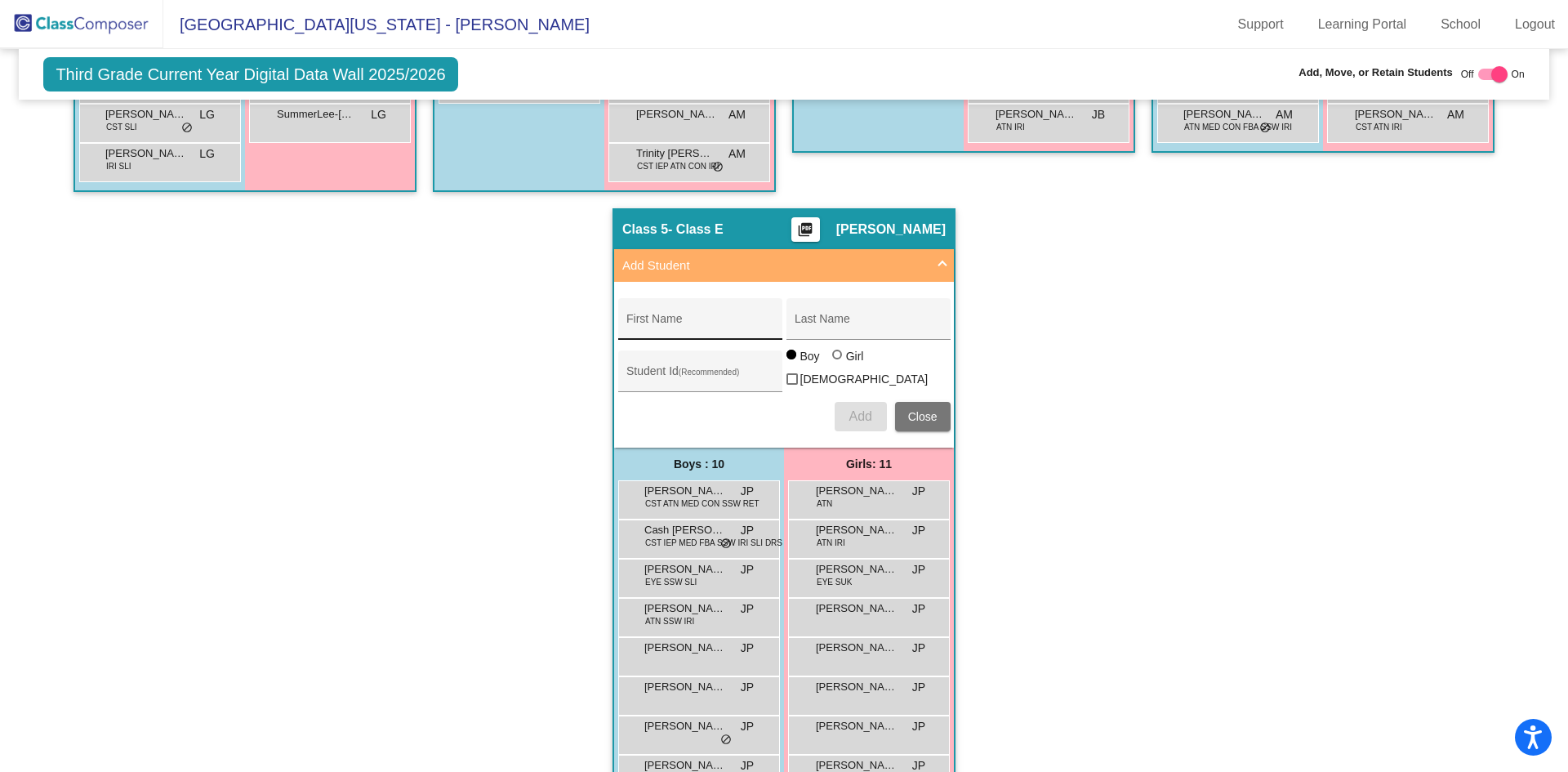
click at [719, 324] on input "First Name" at bounding box center [699, 325] width 147 height 13
type input "[PERSON_NAME]"
click at [667, 376] on input "Student Id (Recommended)" at bounding box center [699, 377] width 147 height 13
type input "3510183"
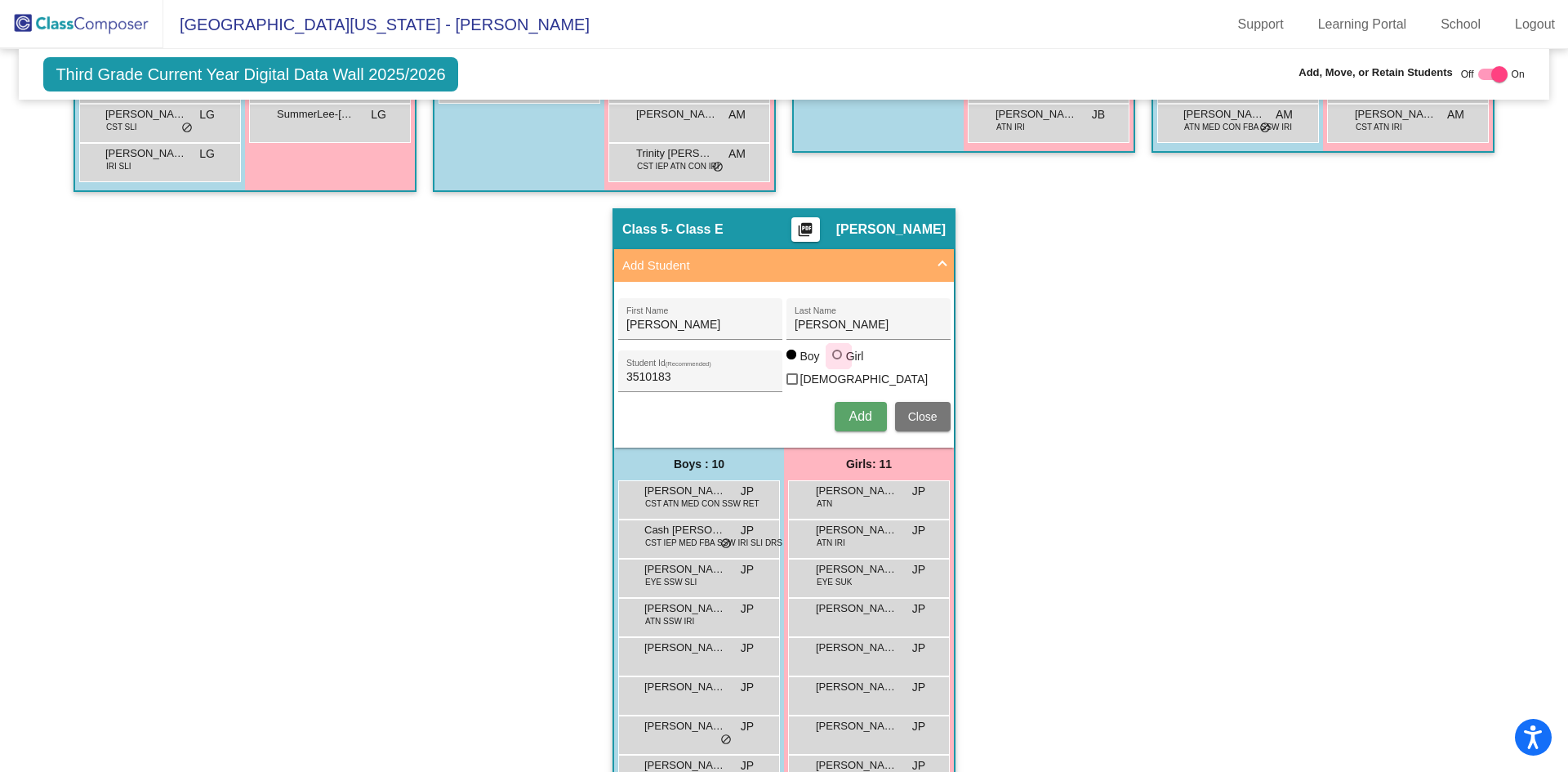
click at [833, 360] on div at bounding box center [837, 354] width 10 height 10
click at [838, 363] on input "Girl" at bounding box center [838, 362] width 1 height 1
radio input "true"
click at [852, 411] on span "Add" at bounding box center [859, 416] width 23 height 14
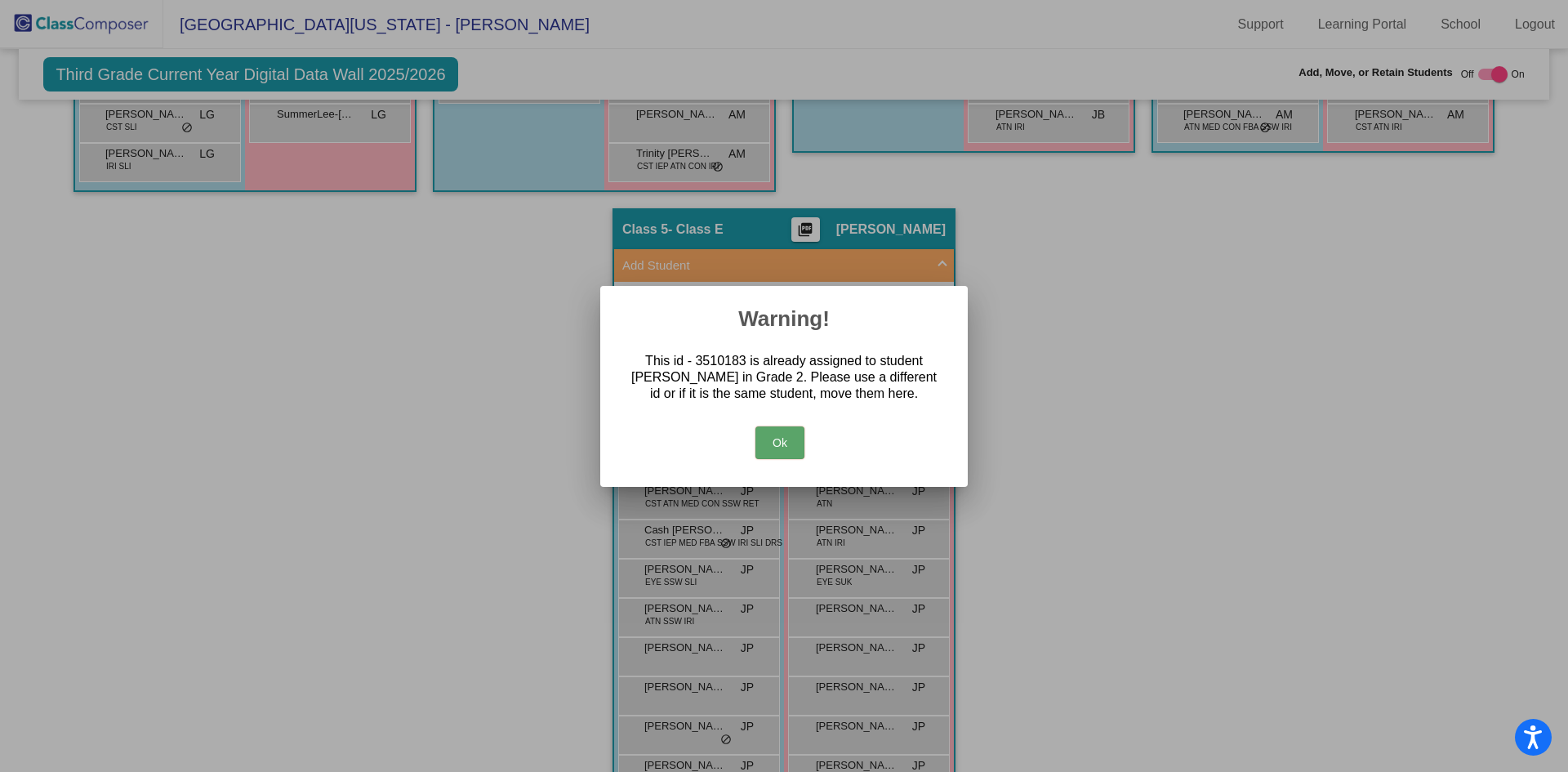
click at [783, 441] on button "Ok" at bounding box center [779, 442] width 49 height 32
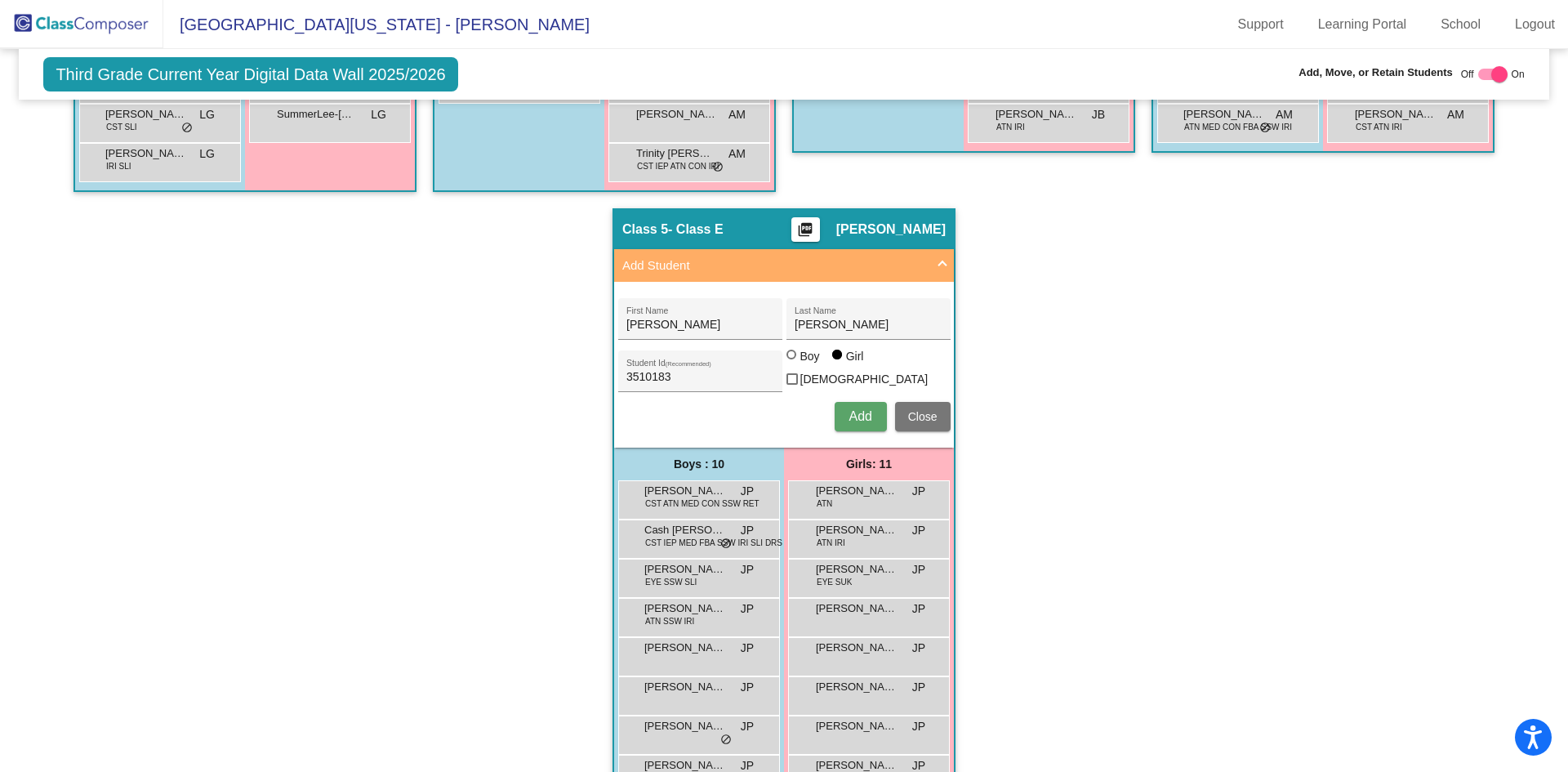
click at [921, 413] on span "Close" at bounding box center [923, 417] width 30 height 13
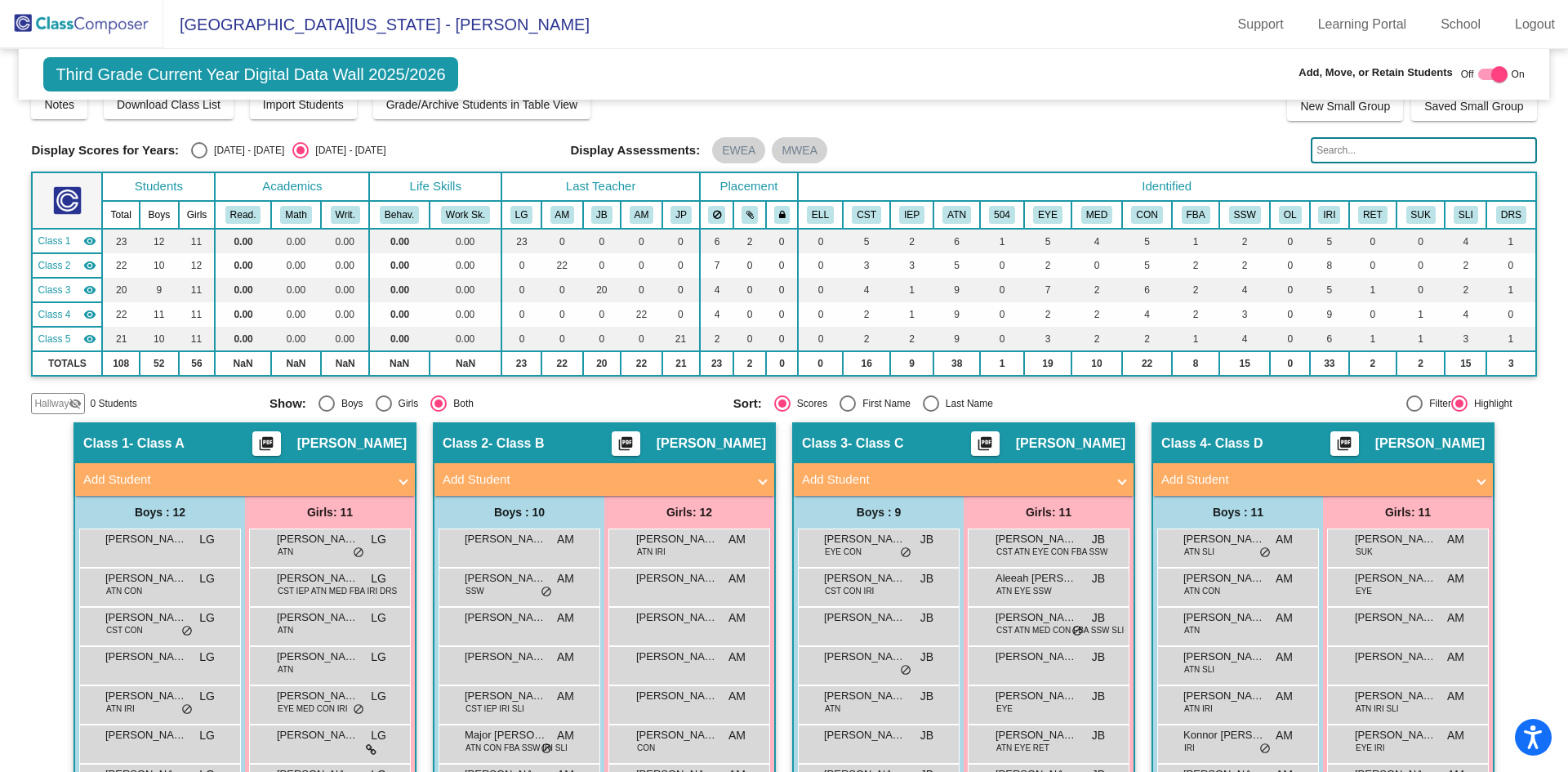
scroll to position [0, 0]
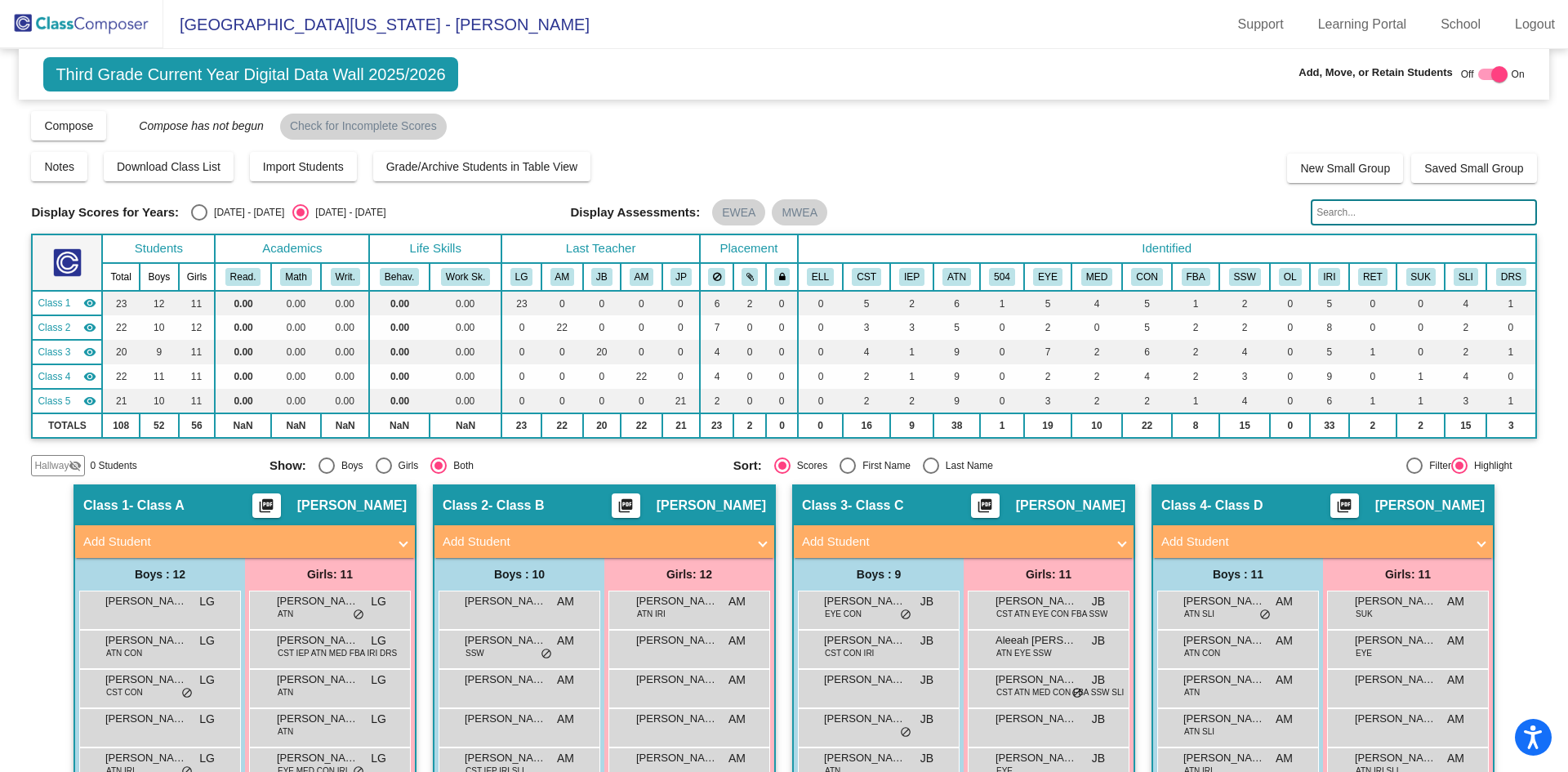
click at [86, 26] on img at bounding box center [81, 24] width 164 height 48
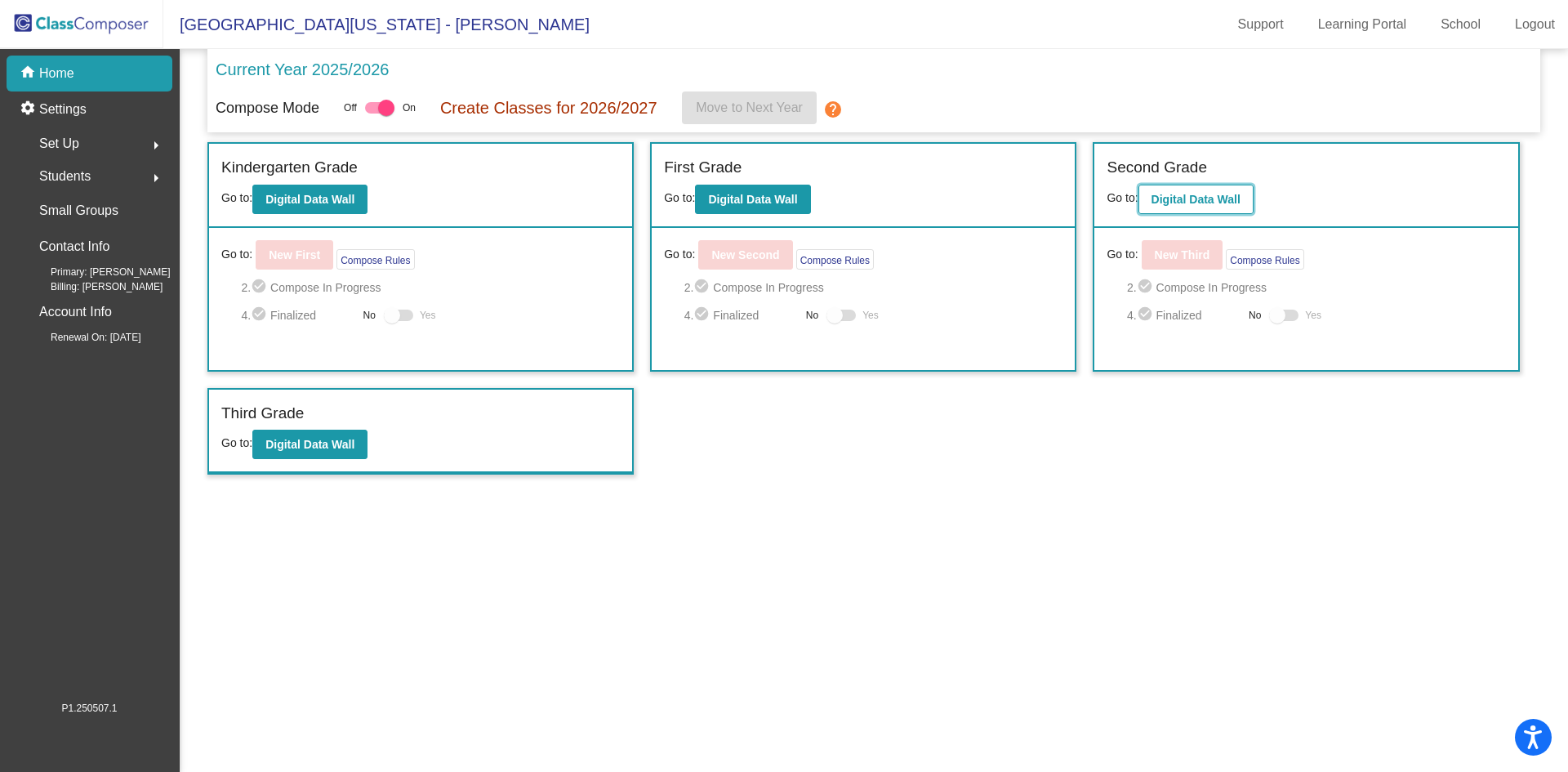
click at [1185, 197] on b "Digital Data Wall" at bounding box center [1196, 200] width 89 height 13
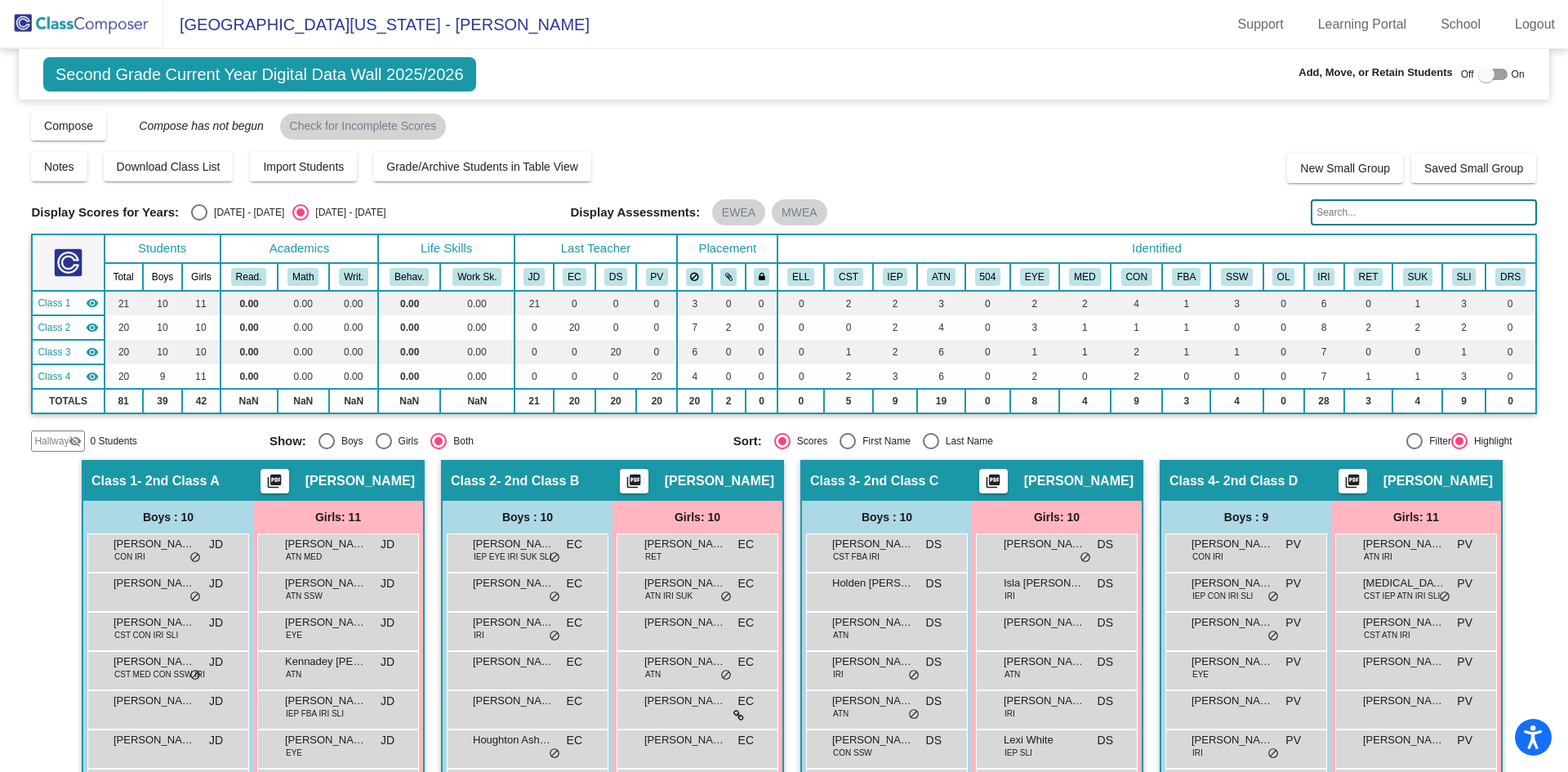
click at [1341, 211] on input "text" at bounding box center [1423, 213] width 225 height 26
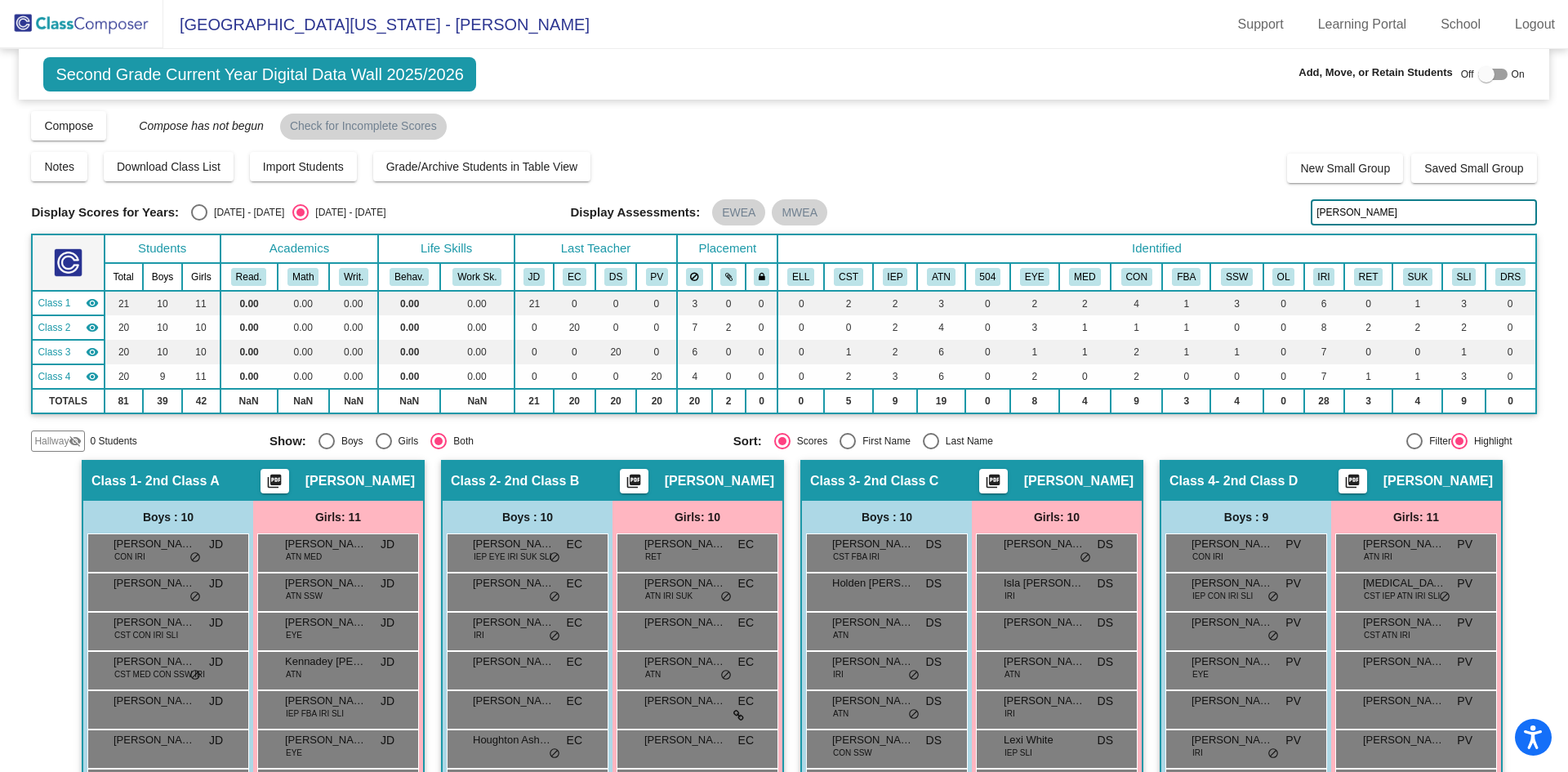
click at [1438, 209] on input "[PERSON_NAME]" at bounding box center [1423, 213] width 225 height 26
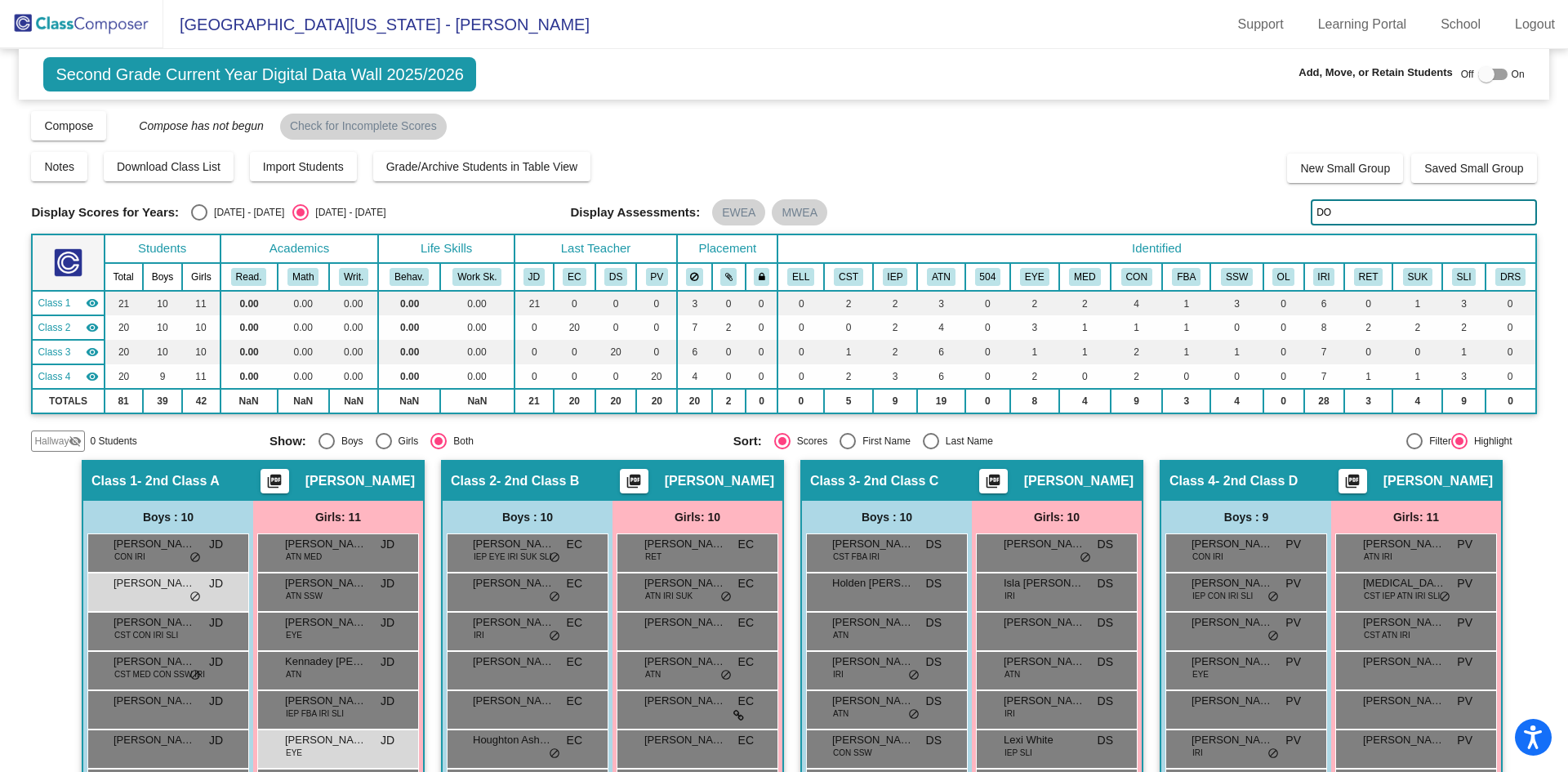
type input "D"
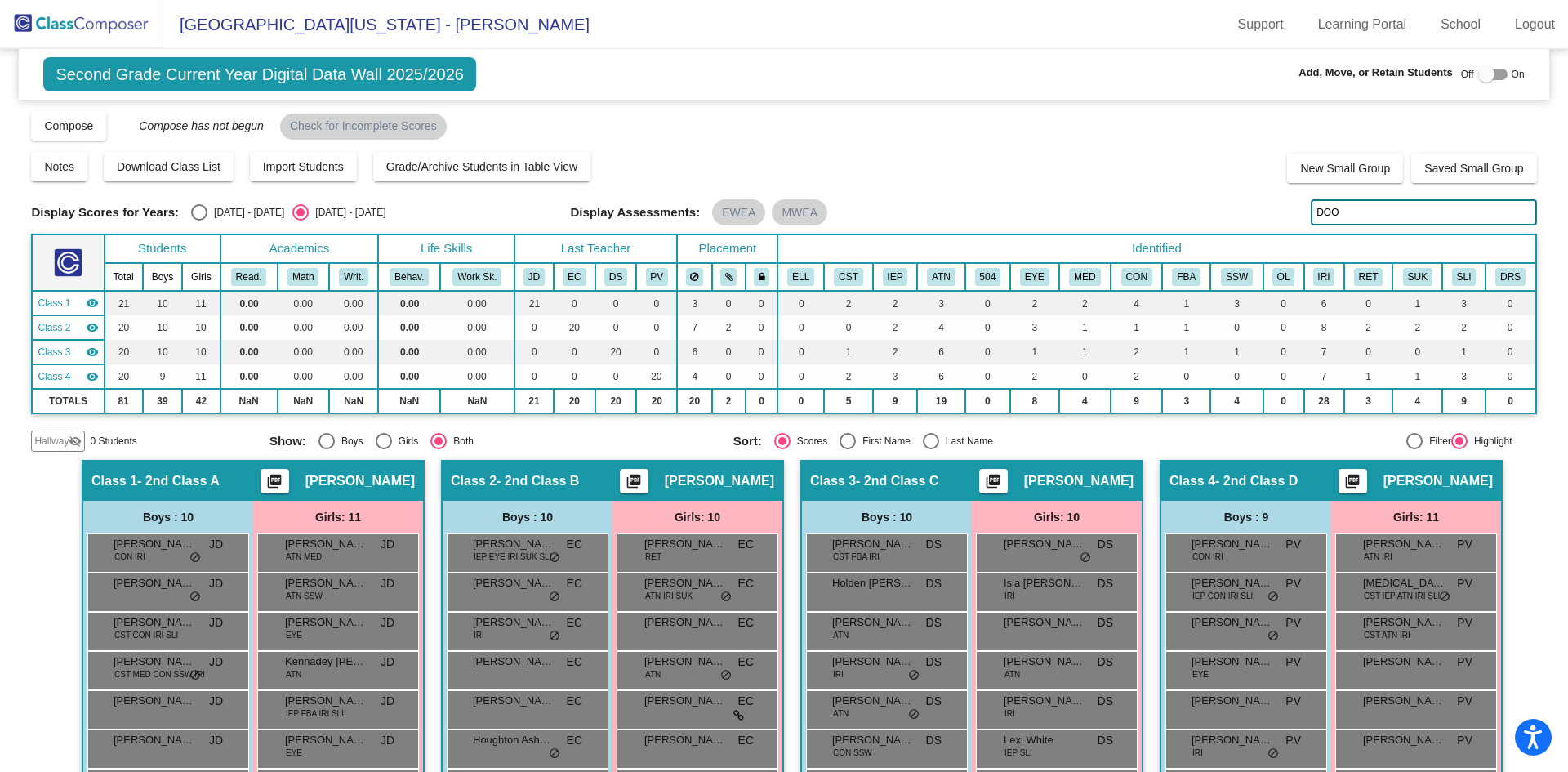
click at [1367, 217] on input "DOO" at bounding box center [1423, 213] width 225 height 26
type input "D"
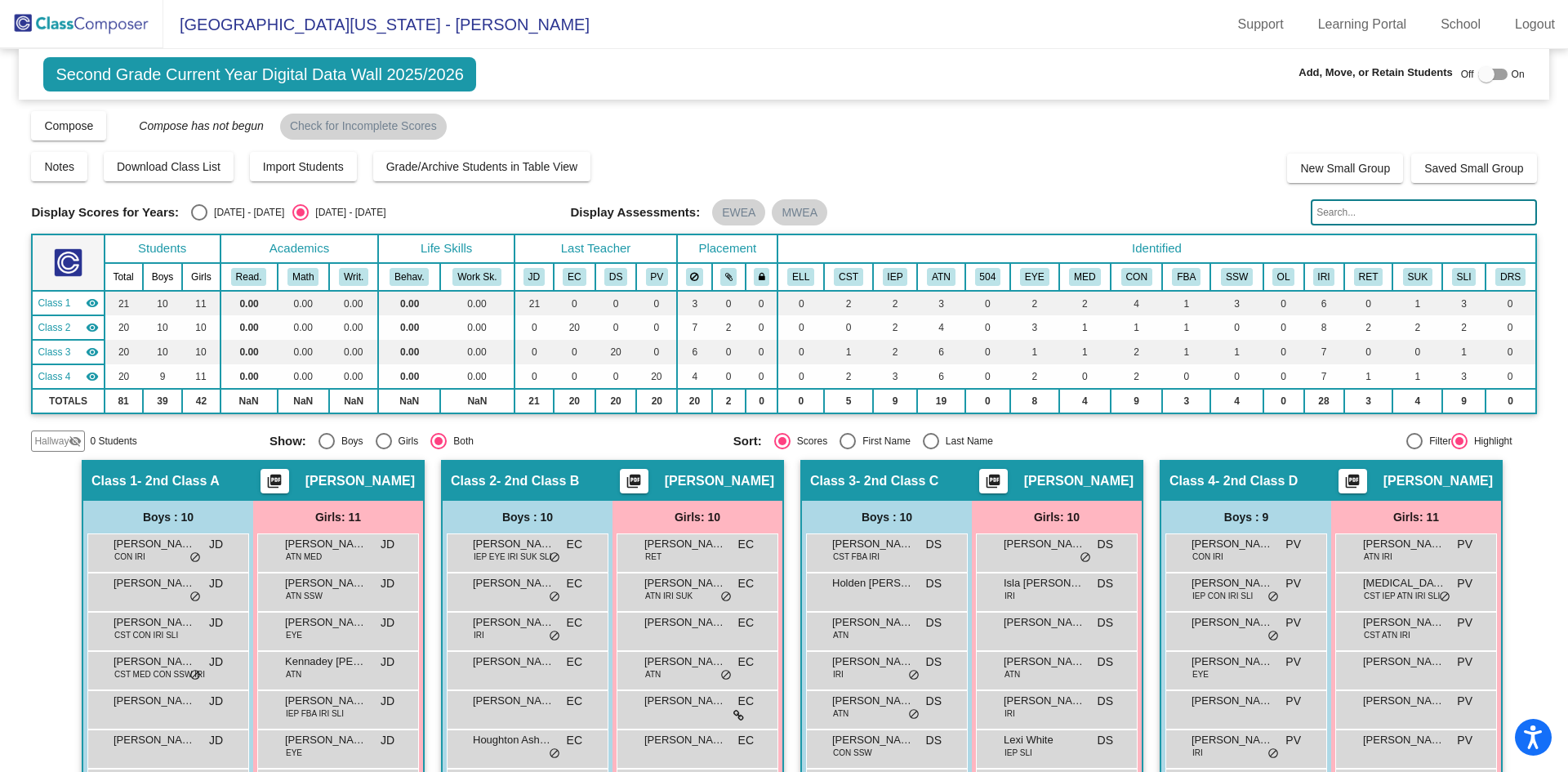
click at [89, 26] on img at bounding box center [81, 24] width 164 height 48
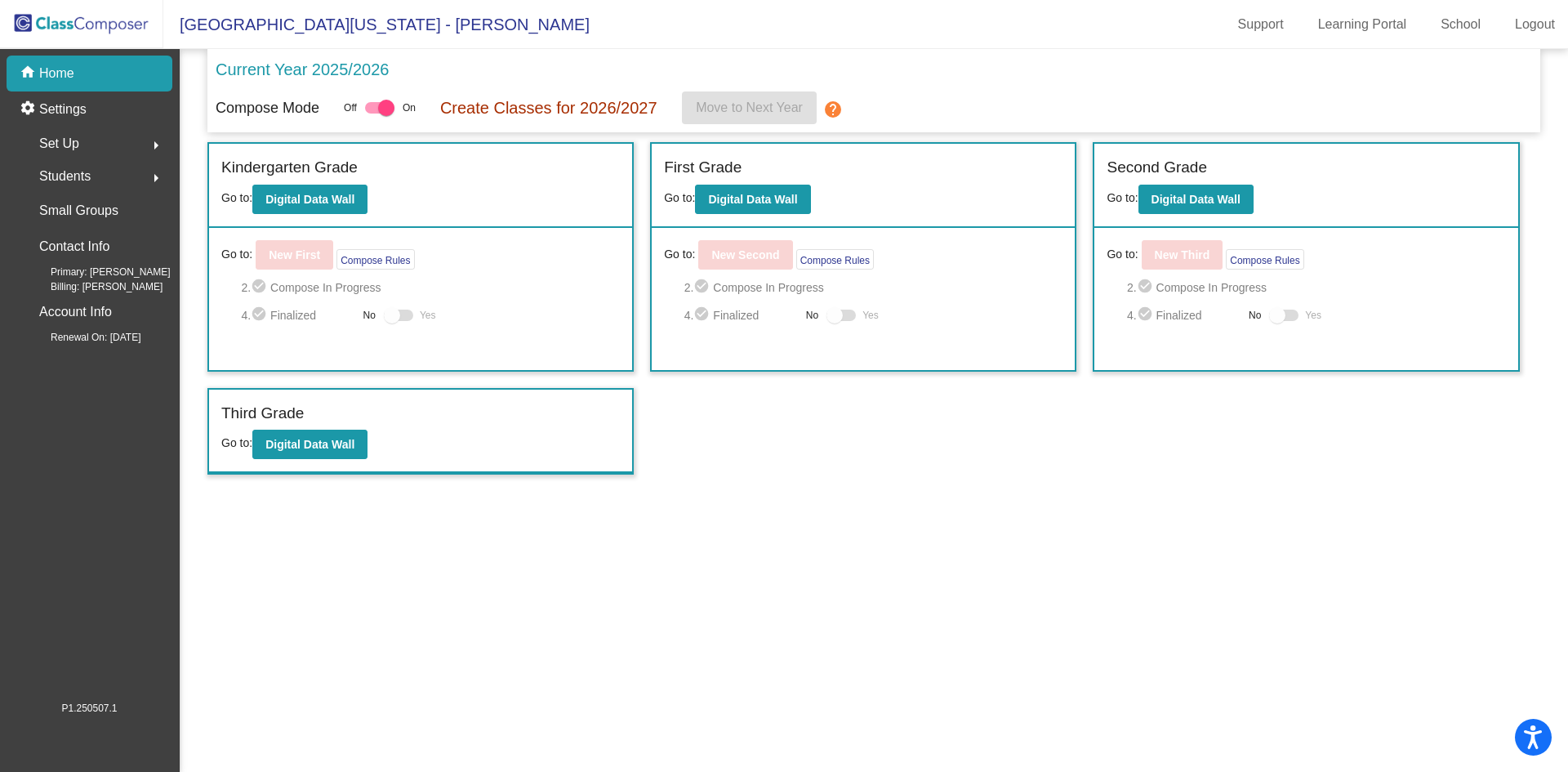
click at [72, 172] on span "Students" at bounding box center [65, 177] width 52 height 23
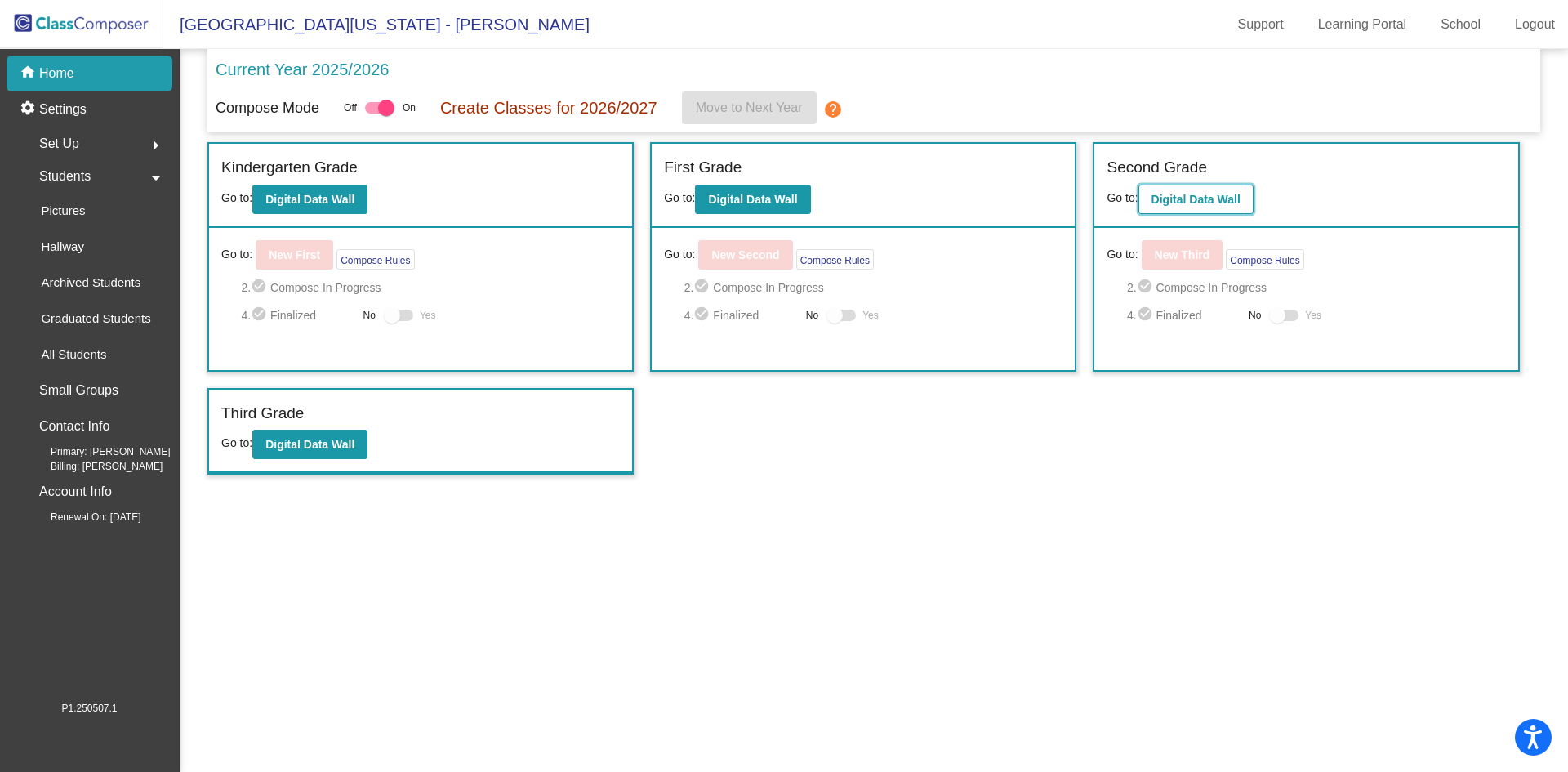
click at [1206, 195] on b "Digital Data Wall" at bounding box center [1196, 200] width 89 height 13
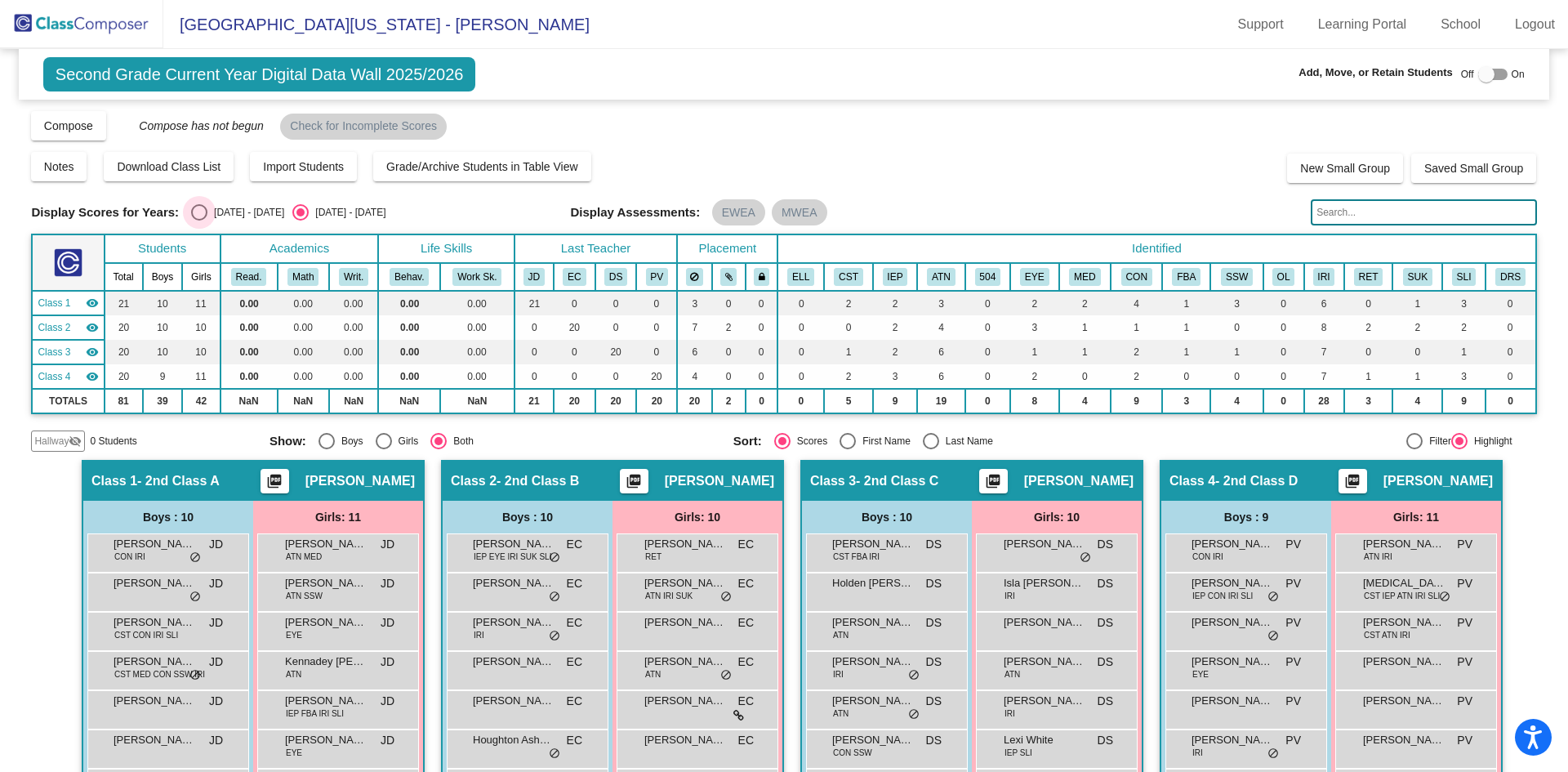
click at [200, 216] on div "Select an option" at bounding box center [200, 213] width 17 height 17
click at [200, 221] on input "[DATE] - [DATE]" at bounding box center [199, 221] width 1 height 1
radio input "true"
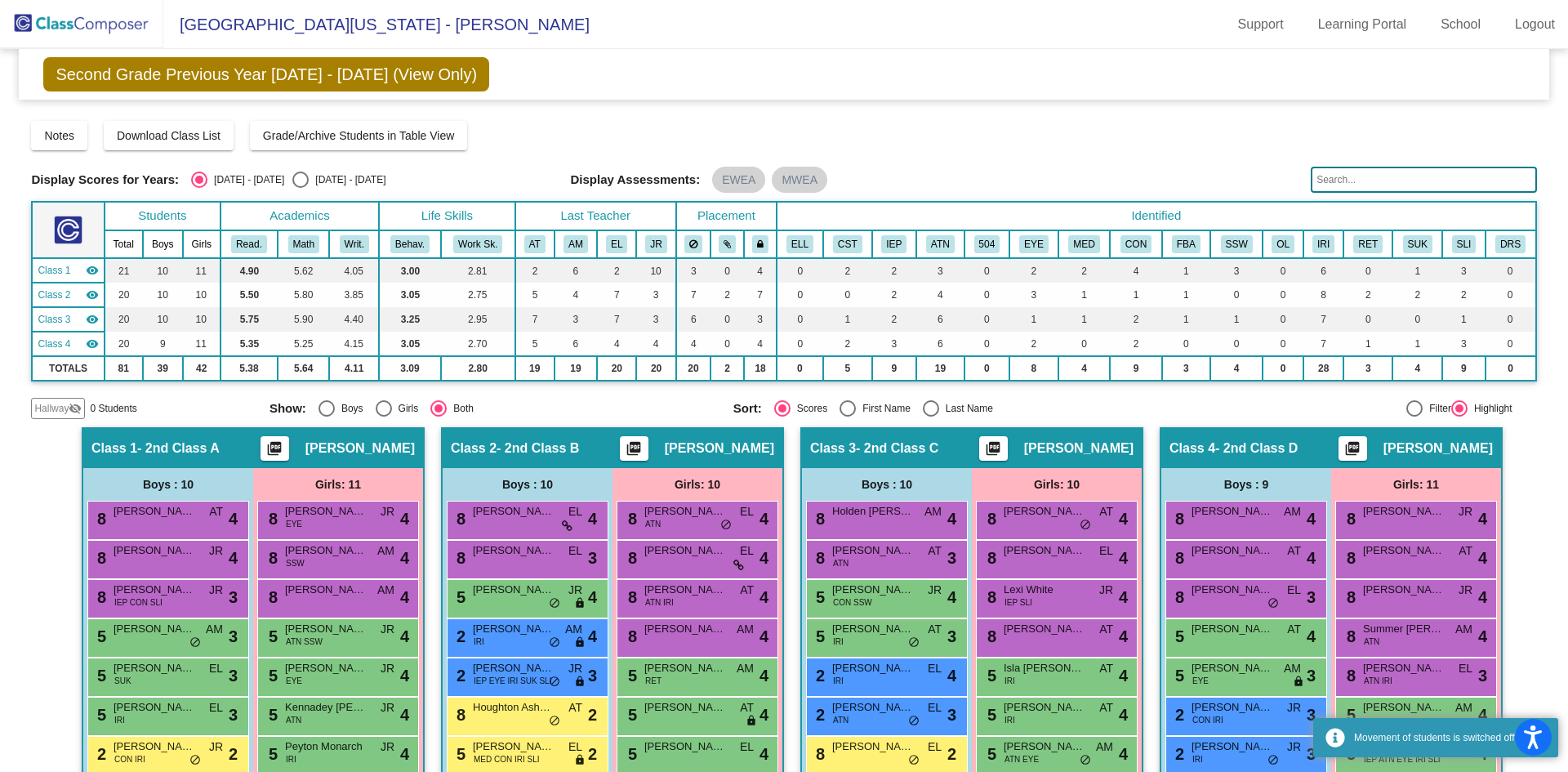
click at [1399, 179] on input "text" at bounding box center [1423, 179] width 225 height 26
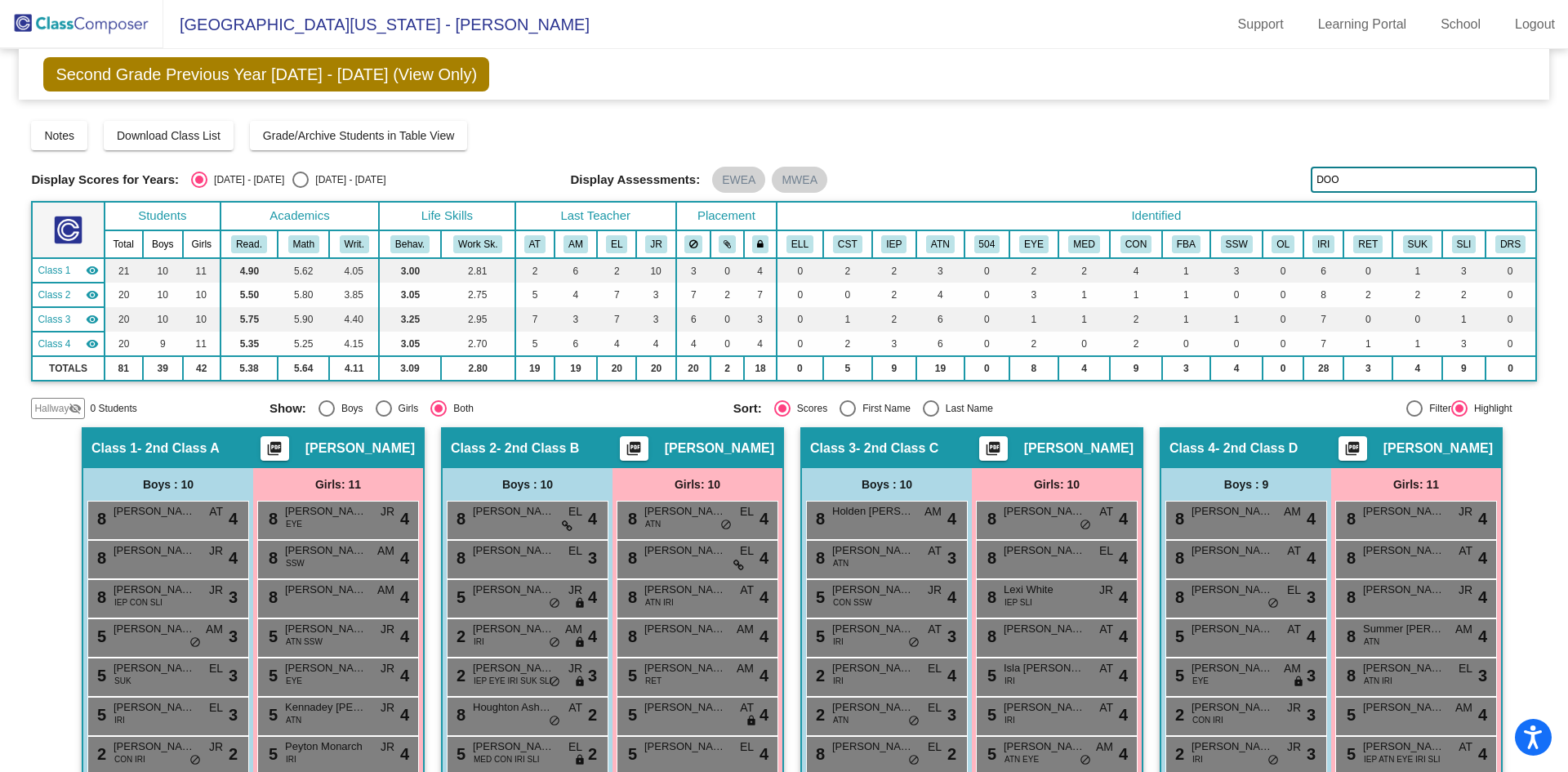
click at [1360, 167] on input "DOO" at bounding box center [1423, 179] width 225 height 26
type input "D"
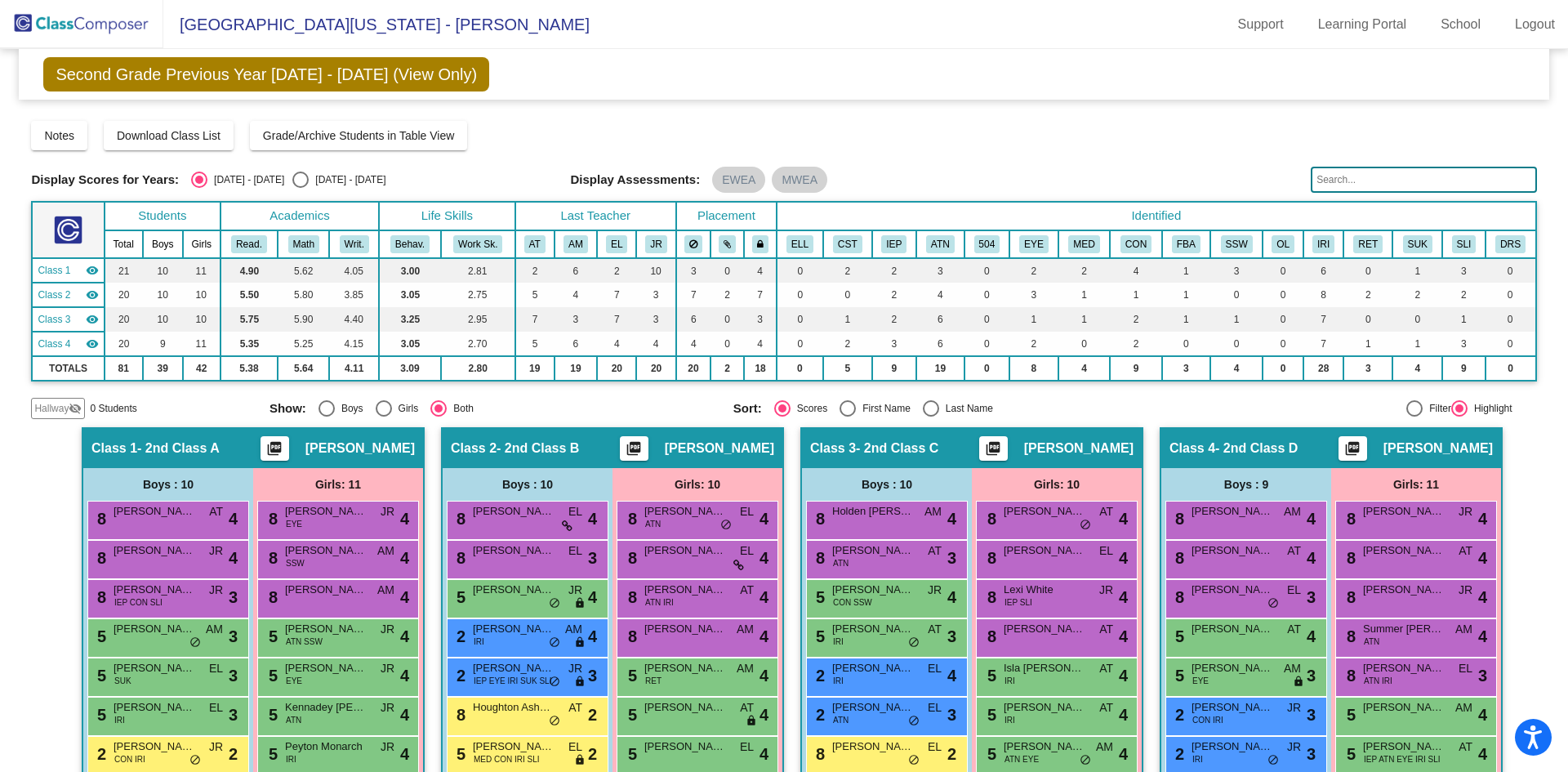
click at [79, 23] on img at bounding box center [81, 24] width 164 height 48
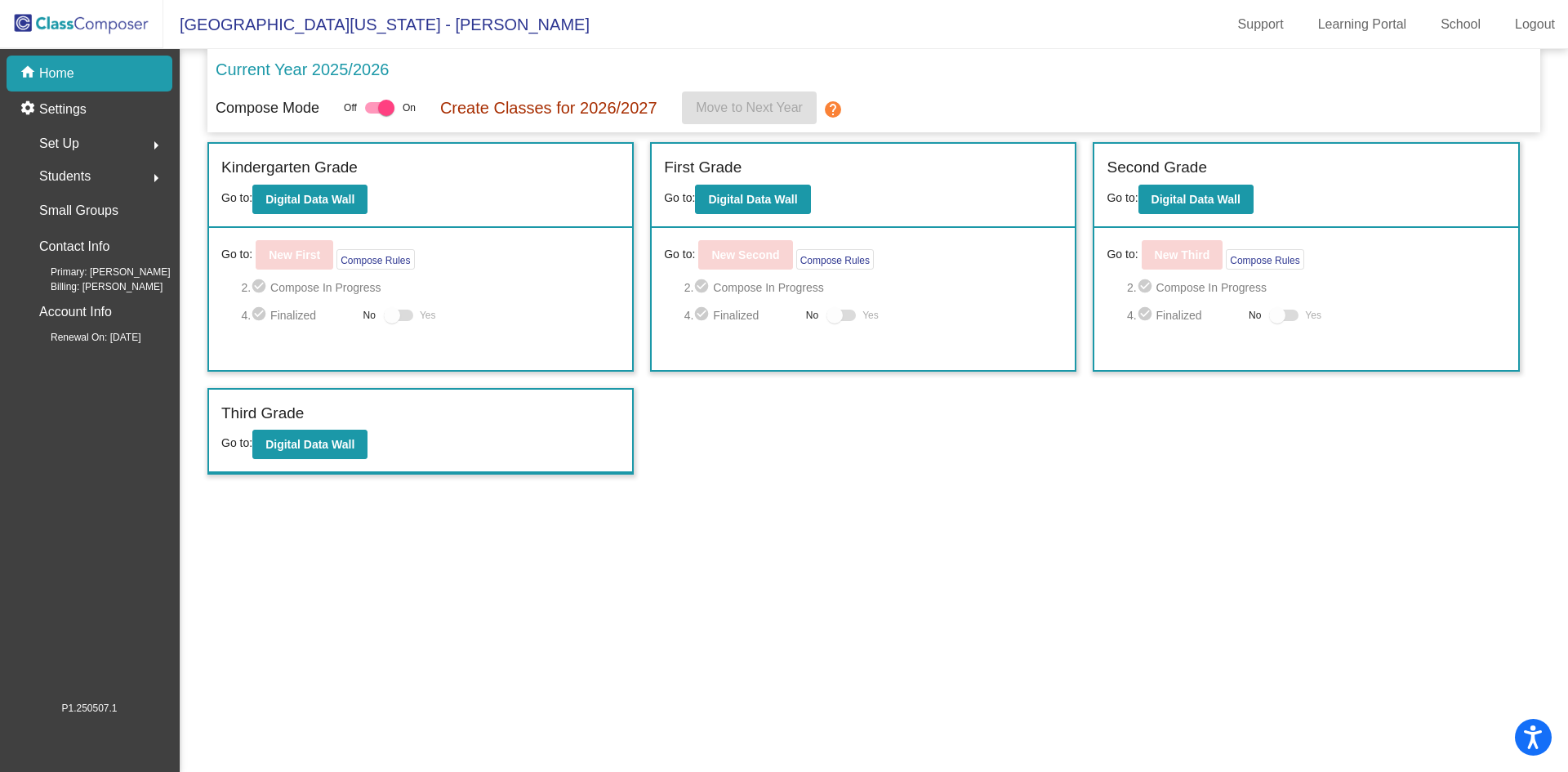
click at [68, 176] on span "Students" at bounding box center [65, 177] width 52 height 23
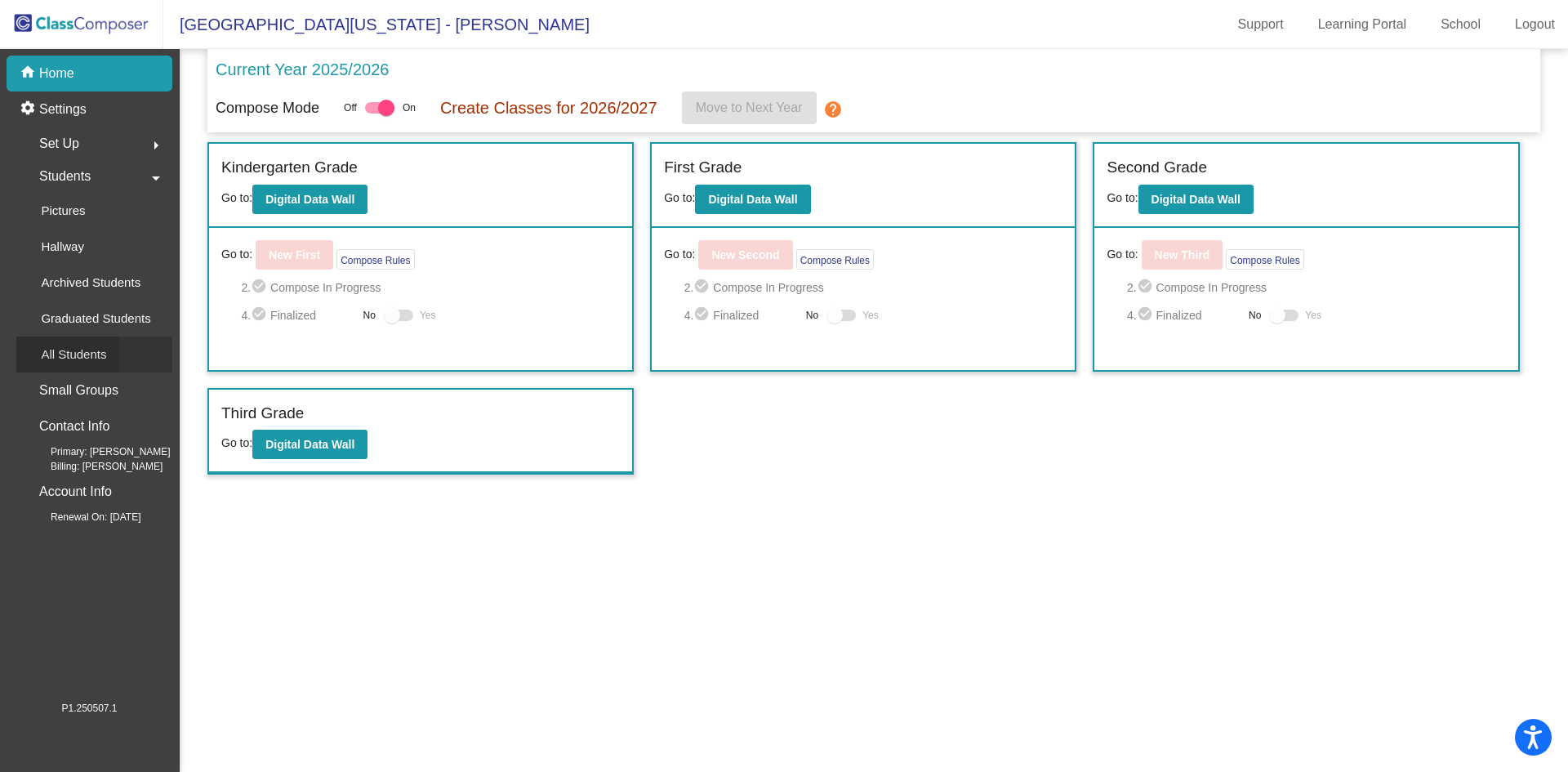
click at [89, 347] on p "All Students" at bounding box center [73, 354] width 66 height 19
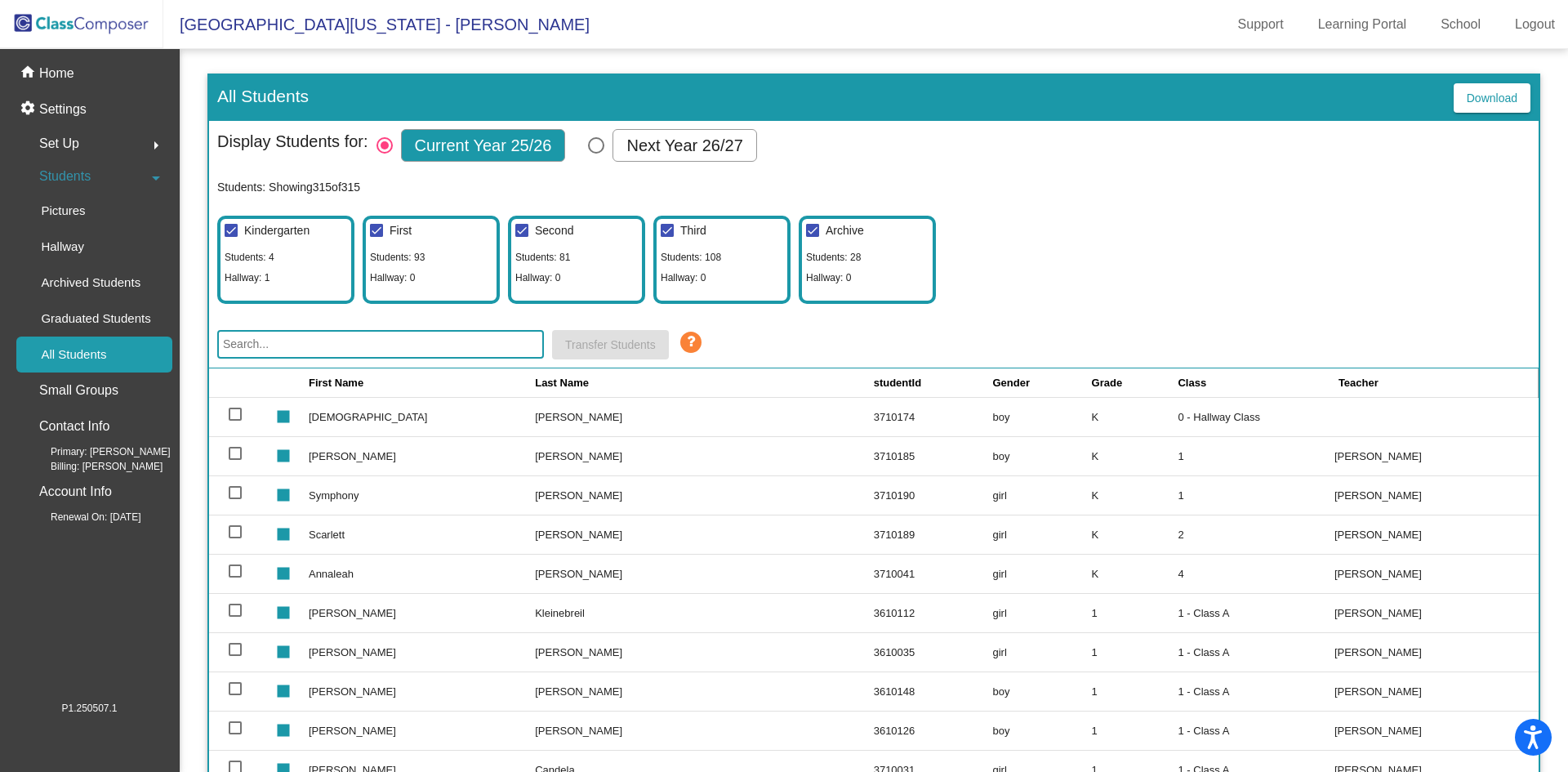
click at [472, 343] on input "text" at bounding box center [380, 344] width 326 height 29
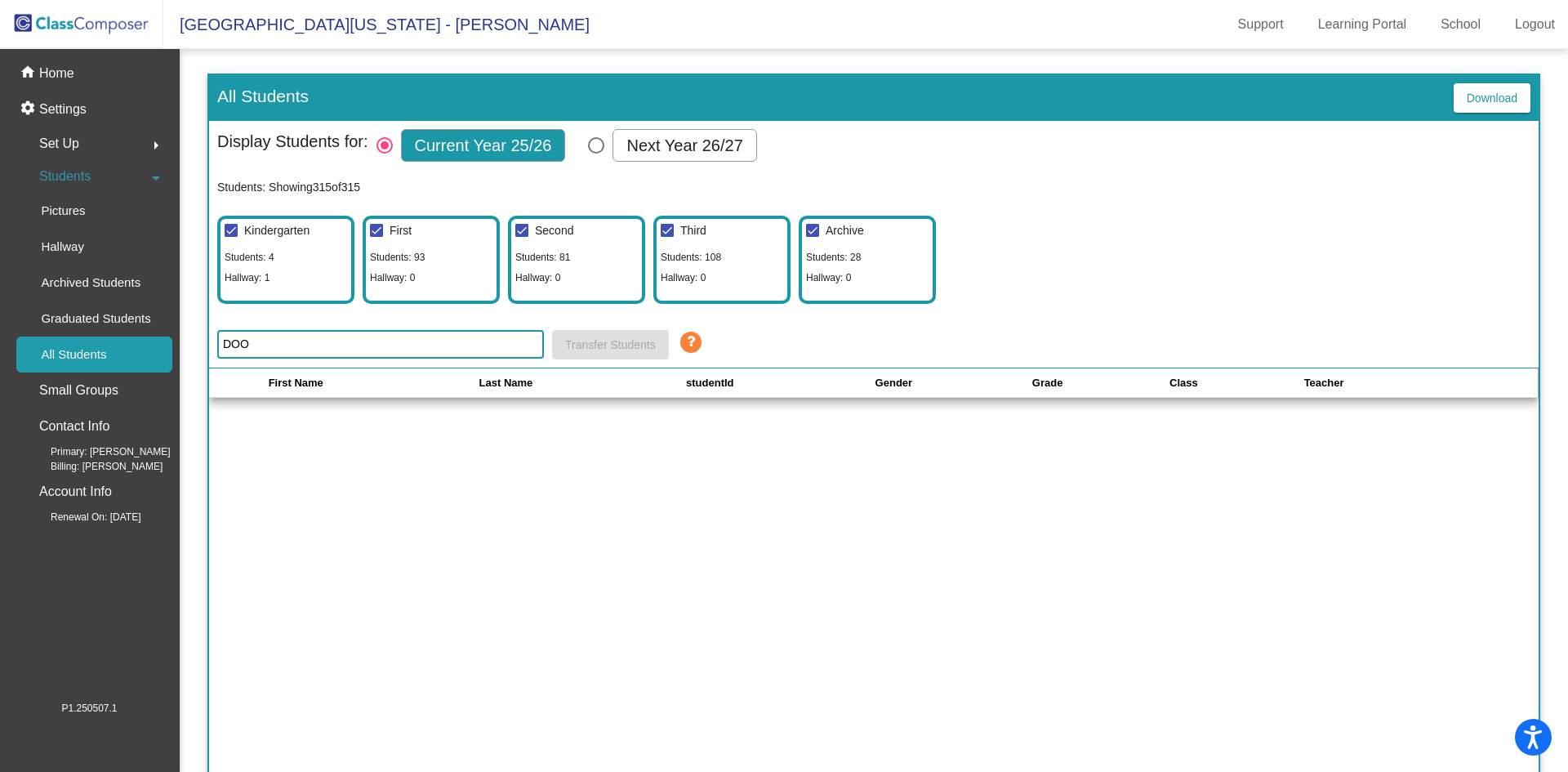
click at [1303, 332] on div "DOO Transfer Students" at bounding box center [873, 345] width 1313 height 30
click at [493, 336] on input "DOO" at bounding box center [380, 344] width 326 height 29
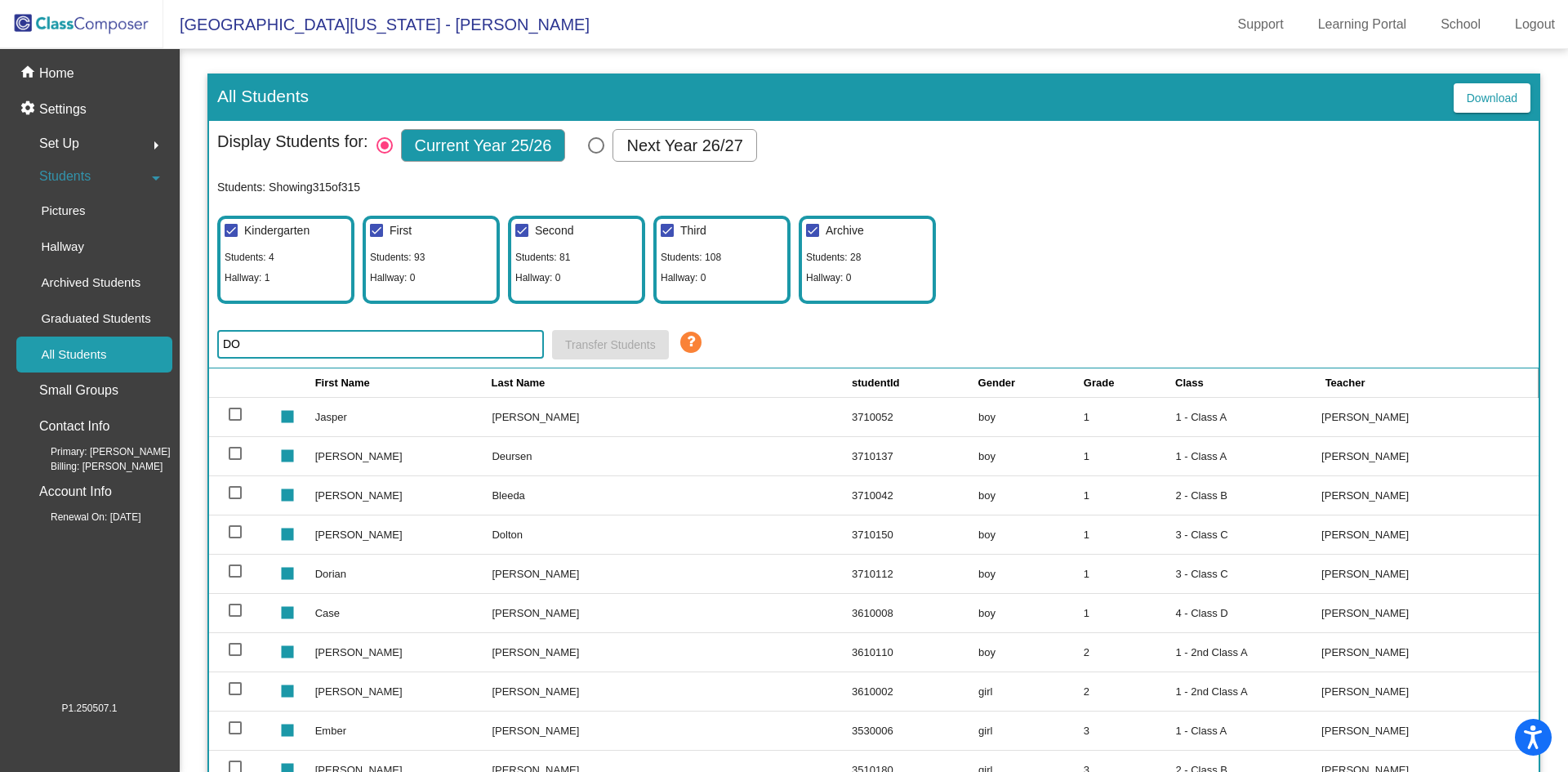
type input "D"
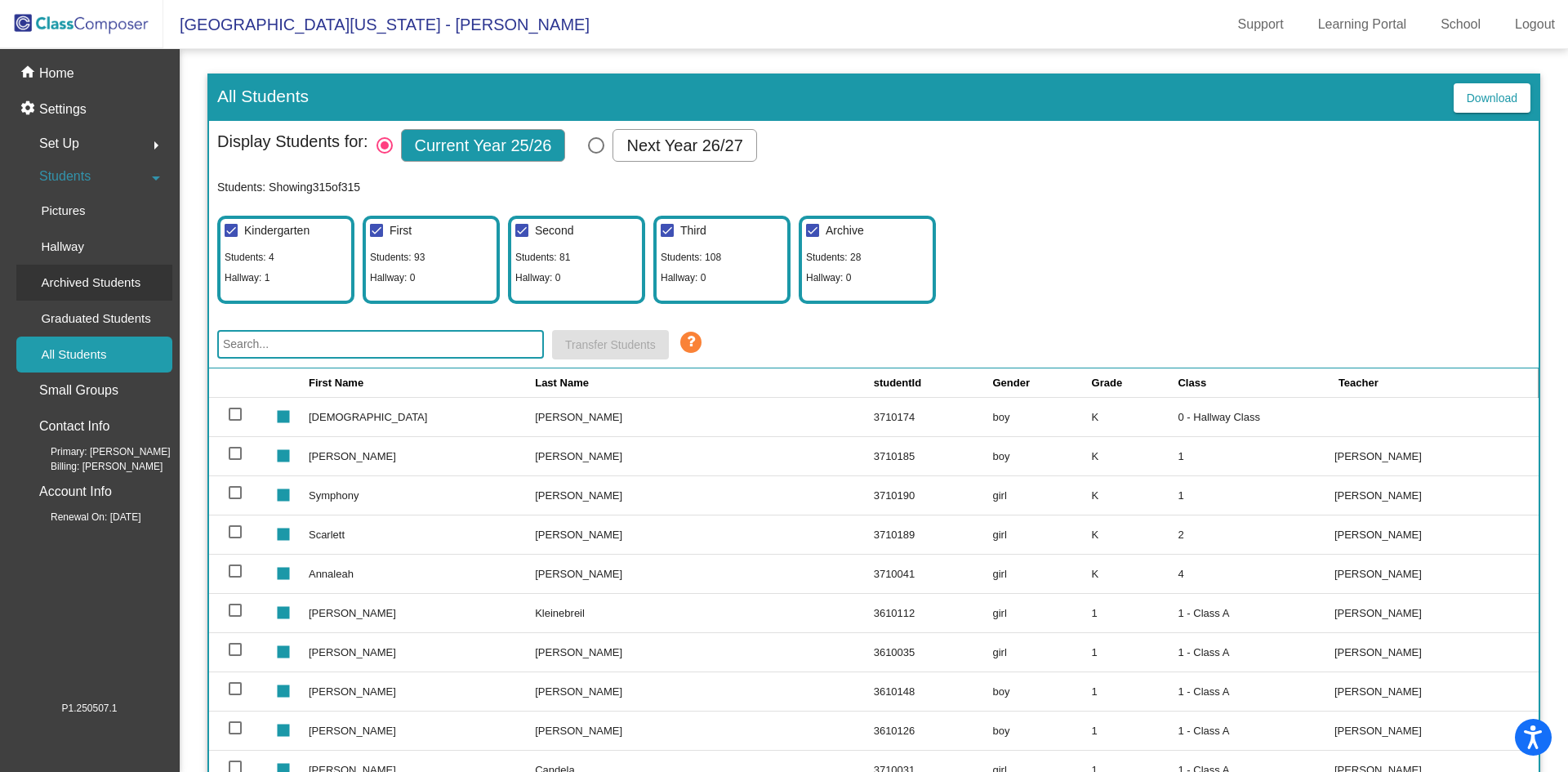
click at [111, 285] on p "Archived Students" at bounding box center [91, 282] width 100 height 19
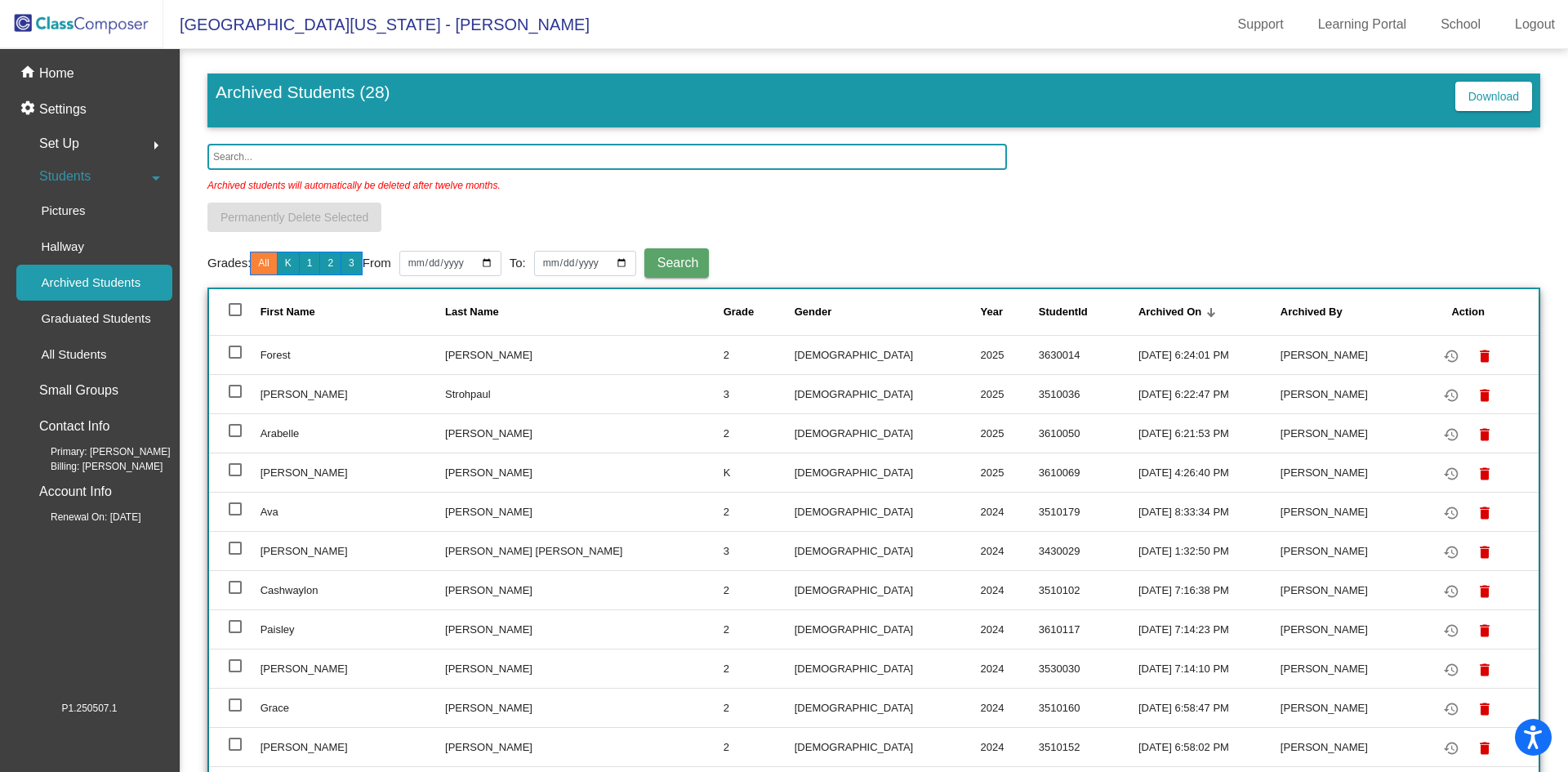
click at [468, 158] on input "text" at bounding box center [606, 157] width 799 height 26
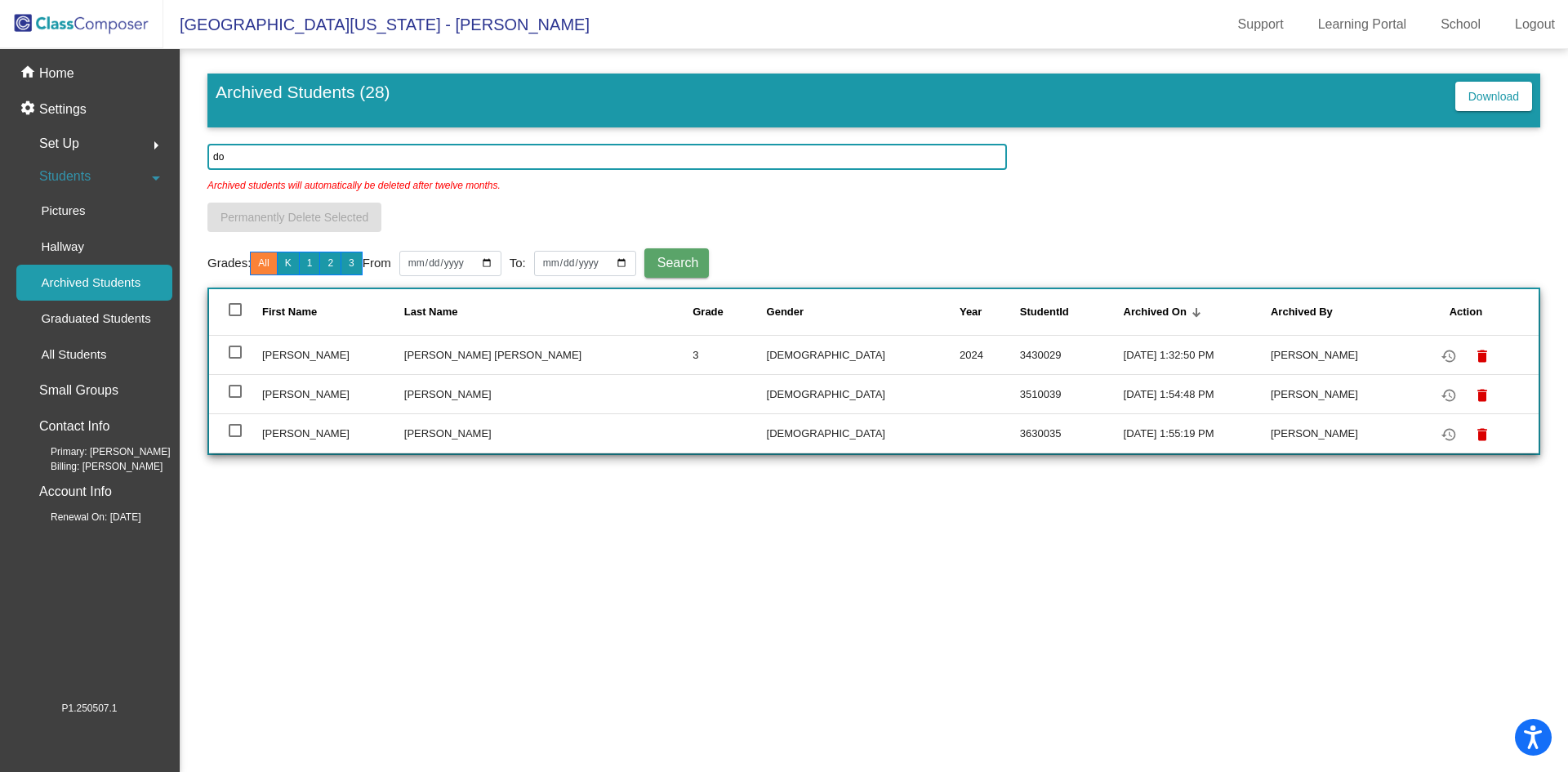
type input "d"
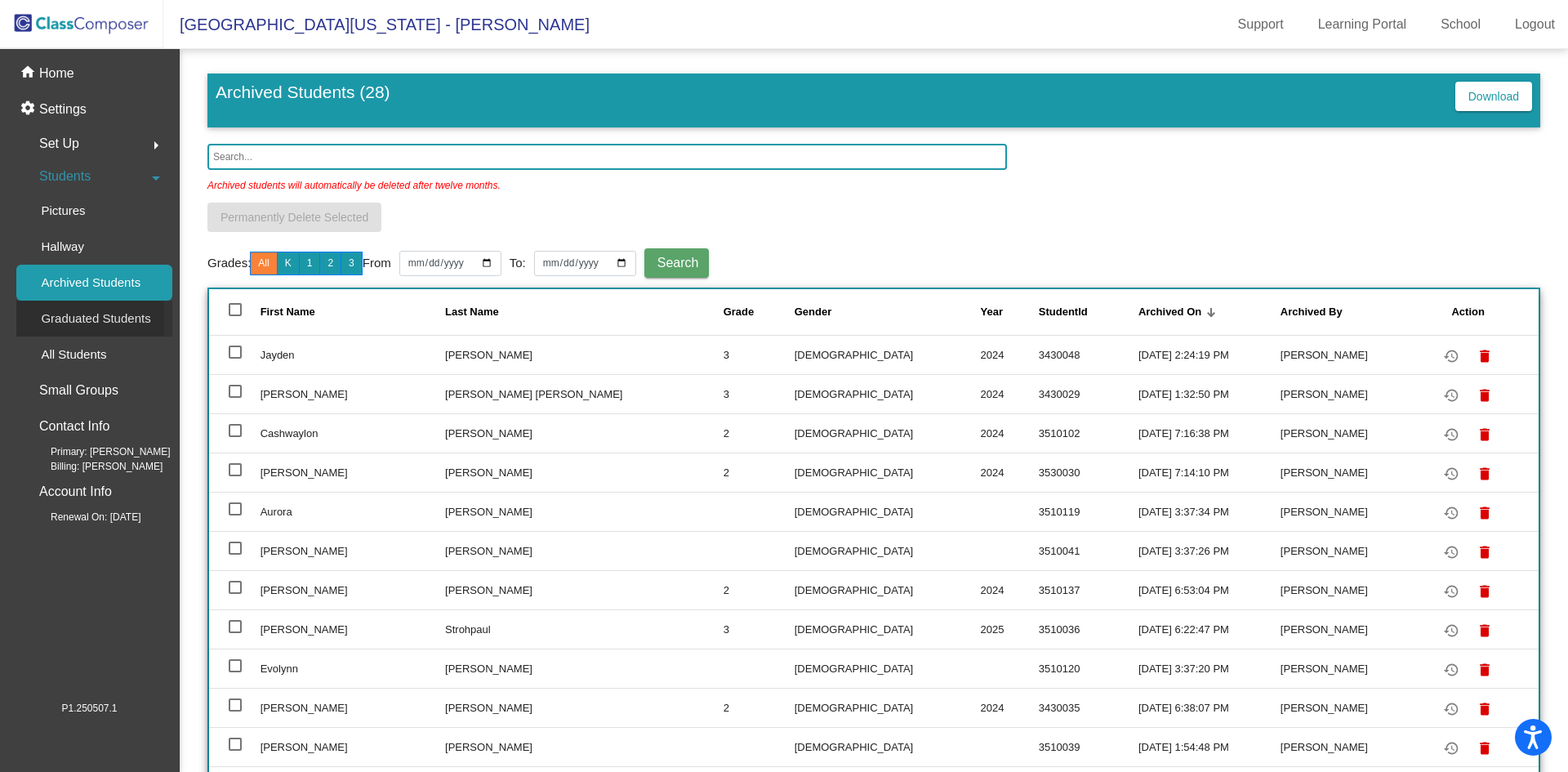
click at [113, 323] on p "Graduated Students" at bounding box center [95, 318] width 109 height 19
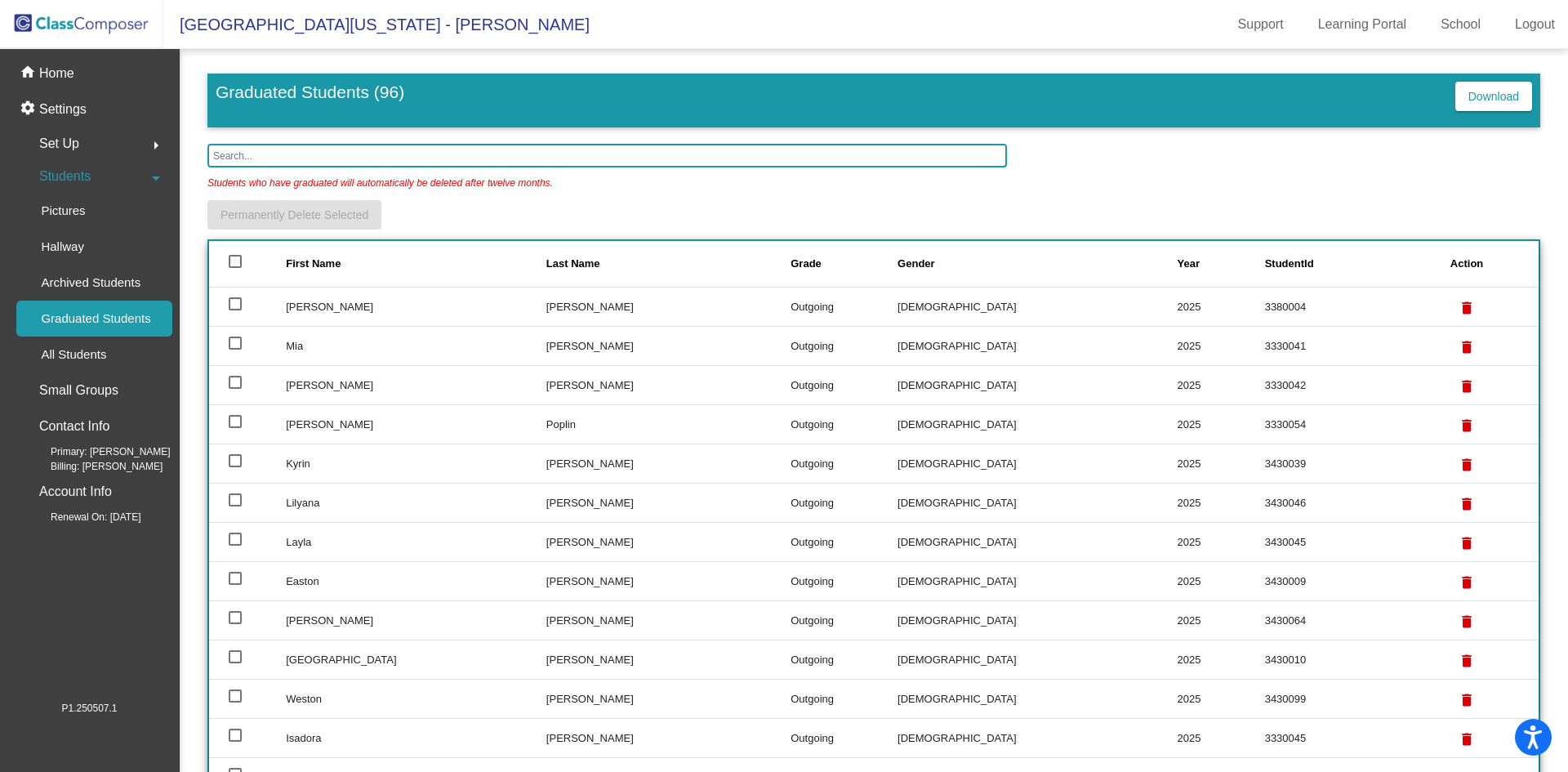
click at [366, 170] on p "Students who have graduated will automatically be deleted after twelve months." at bounding box center [380, 178] width 346 height 23
click at [367, 158] on input "text" at bounding box center [606, 156] width 799 height 24
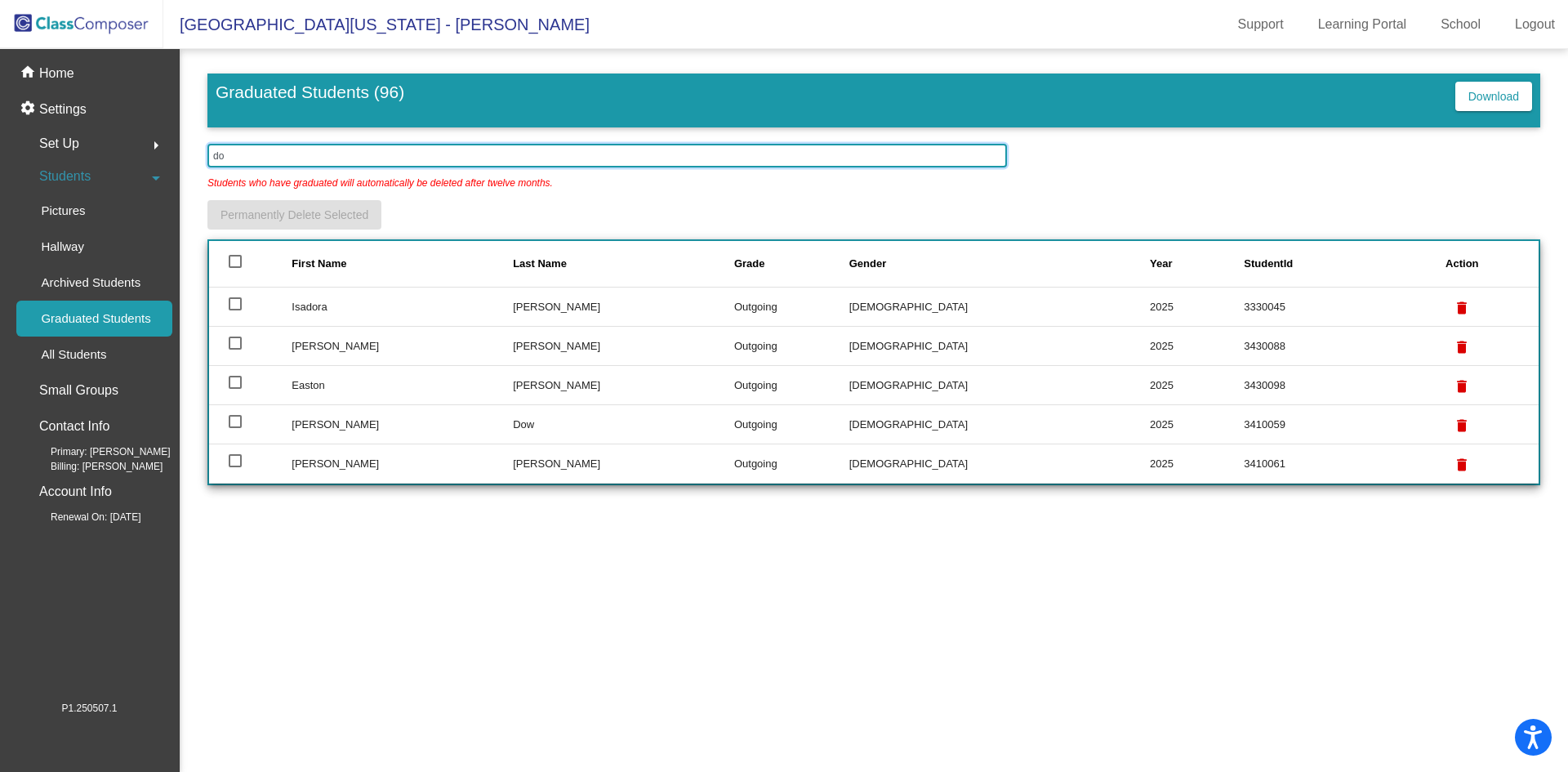
type input "d"
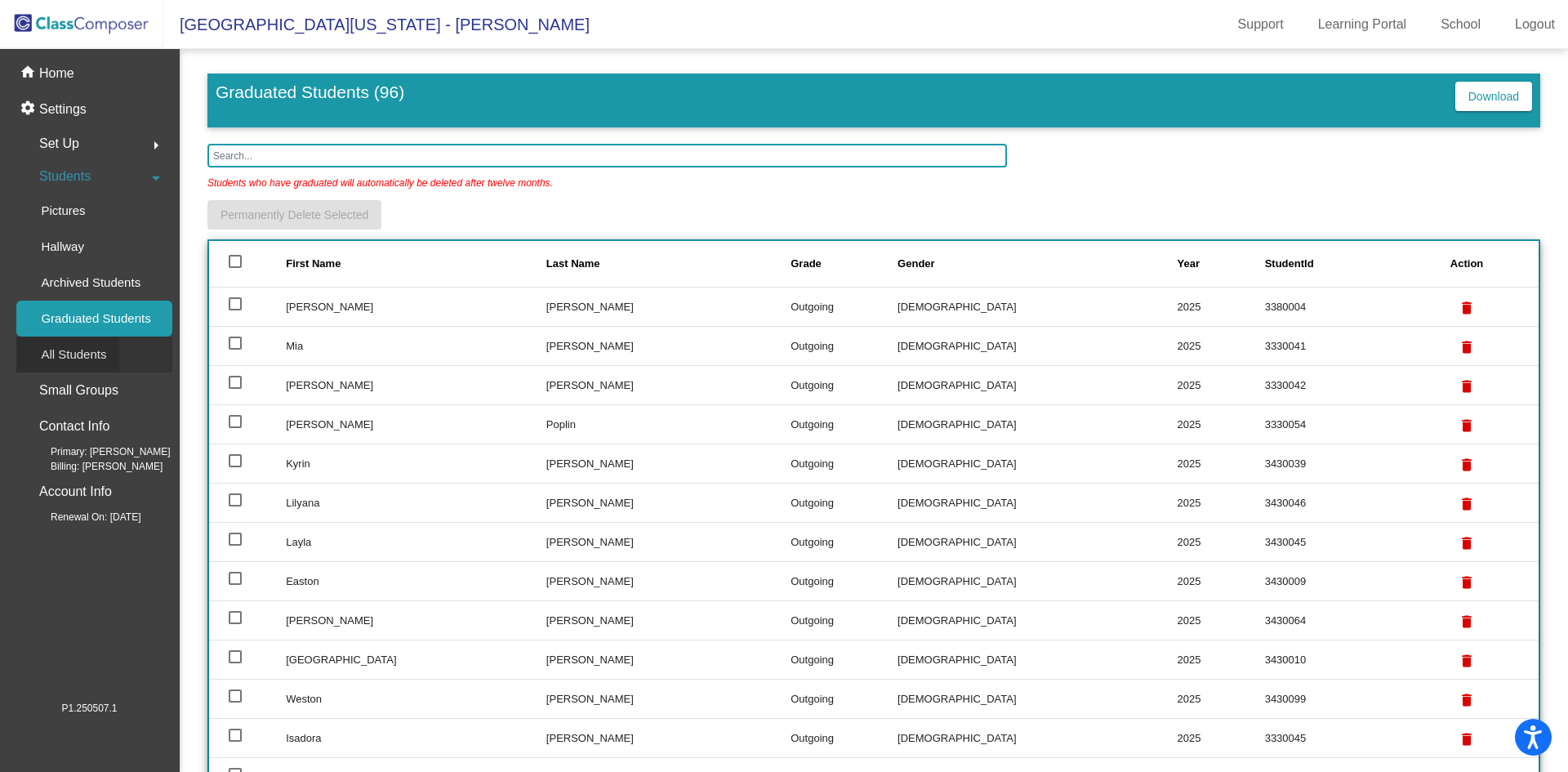
click at [102, 360] on p "All Students" at bounding box center [73, 354] width 66 height 19
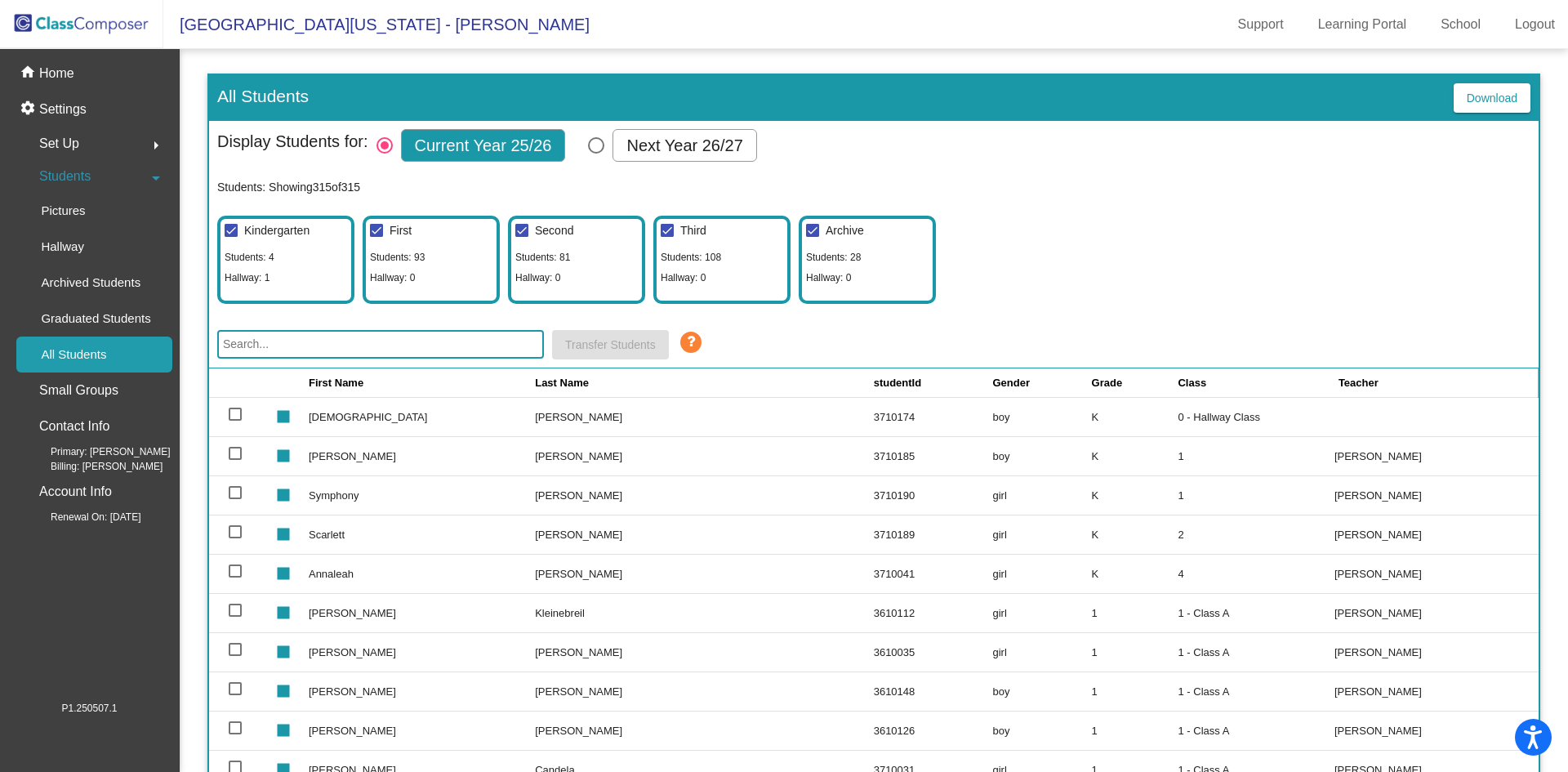
click at [359, 347] on input "text" at bounding box center [380, 344] width 326 height 29
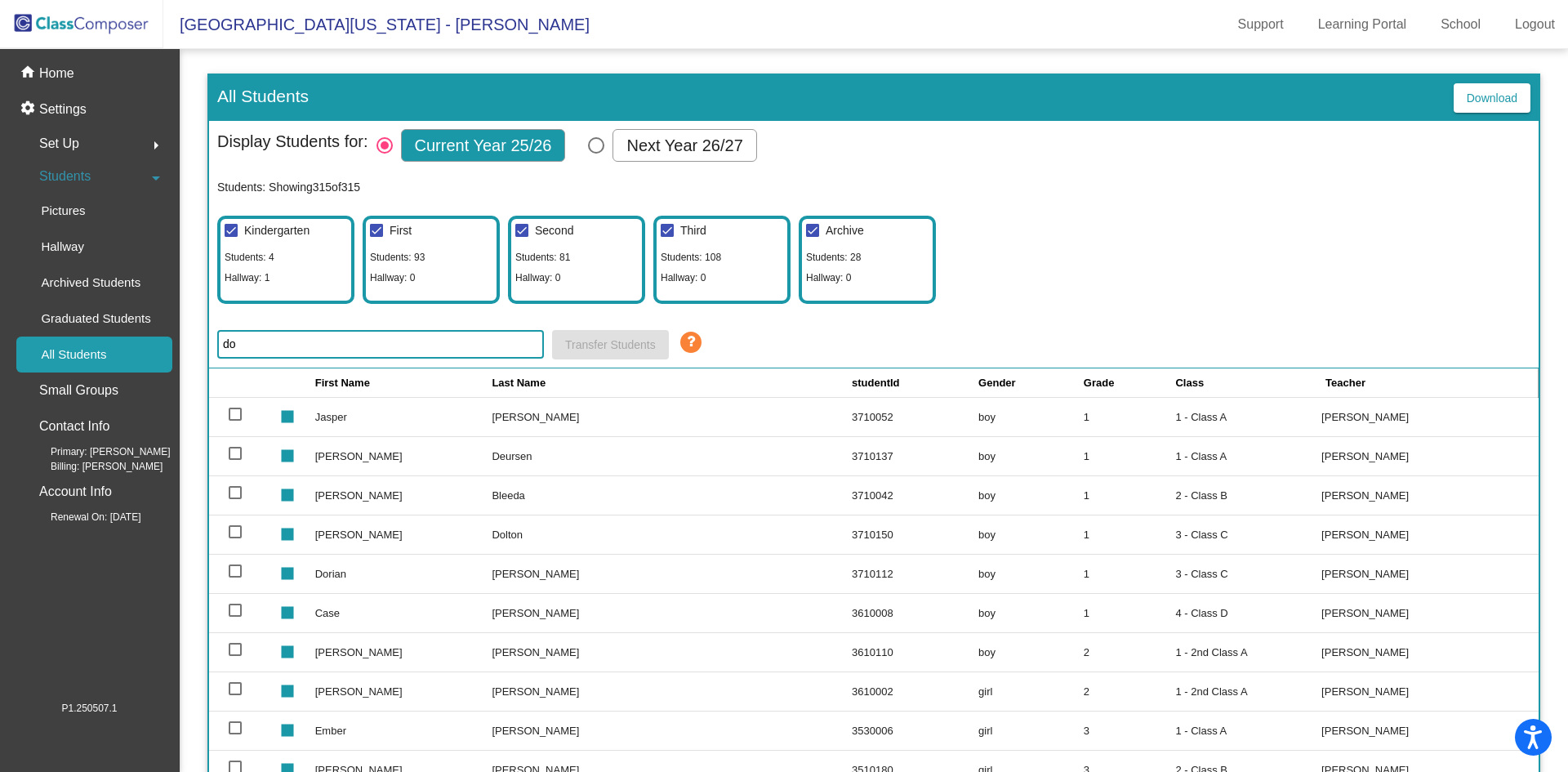
type input "d"
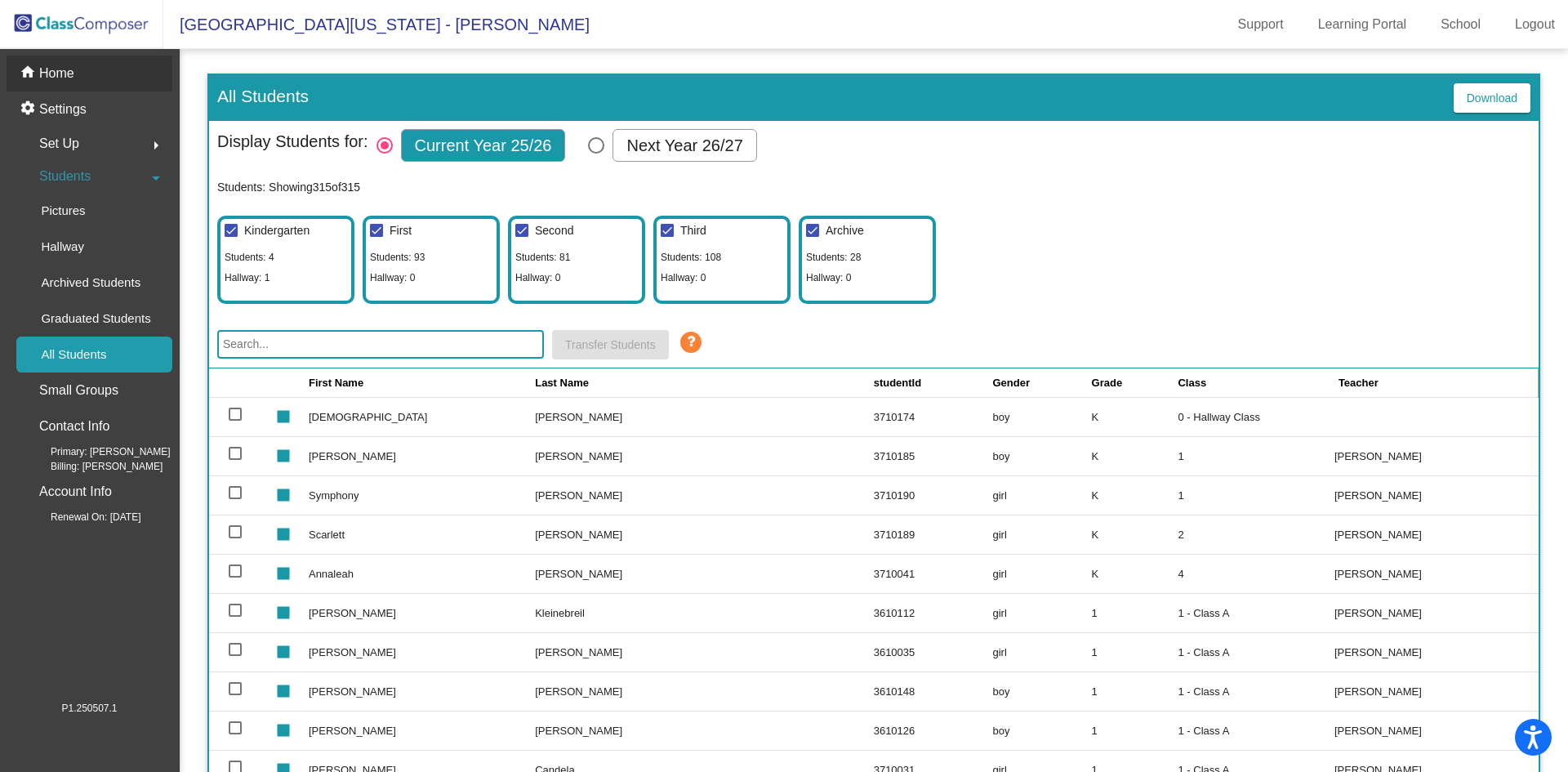
click at [54, 74] on p "Home" at bounding box center [56, 73] width 35 height 19
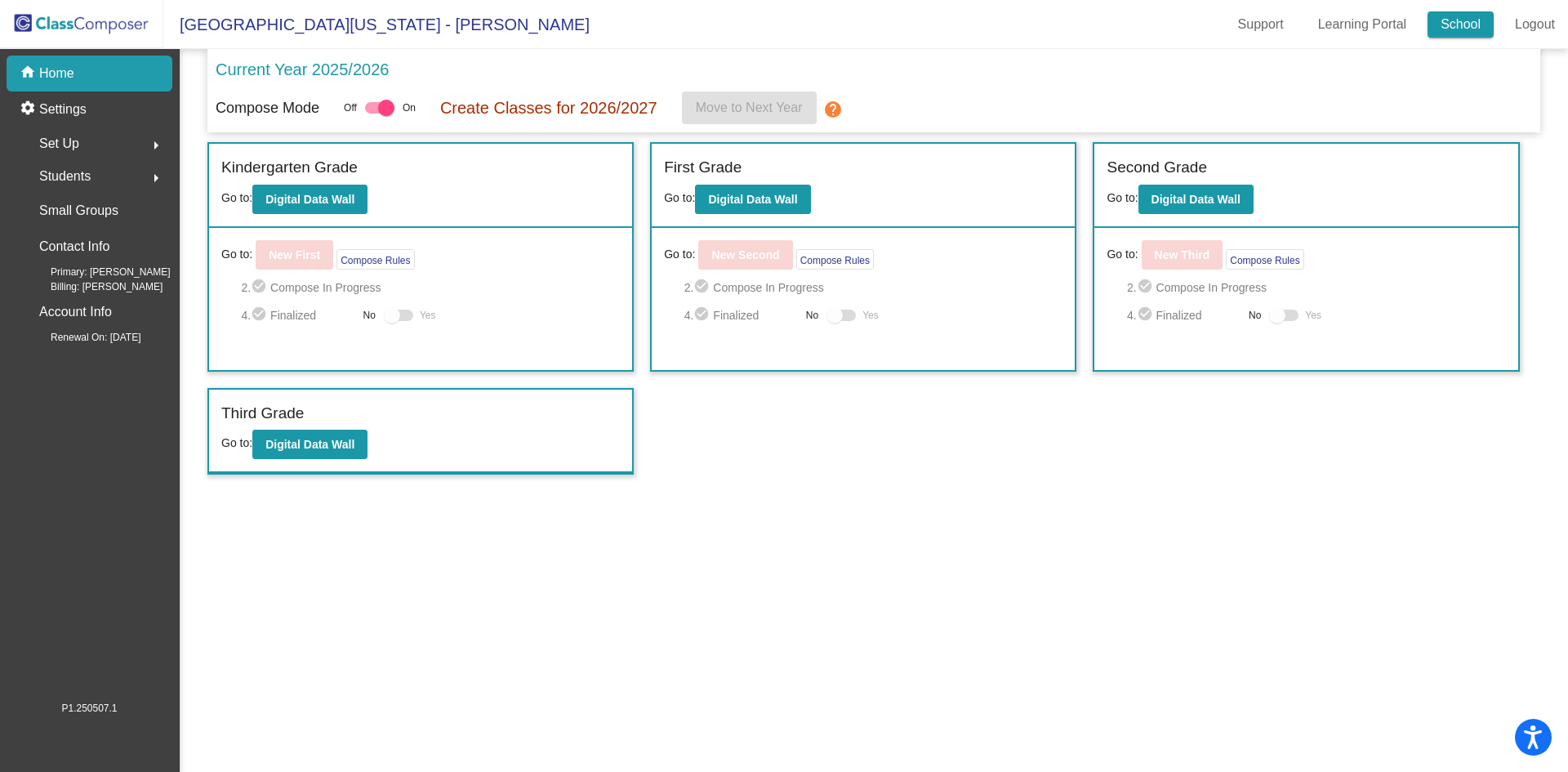
click at [1444, 23] on link "School" at bounding box center [1461, 24] width 67 height 26
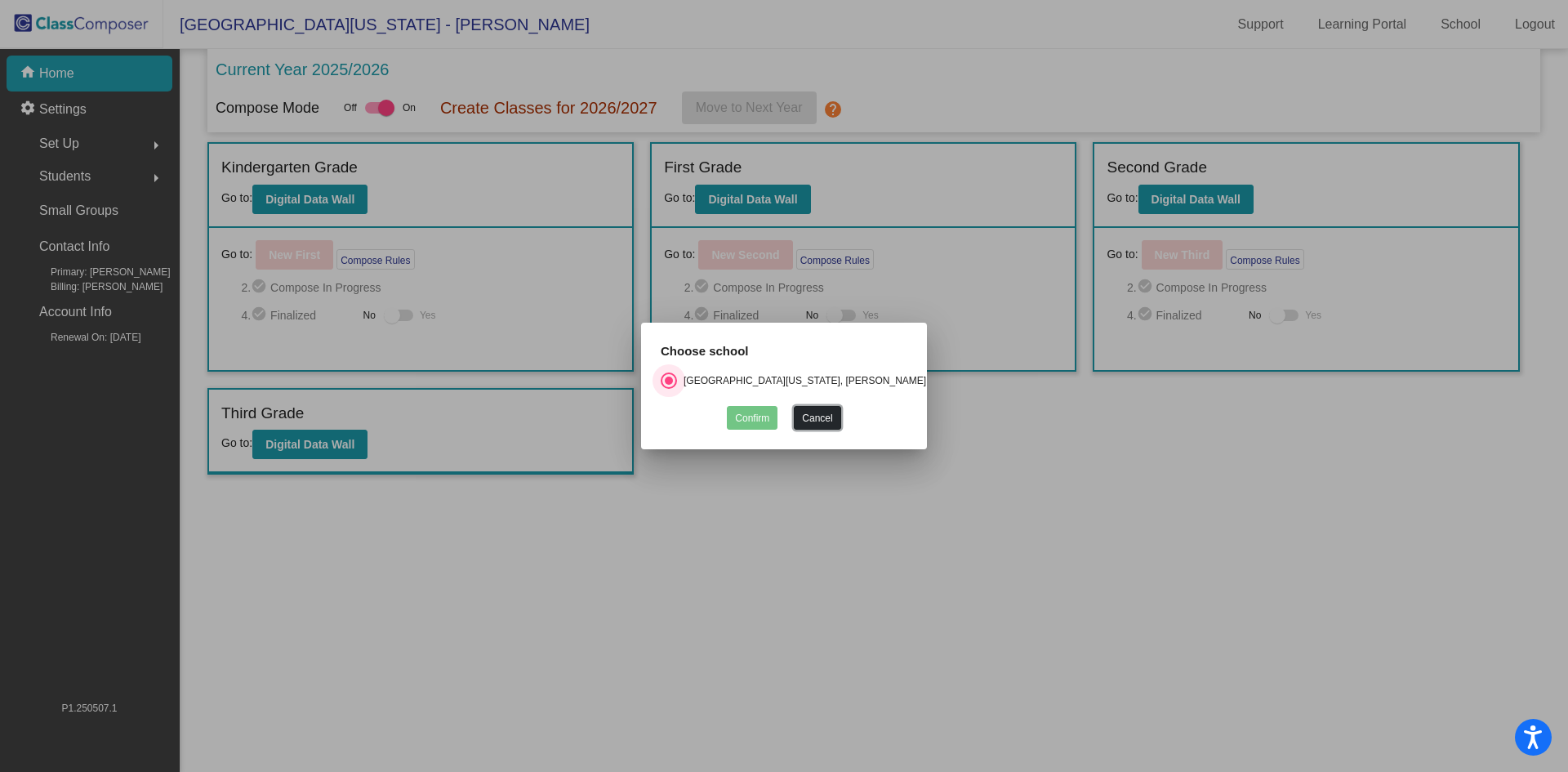
click at [828, 411] on button "Cancel" at bounding box center [817, 418] width 46 height 24
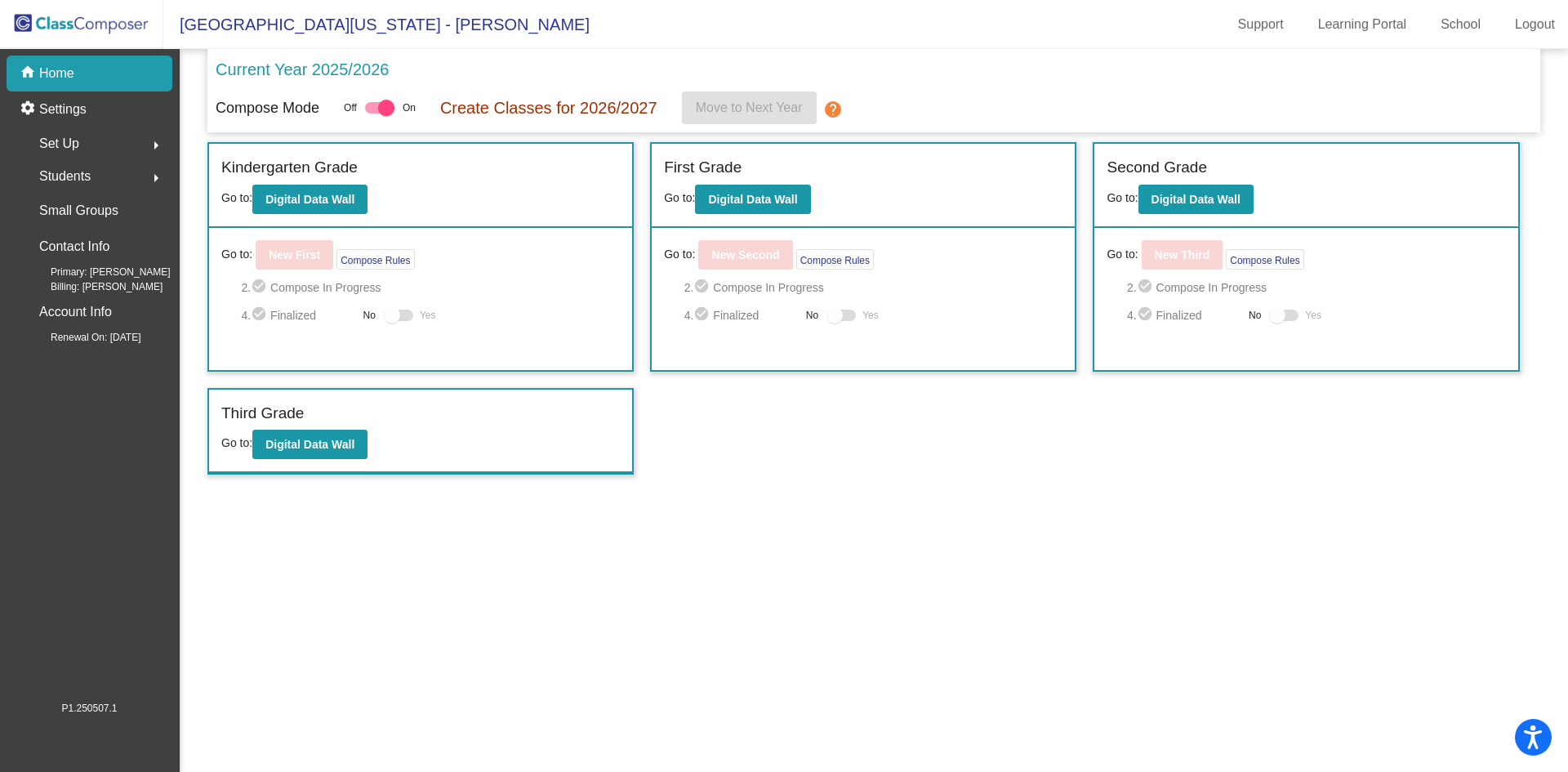
click at [80, 178] on span "Students" at bounding box center [65, 177] width 52 height 23
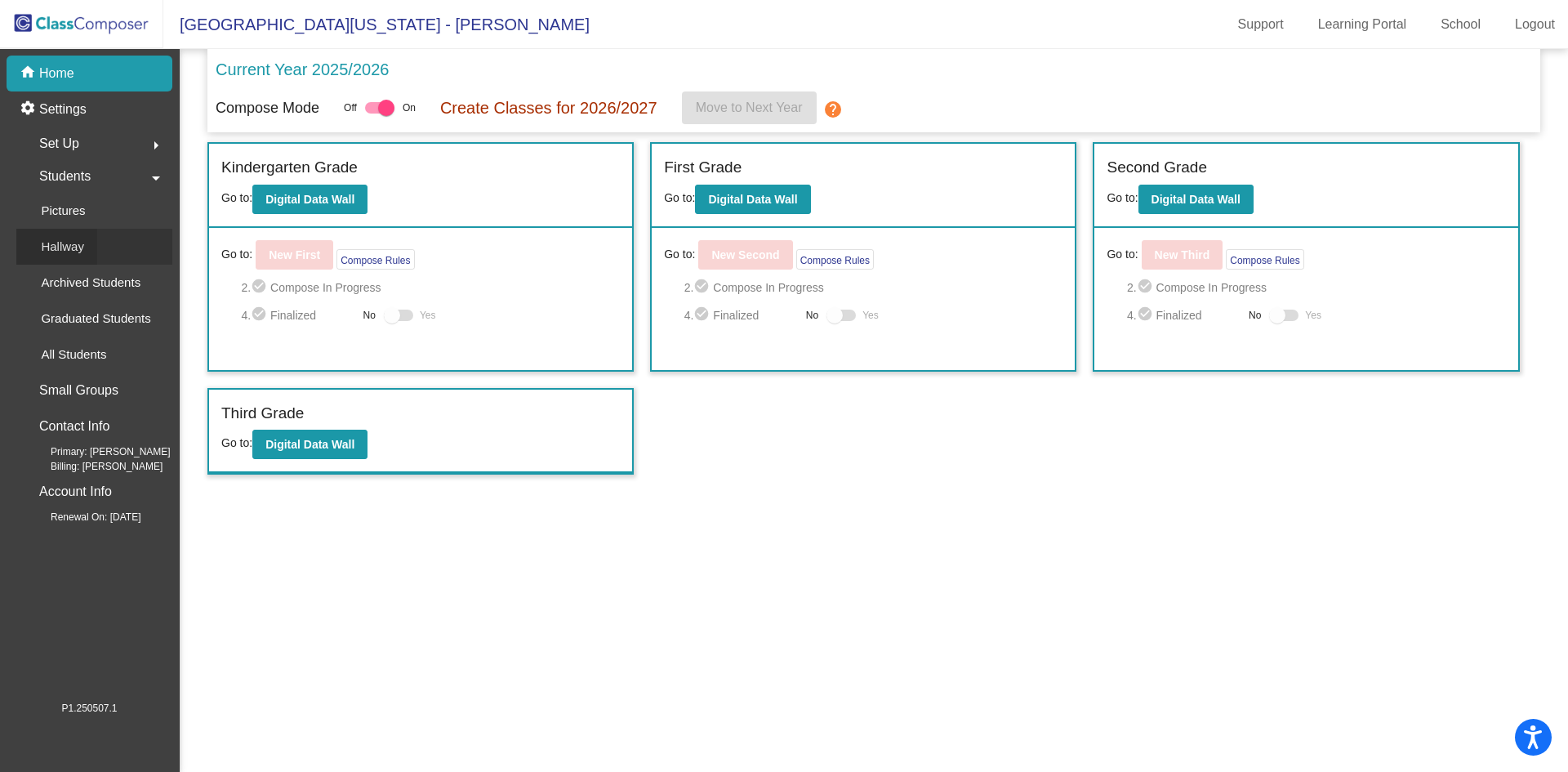
click at [67, 244] on p "Hallway" at bounding box center [62, 246] width 43 height 19
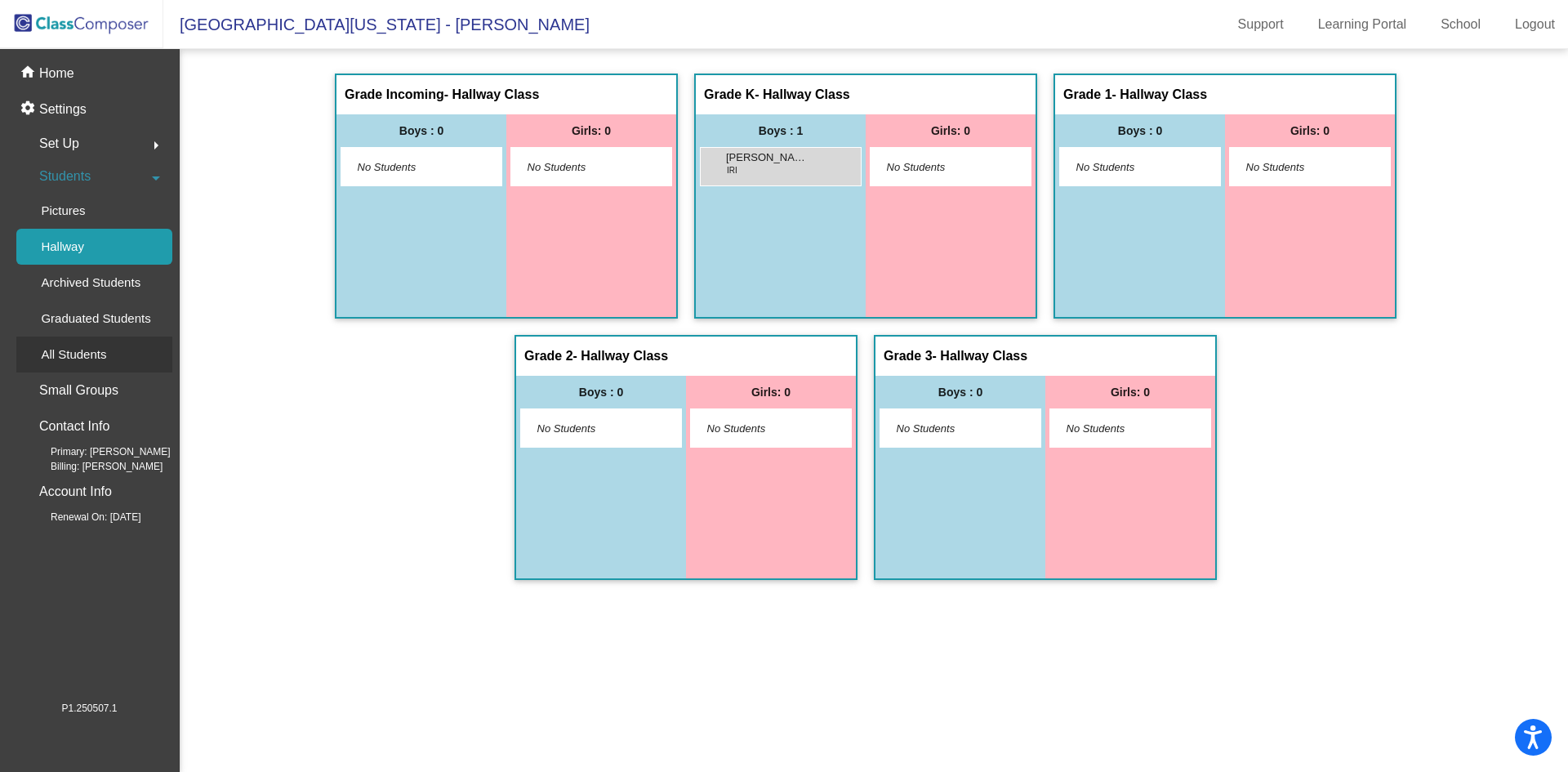
click at [74, 349] on p "All Students" at bounding box center [73, 354] width 66 height 19
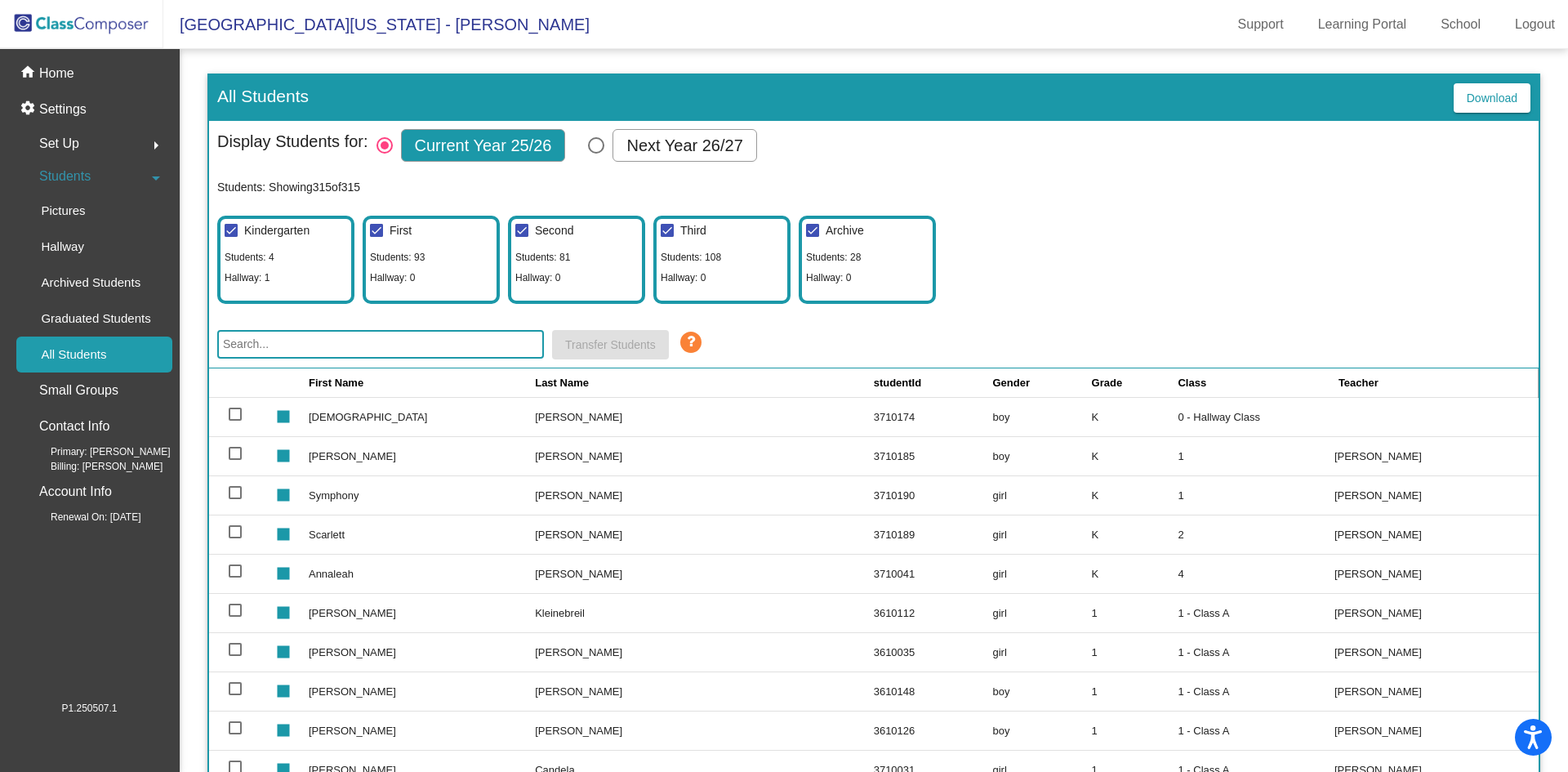
click at [84, 23] on img at bounding box center [81, 24] width 164 height 48
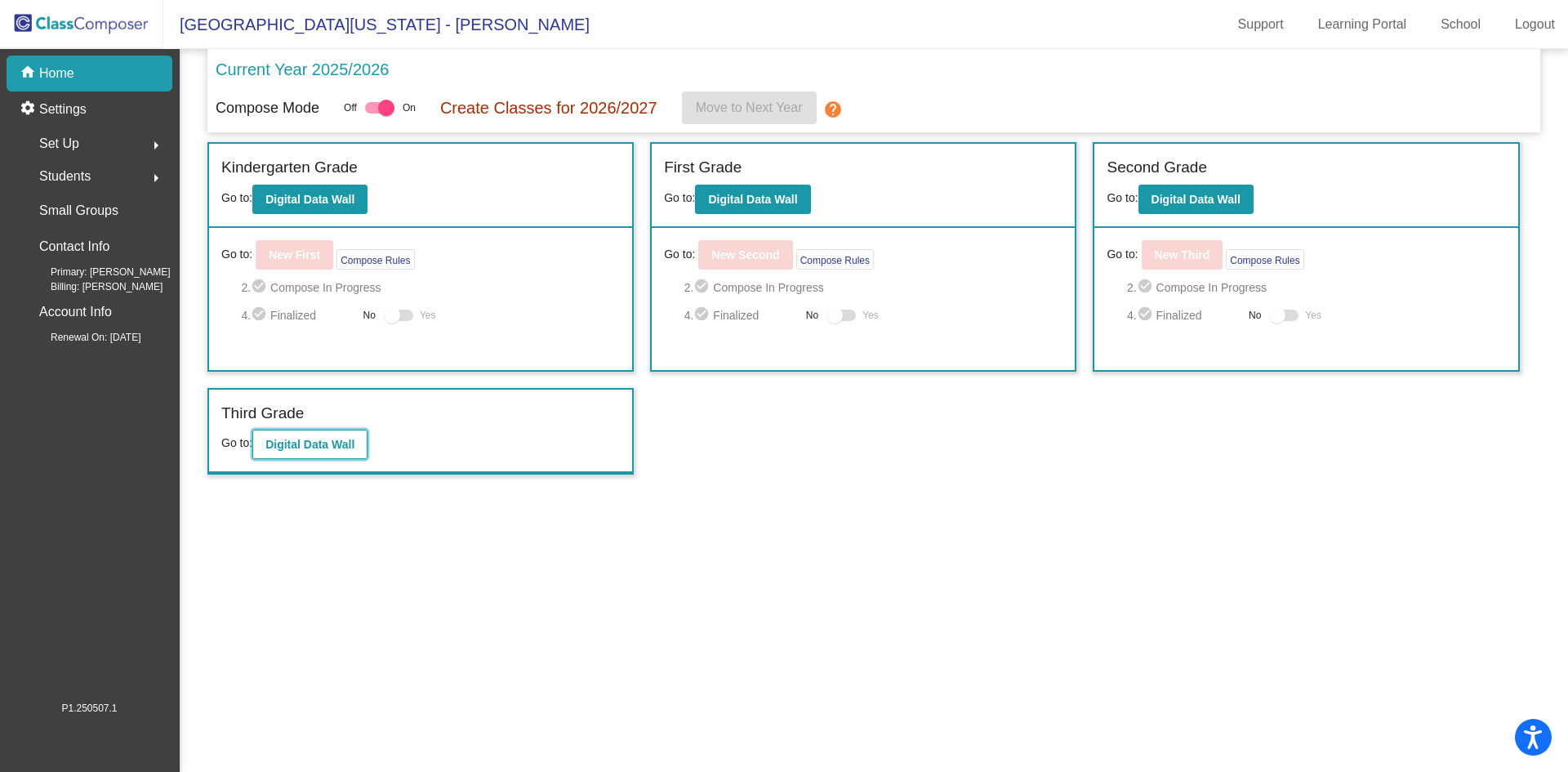
click at [344, 439] on b "Digital Data Wall" at bounding box center [310, 445] width 89 height 13
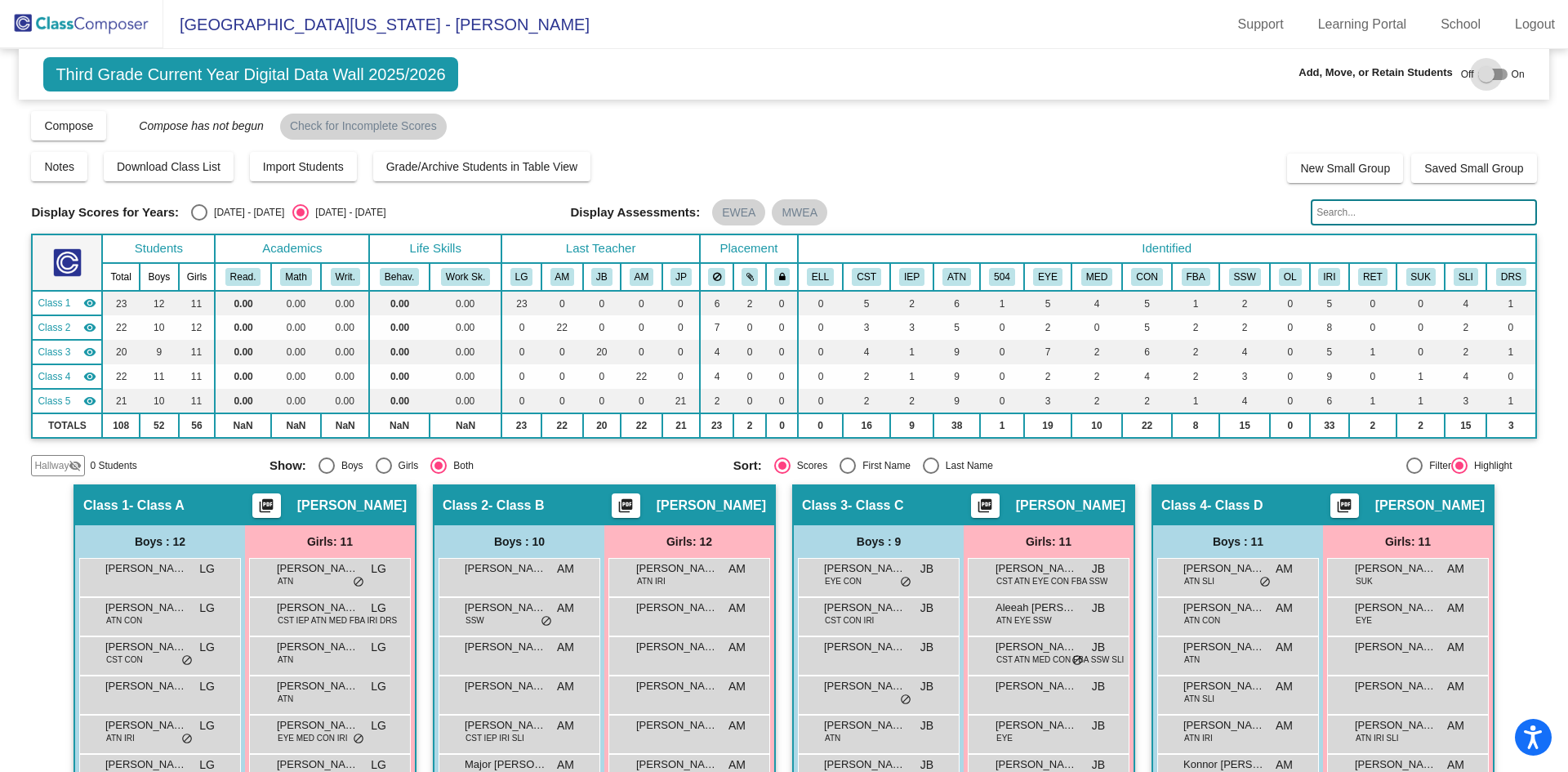
click at [1493, 74] on div at bounding box center [1493, 74] width 30 height 11
checkbox input "true"
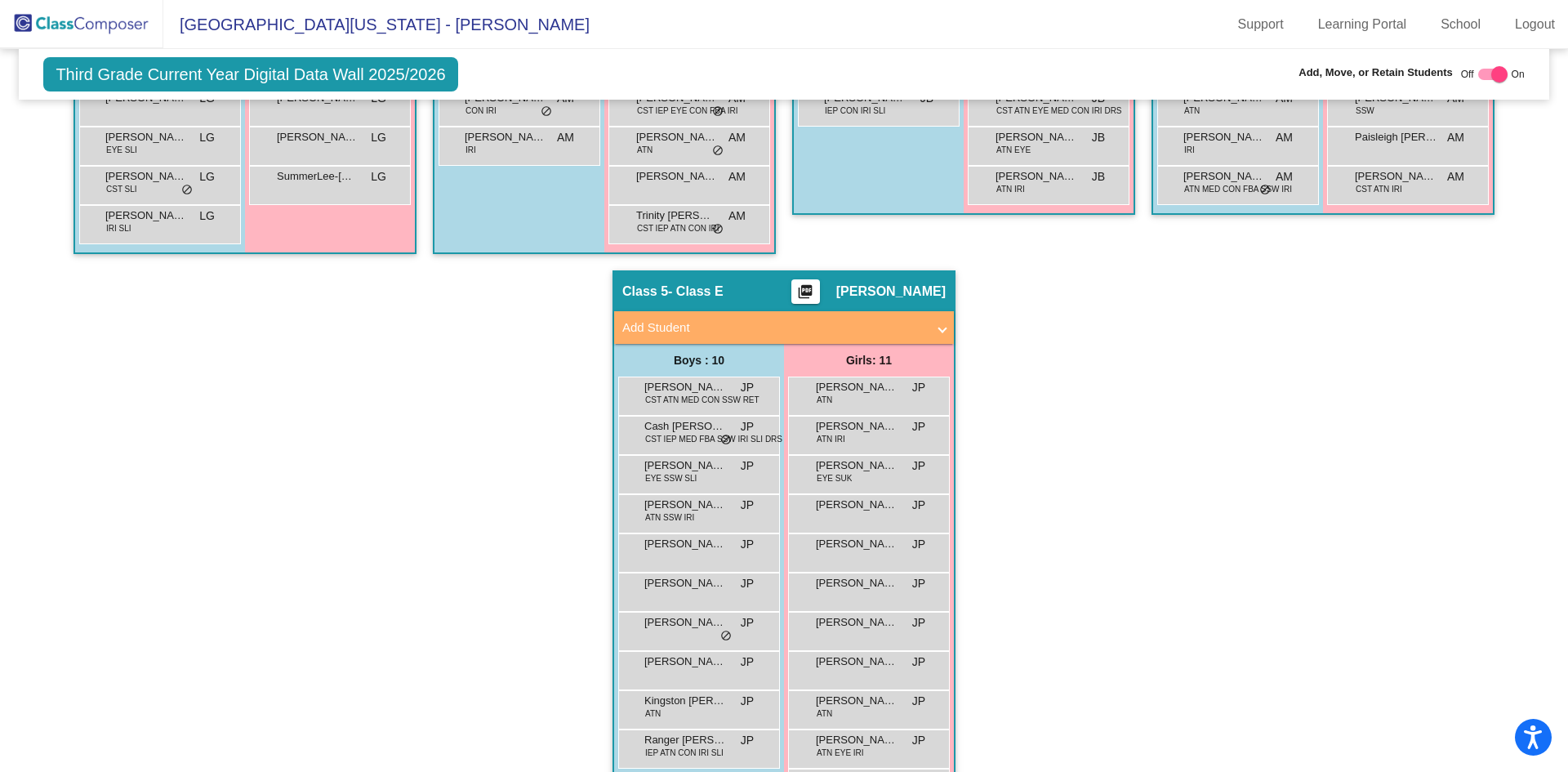
scroll to position [879, 0]
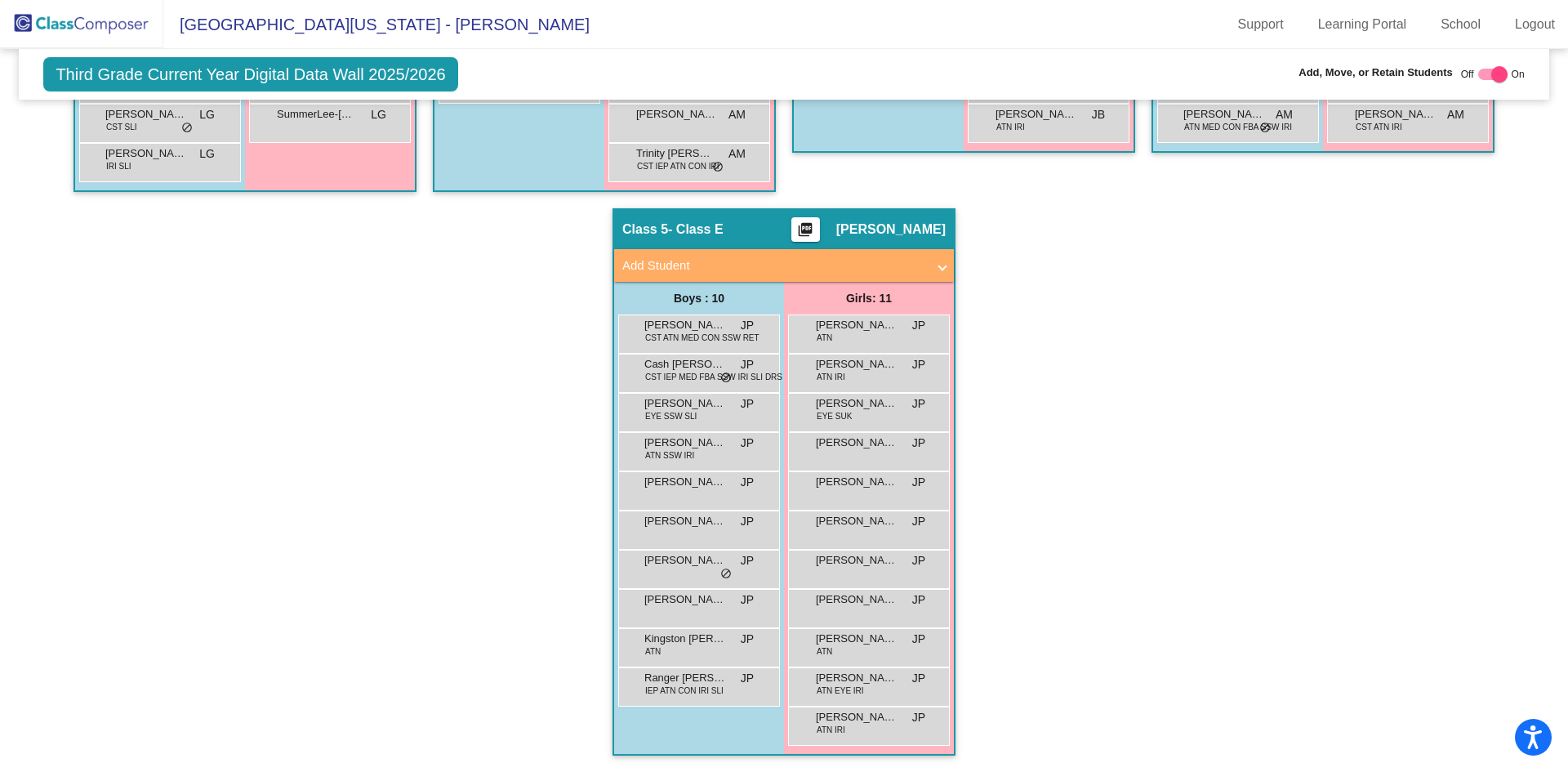
click at [939, 266] on span at bounding box center [942, 265] width 6 height 18
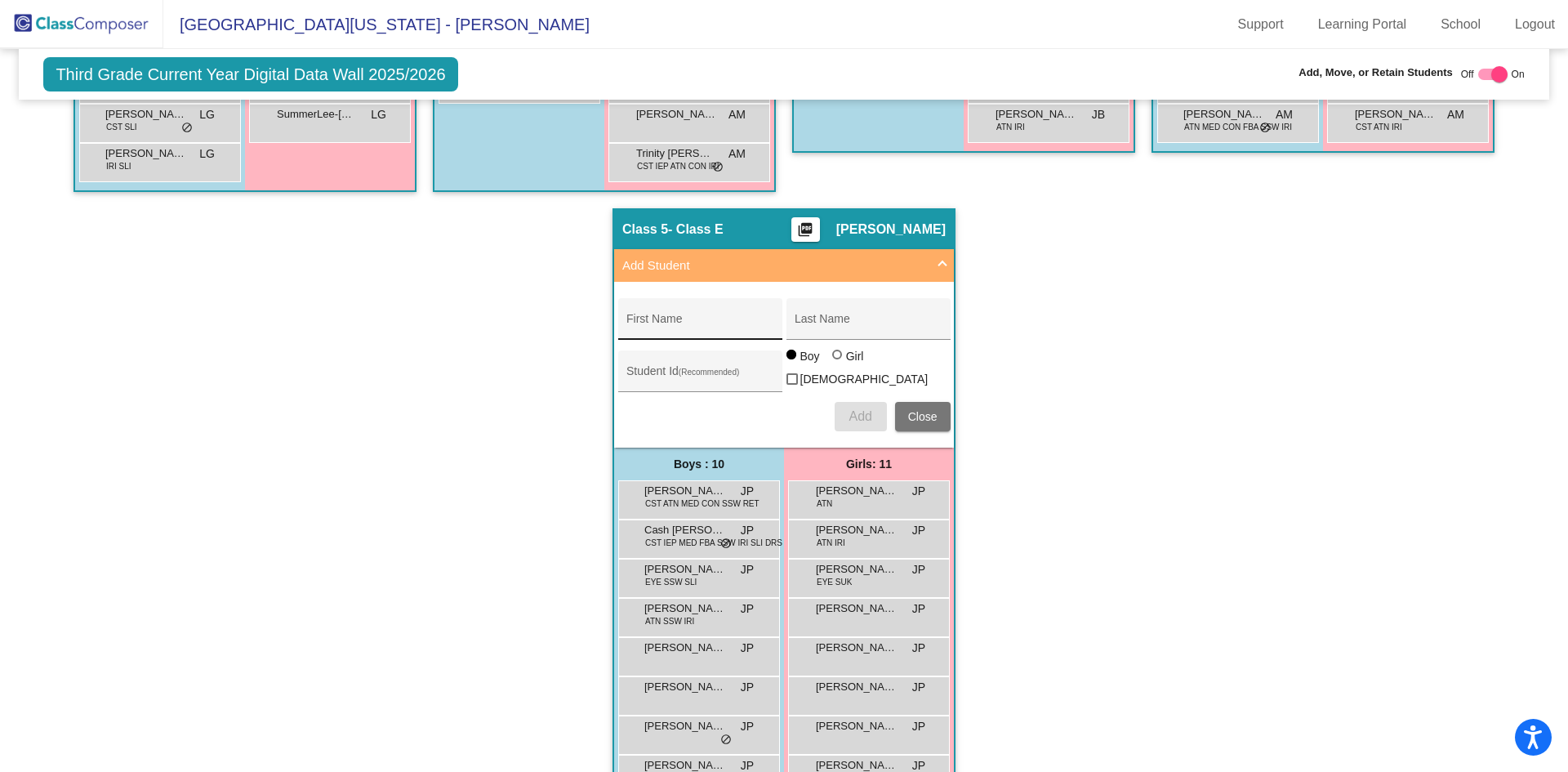
click at [734, 315] on div "First Name" at bounding box center [699, 324] width 147 height 33
type input "[PERSON_NAME]"
click at [841, 323] on input "Last Name" at bounding box center [868, 325] width 147 height 13
type input "[PERSON_NAME]"
click at [692, 359] on div "Student Id (Recommended)" at bounding box center [699, 375] width 147 height 33
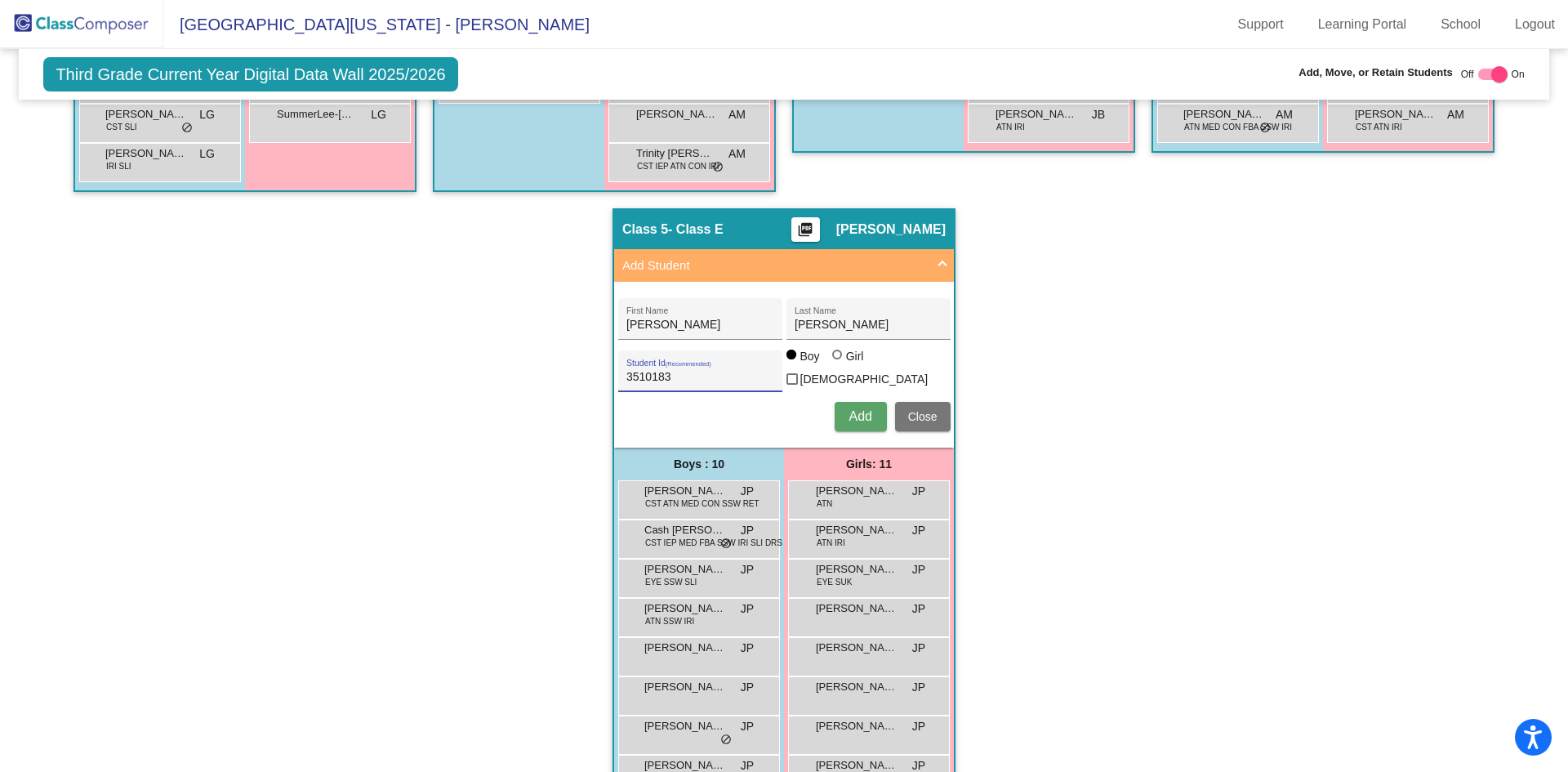
type input "3510183"
click at [833, 360] on div at bounding box center [837, 354] width 10 height 10
click at [838, 362] on input "Girl" at bounding box center [838, 362] width 1 height 1
radio input "true"
click at [855, 413] on span "Add" at bounding box center [859, 416] width 23 height 14
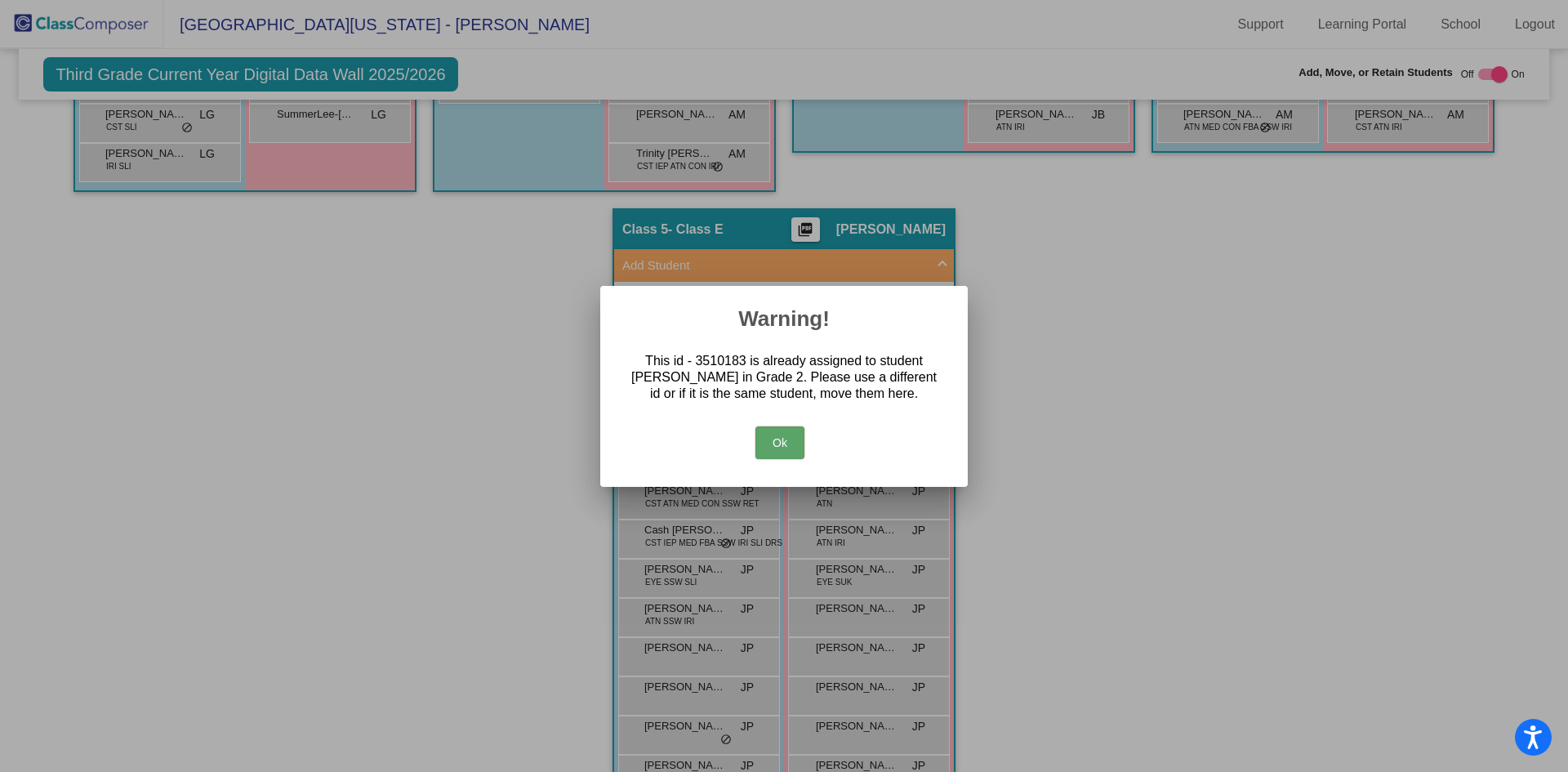
click at [778, 445] on button "Ok" at bounding box center [779, 442] width 49 height 32
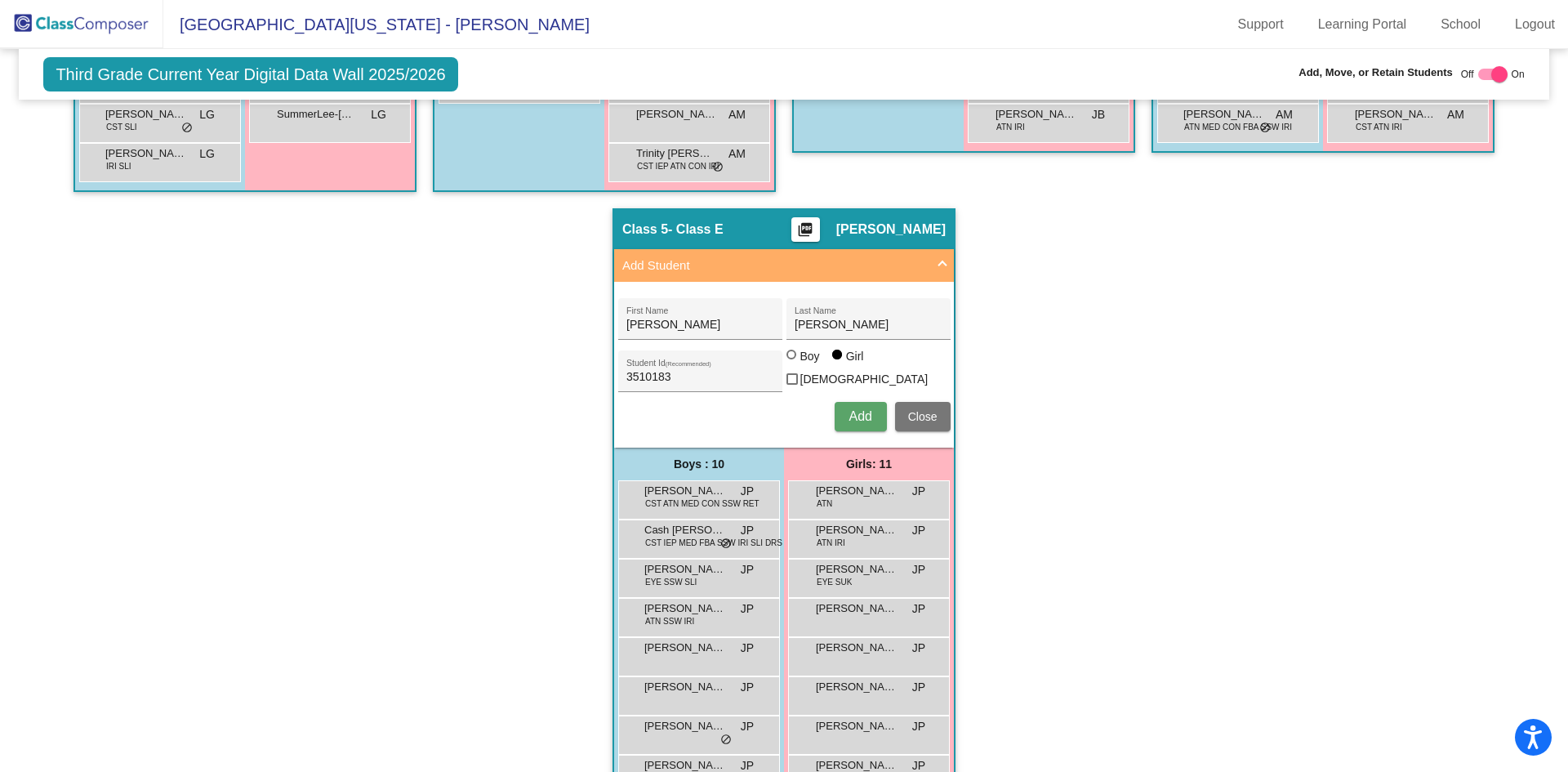
scroll to position [634, 0]
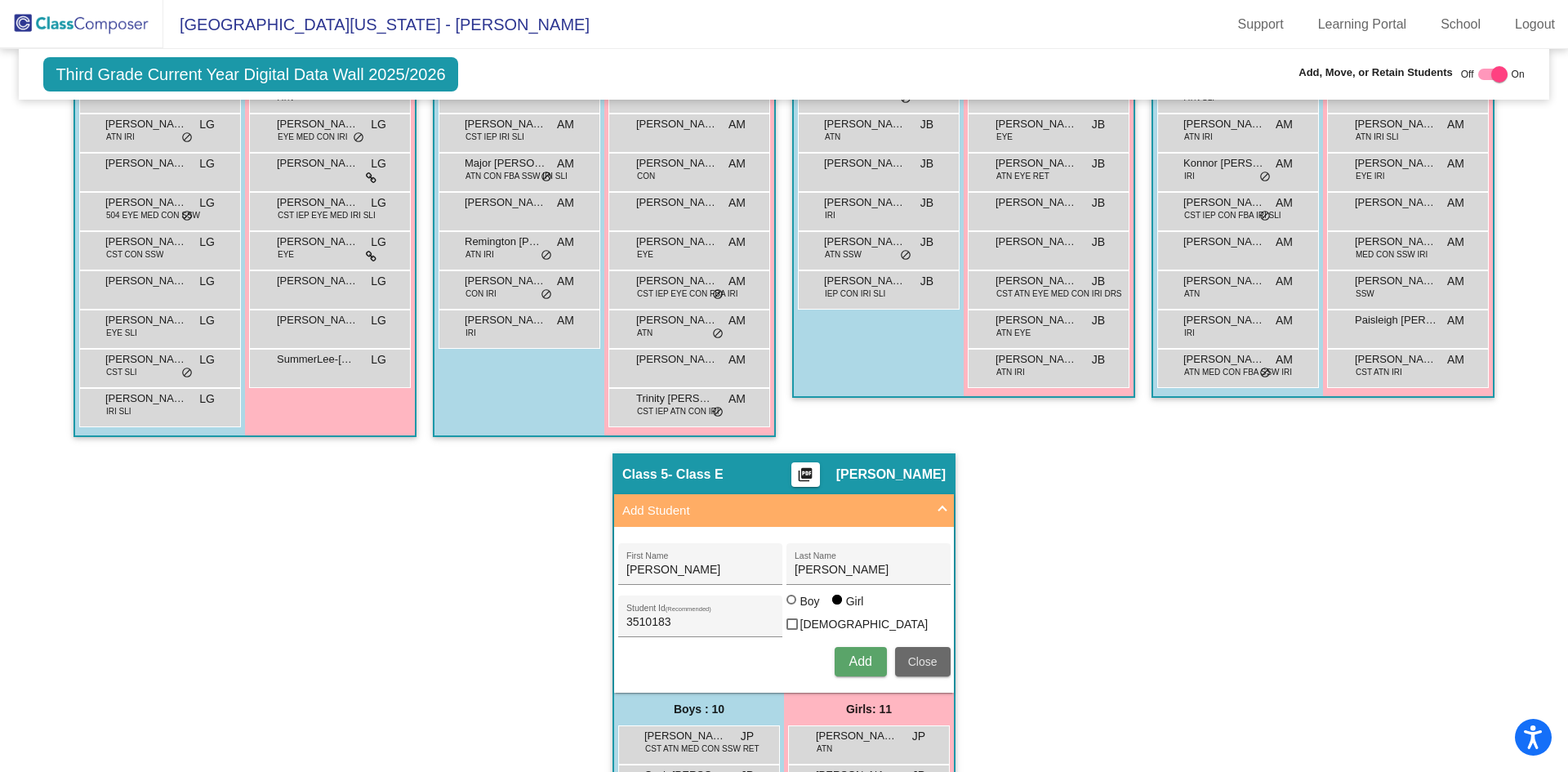
click at [924, 664] on span "Close" at bounding box center [923, 662] width 30 height 13
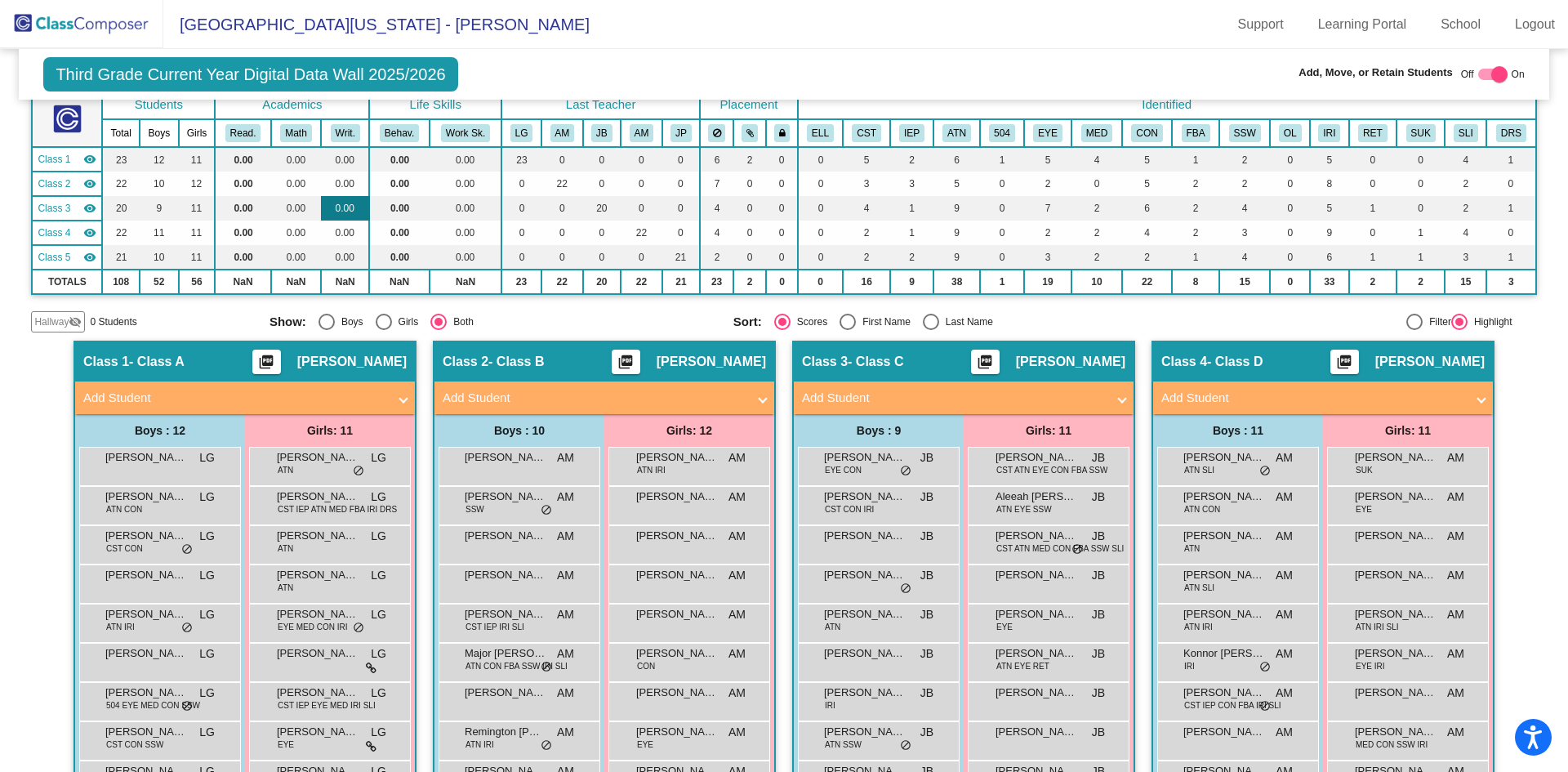
scroll to position [0, 0]
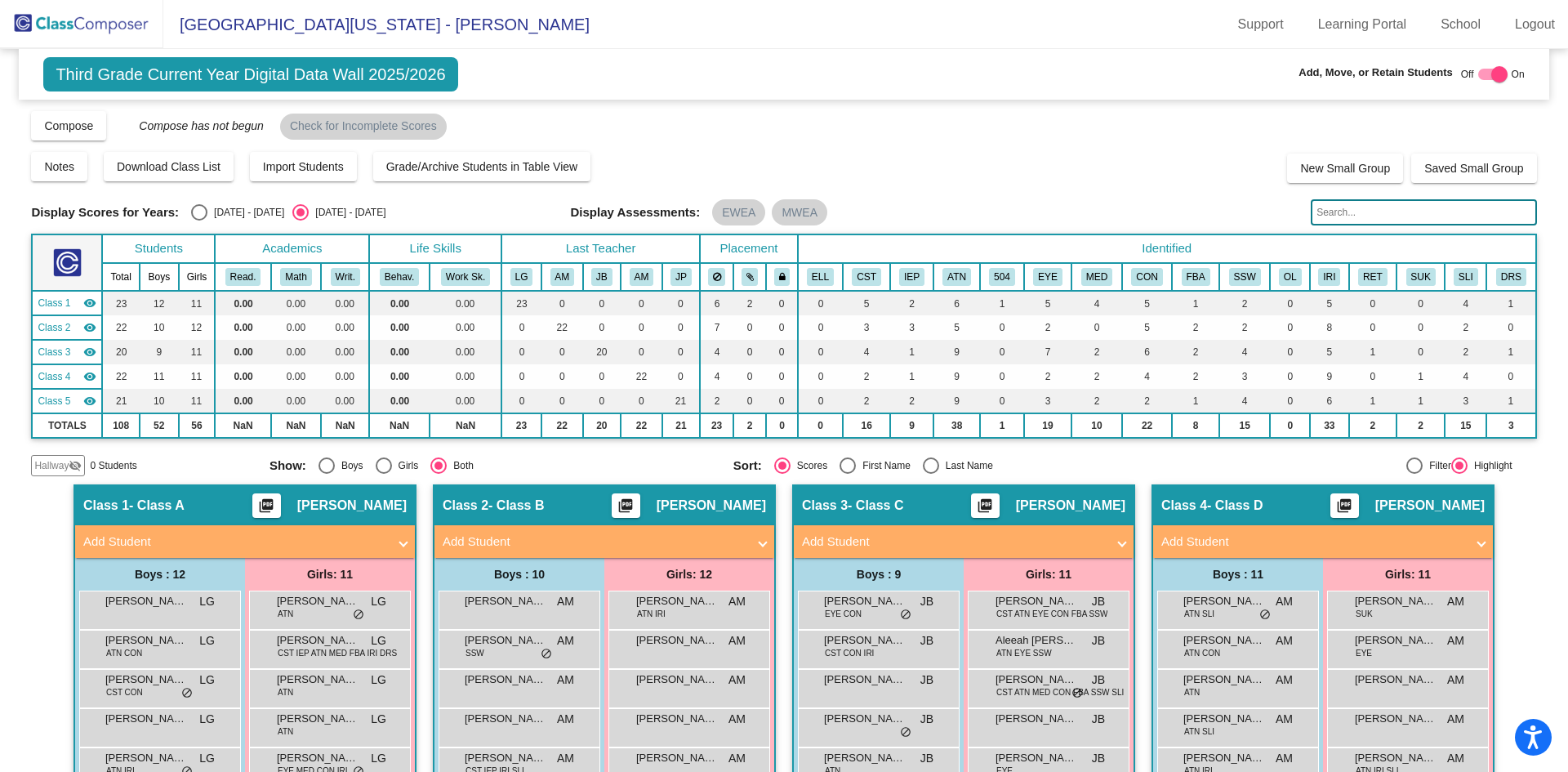
click at [75, 24] on img at bounding box center [81, 24] width 164 height 48
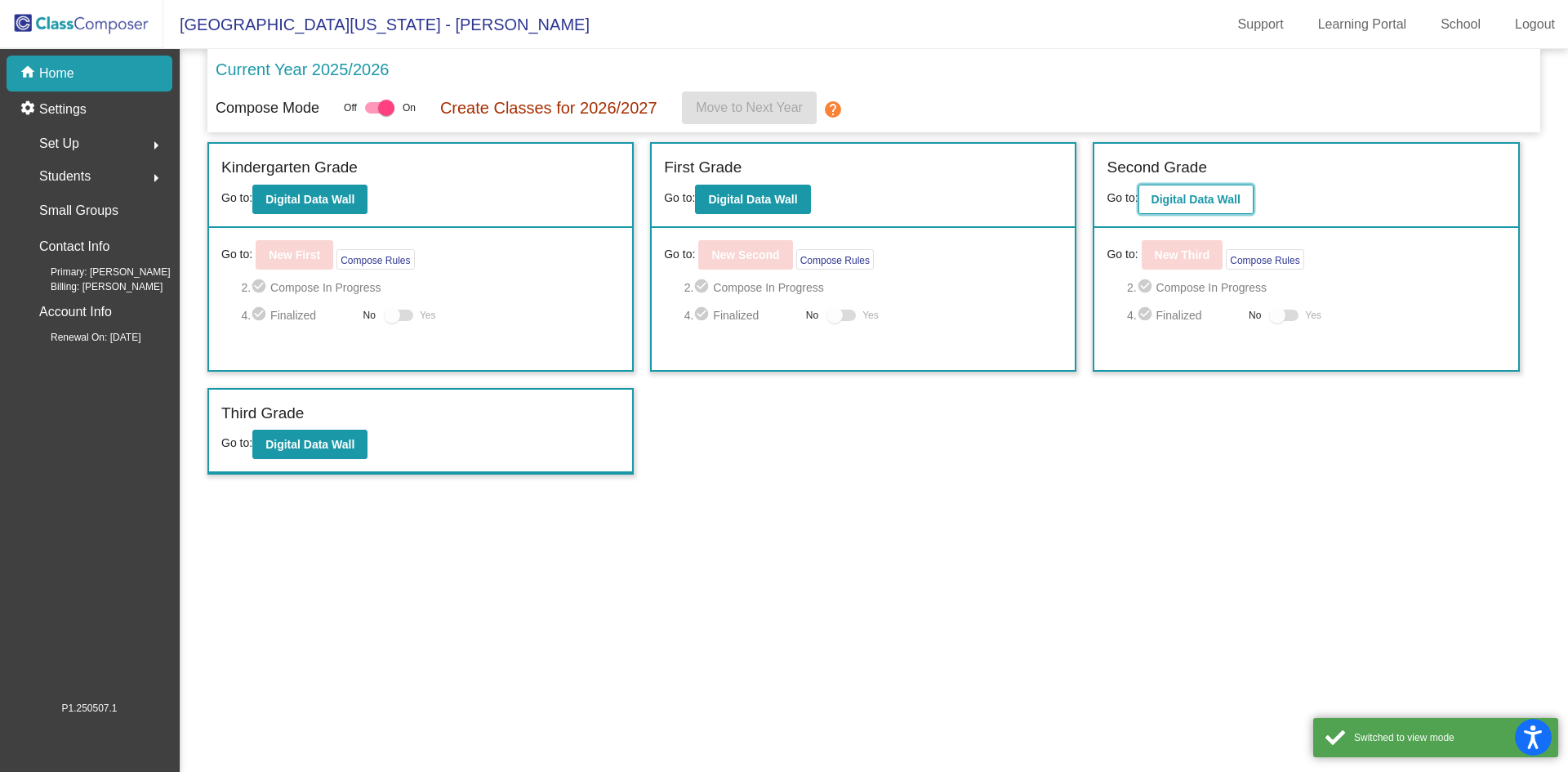
click at [1173, 198] on b "Digital Data Wall" at bounding box center [1196, 200] width 89 height 13
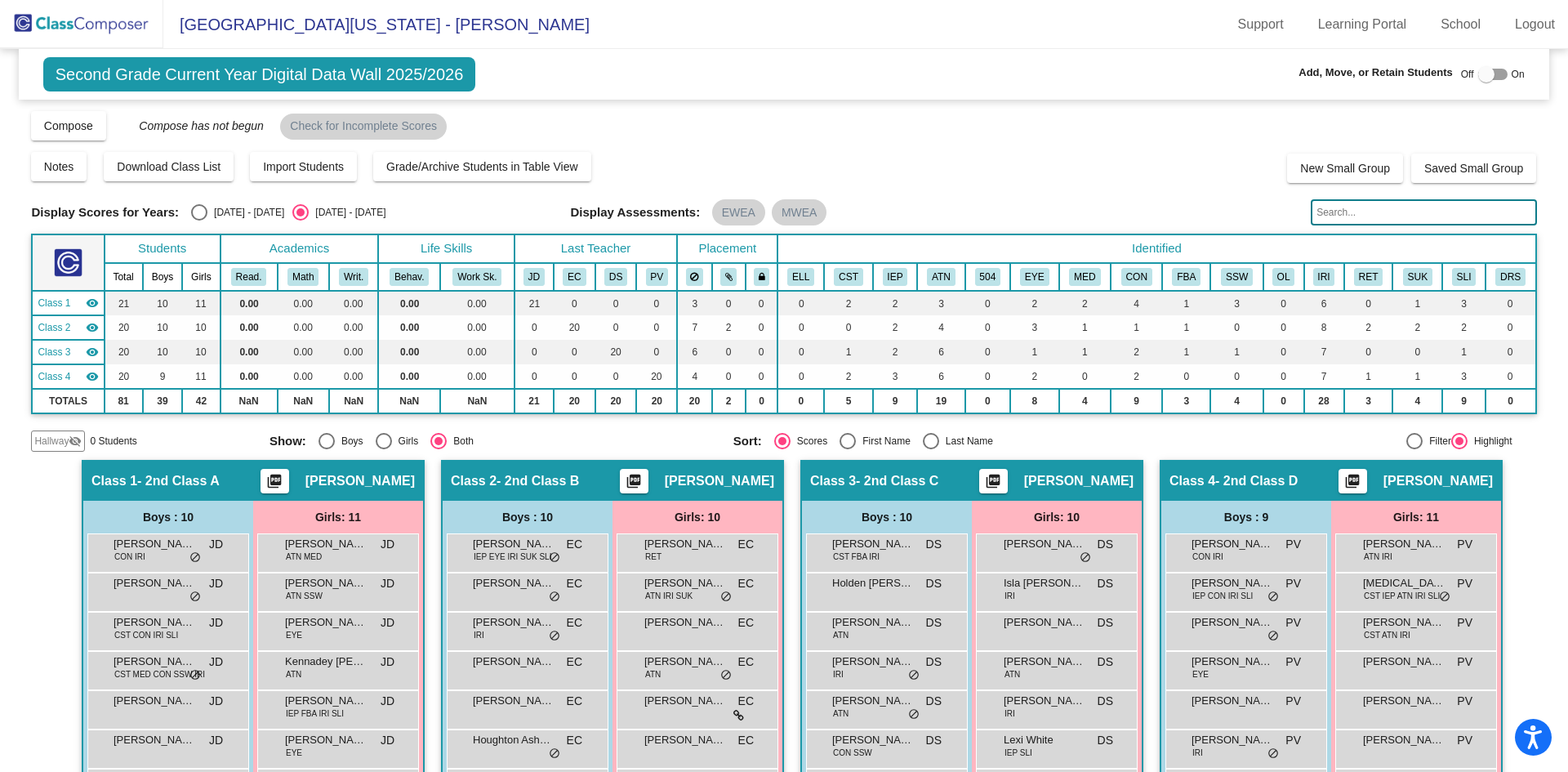
click at [1500, 69] on div "Off On" at bounding box center [1492, 74] width 64 height 19
click at [1487, 70] on div at bounding box center [1493, 74] width 30 height 11
checkbox input "true"
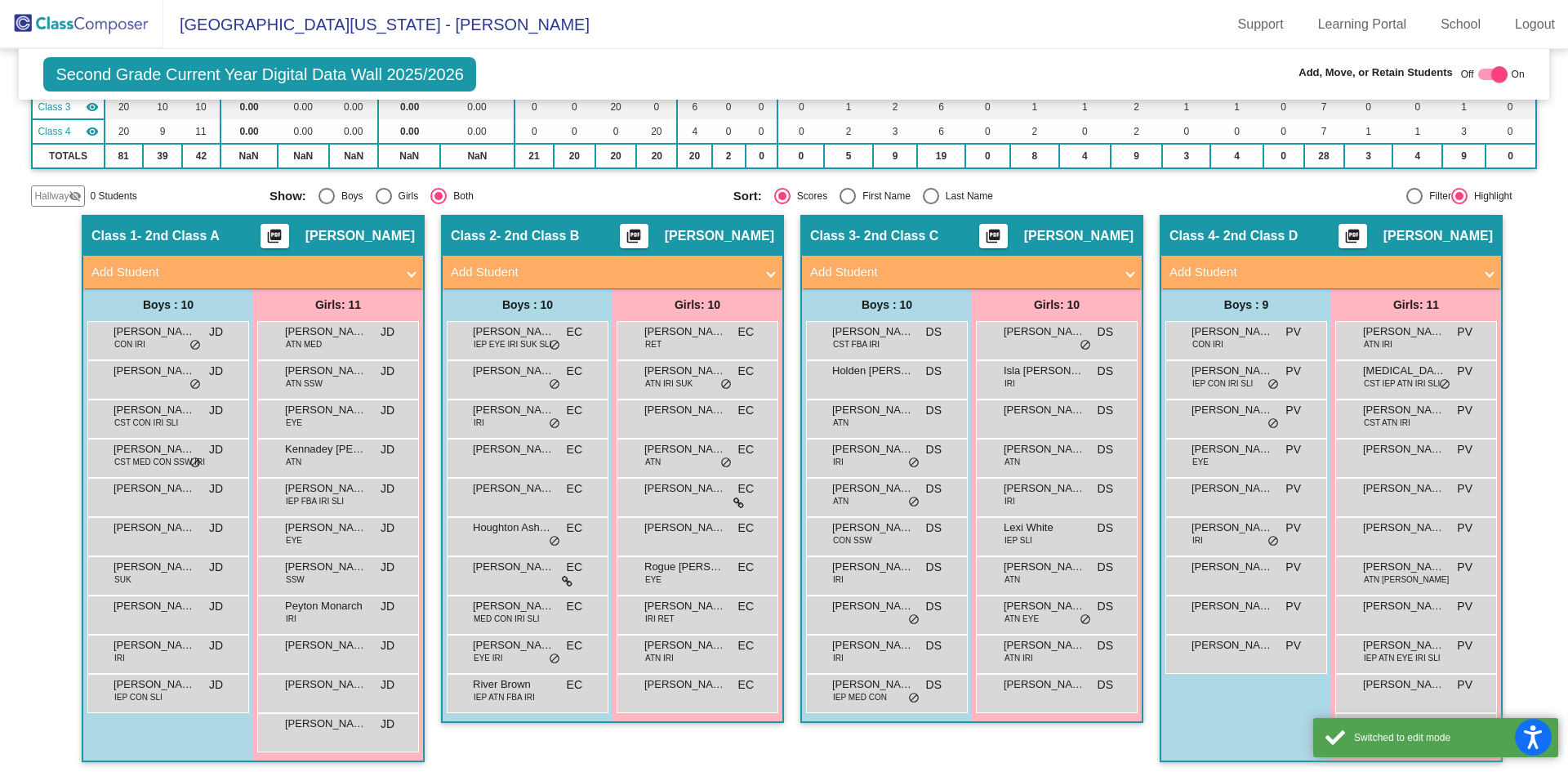
scroll to position [251, 0]
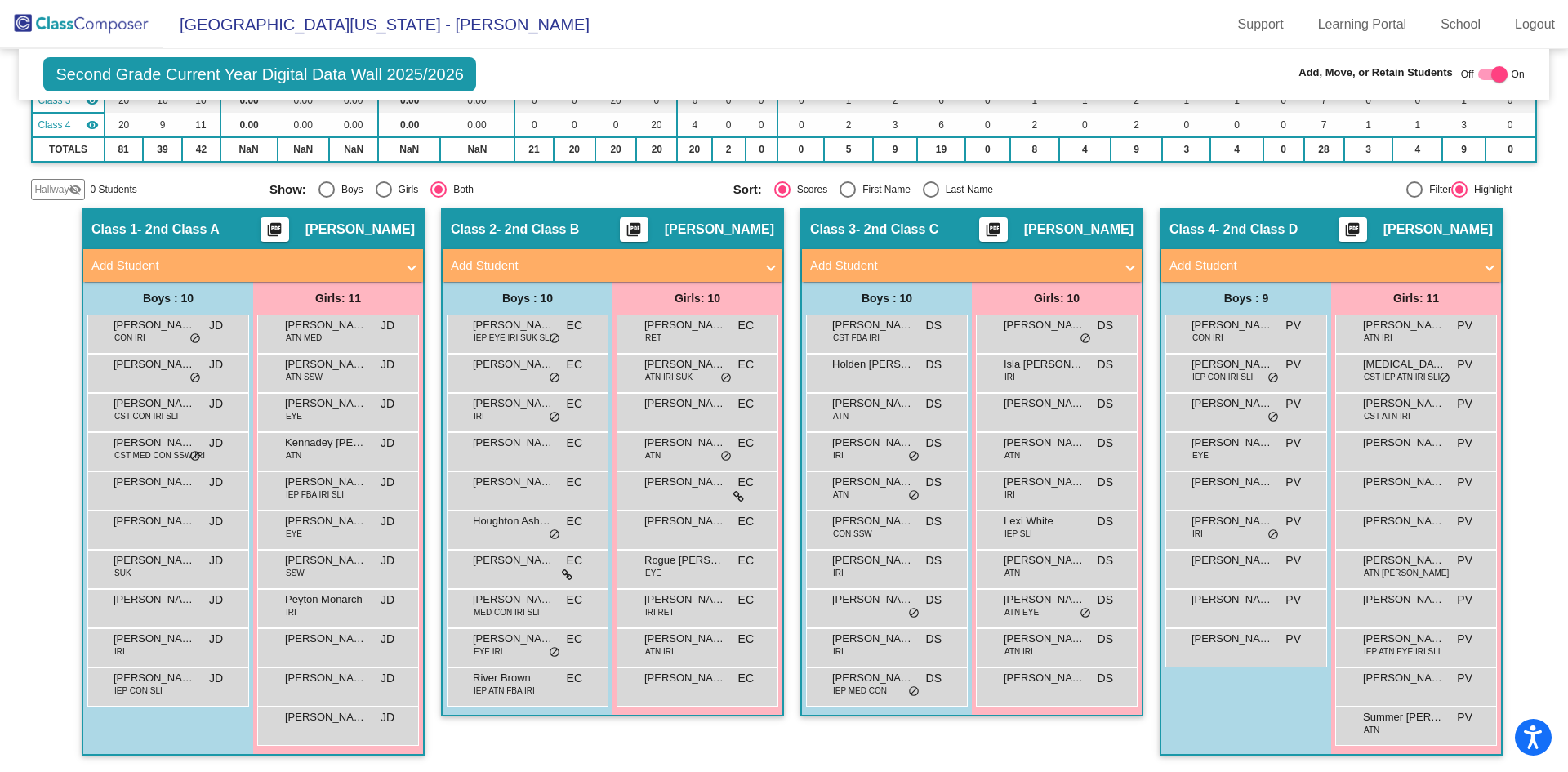
click at [1473, 267] on span "Add Student" at bounding box center [1328, 265] width 317 height 18
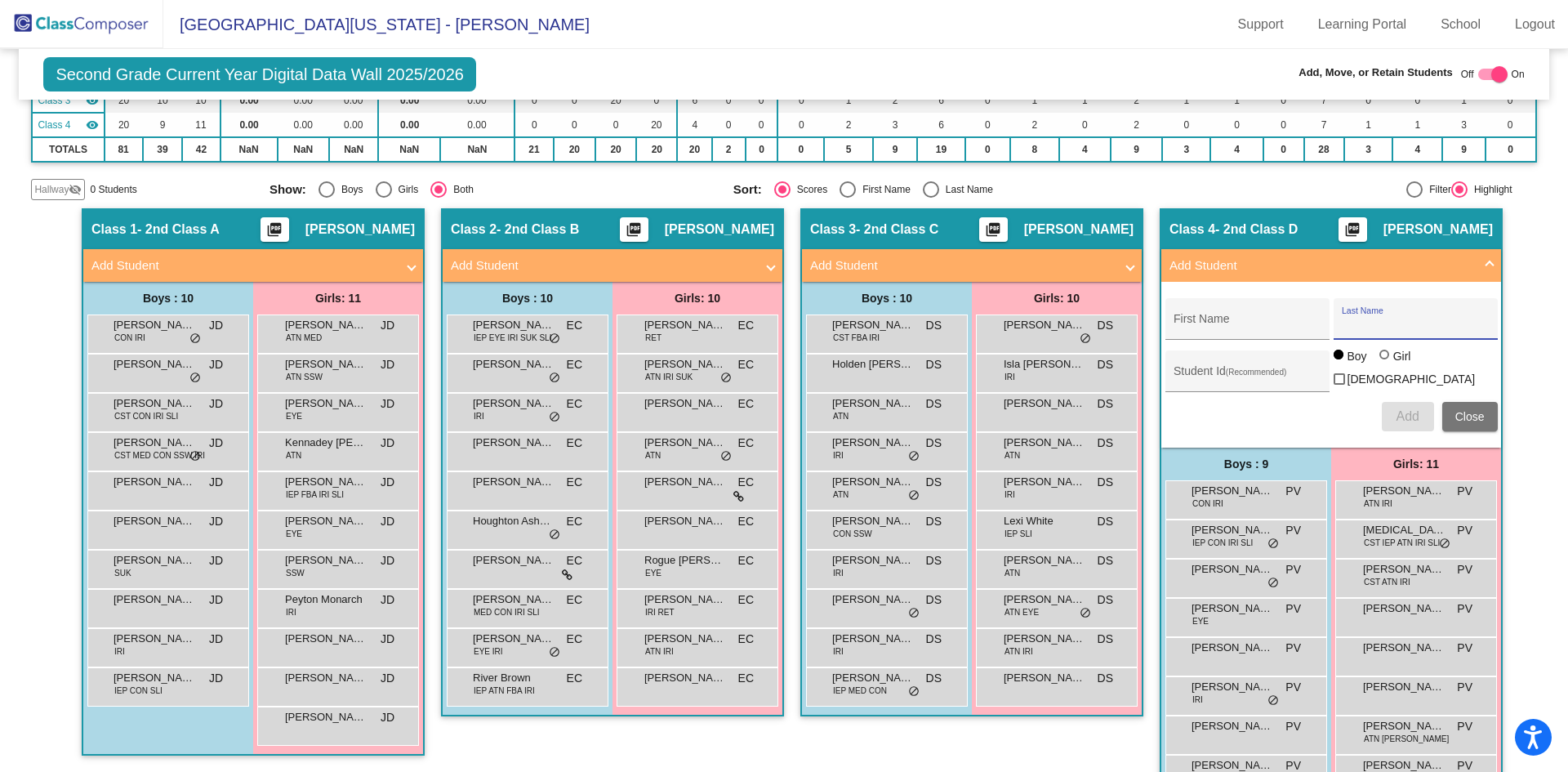
click at [1395, 320] on input "Last Name" at bounding box center [1415, 325] width 147 height 13
type input "[PERSON_NAME]"
click at [1285, 328] on input "First Name" at bounding box center [1246, 325] width 147 height 13
type input "[PERSON_NAME]"
click at [1259, 376] on input "Student Id (Recommended)" at bounding box center [1246, 377] width 147 height 13
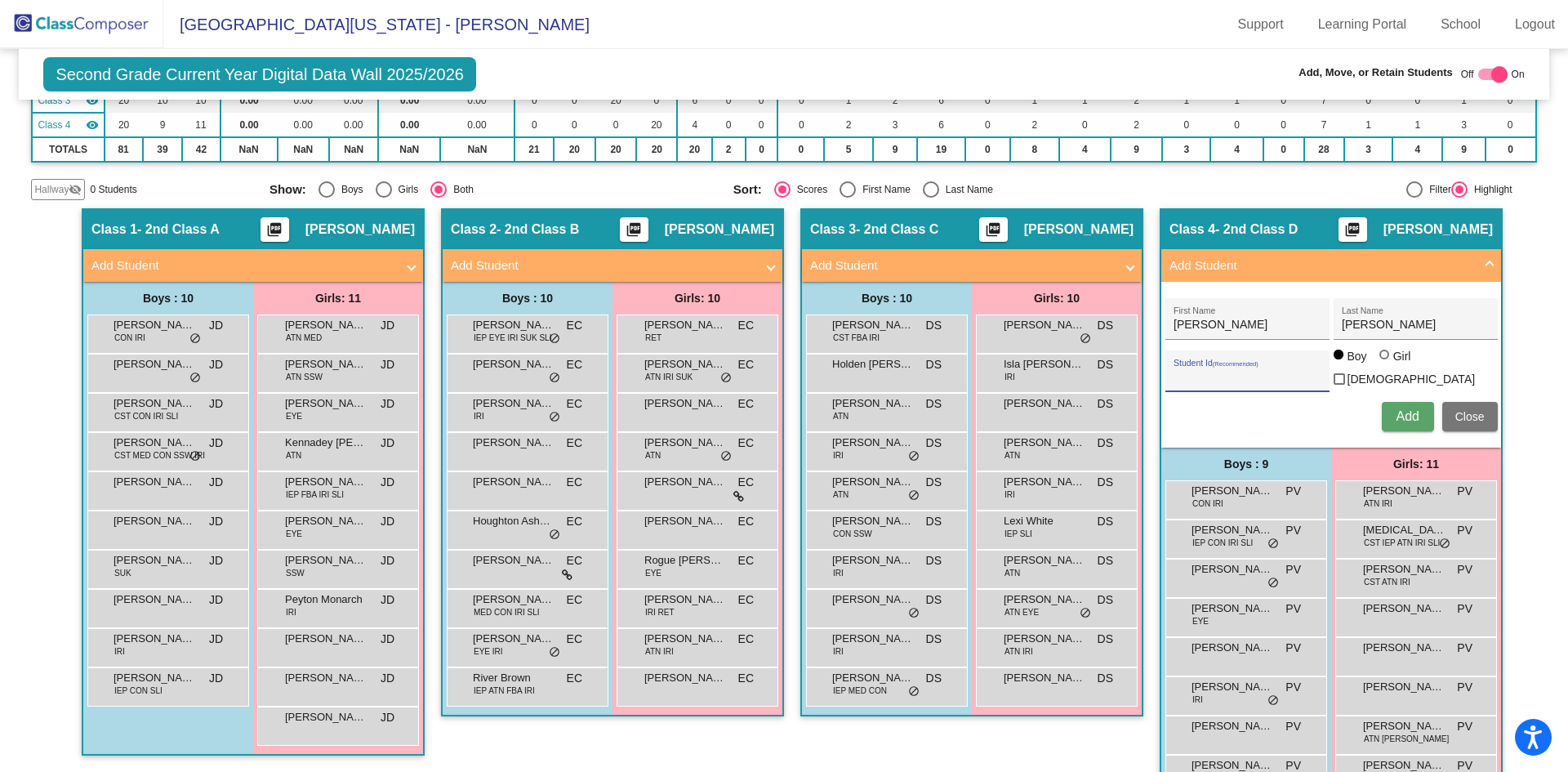
type input "3510183"
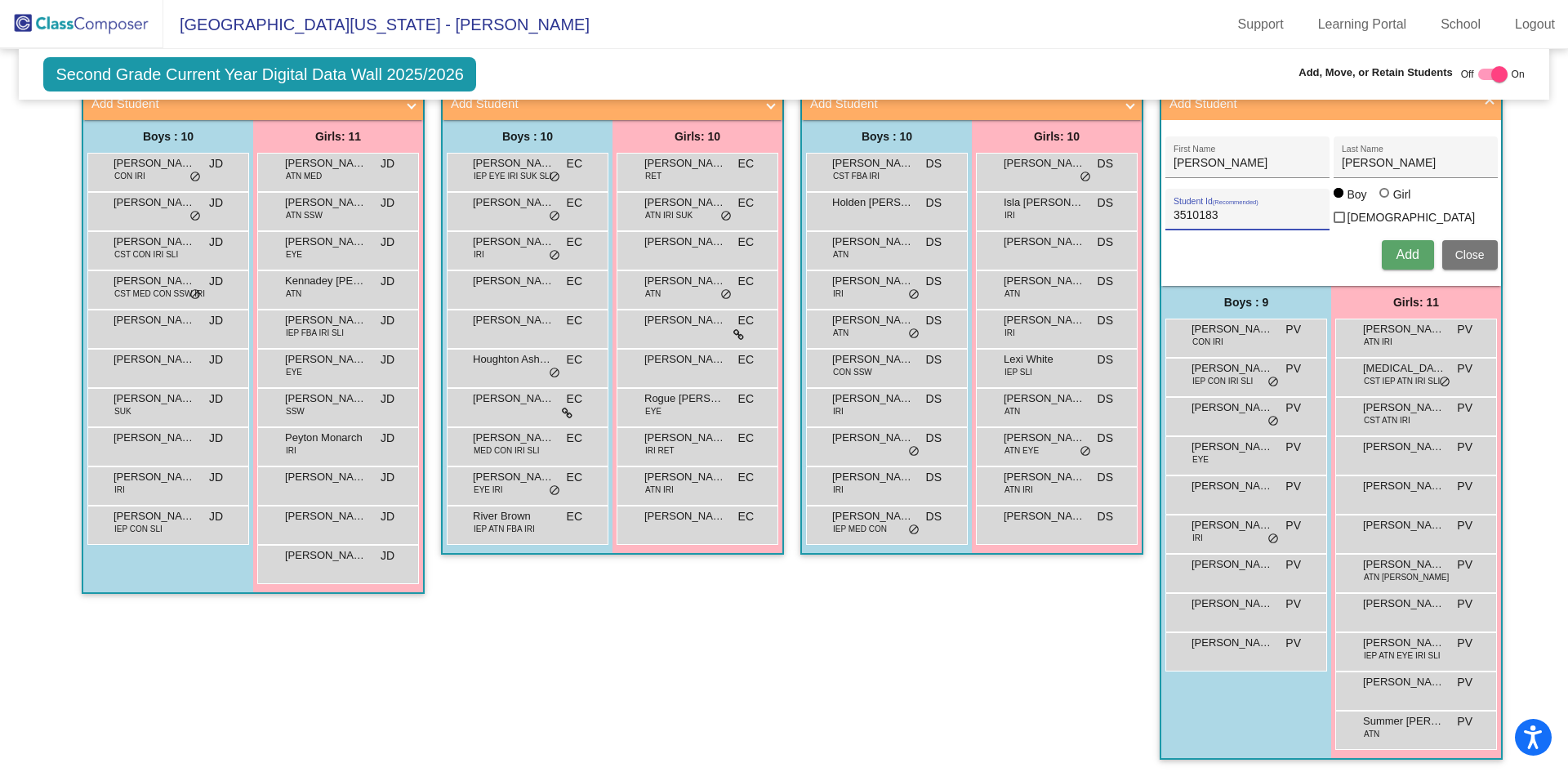
click at [1405, 251] on span "Add" at bounding box center [1406, 254] width 23 height 14
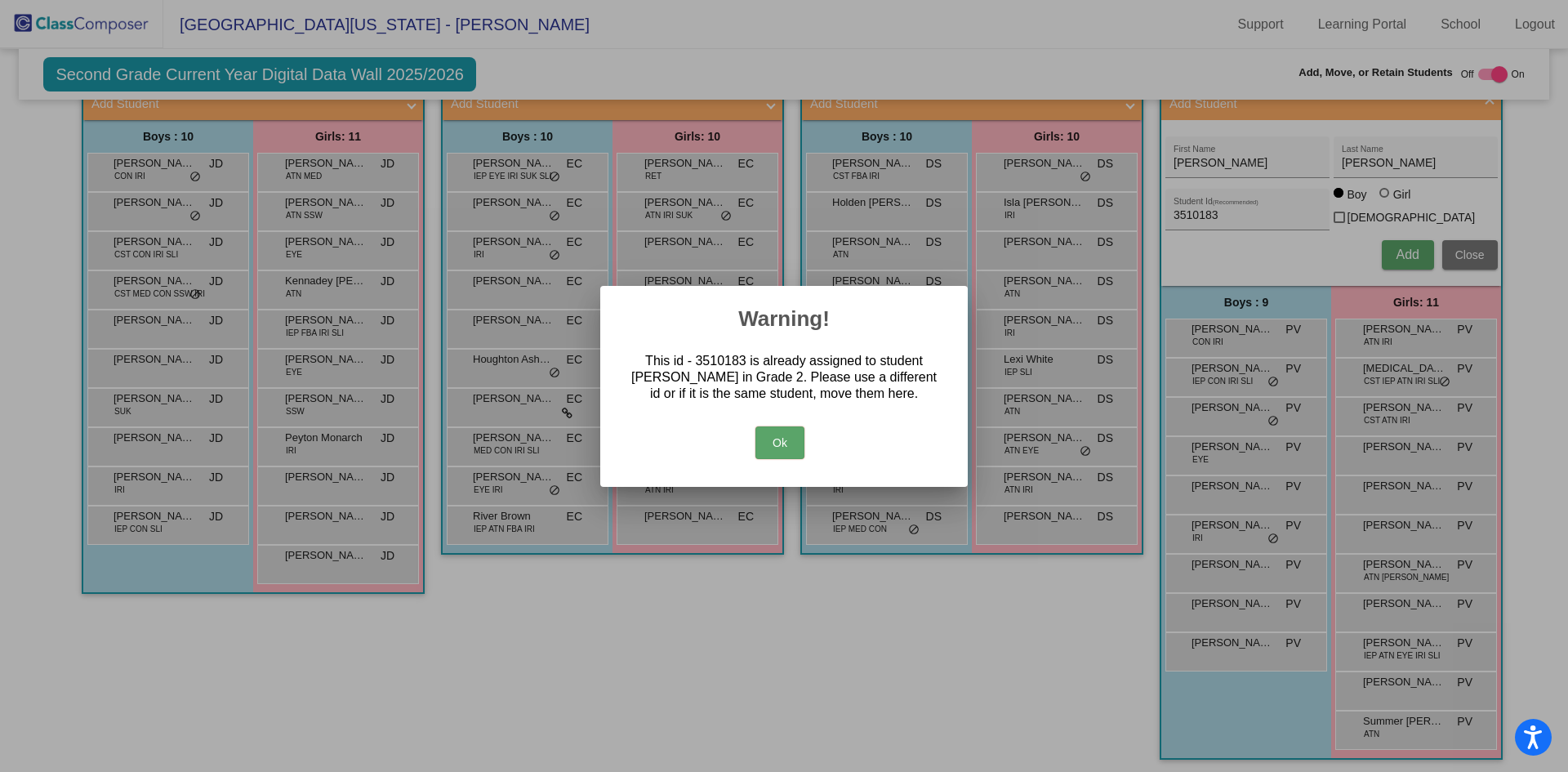
click at [776, 439] on button "Ok" at bounding box center [779, 442] width 49 height 32
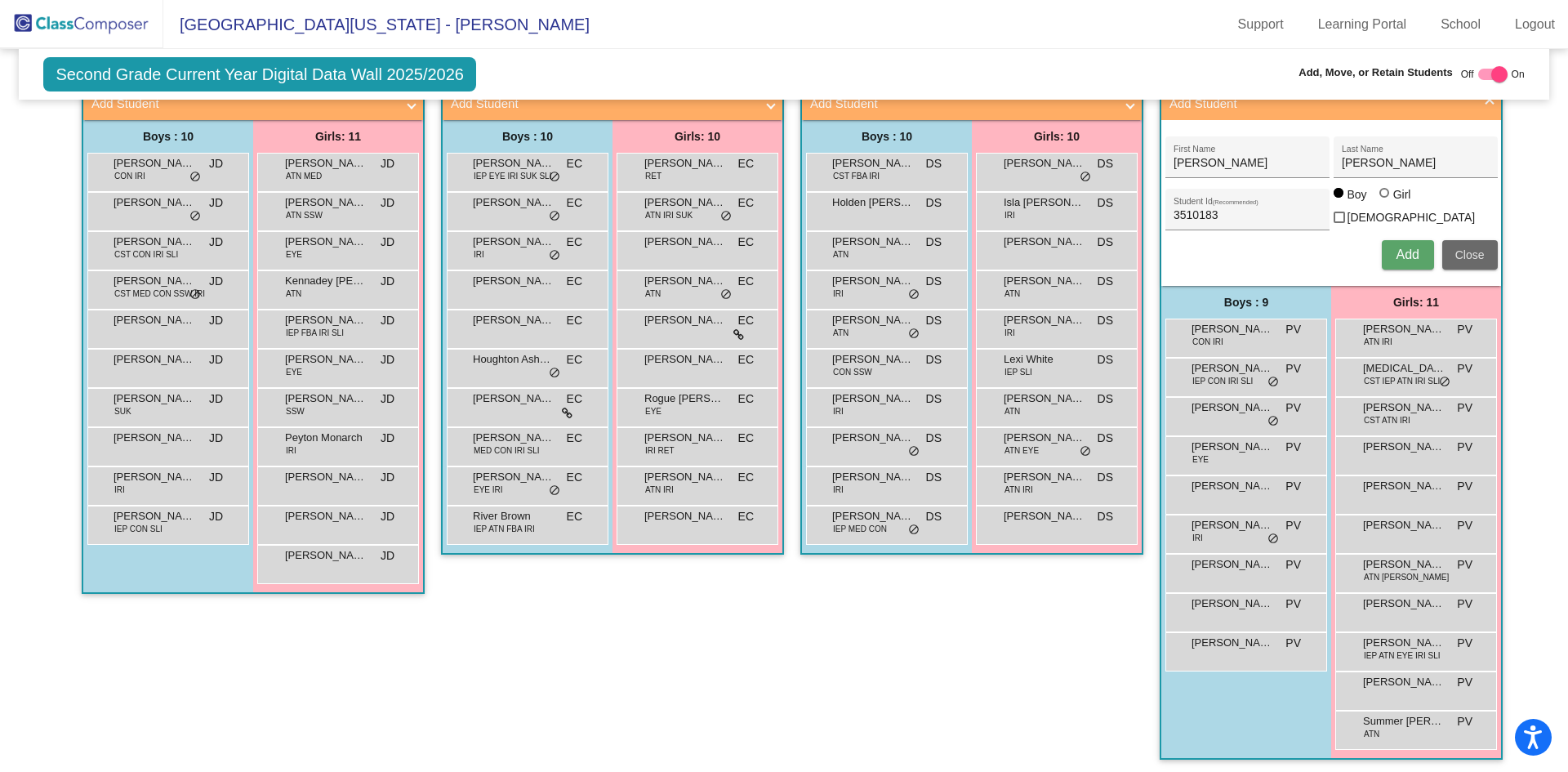
click at [1478, 251] on span "Close" at bounding box center [1470, 255] width 30 height 13
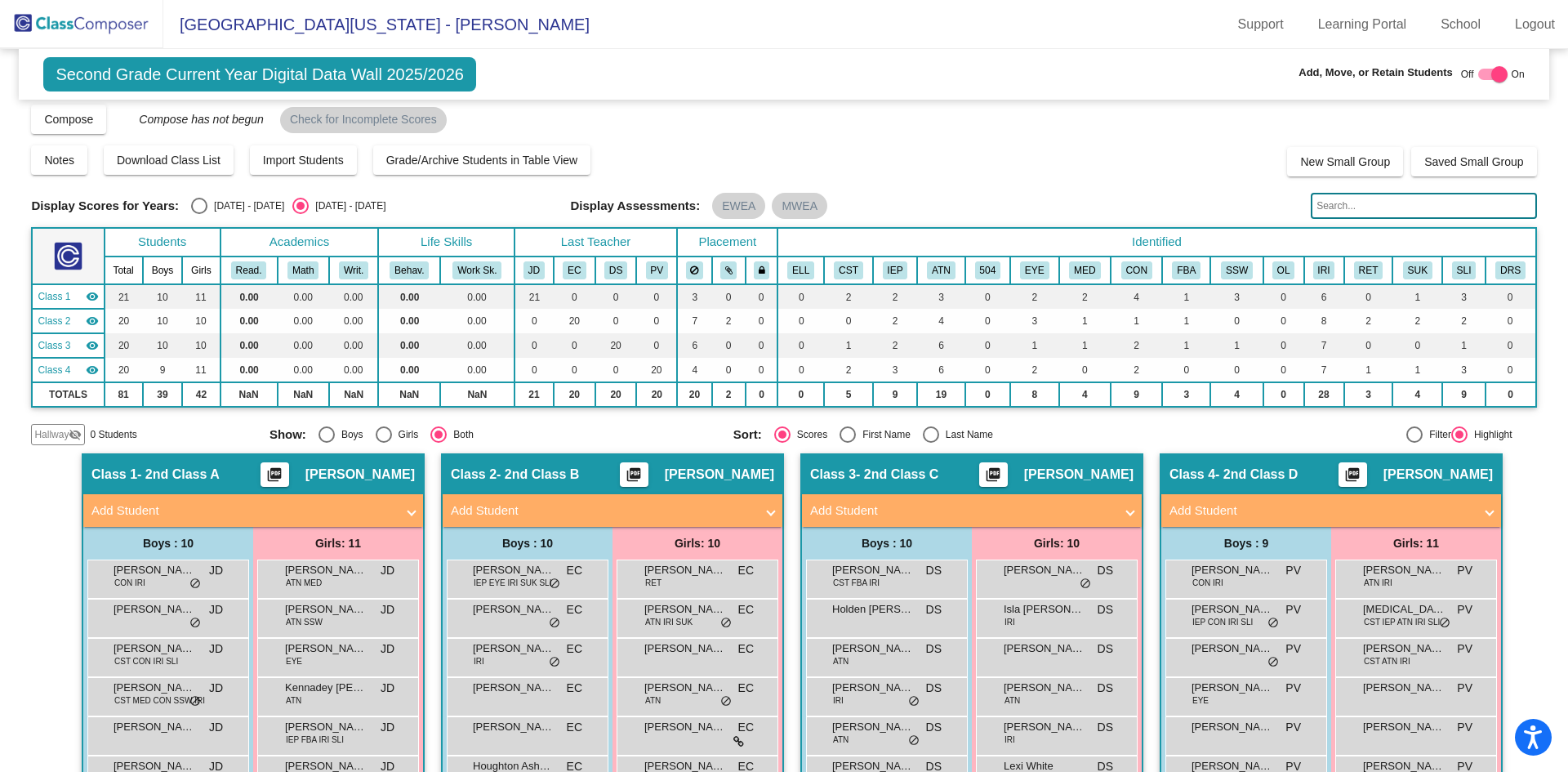
scroll to position [0, 0]
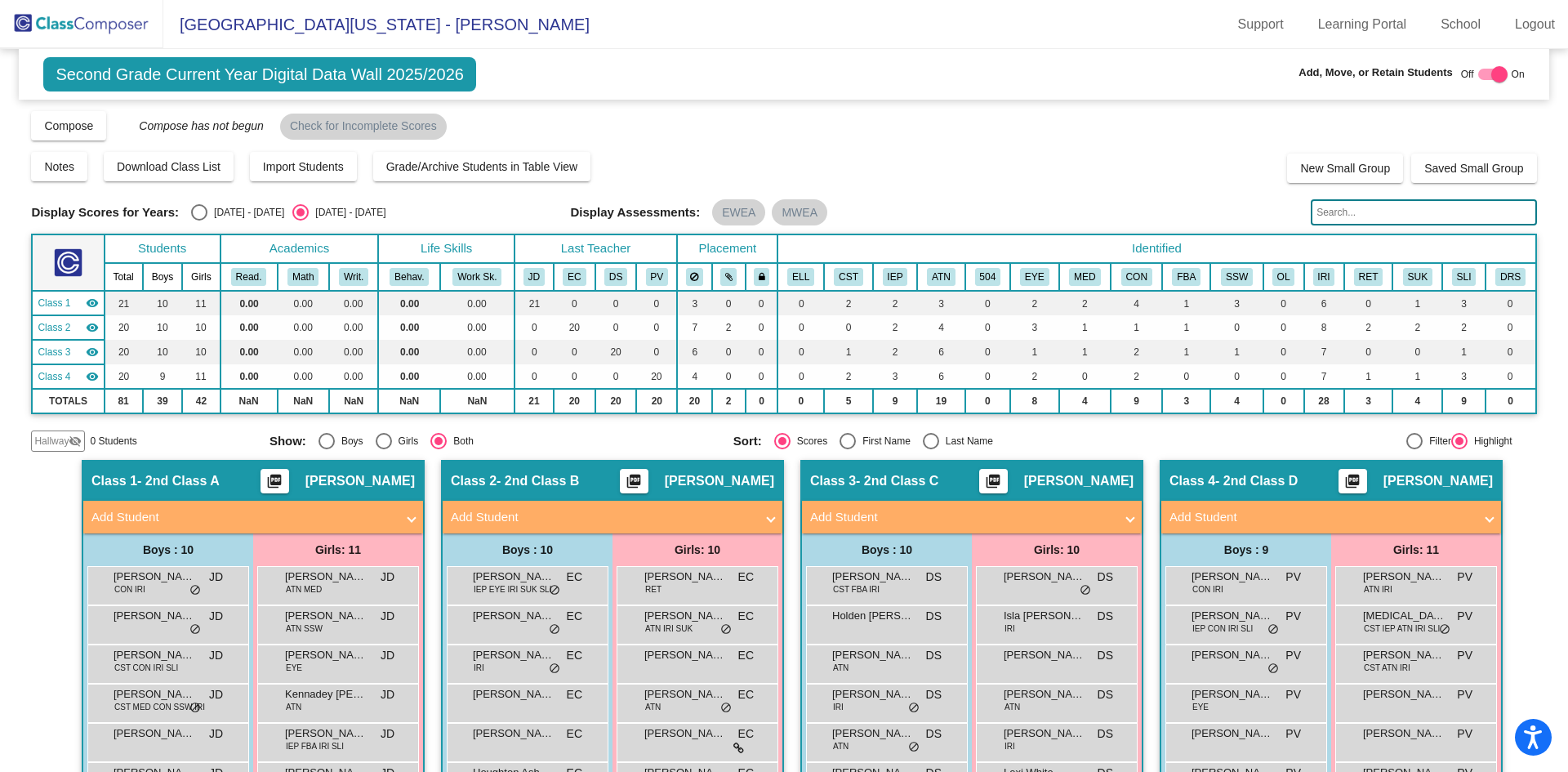
click at [85, 27] on img at bounding box center [81, 24] width 164 height 48
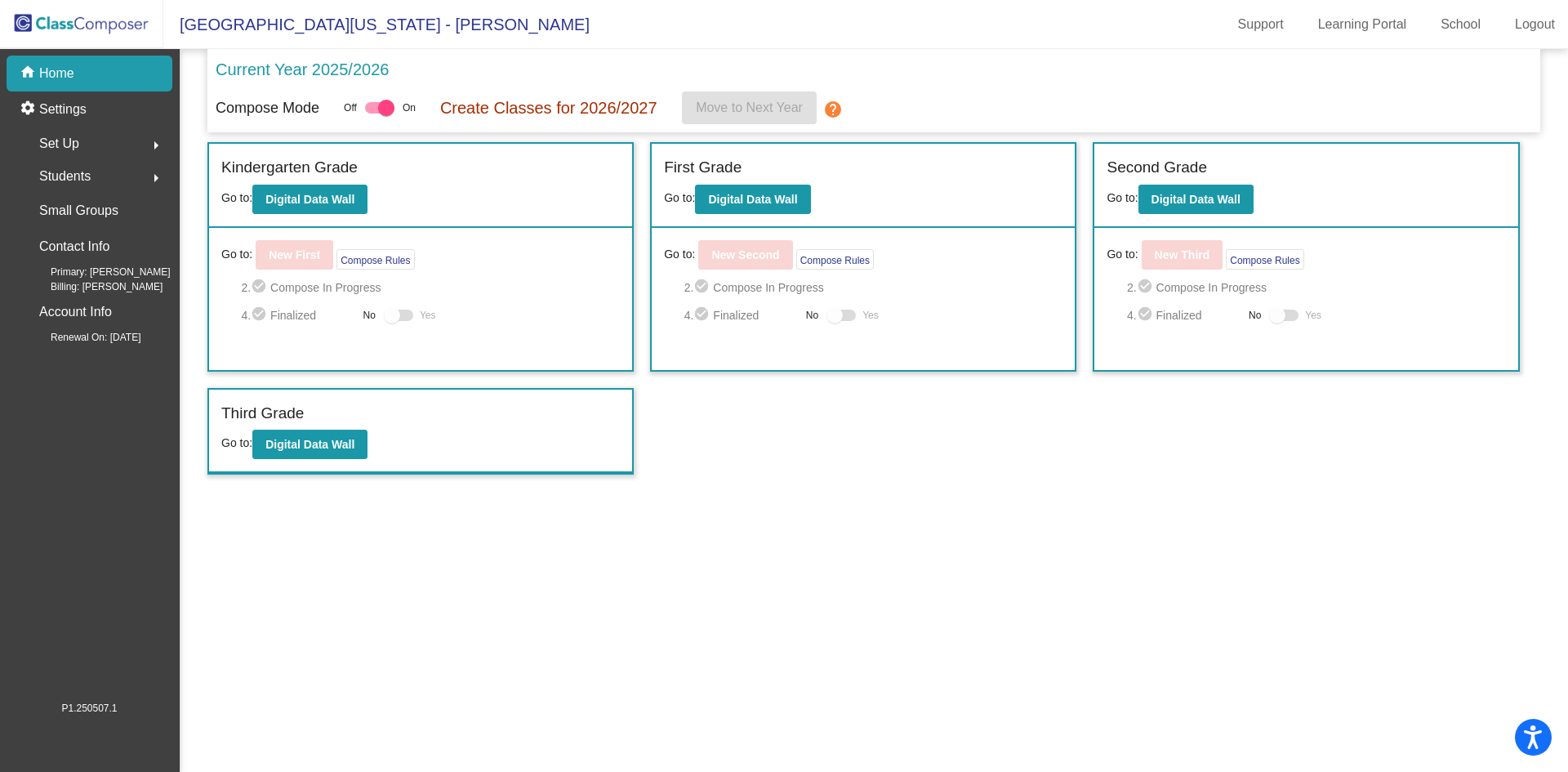
click at [72, 175] on span "Students" at bounding box center [65, 177] width 52 height 23
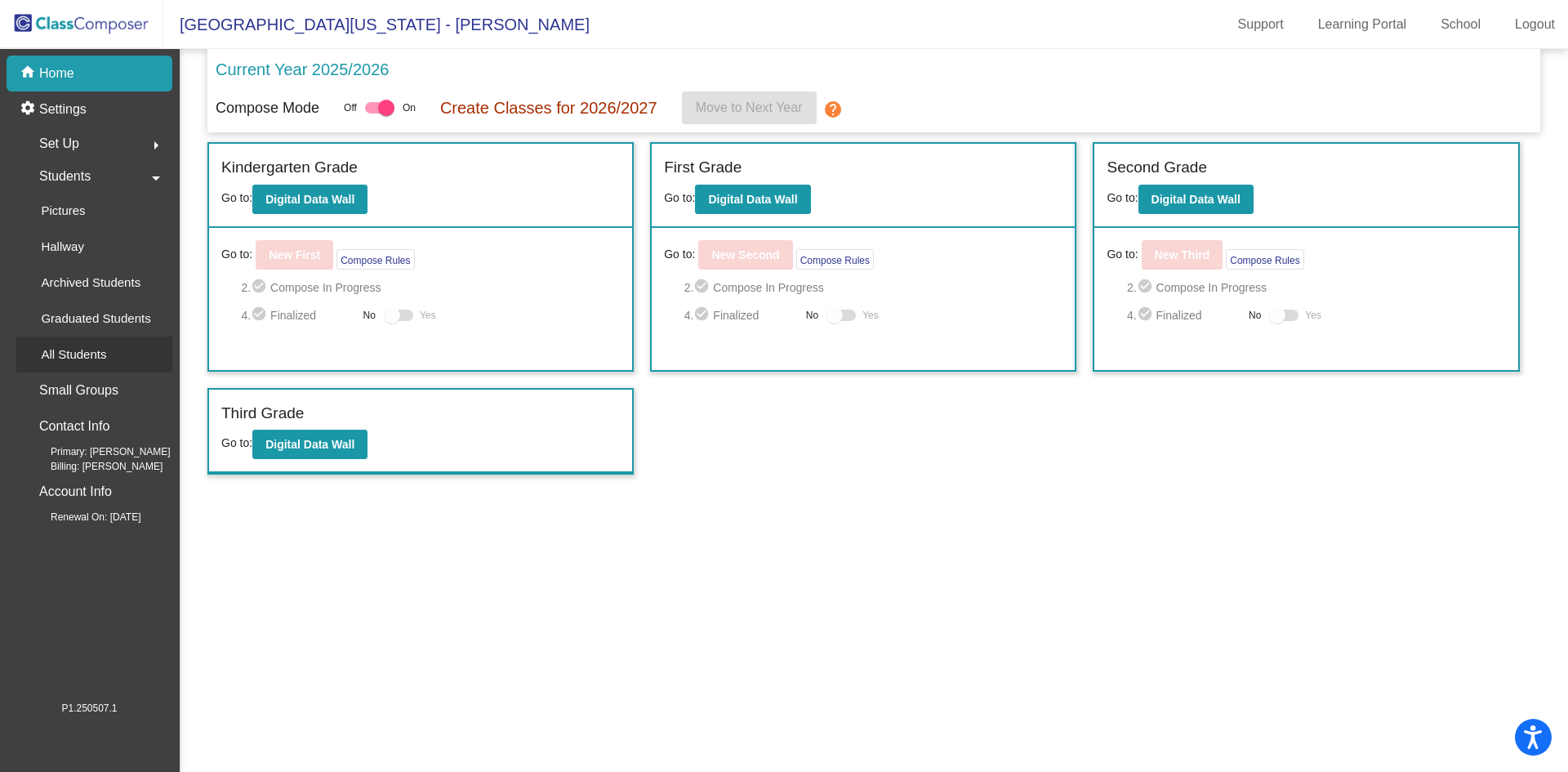
click at [98, 347] on p "All Students" at bounding box center [73, 354] width 66 height 19
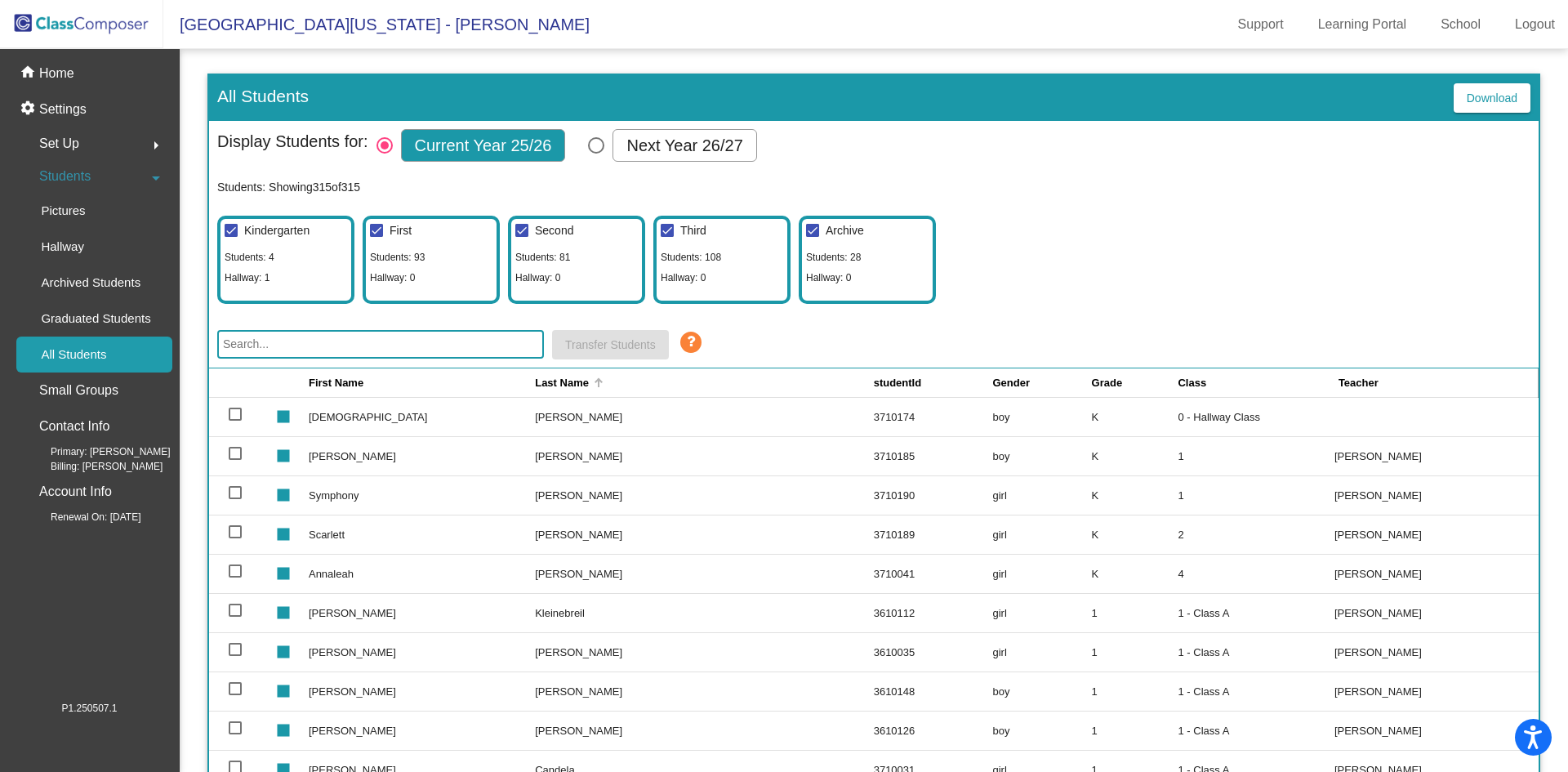
click at [562, 384] on div "Last Name" at bounding box center [562, 384] width 54 height 17
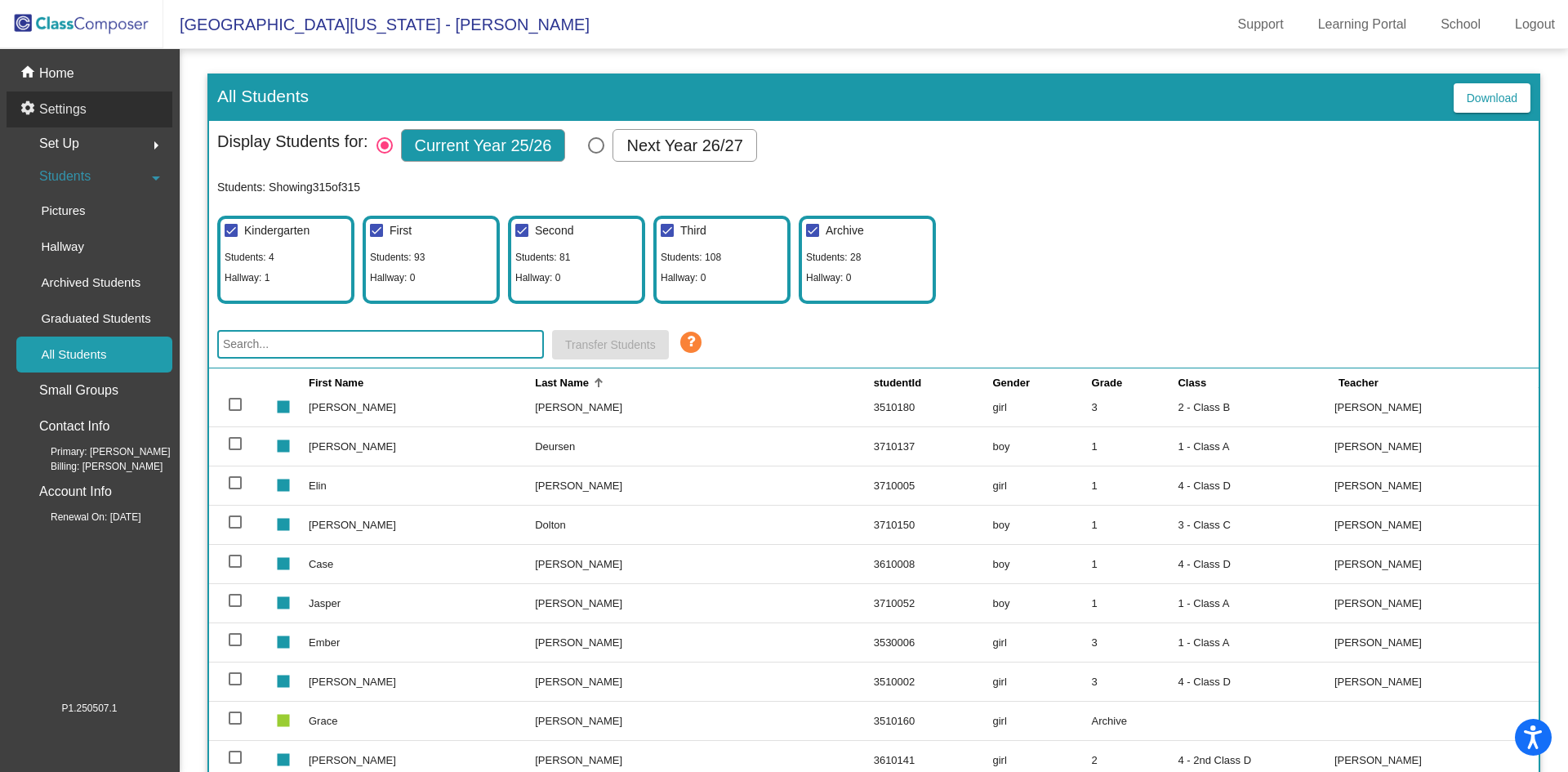
click at [55, 107] on p "Settings" at bounding box center [62, 109] width 47 height 19
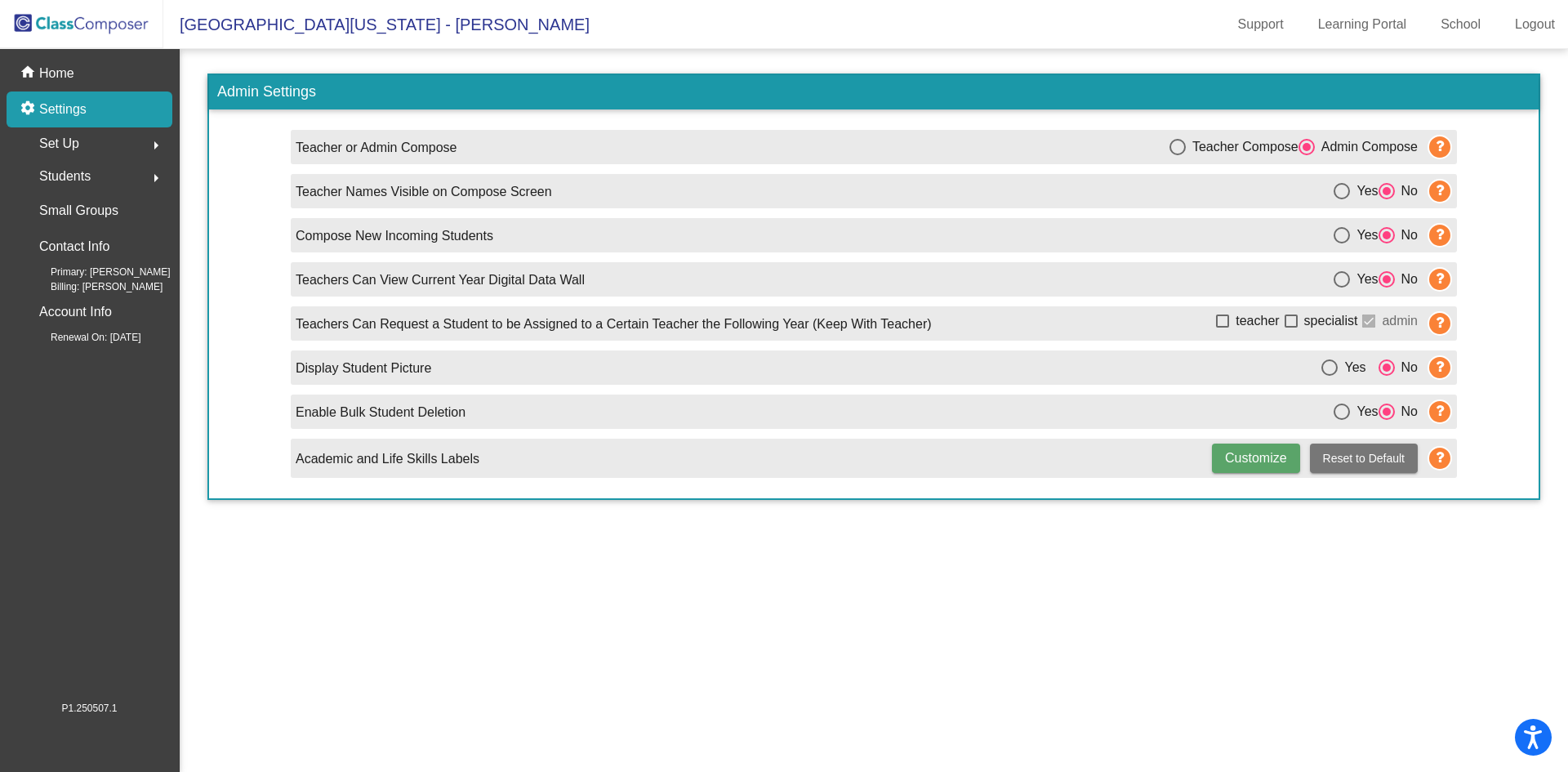
click at [67, 147] on span "Set Up" at bounding box center [58, 143] width 40 height 23
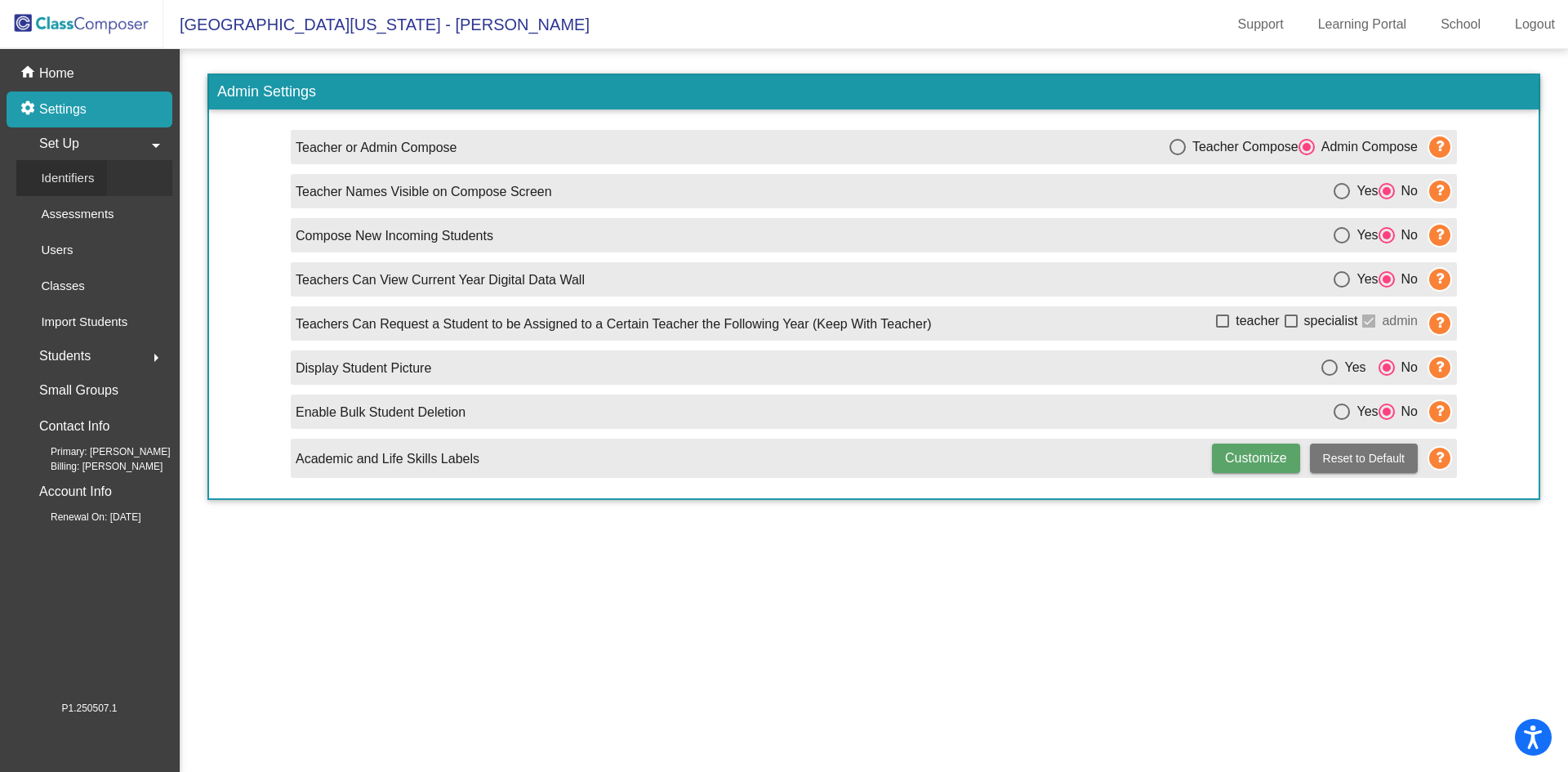
click at [78, 179] on p "Identifiers" at bounding box center [67, 178] width 53 height 19
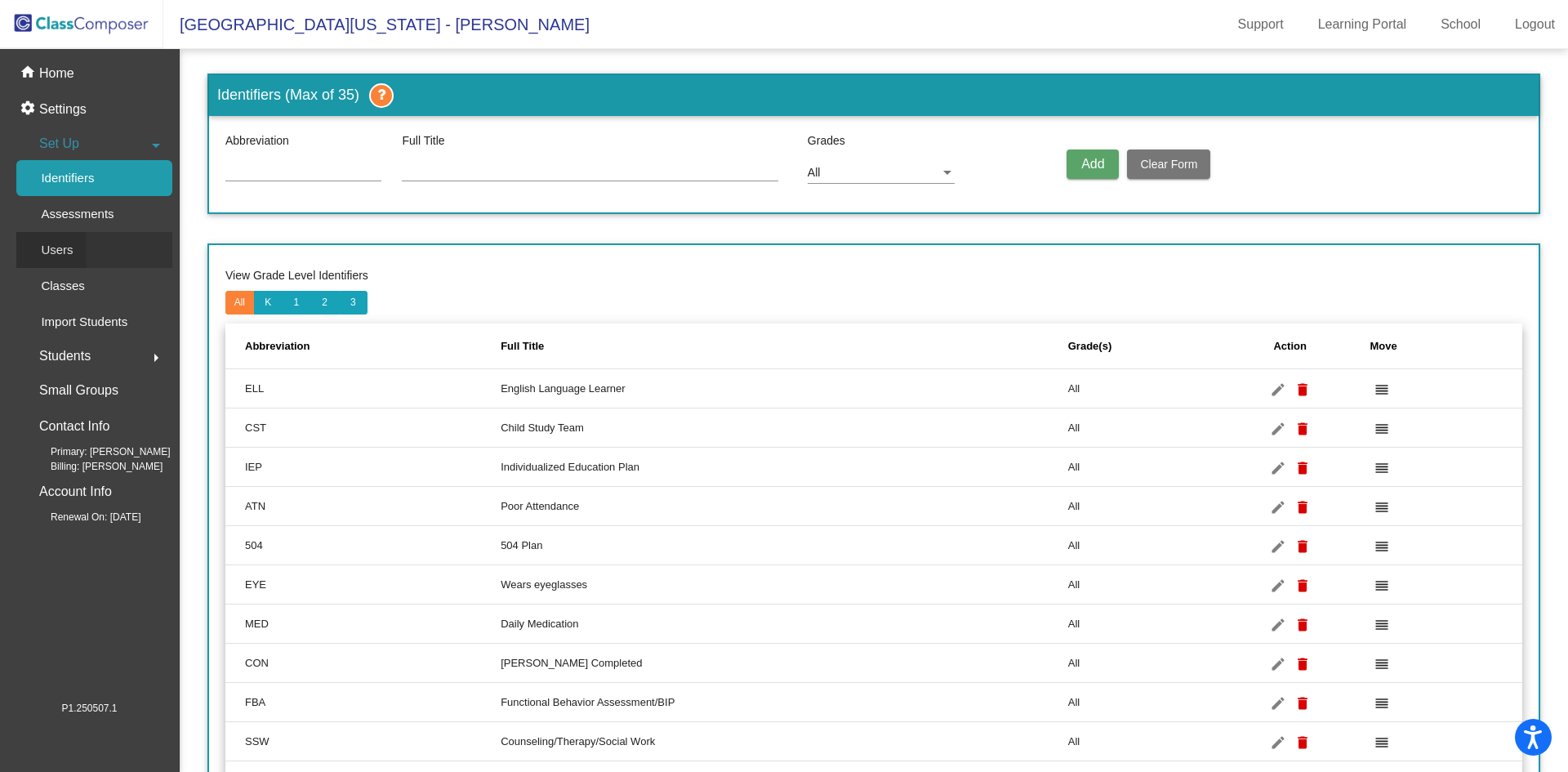
click at [79, 248] on div "Users" at bounding box center [52, 250] width 70 height 36
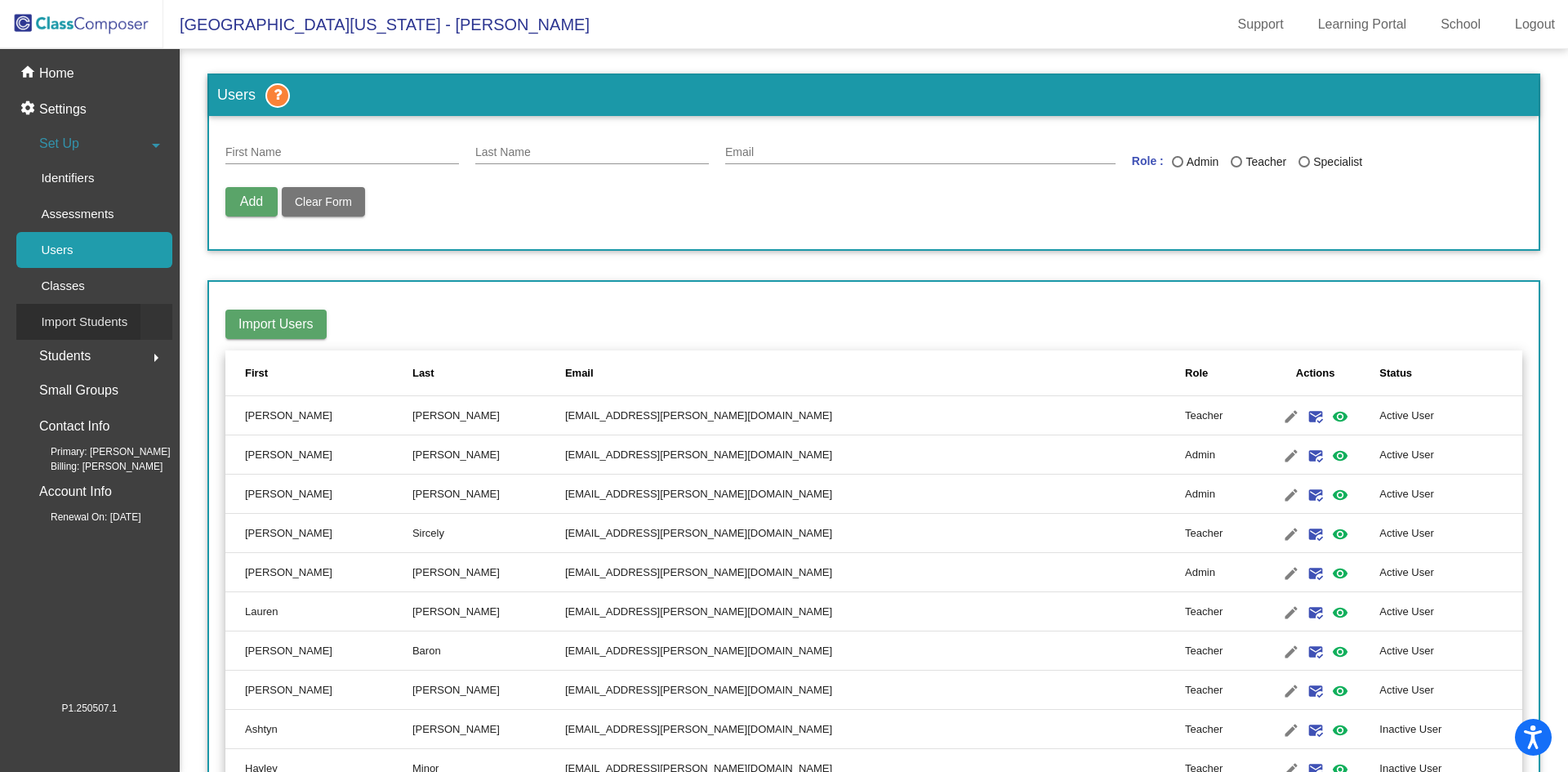
click at [72, 329] on p "Import Students" at bounding box center [84, 322] width 87 height 19
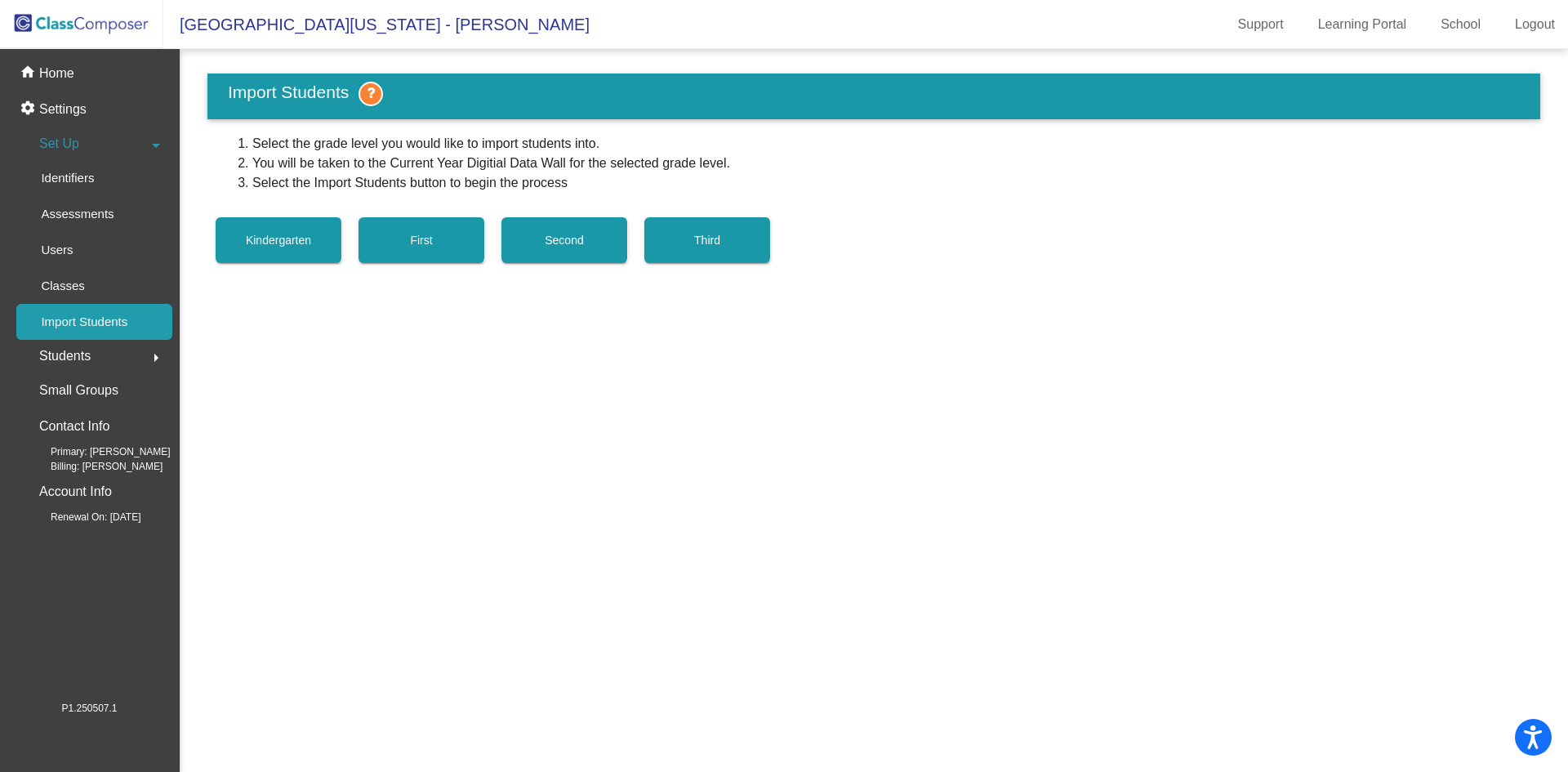
click at [69, 355] on span "Students" at bounding box center [65, 356] width 52 height 23
click at [102, 273] on p "Archived Students" at bounding box center [91, 282] width 100 height 19
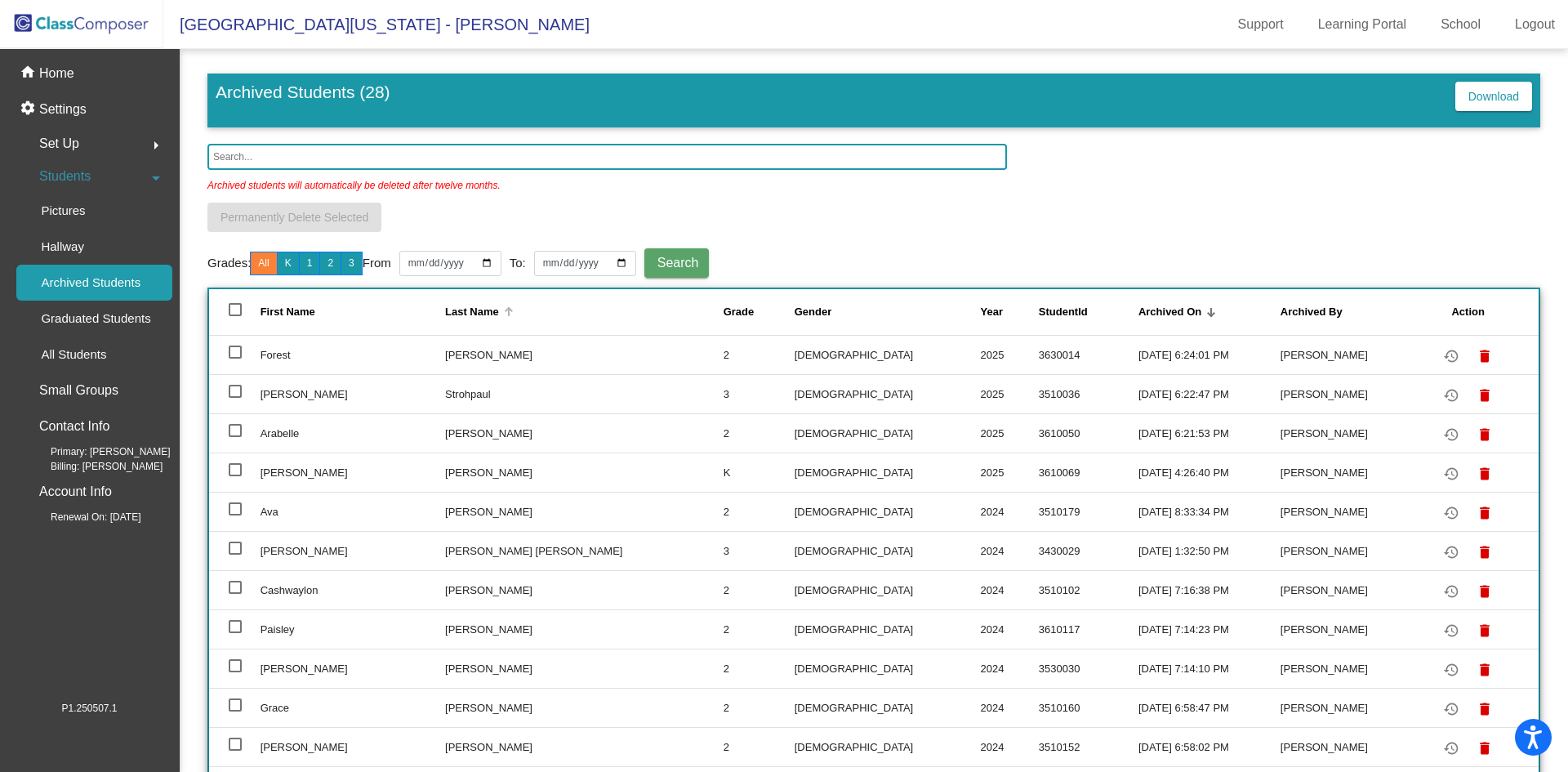
click at [453, 309] on div "Last Name" at bounding box center [472, 312] width 54 height 17
click at [334, 268] on button "2" at bounding box center [331, 263] width 22 height 24
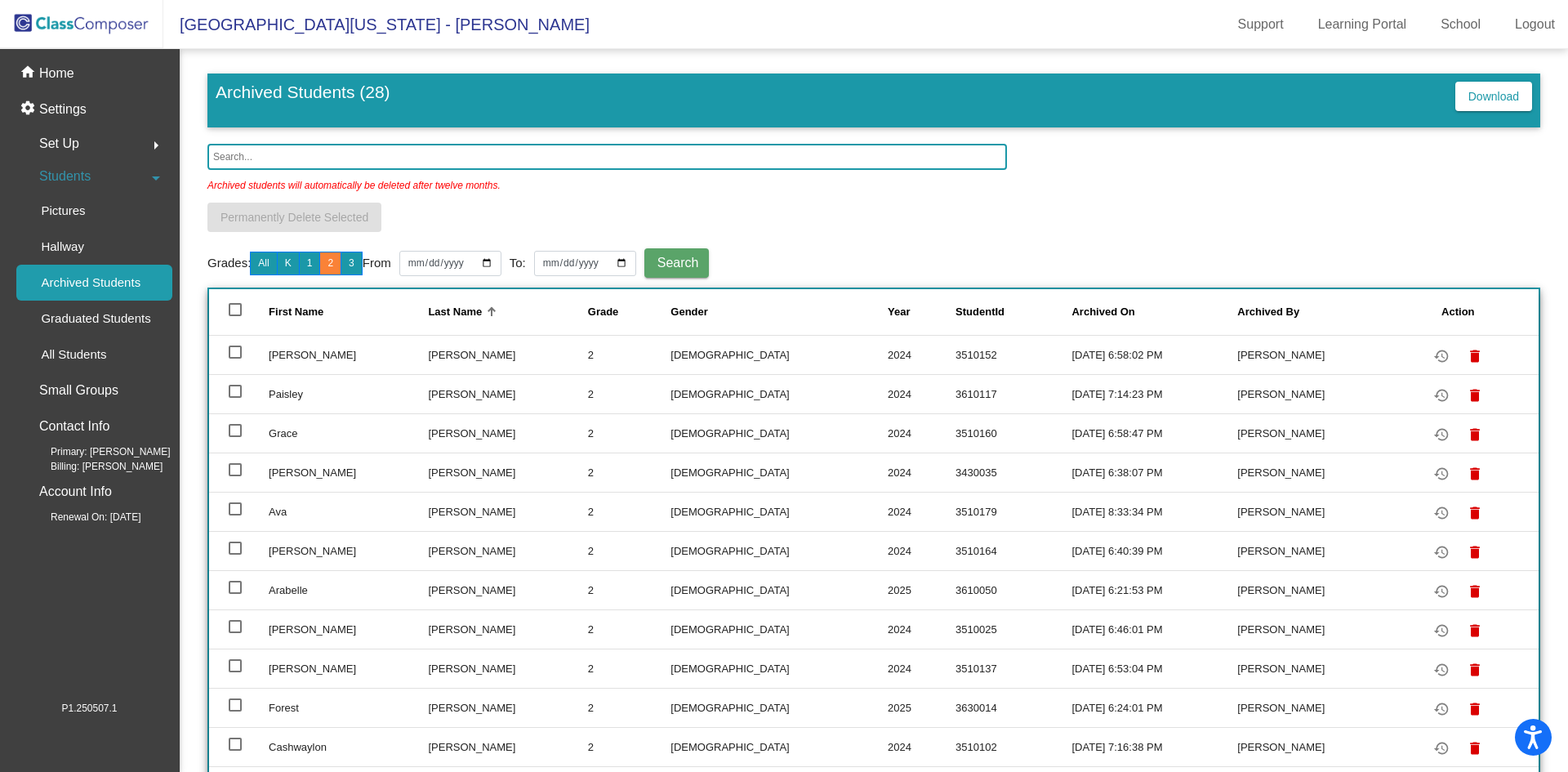
click at [439, 311] on div "Last Name" at bounding box center [455, 312] width 54 height 17
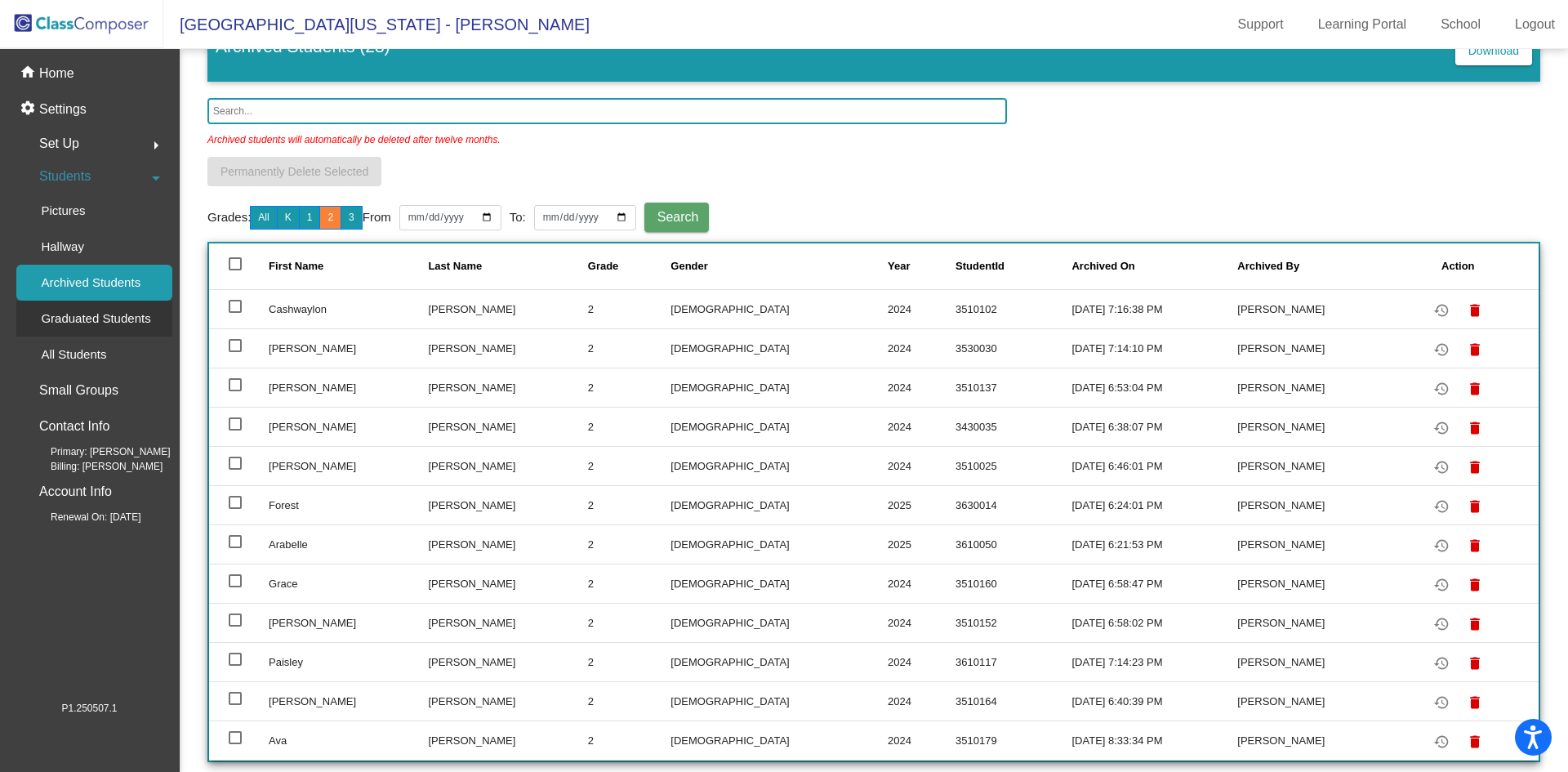
click at [140, 321] on p "Graduated Students" at bounding box center [95, 318] width 109 height 19
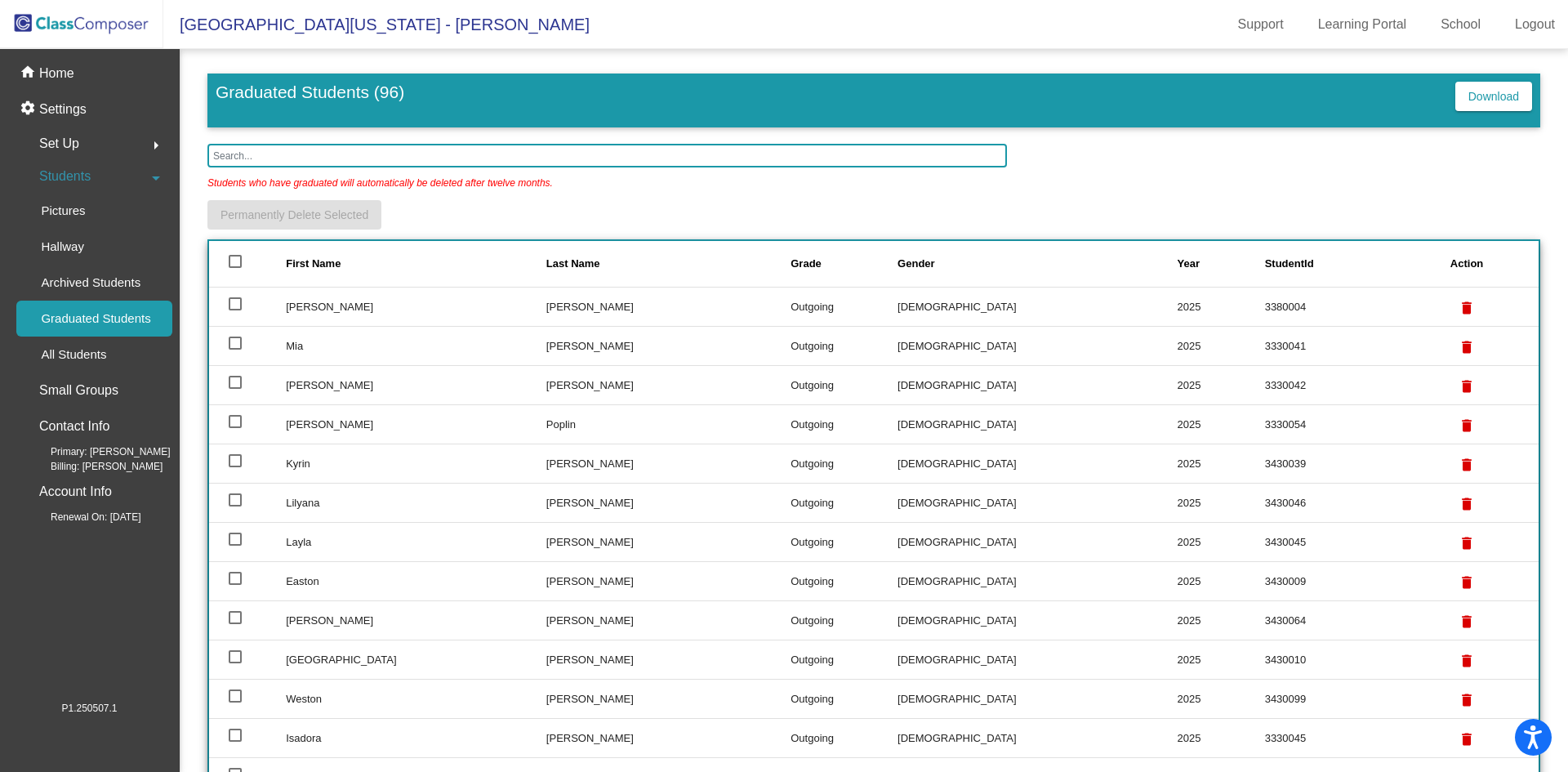
click at [548, 257] on div "Last Name" at bounding box center [573, 264] width 54 height 17
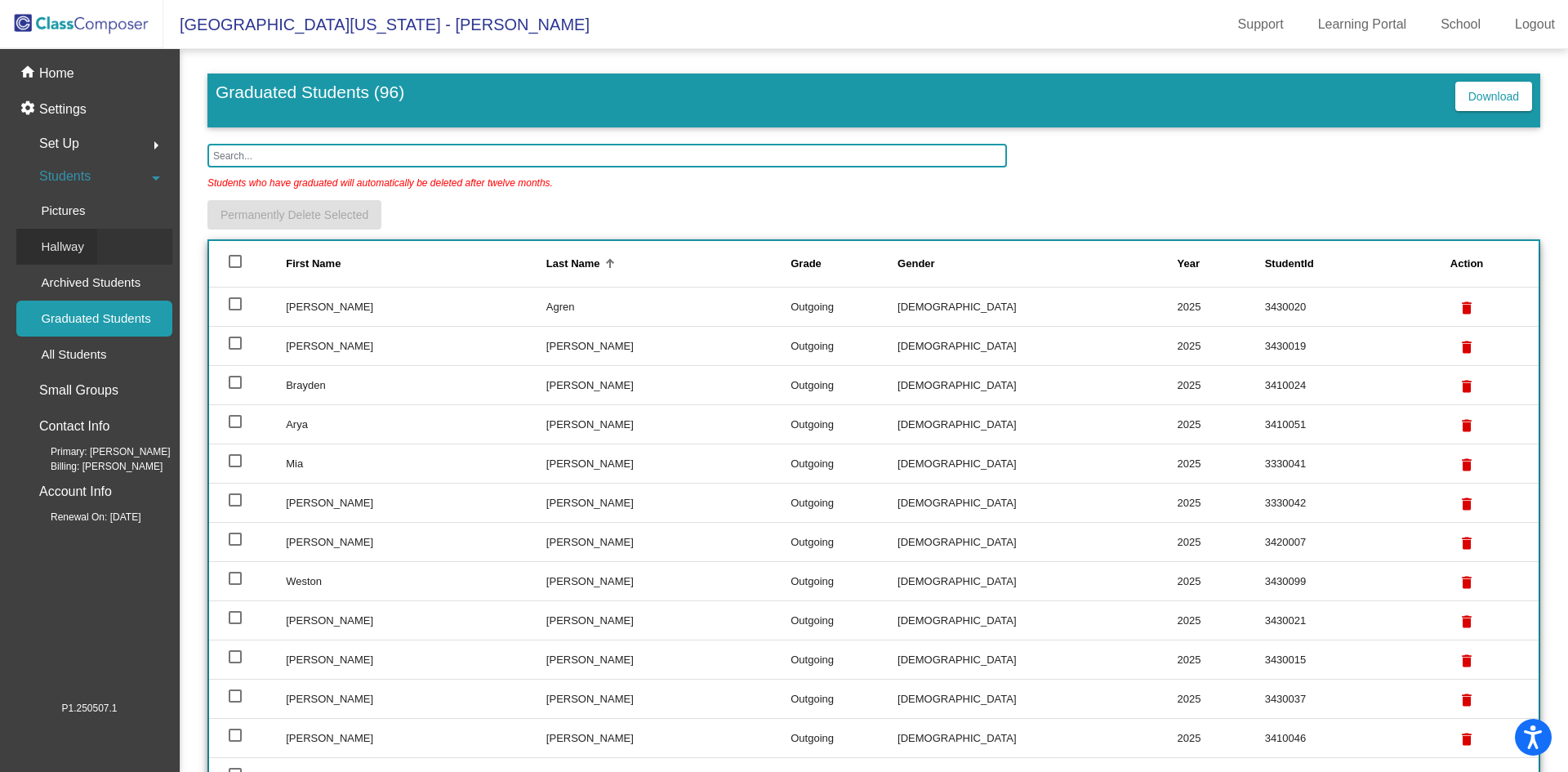
click at [69, 256] on p "Hallway" at bounding box center [62, 246] width 43 height 19
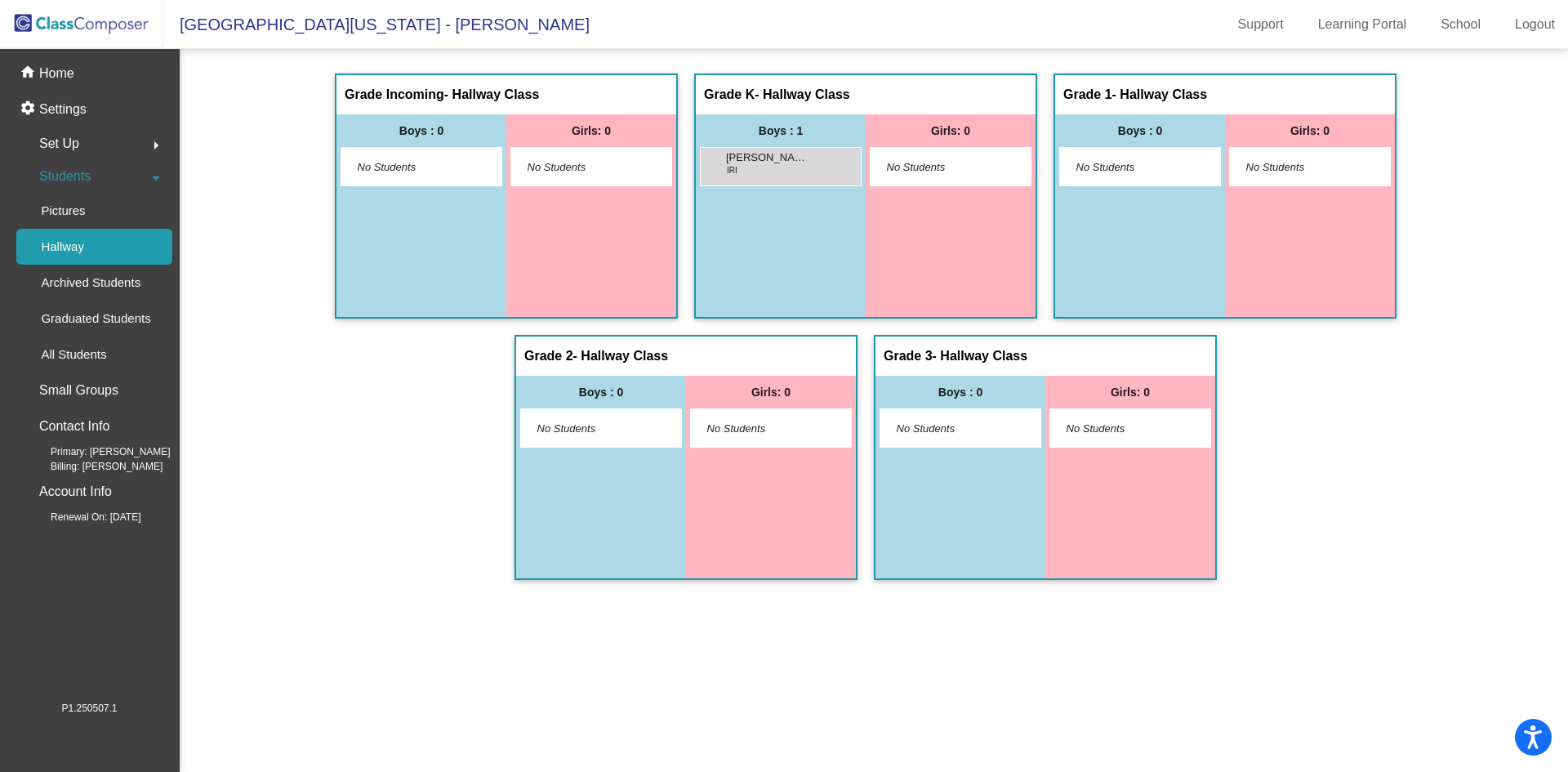
click at [85, 32] on img at bounding box center [81, 24] width 164 height 48
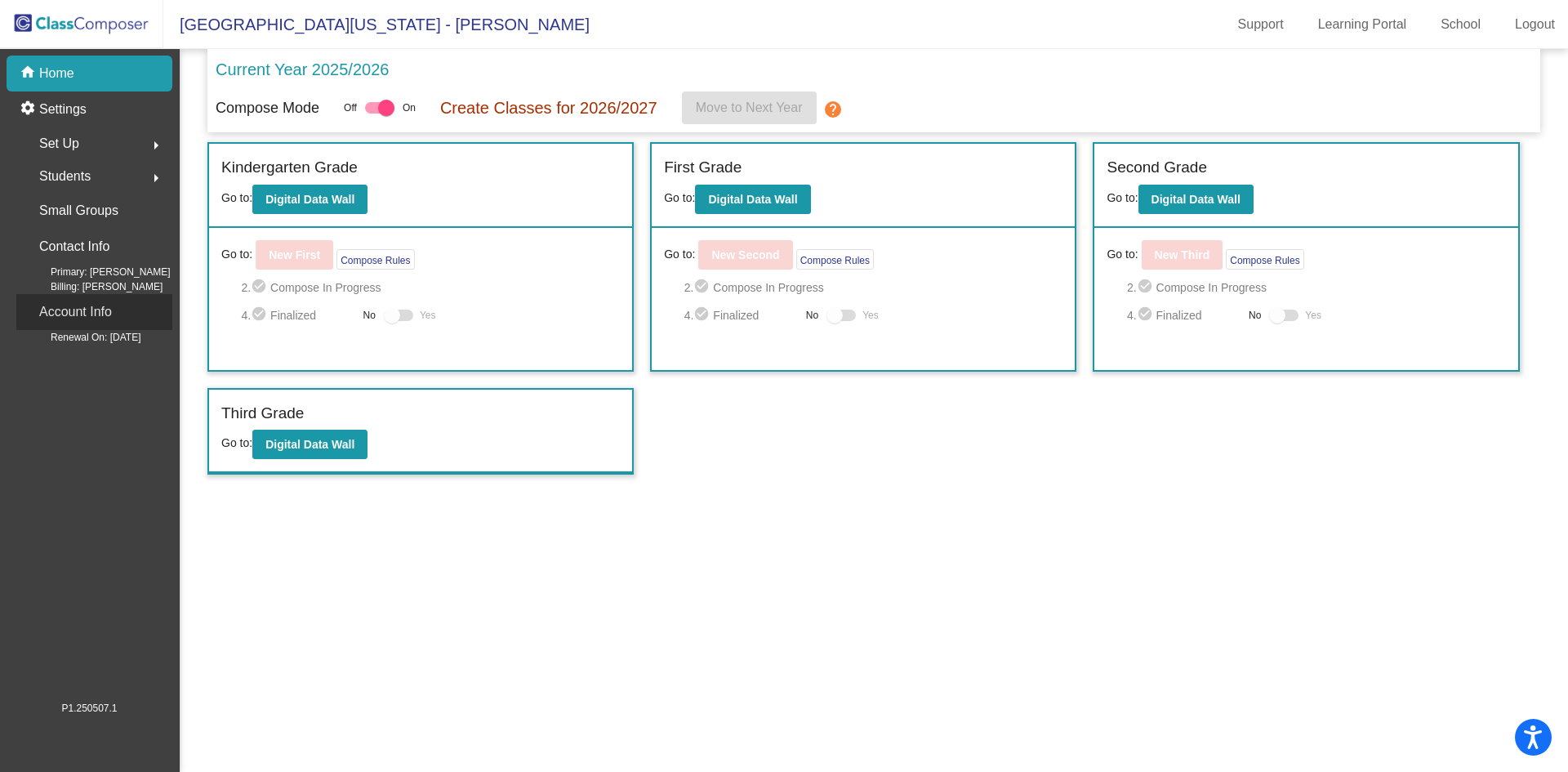
click at [75, 310] on p "Account Info" at bounding box center [75, 312] width 73 height 23
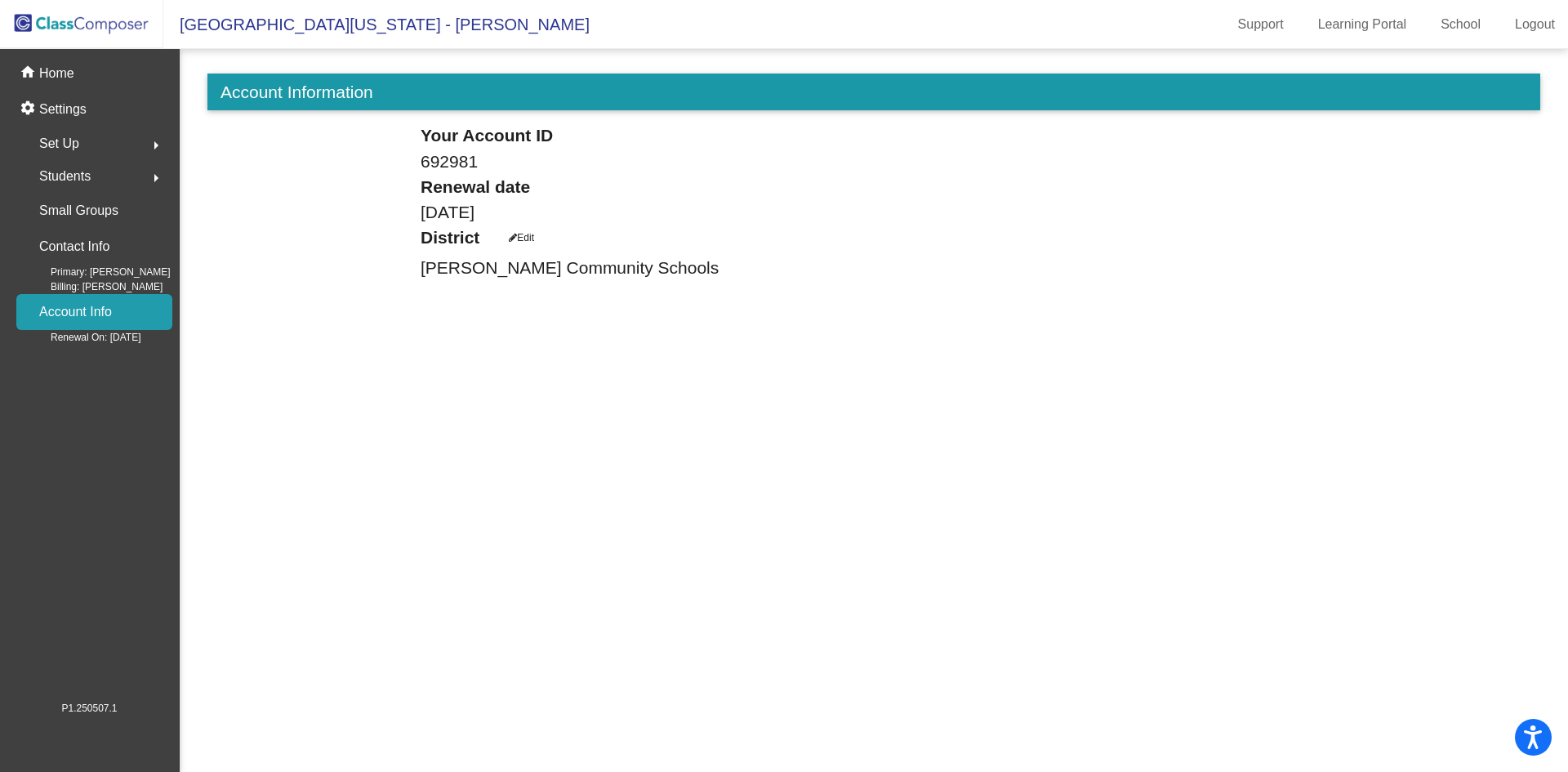
click at [72, 179] on span "Students" at bounding box center [65, 177] width 52 height 23
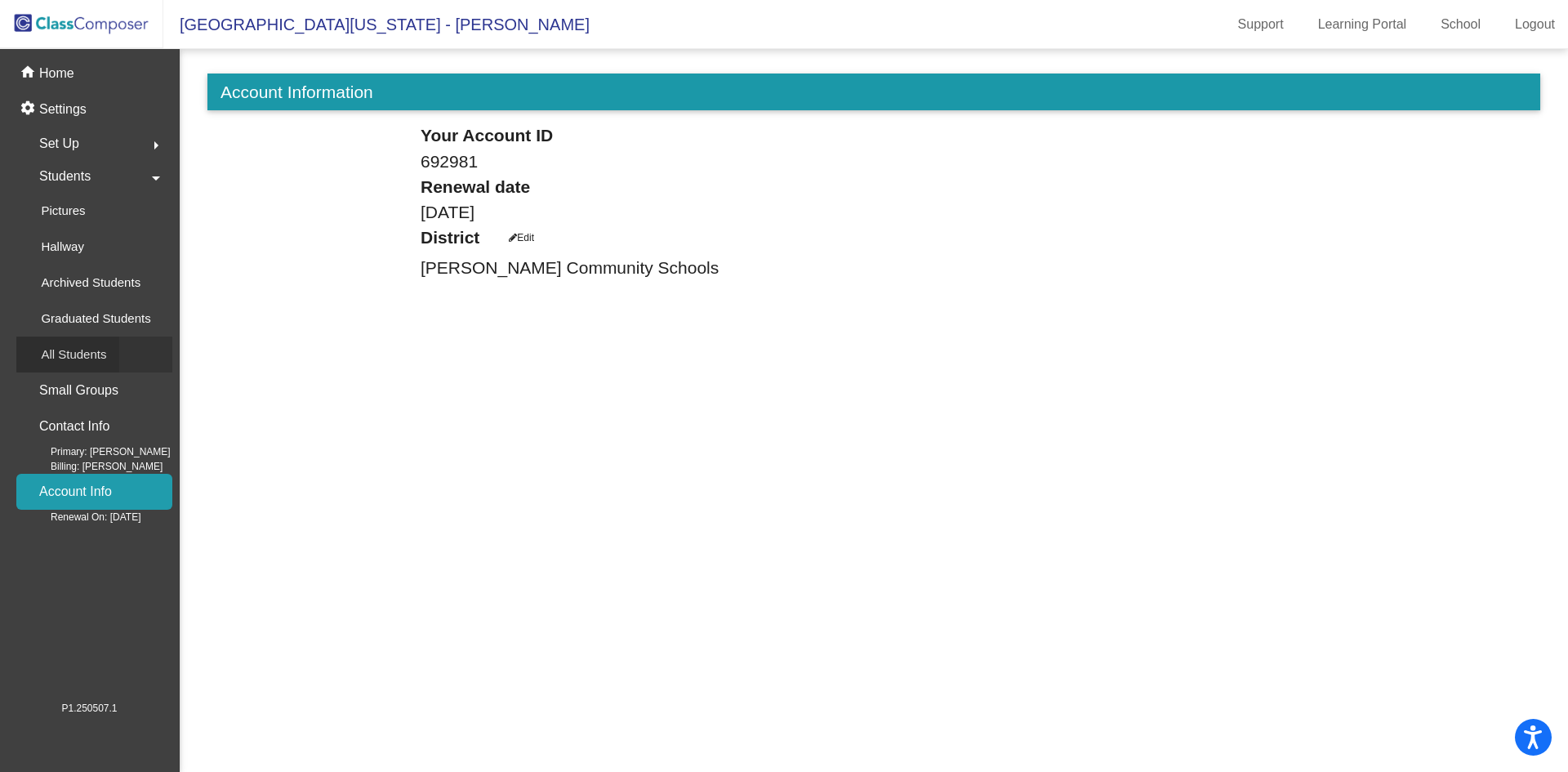
click at [99, 355] on p "All Students" at bounding box center [73, 354] width 66 height 19
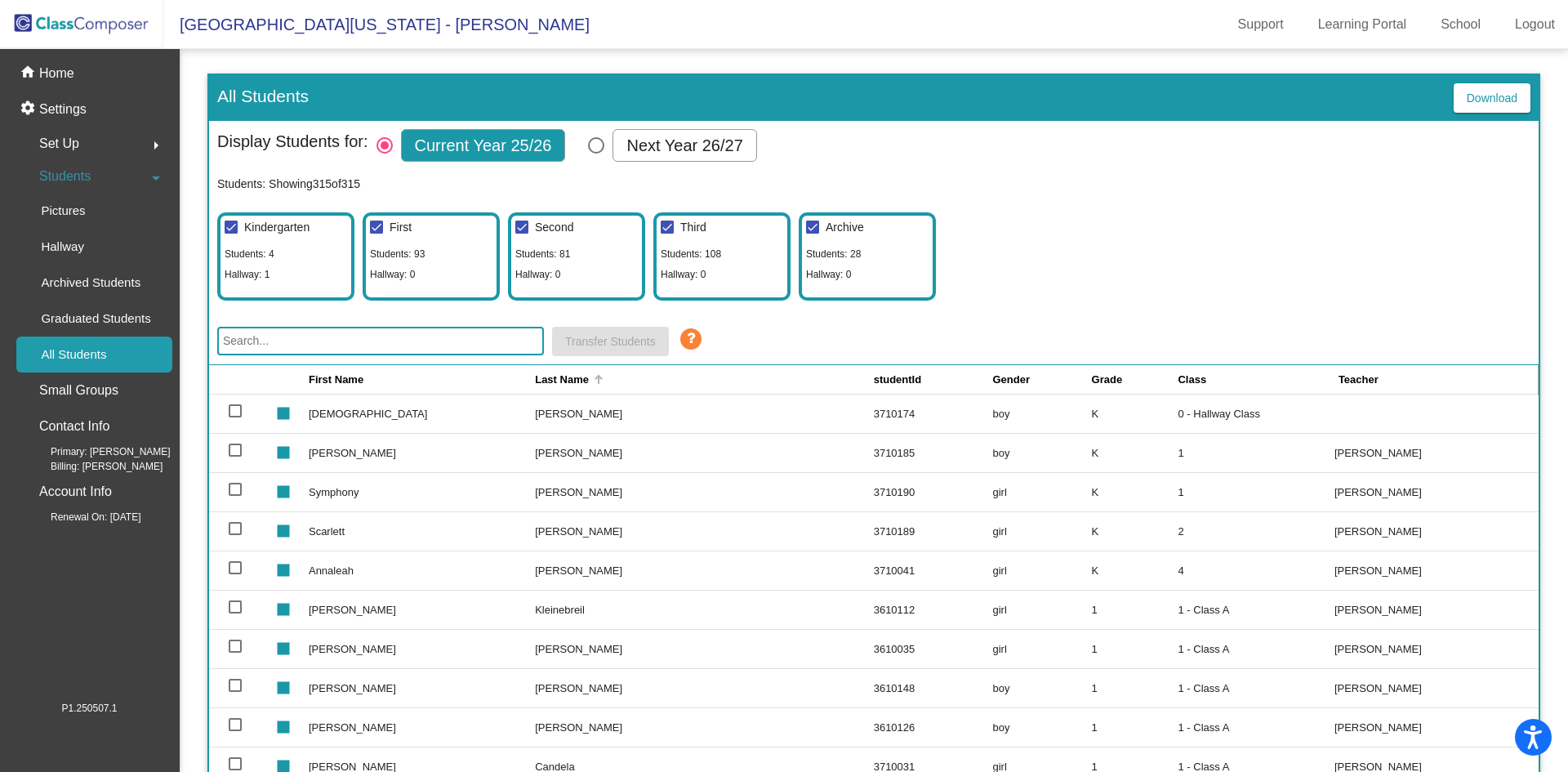
click at [555, 376] on div "Last Name" at bounding box center [562, 380] width 54 height 17
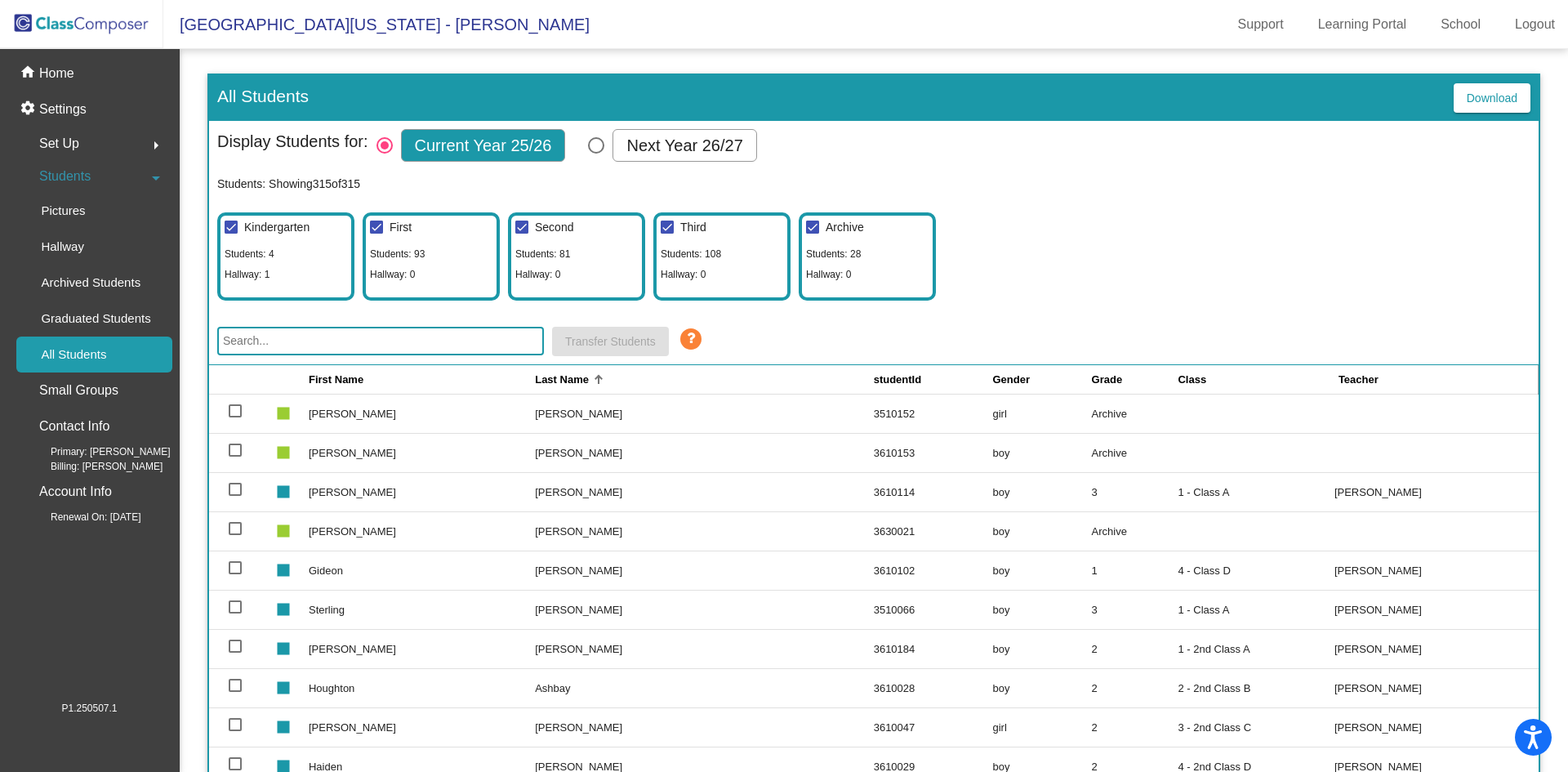
click at [692, 333] on icon at bounding box center [690, 338] width 25 height 25
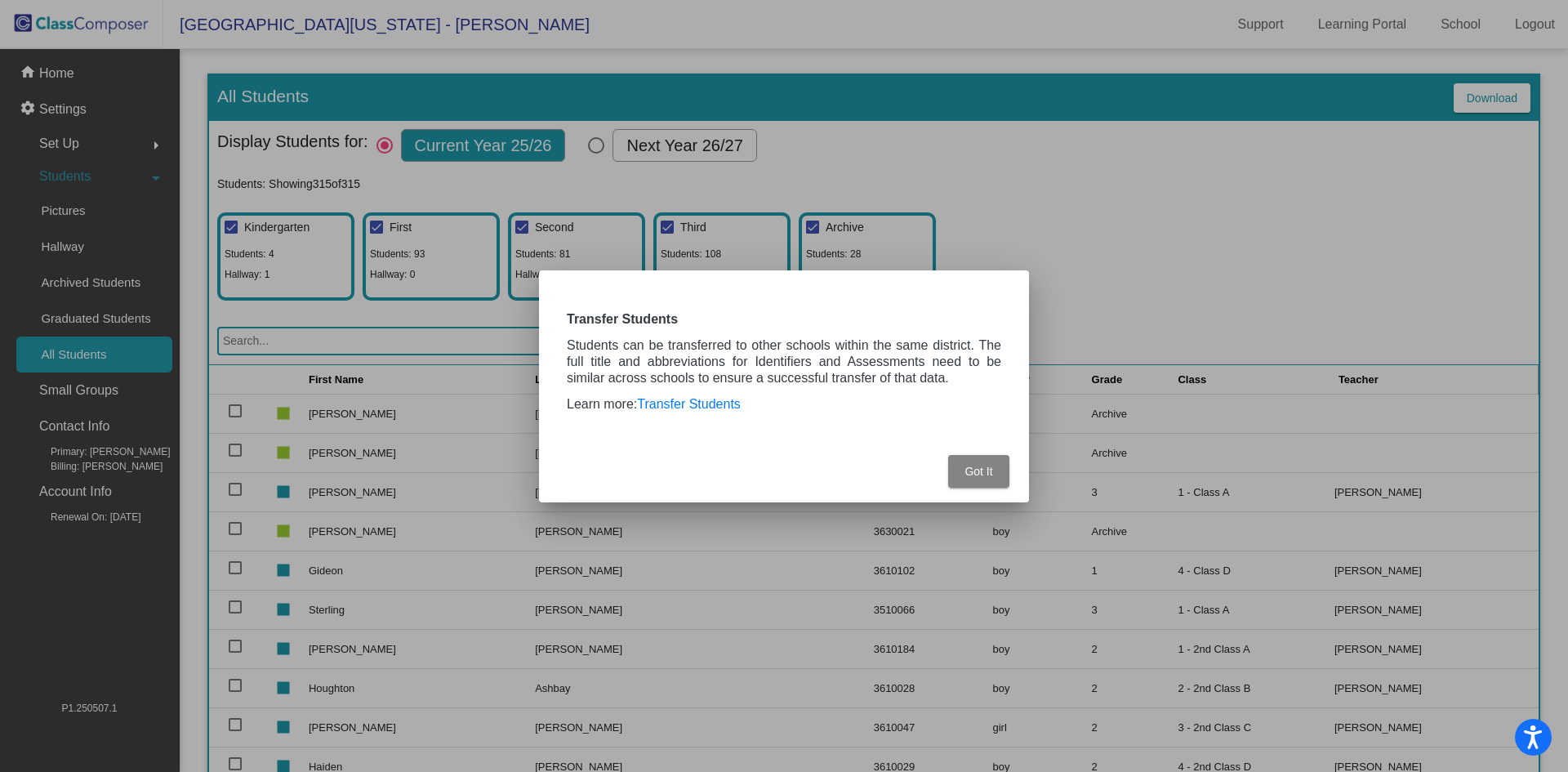
click at [978, 475] on span "Got It" at bounding box center [978, 472] width 28 height 13
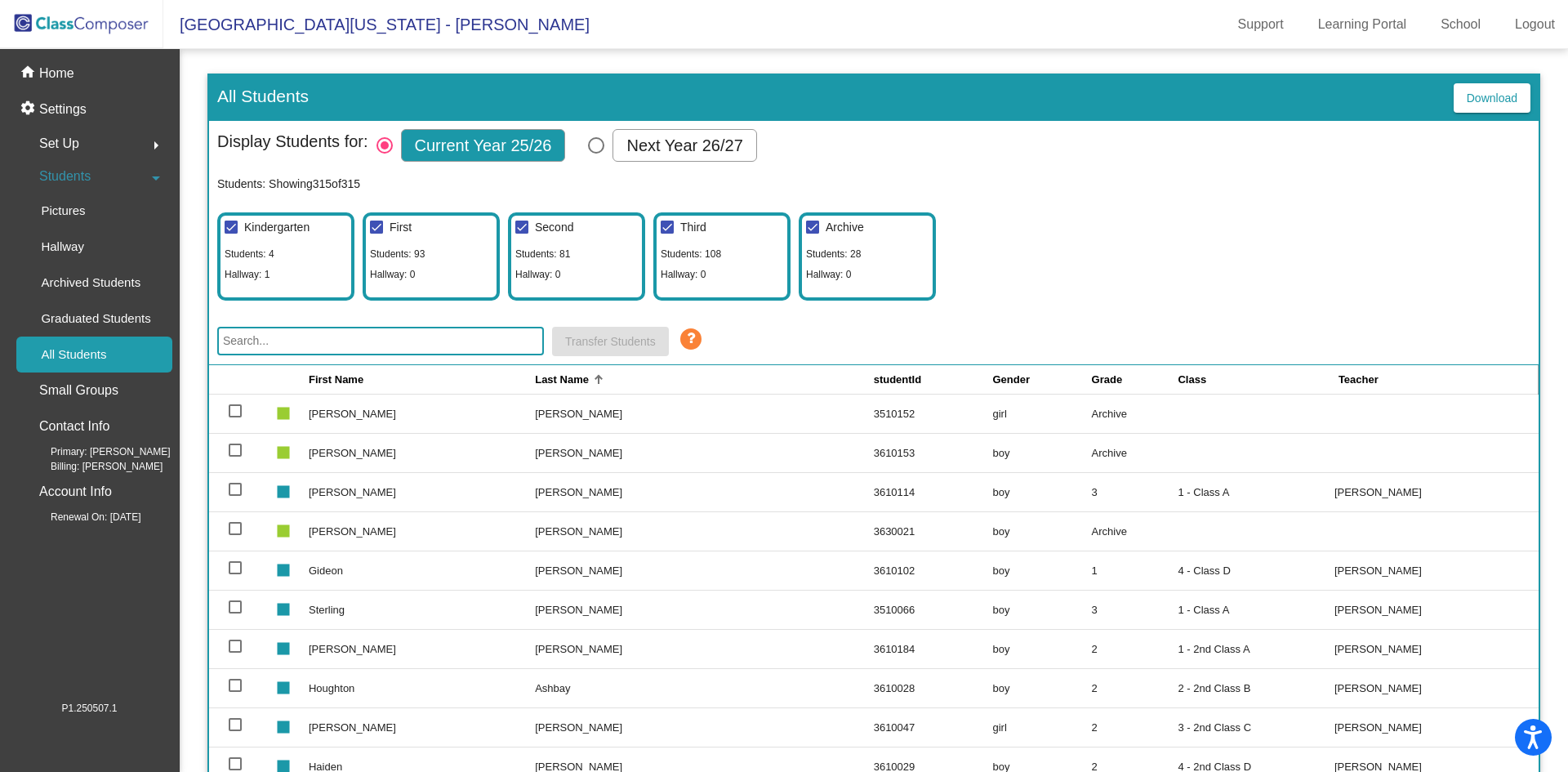
click at [1172, 221] on div "Kindergarten Students: 4 Hallway: 1 First Students: 93 Hallway: 0 Second Studen…" at bounding box center [873, 252] width 1313 height 96
click at [85, 17] on img at bounding box center [81, 24] width 164 height 48
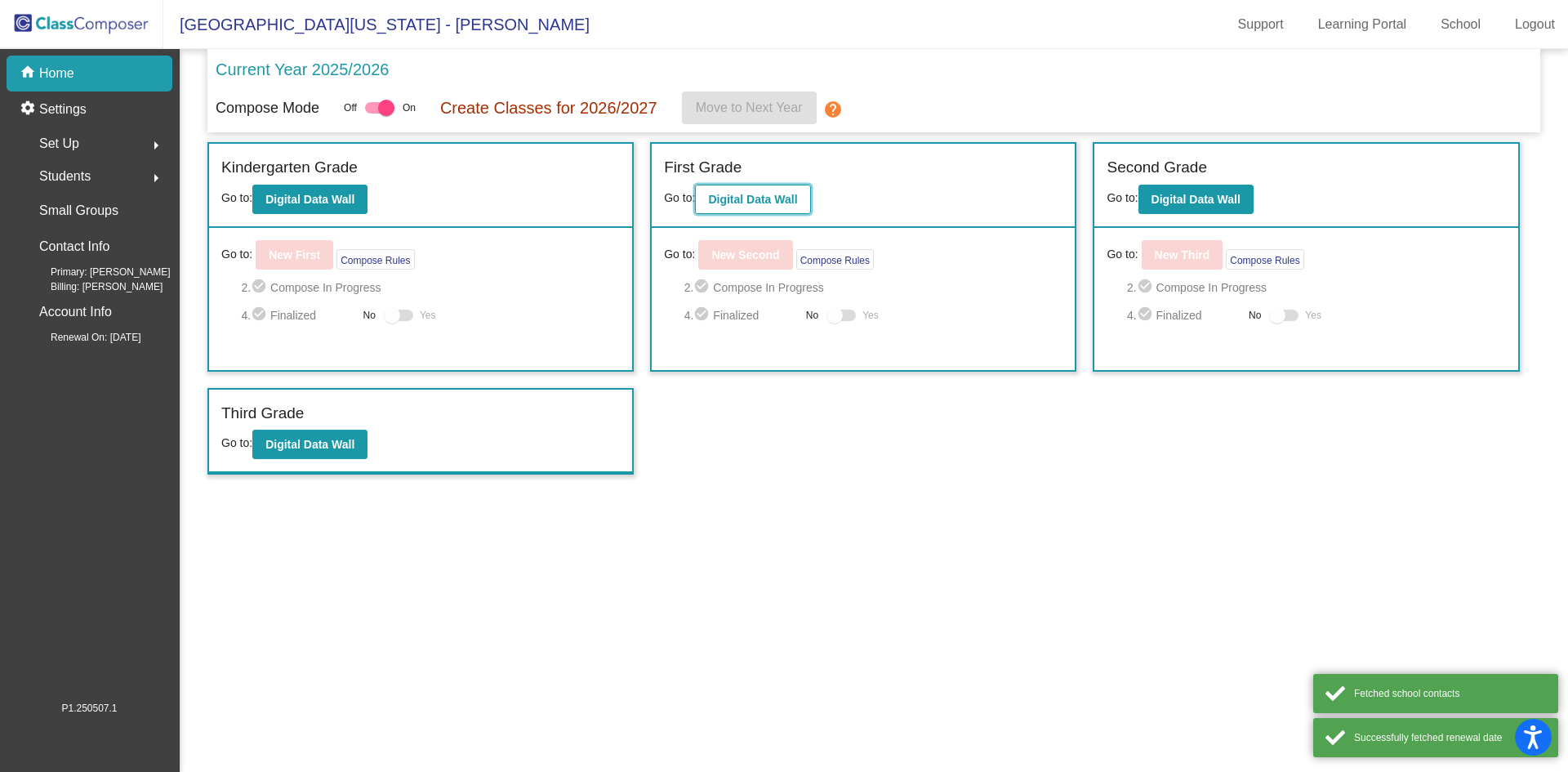
click at [775, 202] on b "Digital Data Wall" at bounding box center [752, 200] width 89 height 13
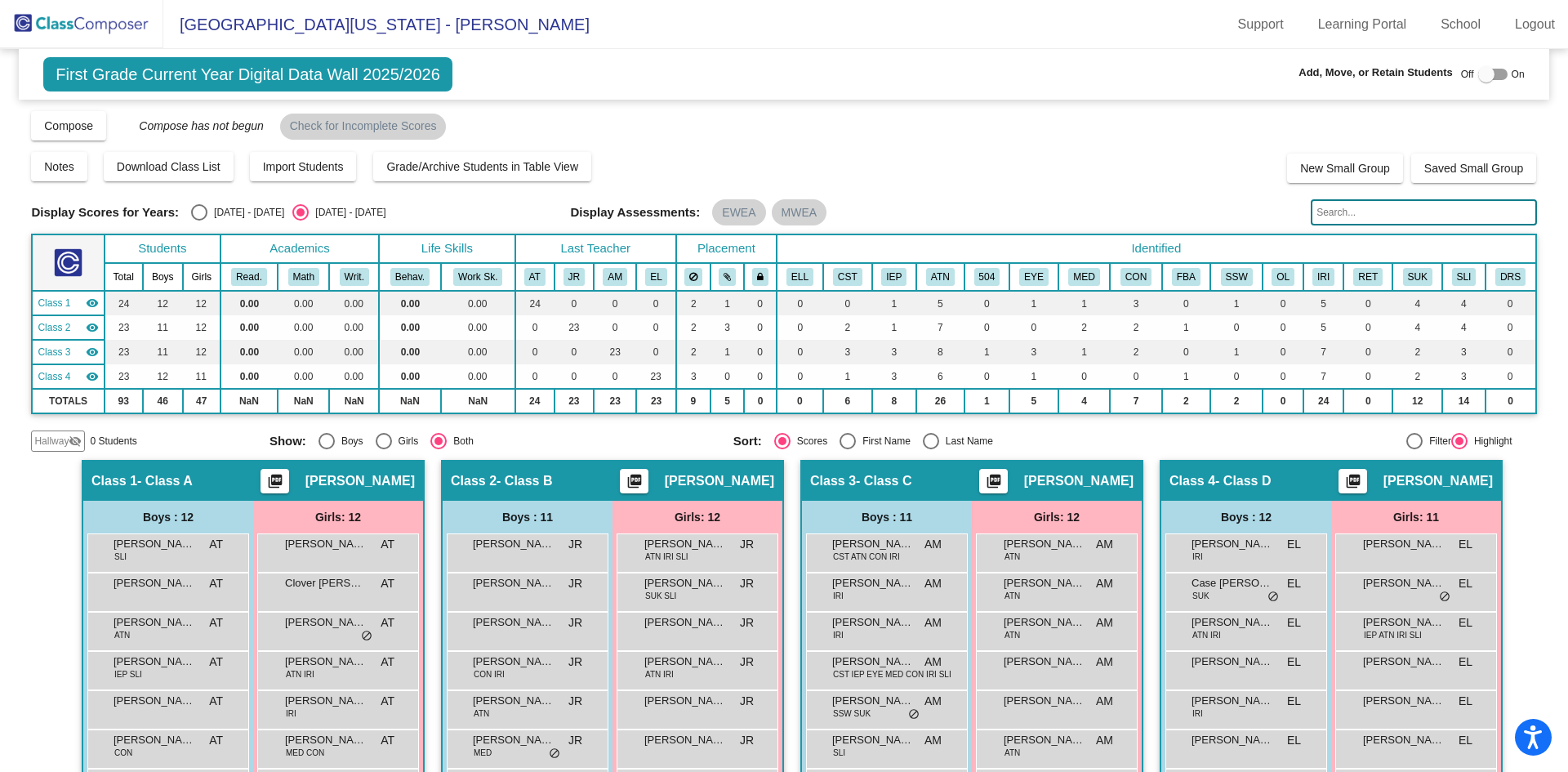
click at [91, 16] on img at bounding box center [81, 24] width 164 height 48
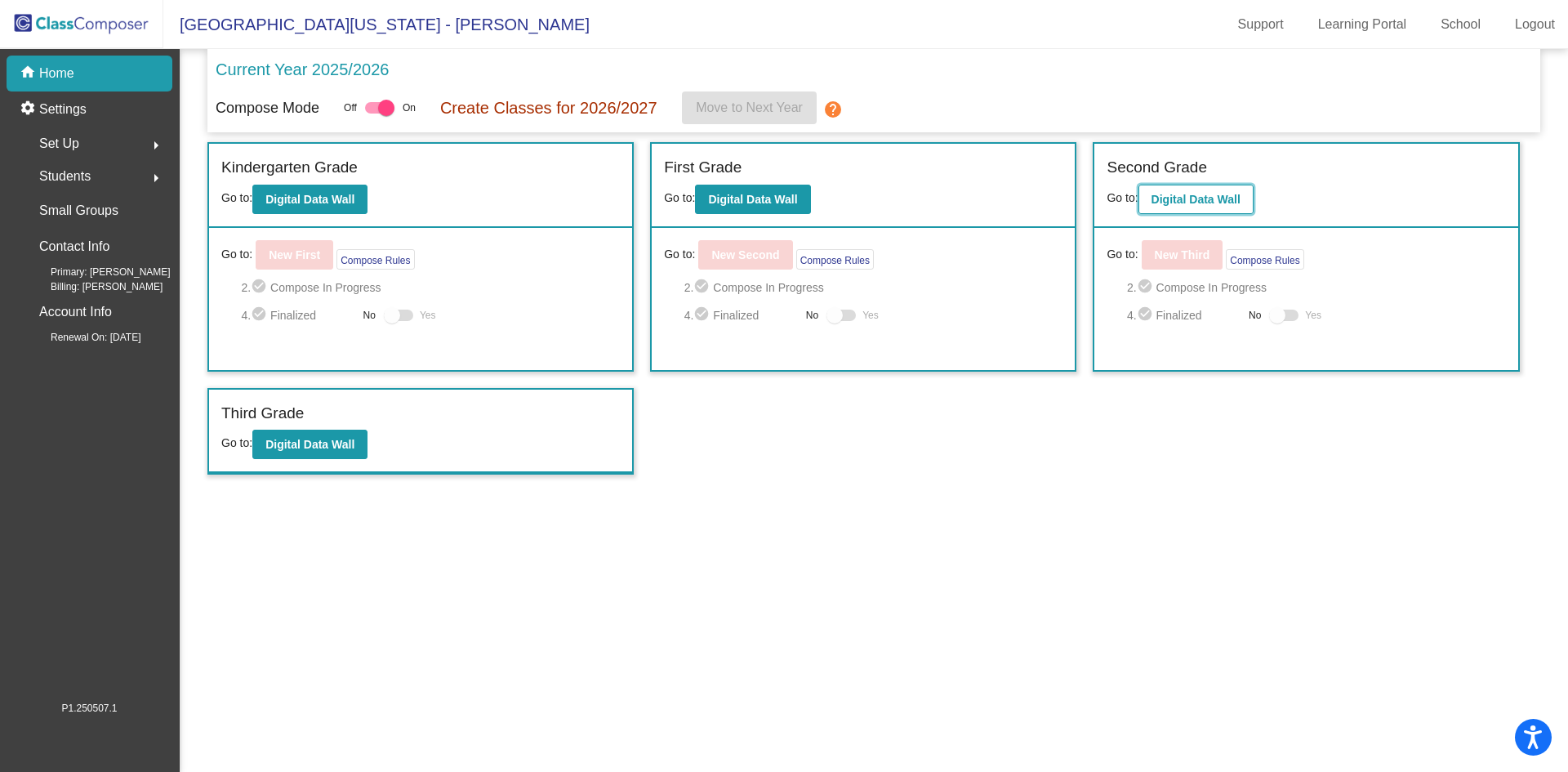
click at [1191, 204] on b "Digital Data Wall" at bounding box center [1196, 200] width 89 height 13
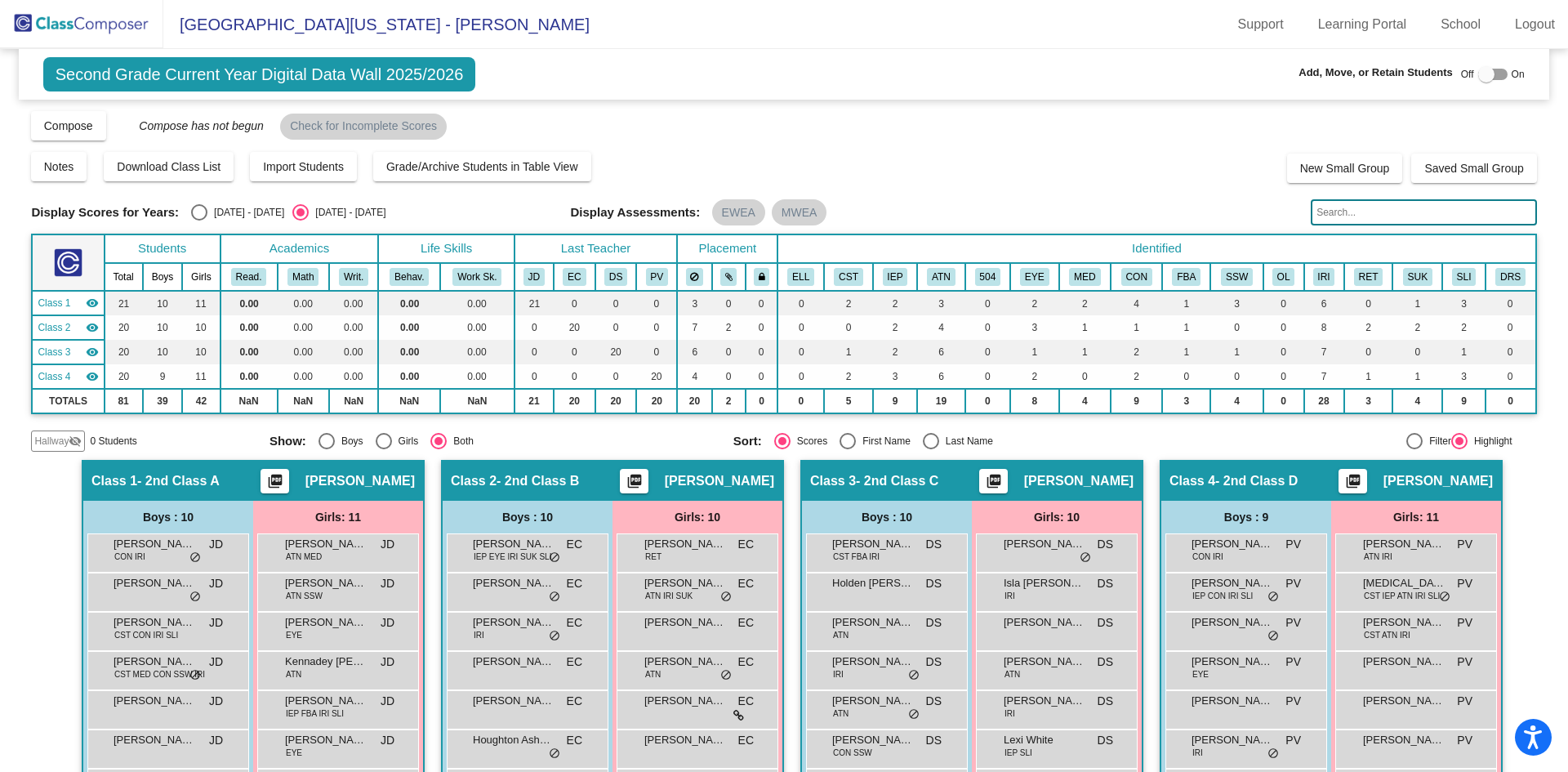
click at [103, 21] on img at bounding box center [81, 24] width 164 height 48
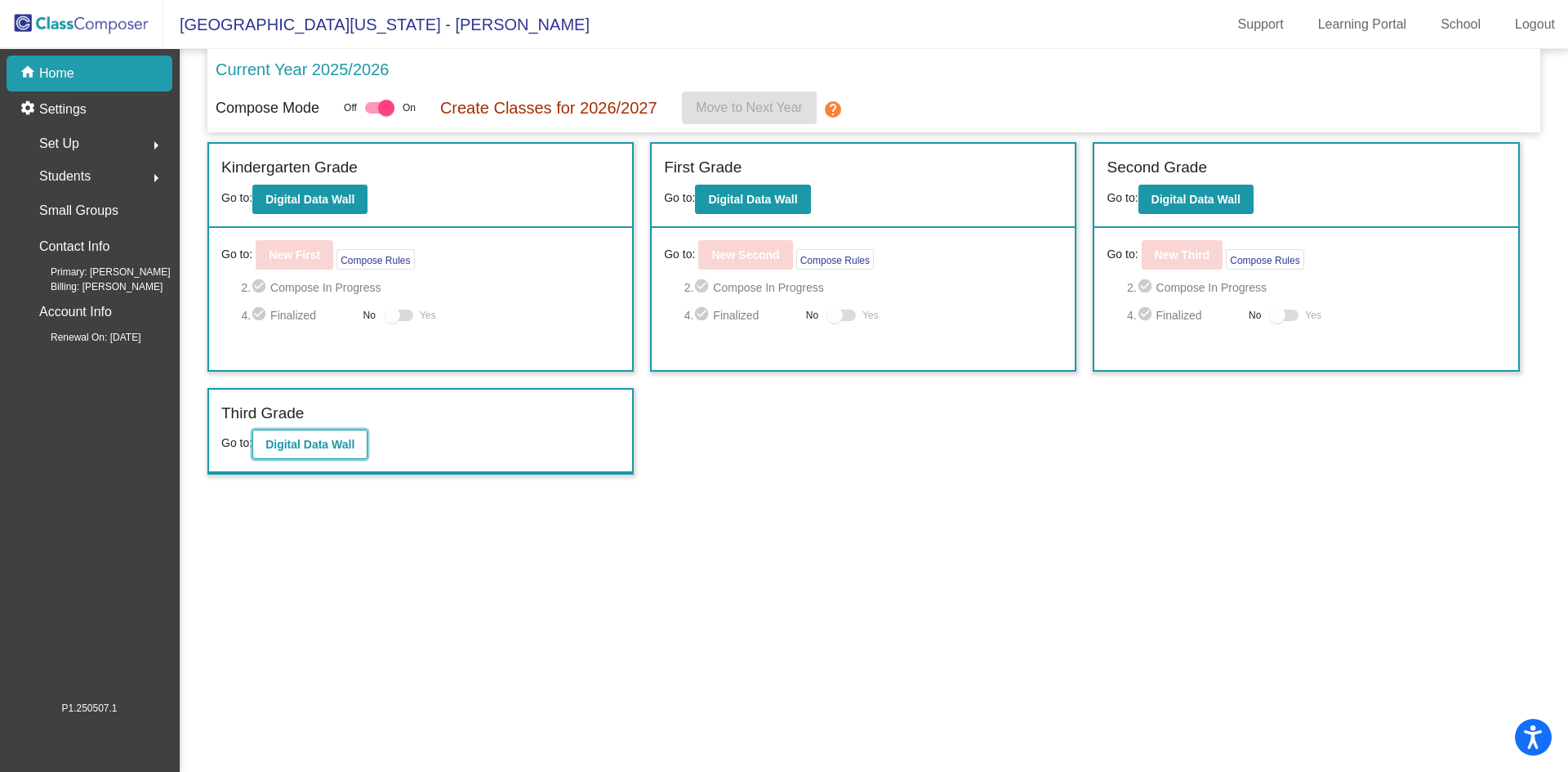
click at [332, 447] on b "Digital Data Wall" at bounding box center [310, 445] width 89 height 13
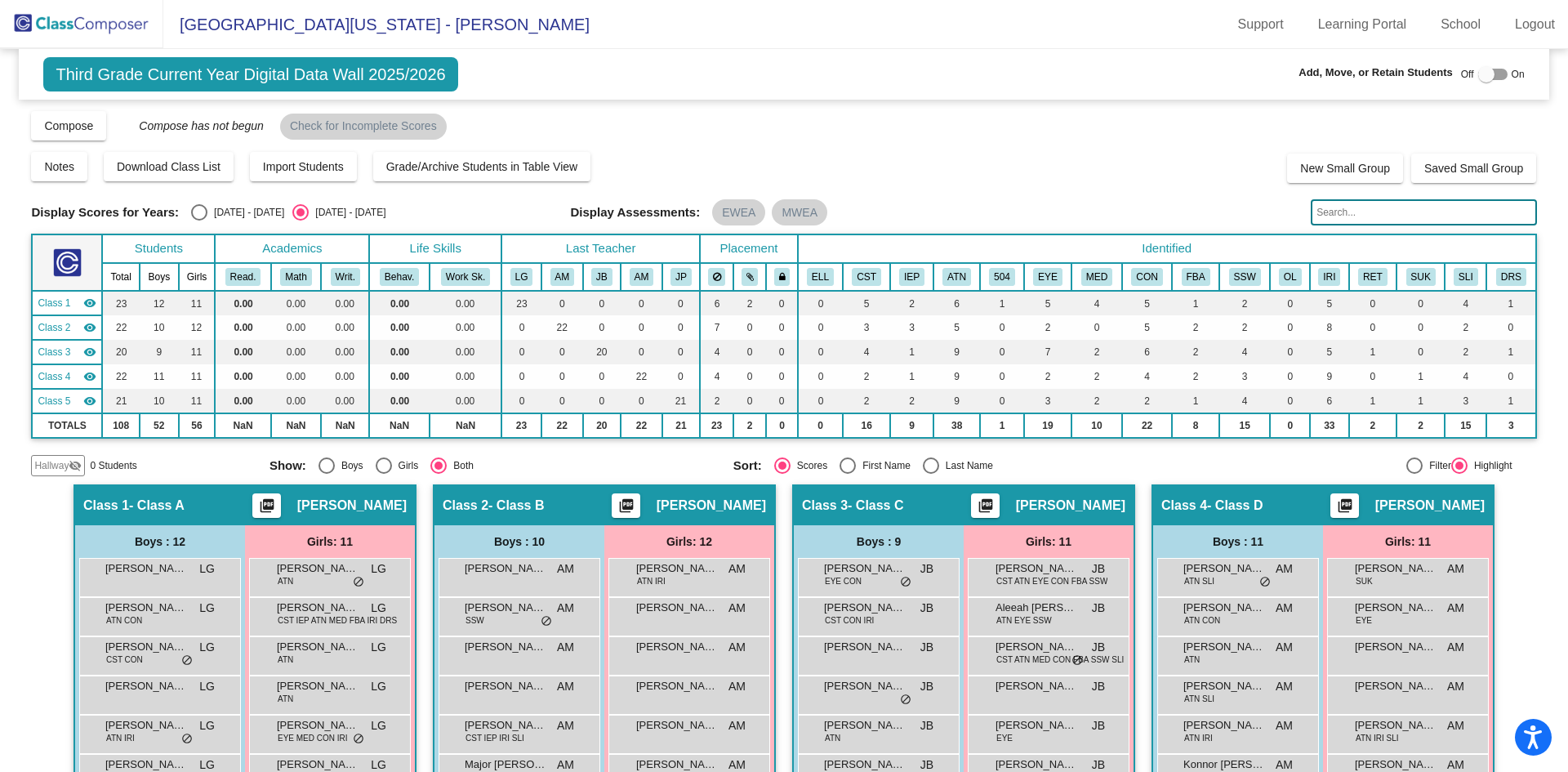
click at [82, 24] on img at bounding box center [81, 24] width 164 height 48
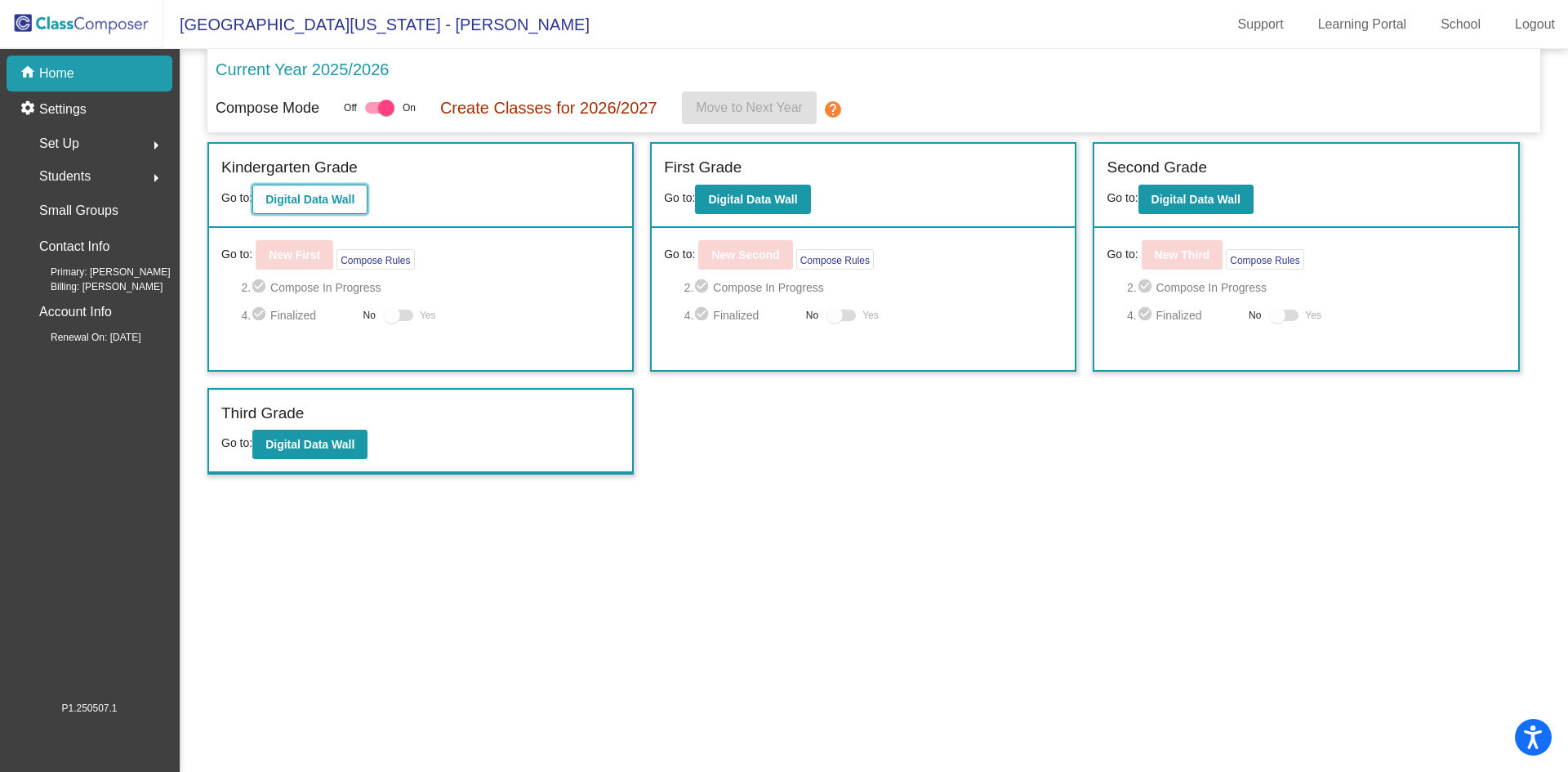
click at [305, 193] on b "Digital Data Wall" at bounding box center [310, 200] width 89 height 13
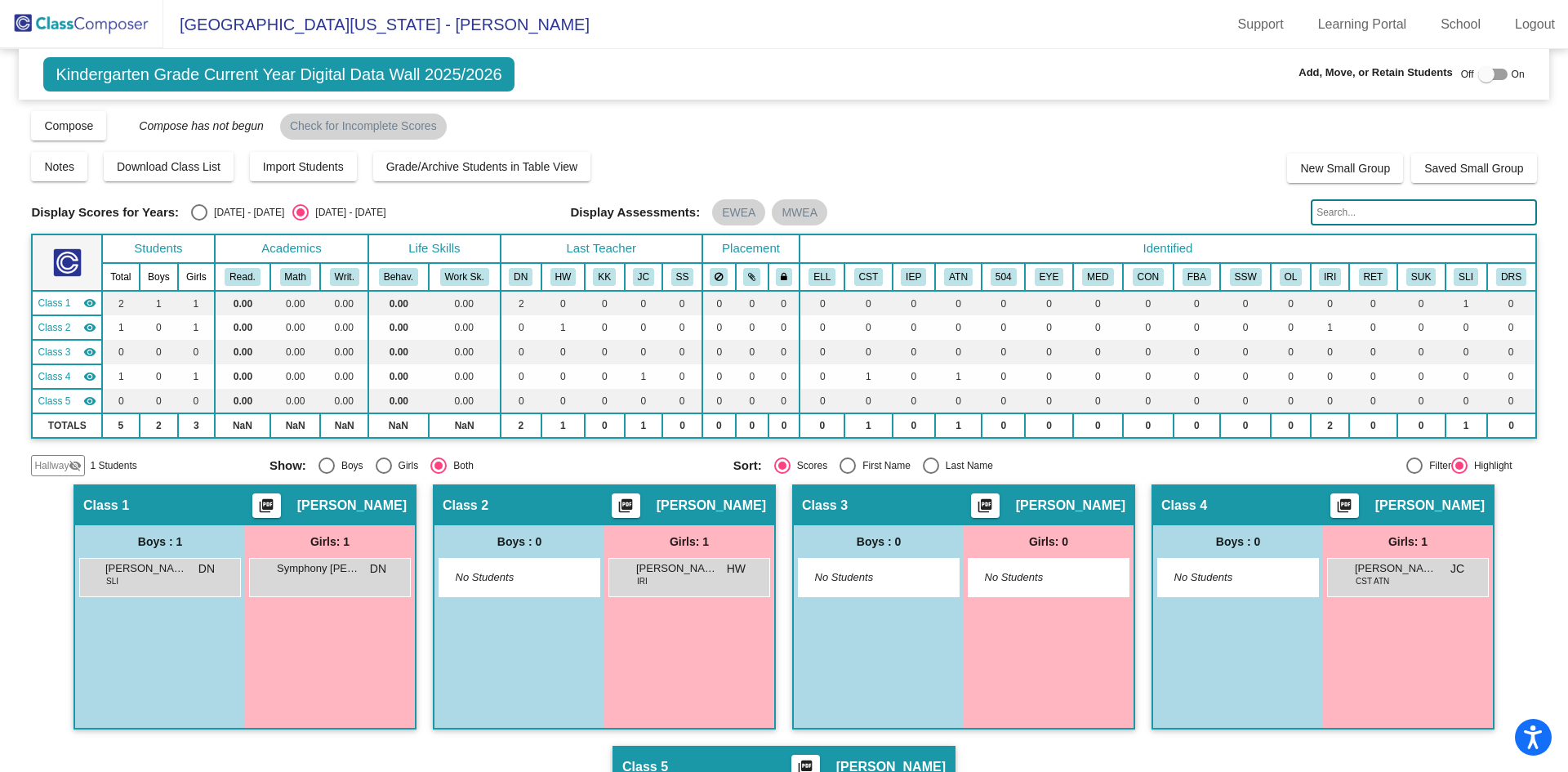
click at [109, 25] on img at bounding box center [81, 24] width 164 height 48
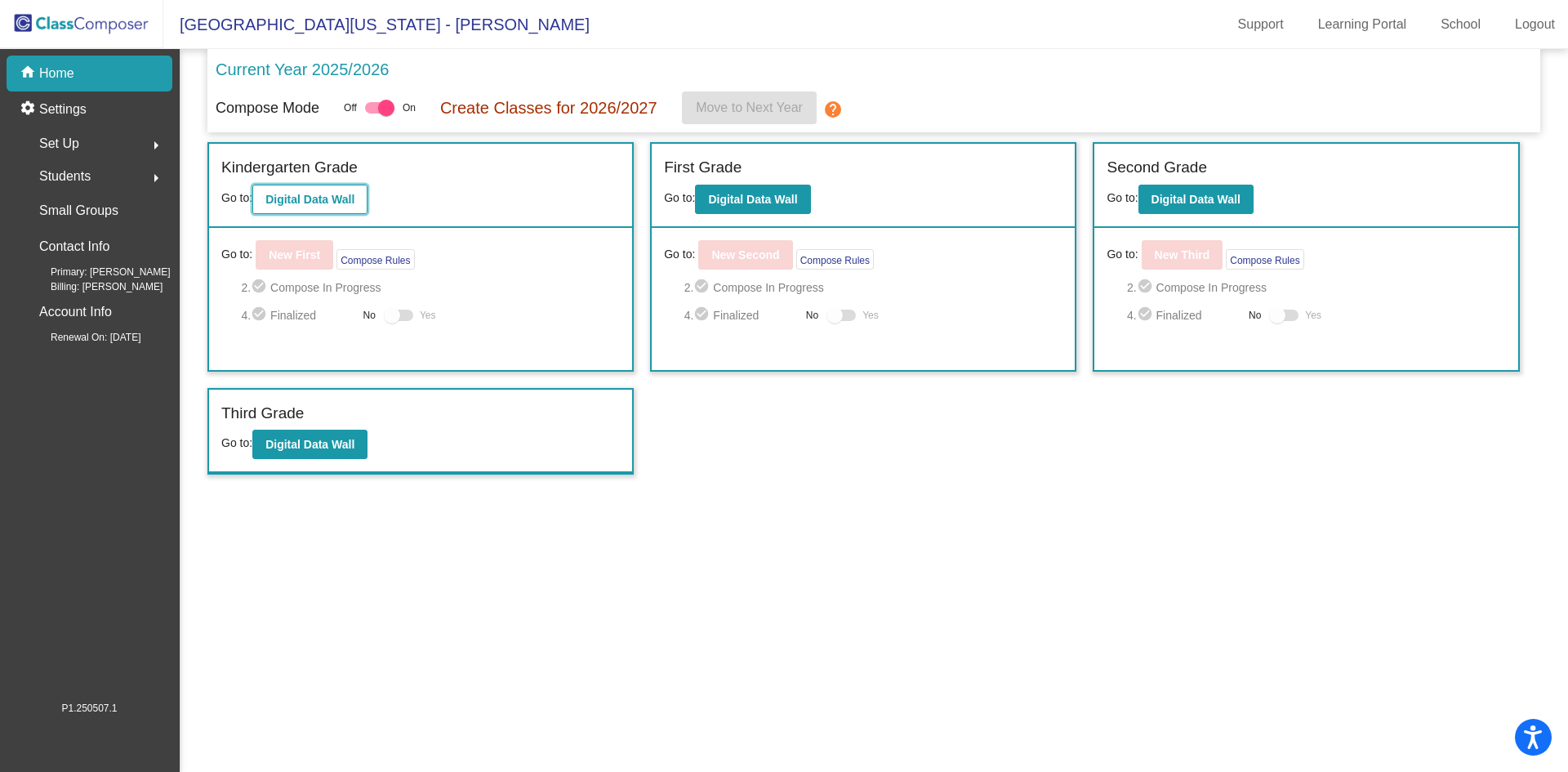
click at [299, 205] on b "Digital Data Wall" at bounding box center [310, 200] width 89 height 13
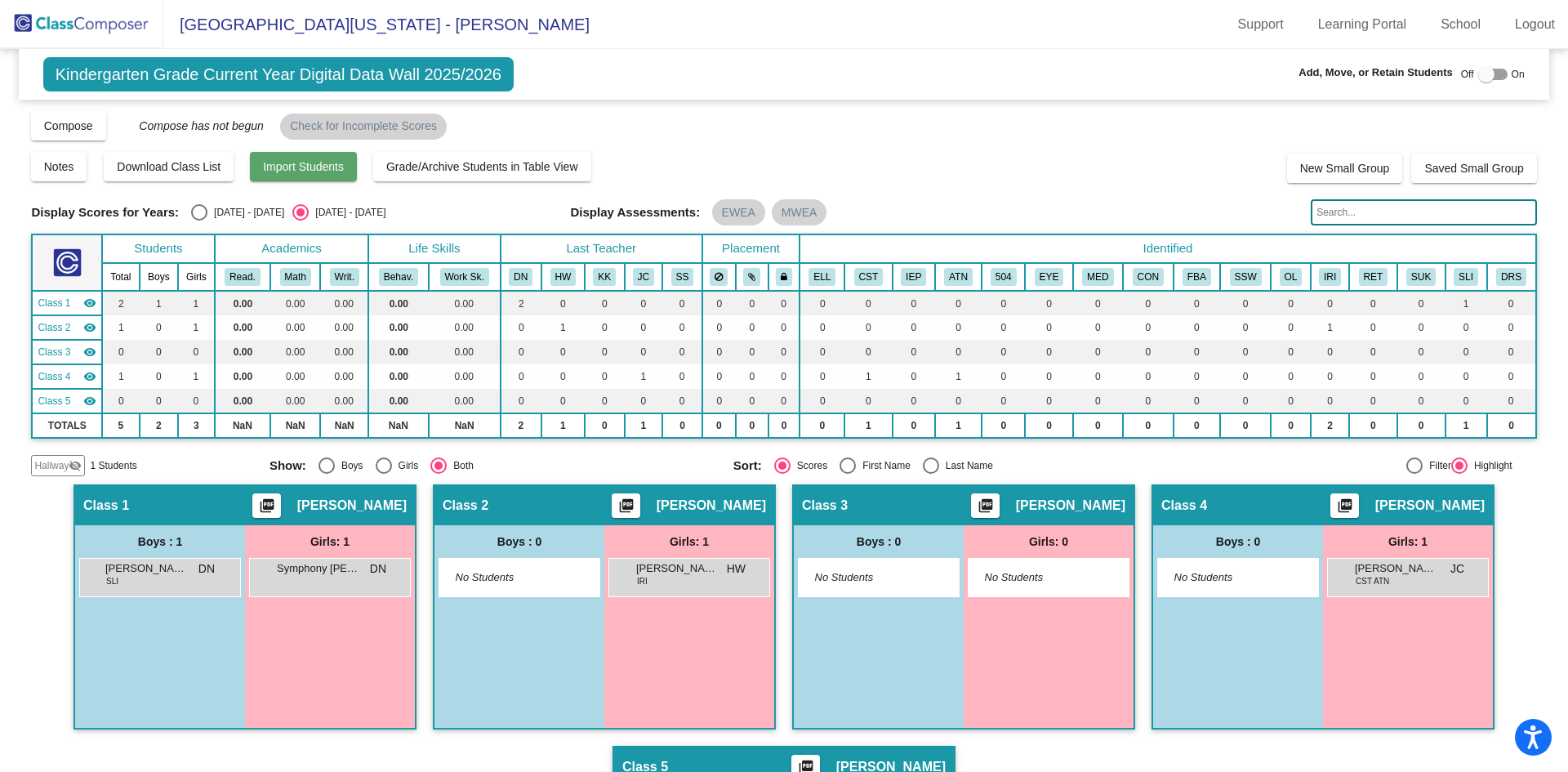
click at [312, 170] on span "Import Students" at bounding box center [303, 166] width 80 height 13
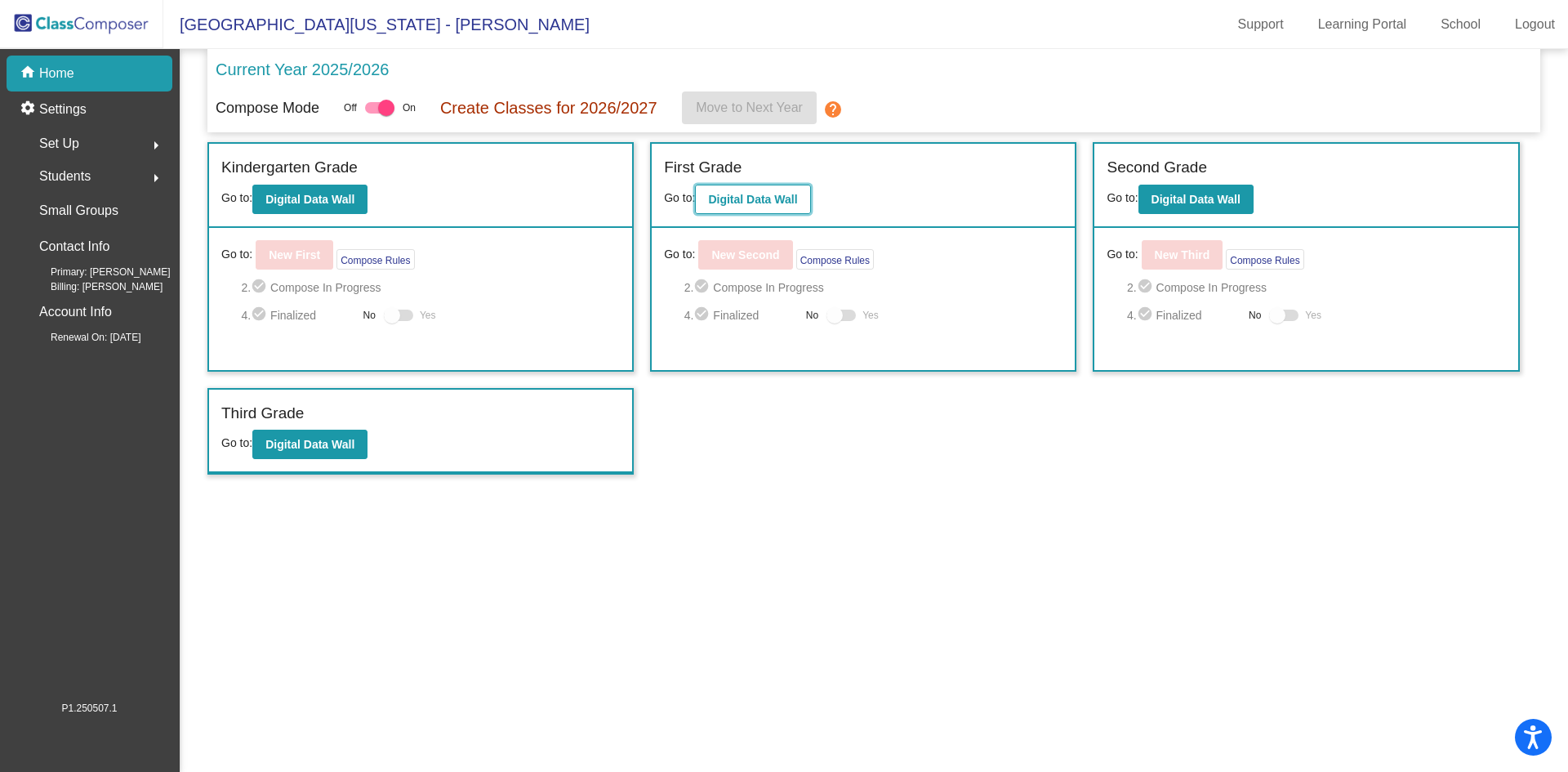
click at [740, 195] on b "Digital Data Wall" at bounding box center [752, 200] width 89 height 13
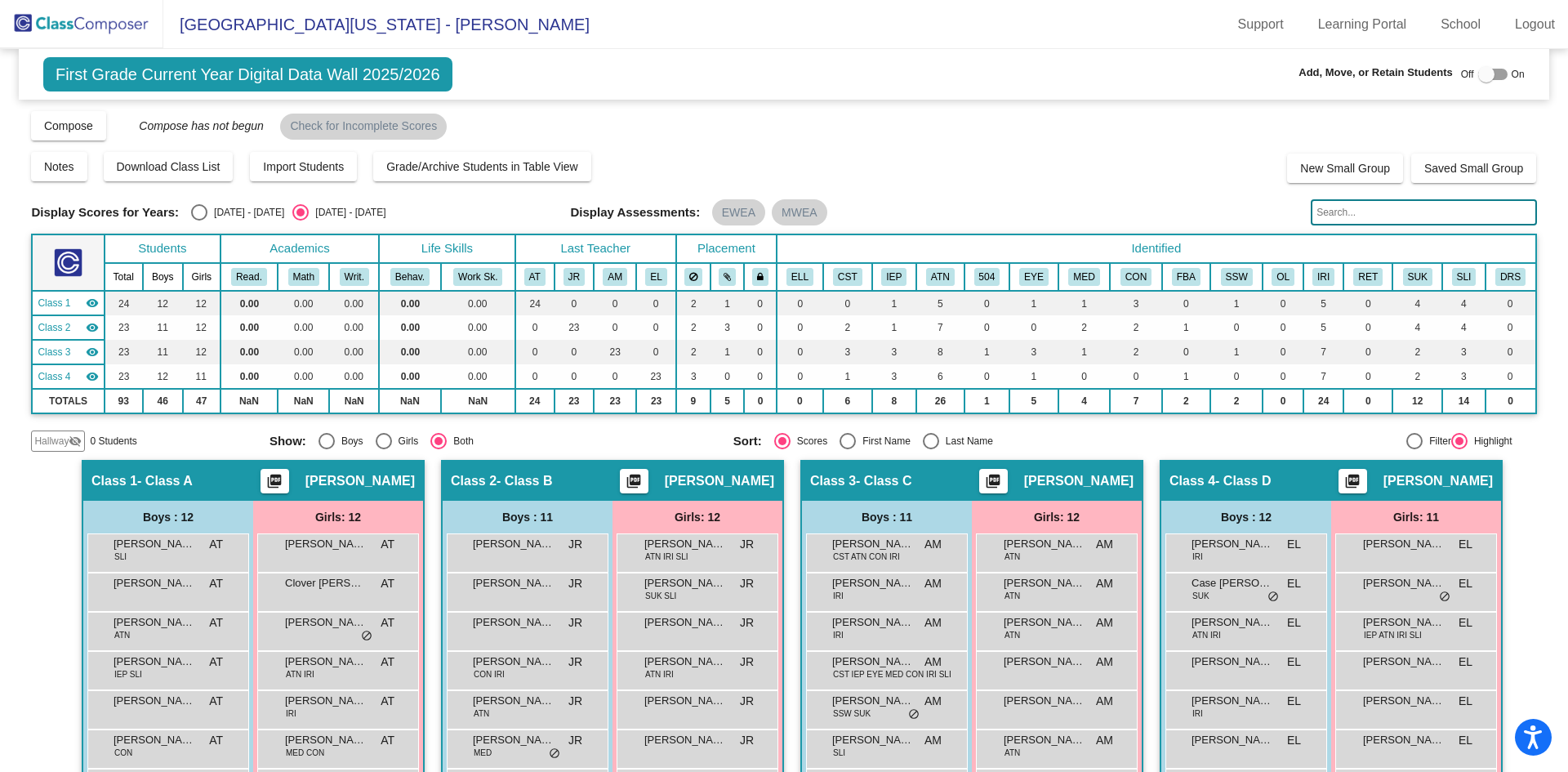
click at [106, 30] on img at bounding box center [81, 24] width 164 height 48
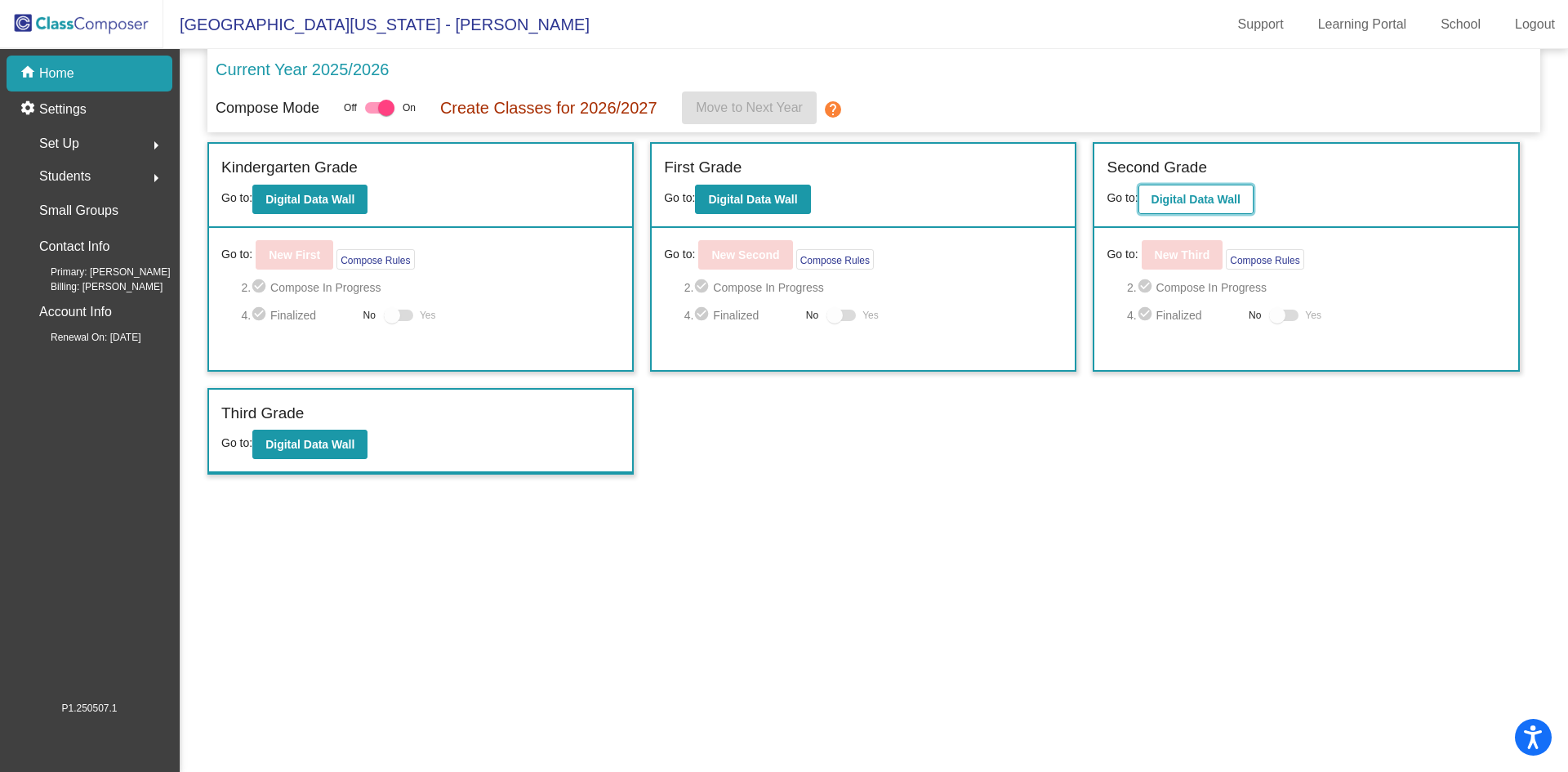
click at [1161, 202] on b "Digital Data Wall" at bounding box center [1196, 200] width 89 height 13
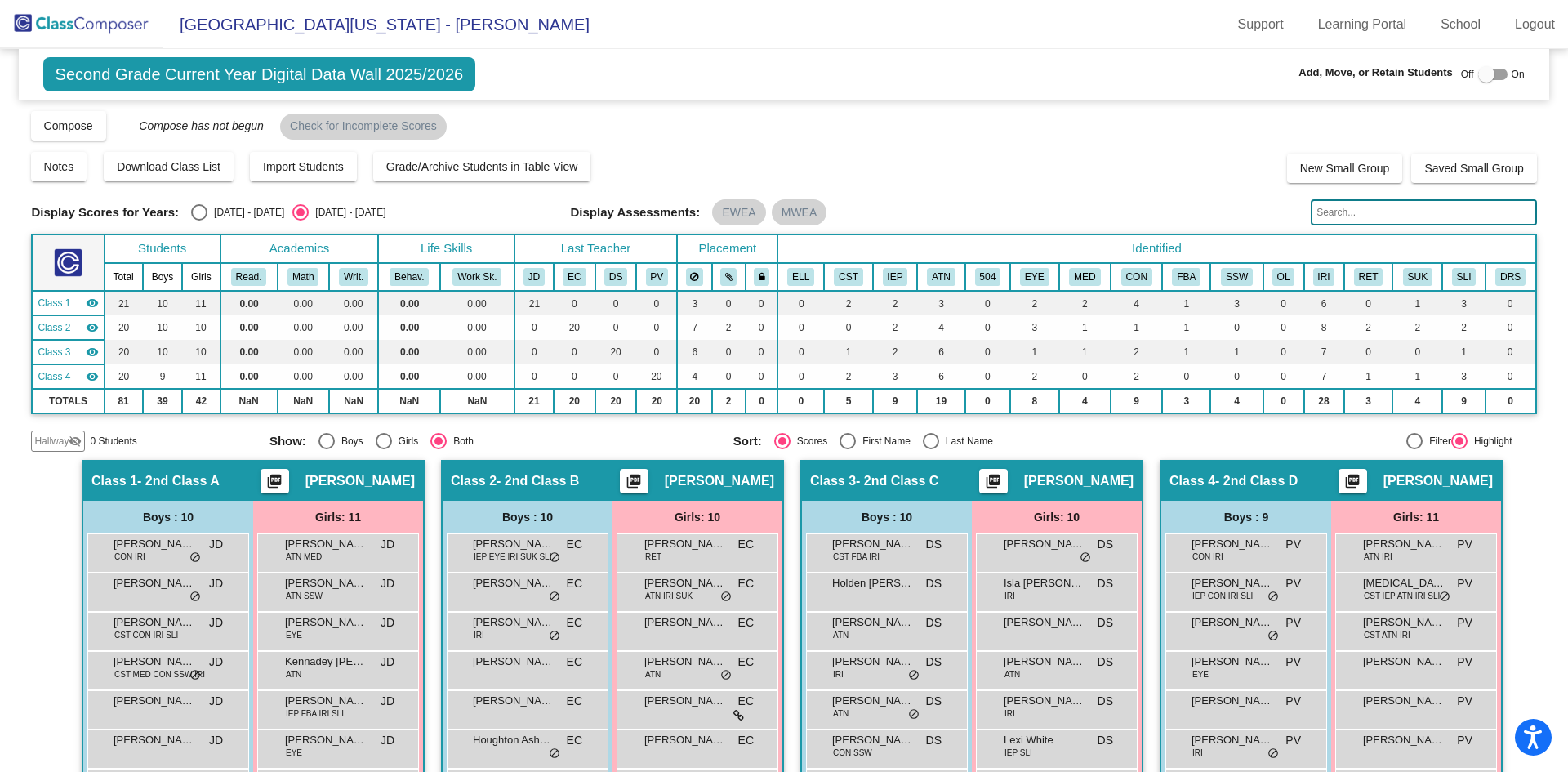
click at [123, 26] on img at bounding box center [81, 24] width 164 height 48
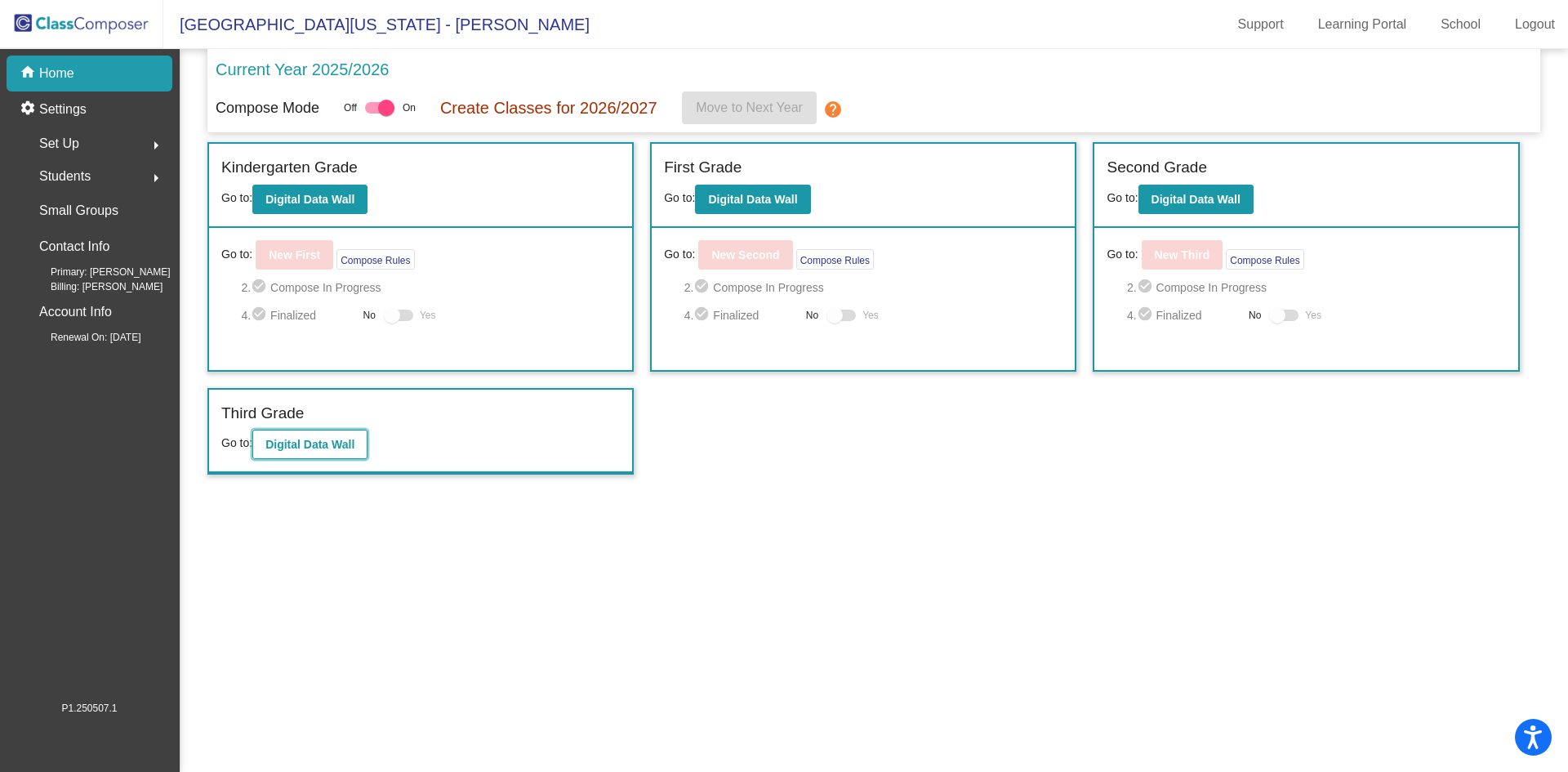
click at [297, 445] on b "Digital Data Wall" at bounding box center [310, 445] width 89 height 13
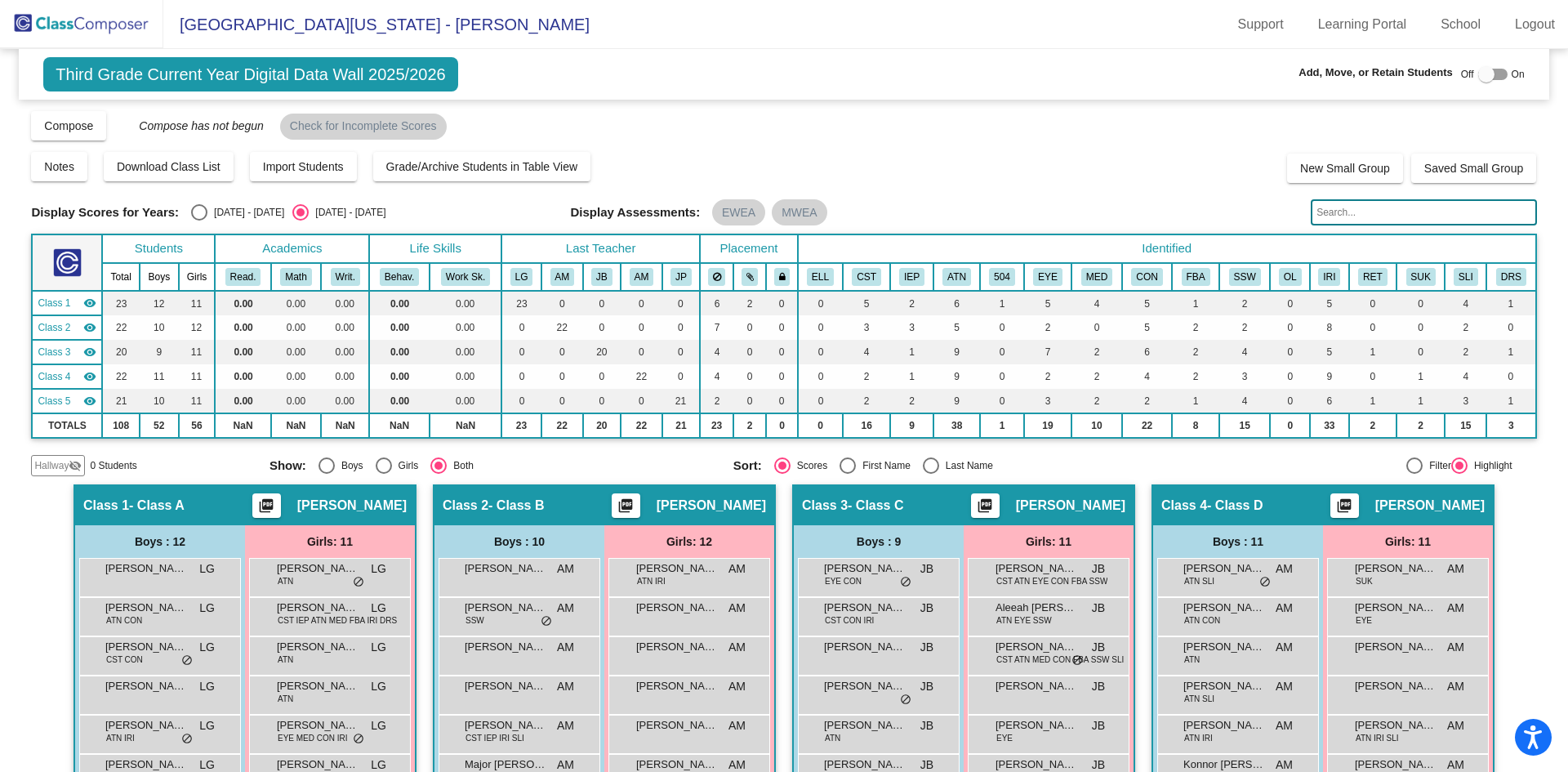
click at [122, 21] on img at bounding box center [81, 24] width 164 height 48
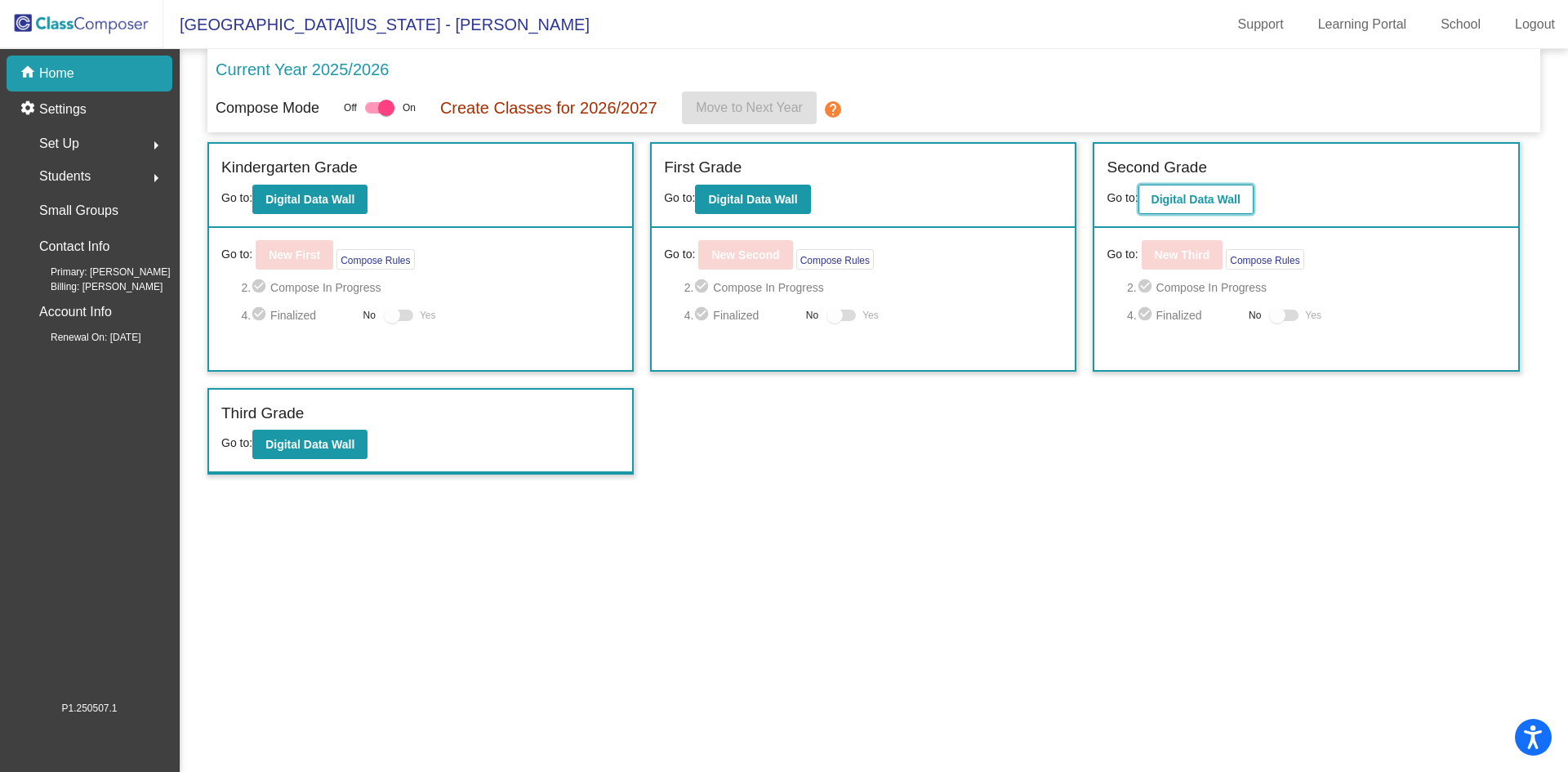
click at [1159, 202] on b "Digital Data Wall" at bounding box center [1196, 200] width 89 height 13
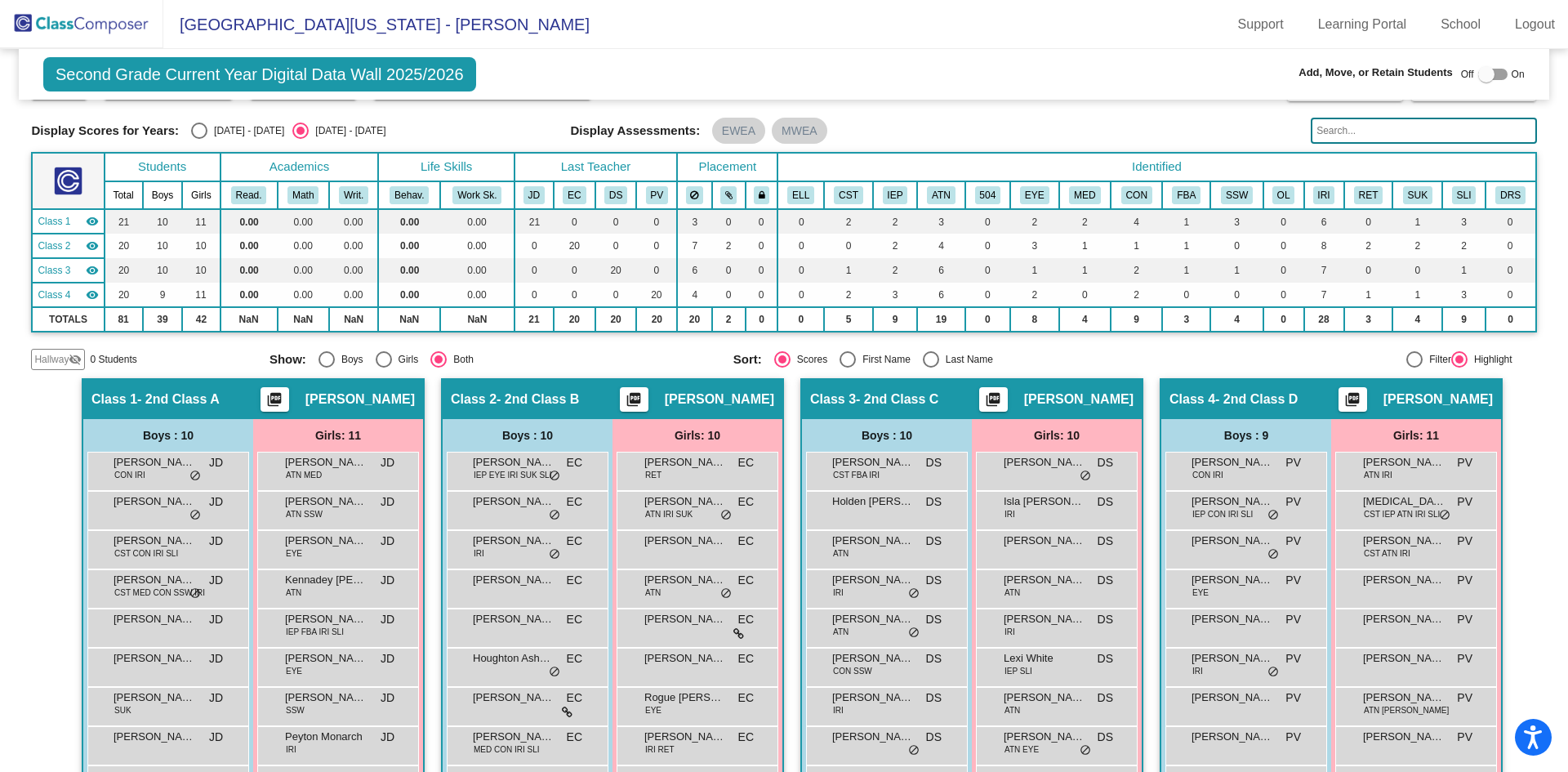
scroll to position [219, 0]
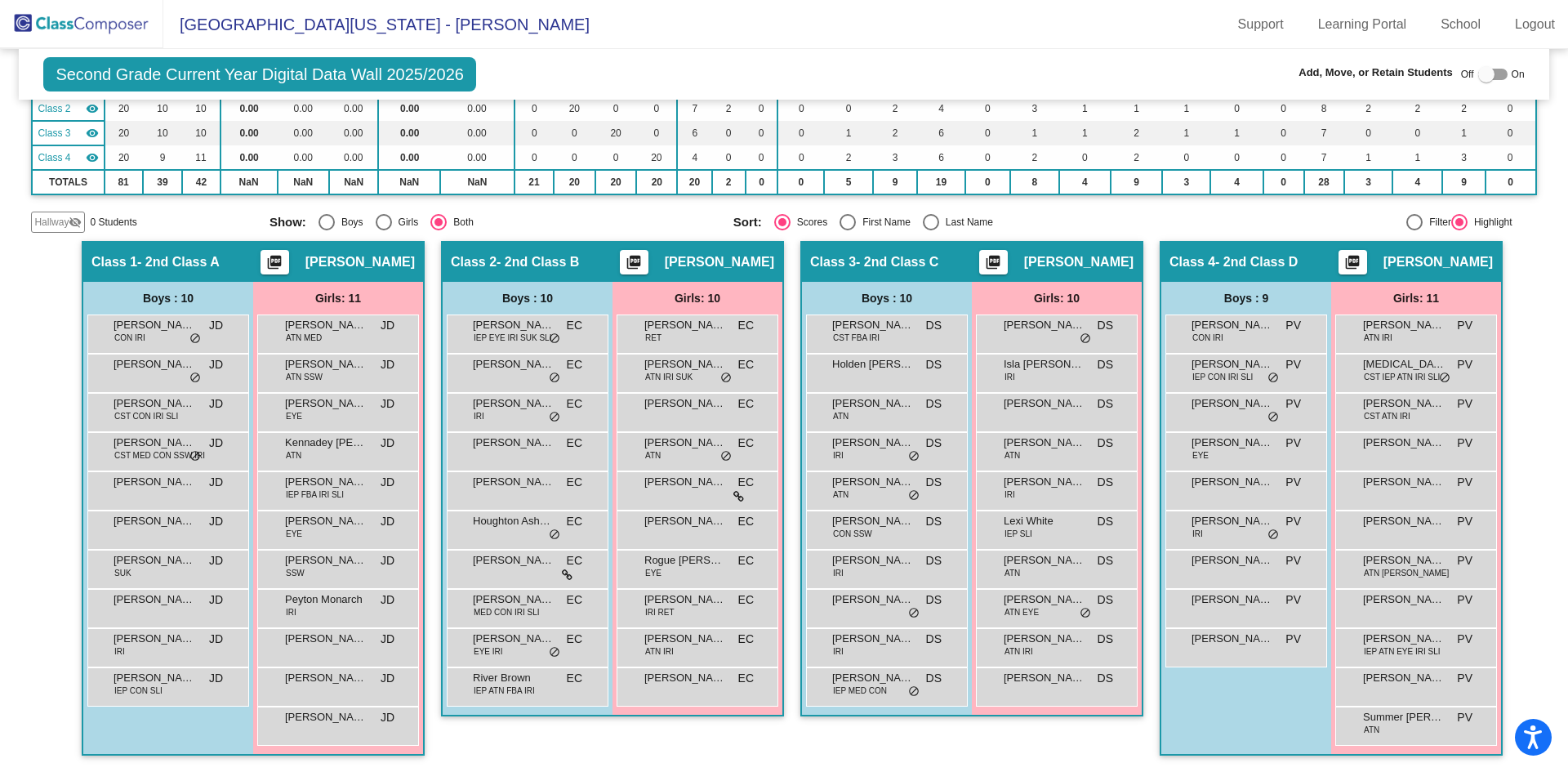
click at [74, 31] on img at bounding box center [81, 24] width 164 height 48
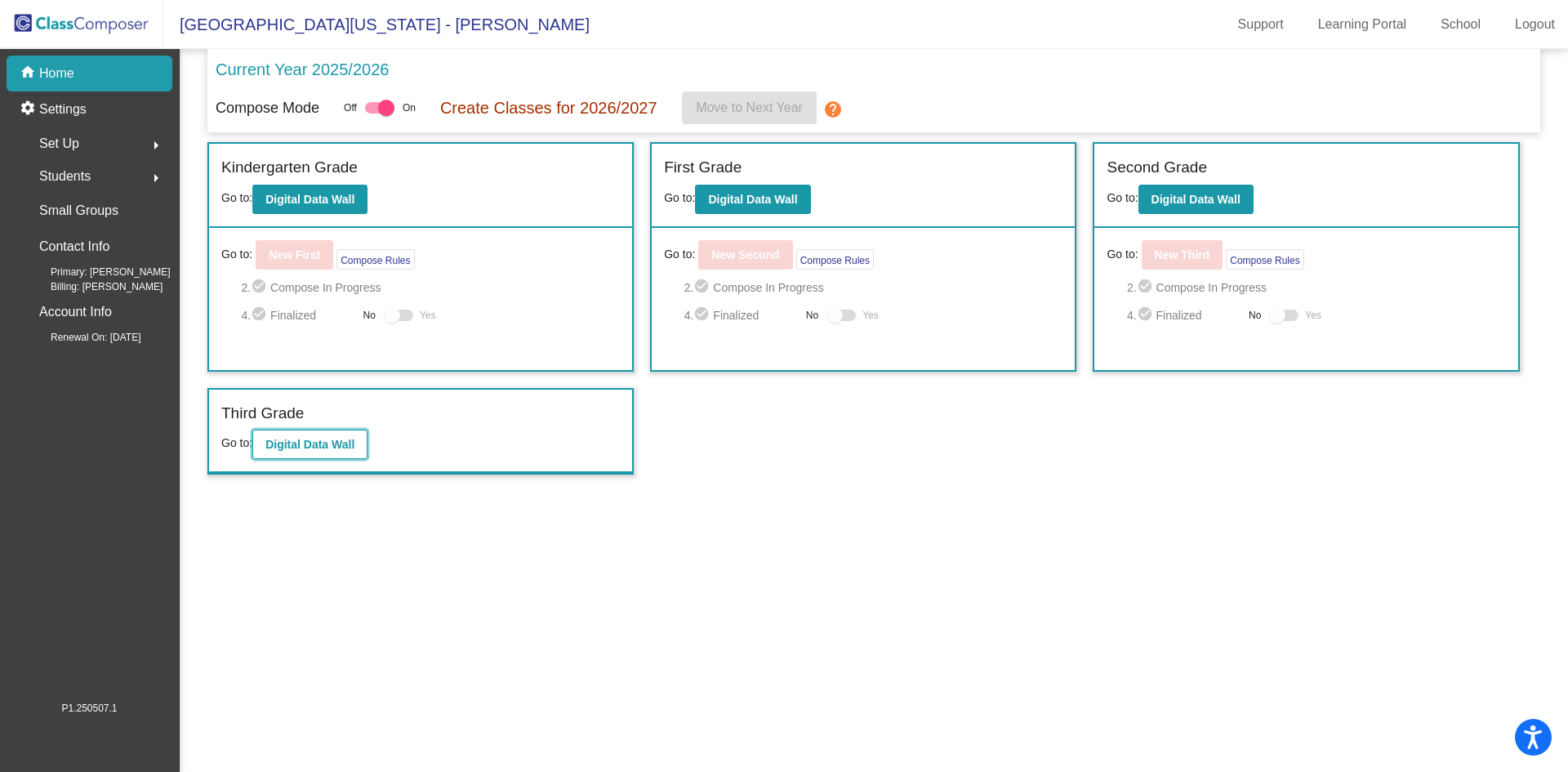
click at [331, 447] on b "Digital Data Wall" at bounding box center [310, 445] width 89 height 13
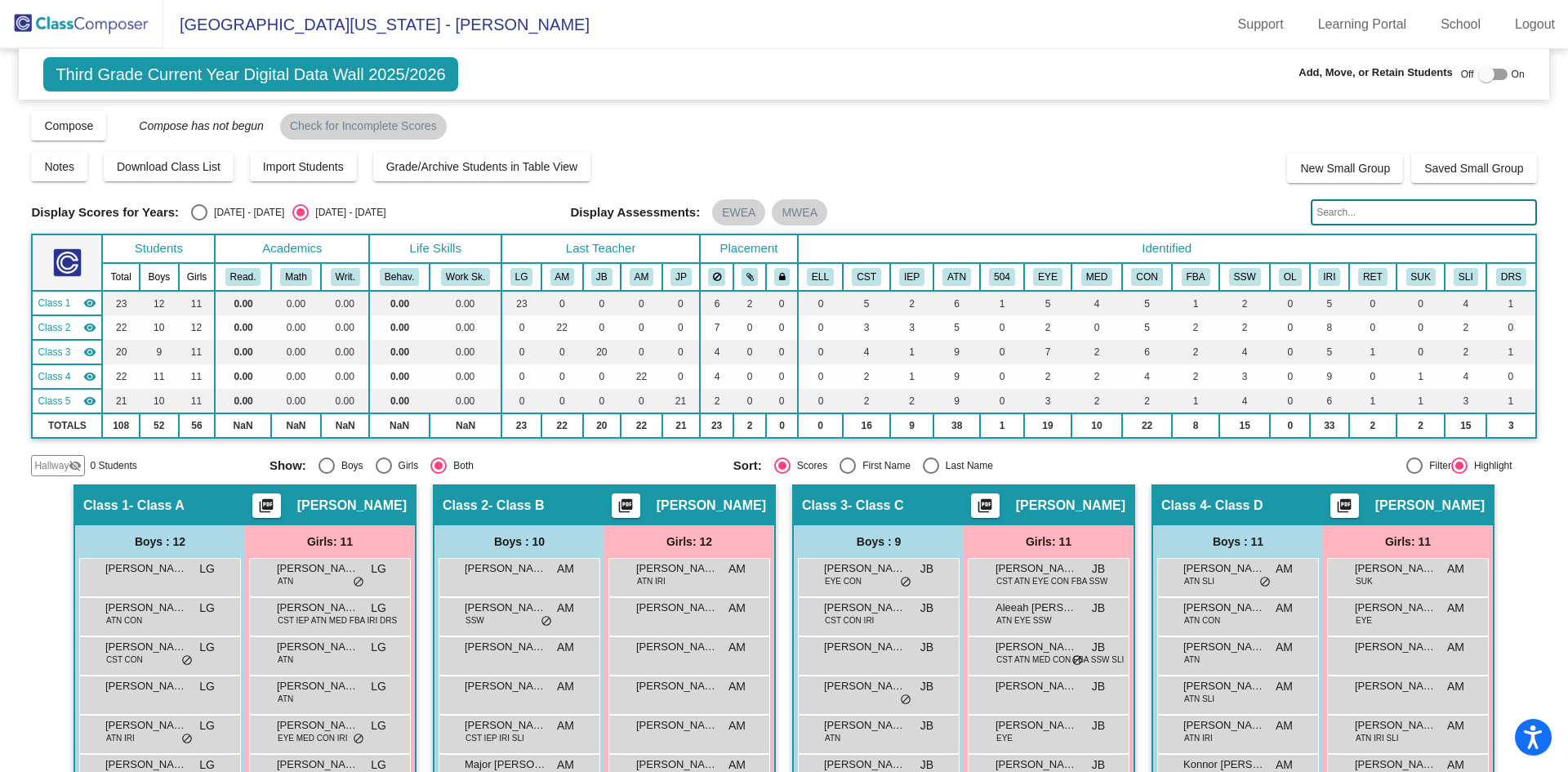
click at [69, 18] on img at bounding box center [81, 24] width 164 height 48
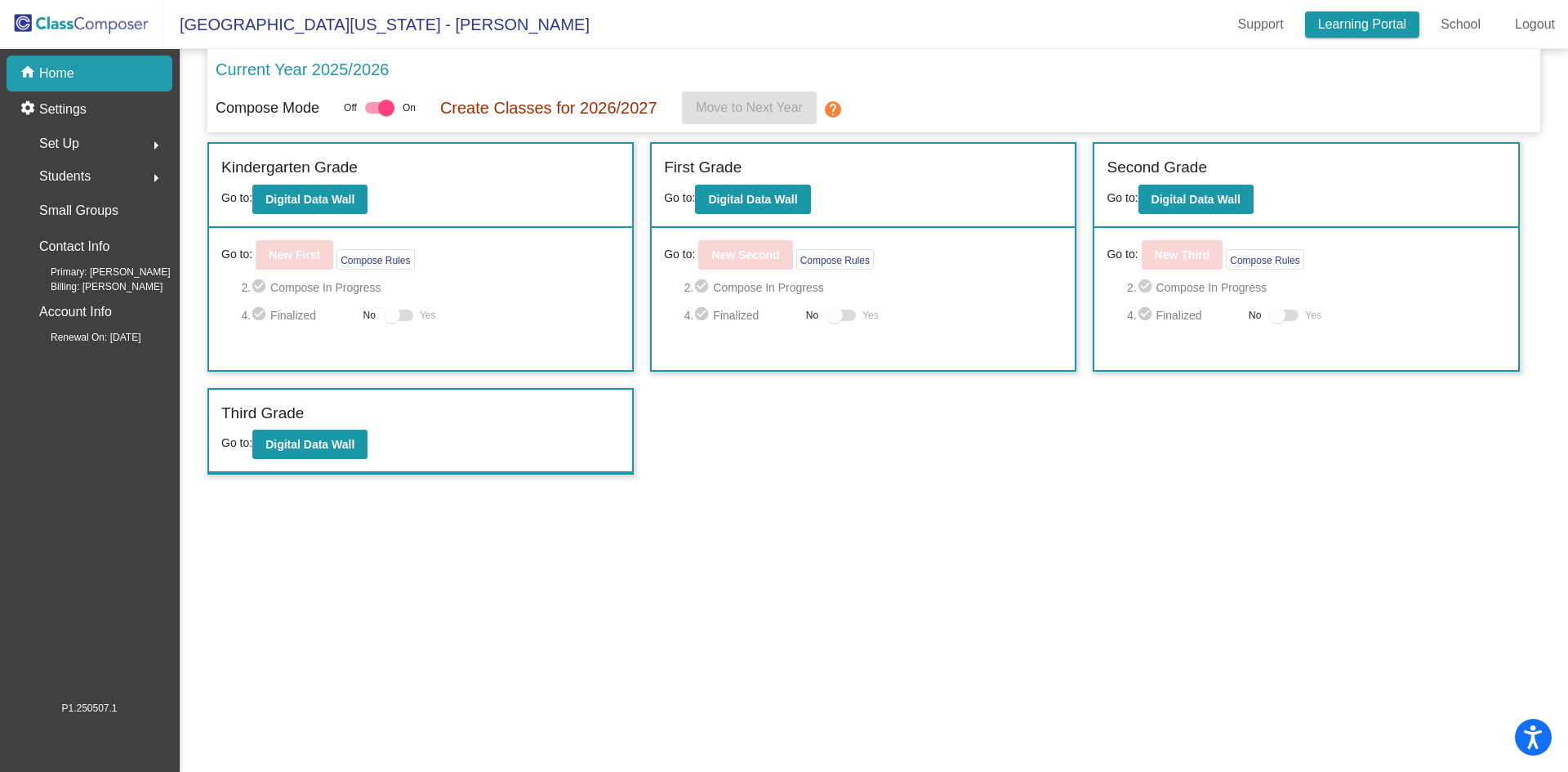
click at [1343, 24] on link "Learning Portal" at bounding box center [1362, 24] width 115 height 26
click at [291, 203] on b "Digital Data Wall" at bounding box center [310, 200] width 89 height 13
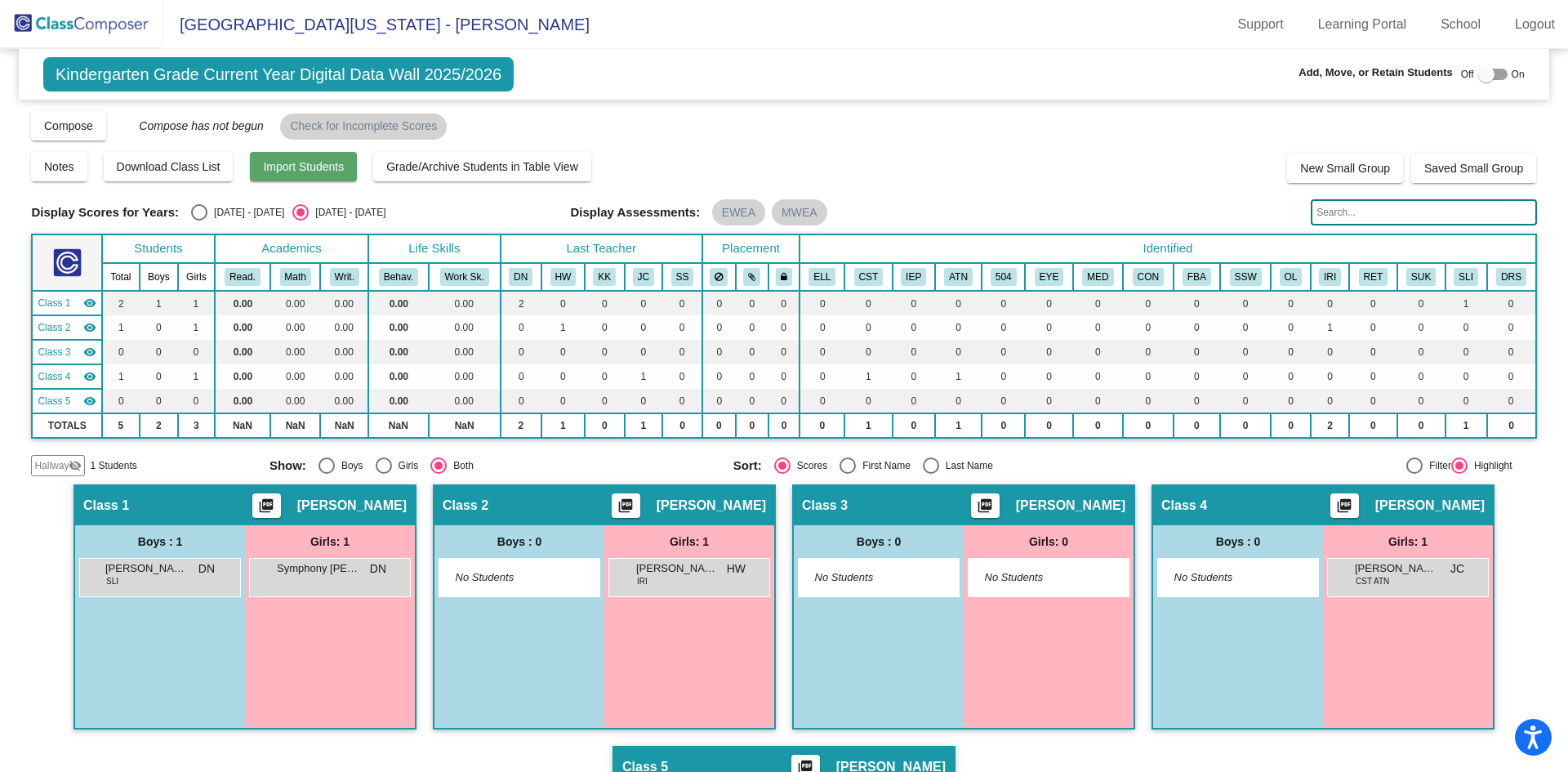
click at [298, 166] on span "Import Students" at bounding box center [303, 166] width 80 height 13
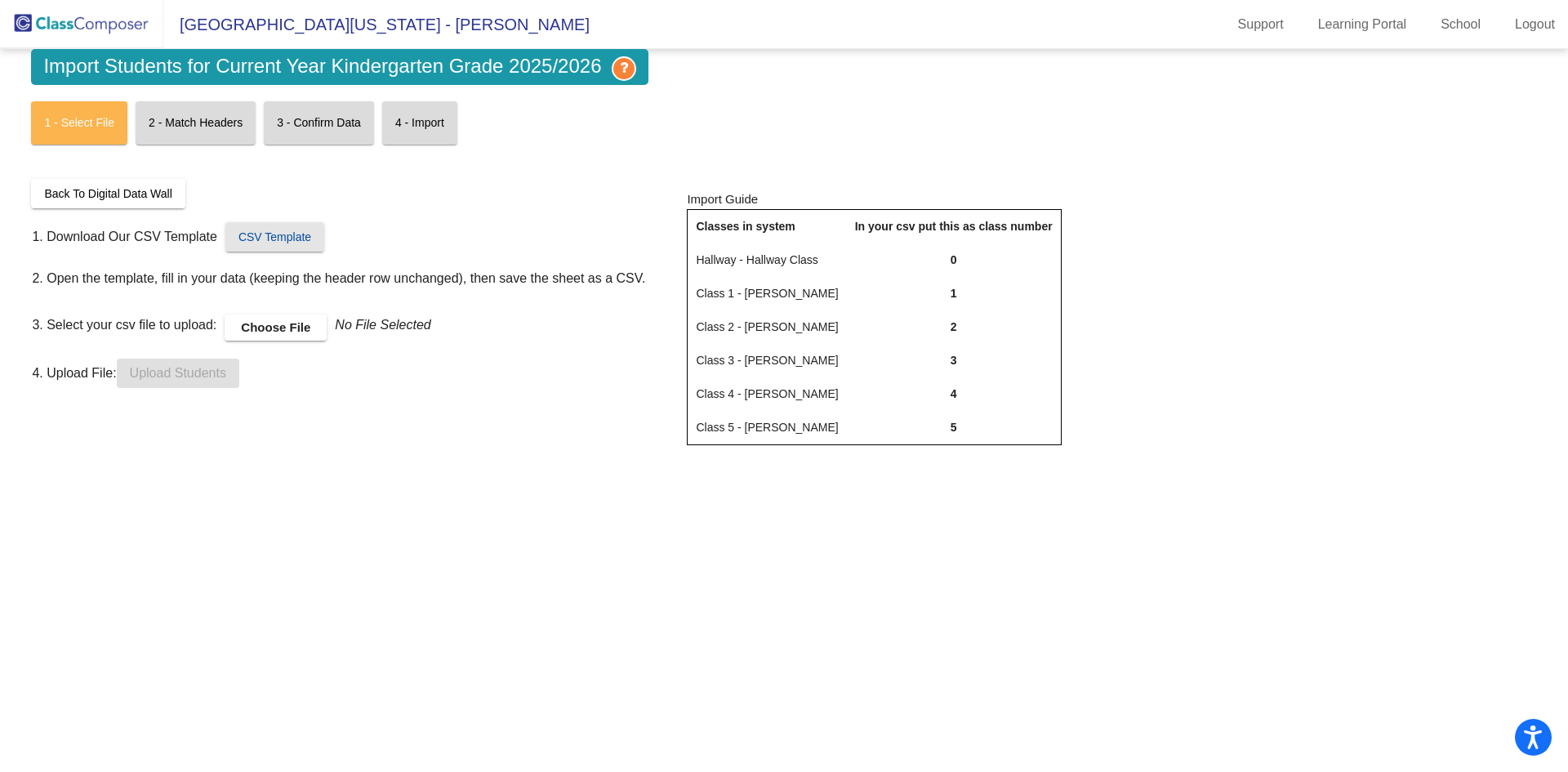
click at [268, 234] on span "CSV Template" at bounding box center [274, 237] width 73 height 13
click at [281, 238] on span "CSV Template" at bounding box center [274, 237] width 73 height 13
click at [279, 238] on span "CSV Template" at bounding box center [274, 237] width 73 height 13
click at [91, 116] on mat-card "1 - Select File" at bounding box center [79, 123] width 96 height 43
click at [1531, 33] on link "Logout" at bounding box center [1535, 24] width 67 height 26
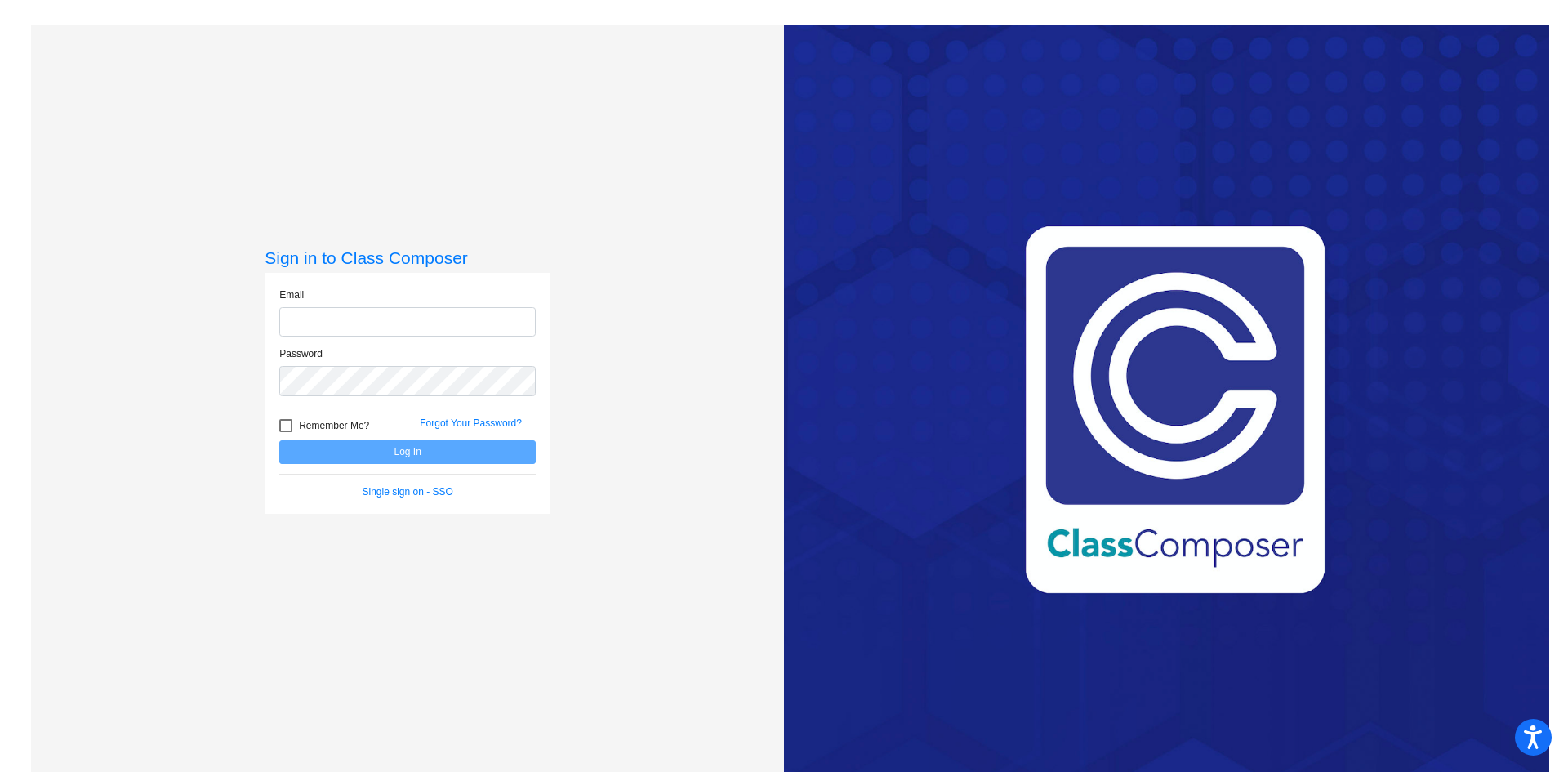
type input "[EMAIL_ADDRESS][PERSON_NAME][DOMAIN_NAME]"
